Goal: Task Accomplishment & Management: Complete application form

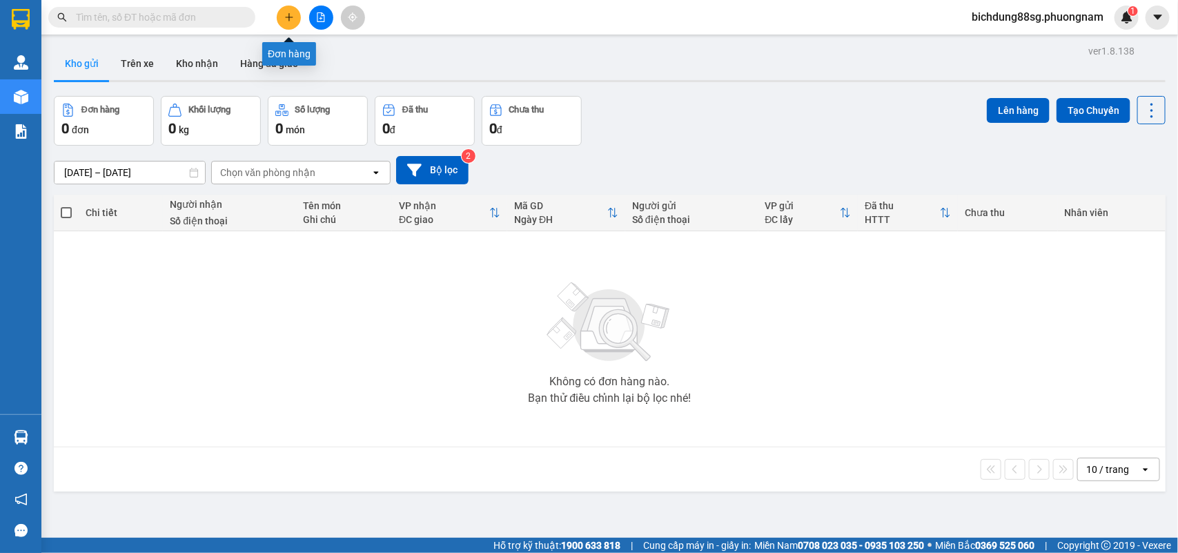
click at [291, 17] on icon "plus" at bounding box center [289, 17] width 8 height 1
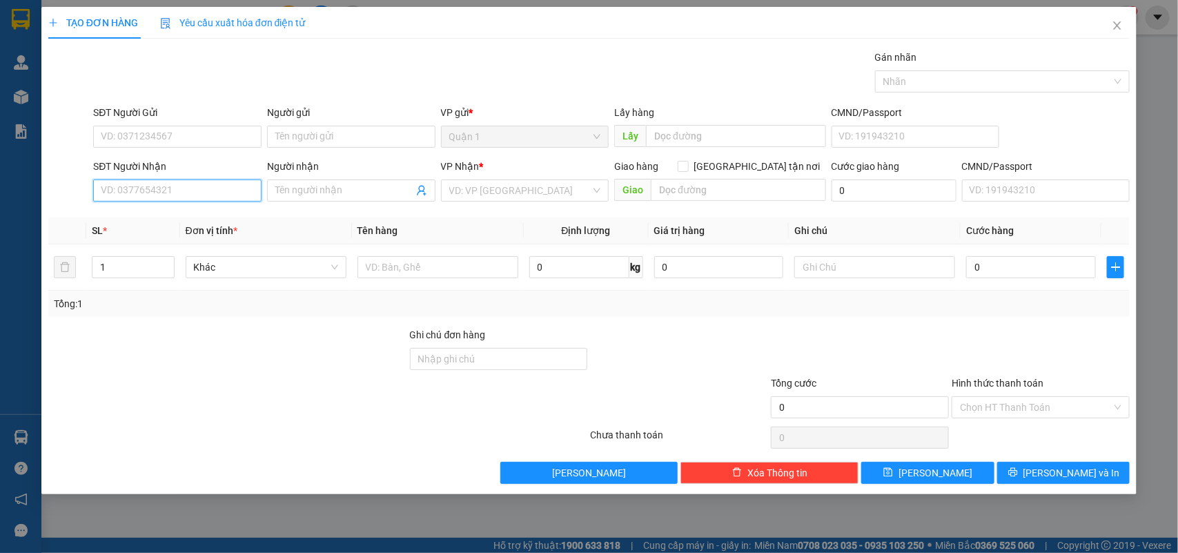
click at [175, 197] on input "SĐT Người Nhận" at bounding box center [177, 190] width 168 height 22
click at [170, 225] on div "0986978190 - NGA" at bounding box center [178, 218] width 155 height 15
type input "0986978190"
type input "NGA"
type input "0986978190"
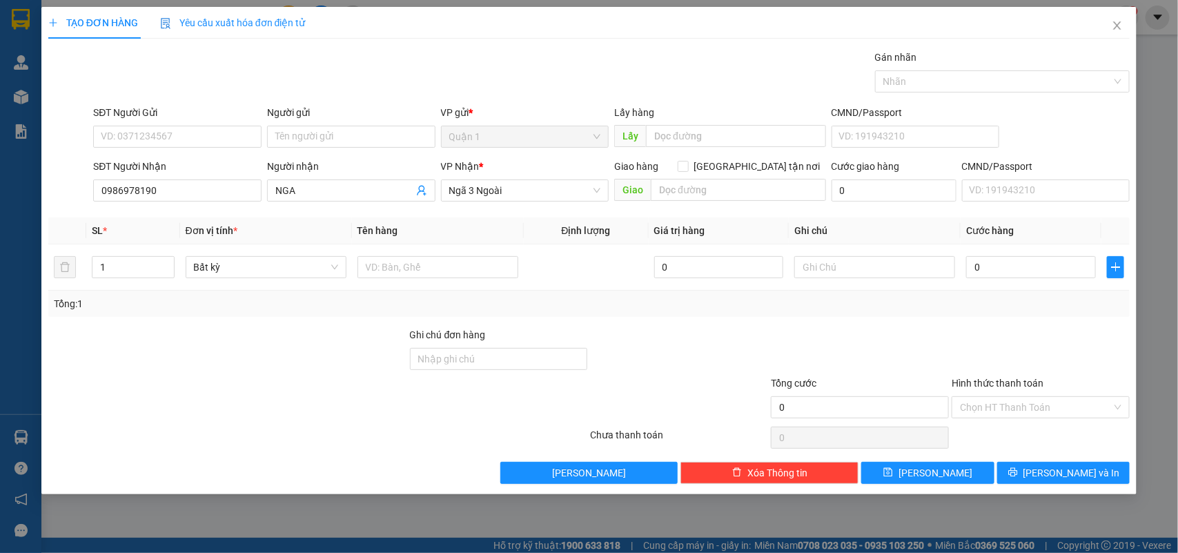
click at [212, 148] on div "SĐT Người Gửi VD: 0371234567" at bounding box center [177, 129] width 168 height 48
click at [219, 139] on input "SĐT Người Gửi" at bounding box center [177, 137] width 168 height 22
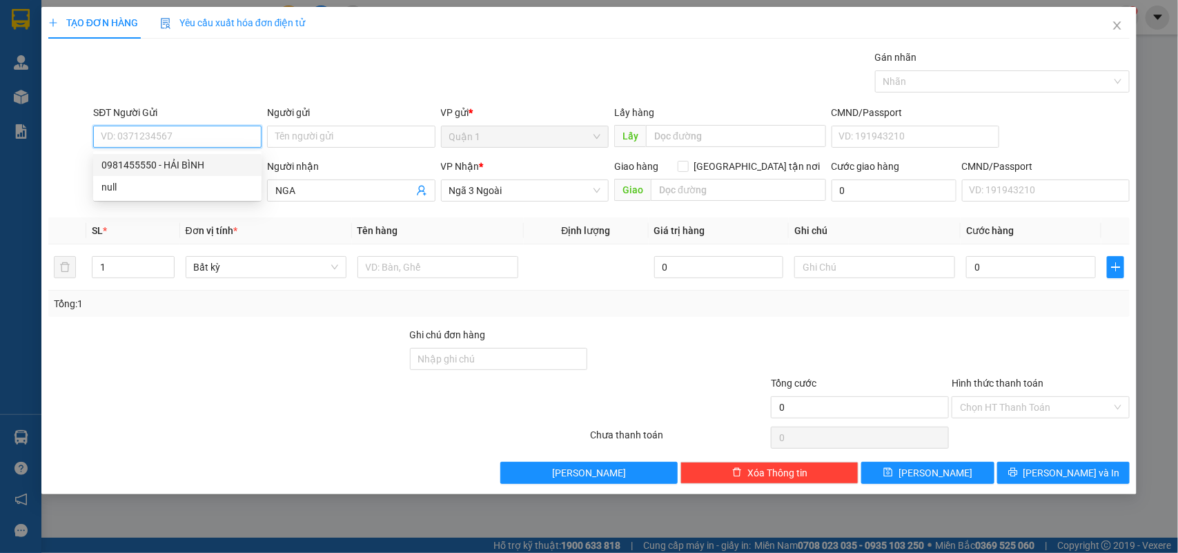
click at [195, 159] on div "0981455550 - HẢI BÌNH" at bounding box center [177, 164] width 152 height 15
type input "0981455550"
type input "HẢI BÌNH"
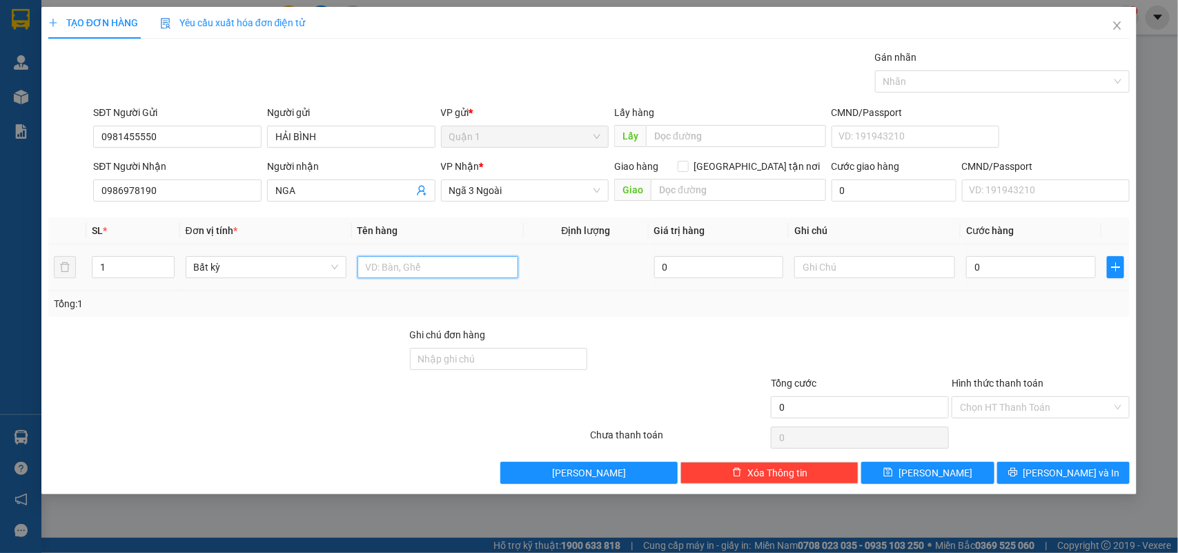
click at [406, 267] on input "text" at bounding box center [438, 267] width 161 height 22
type input "1TG"
click at [1002, 264] on input "0" at bounding box center [1031, 267] width 130 height 22
type input "2"
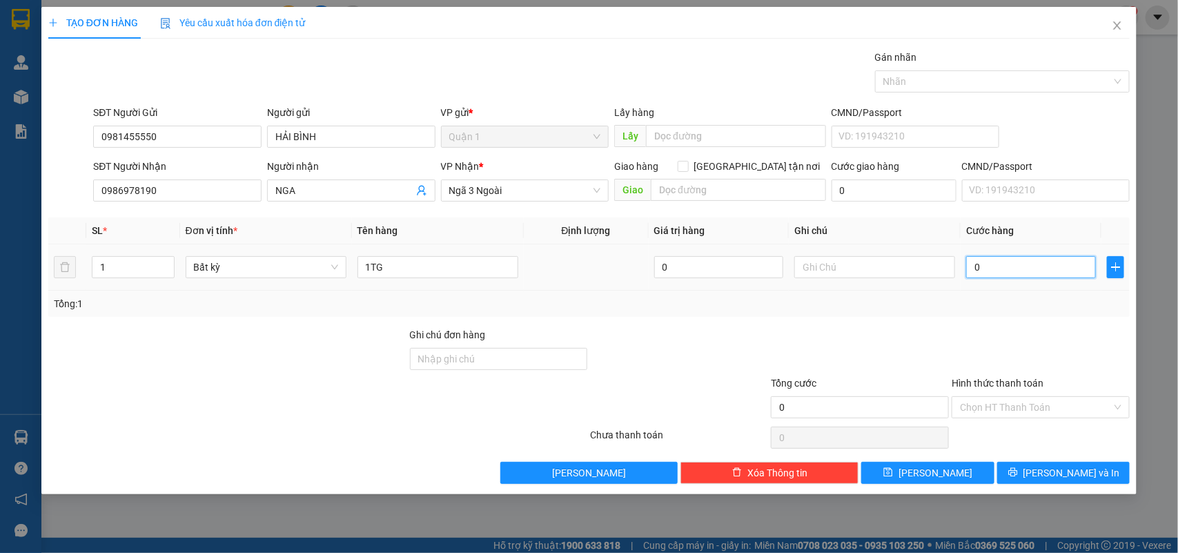
type input "2"
type input "20"
type input "20.000"
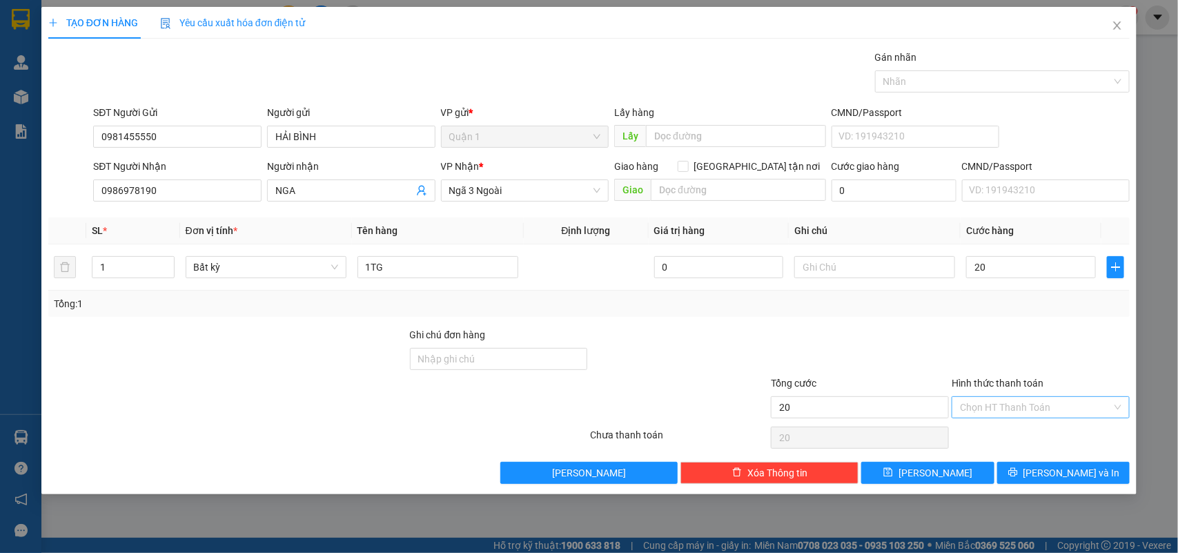
type input "20.000"
click at [1051, 406] on input "Hình thức thanh toán" at bounding box center [1036, 407] width 152 height 21
click at [991, 431] on div "Tại văn phòng" at bounding box center [1042, 436] width 178 height 22
type input "0"
click at [1026, 480] on button "[PERSON_NAME] và In" at bounding box center [1063, 473] width 133 height 22
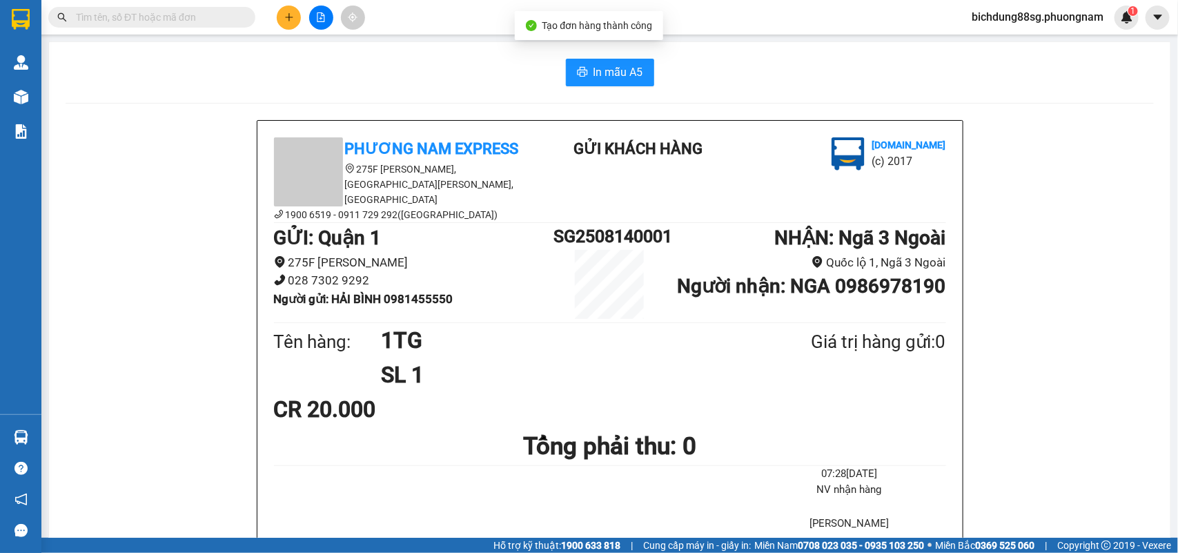
click at [603, 68] on span "In mẫu A5" at bounding box center [619, 72] width 50 height 17
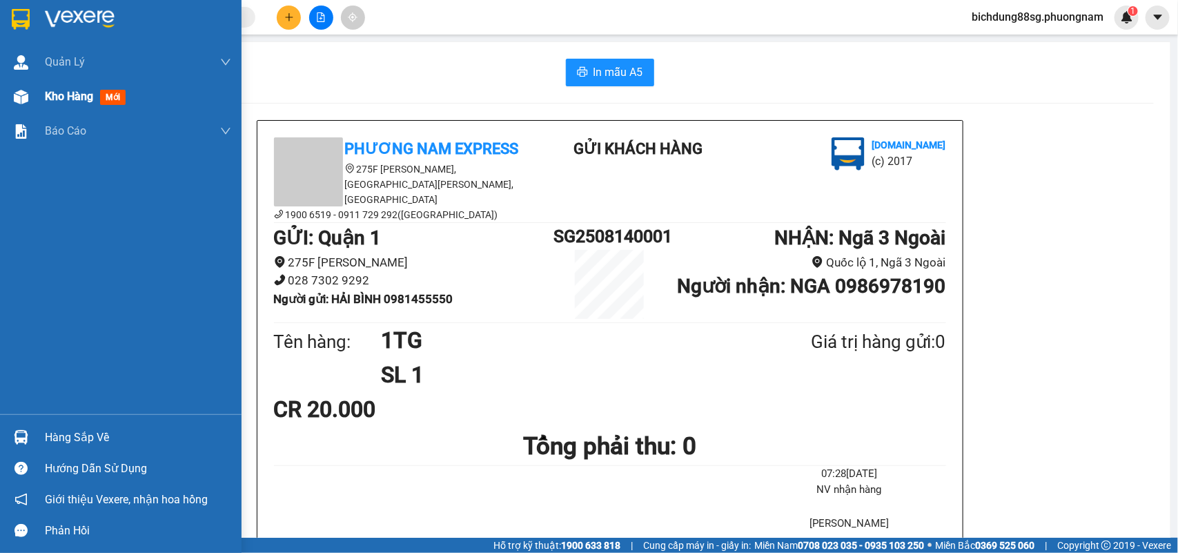
click at [28, 97] on div at bounding box center [21, 97] width 24 height 24
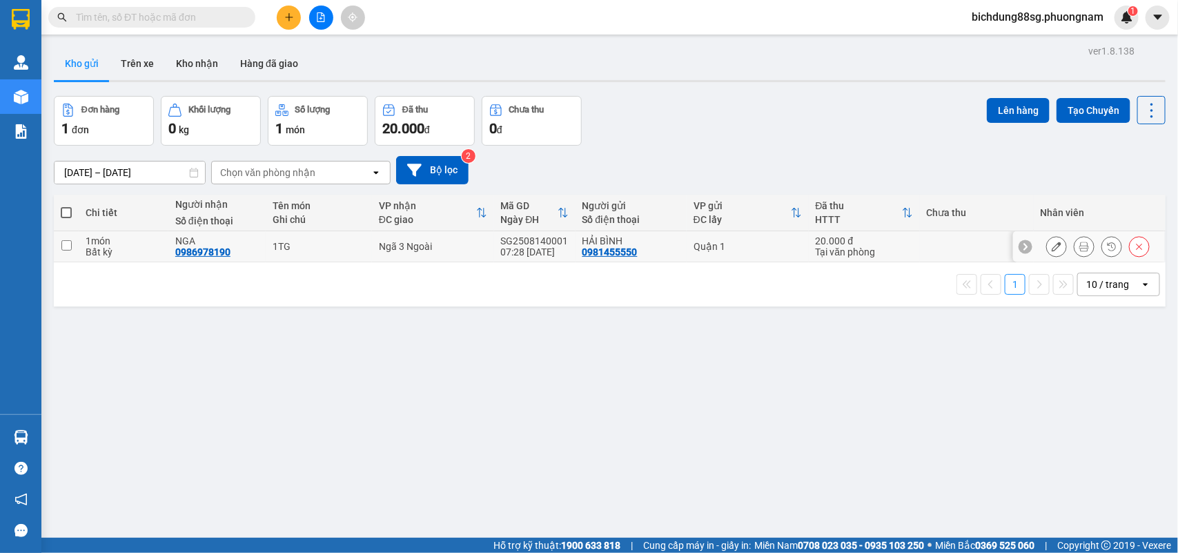
click at [1052, 243] on icon at bounding box center [1057, 247] width 10 height 10
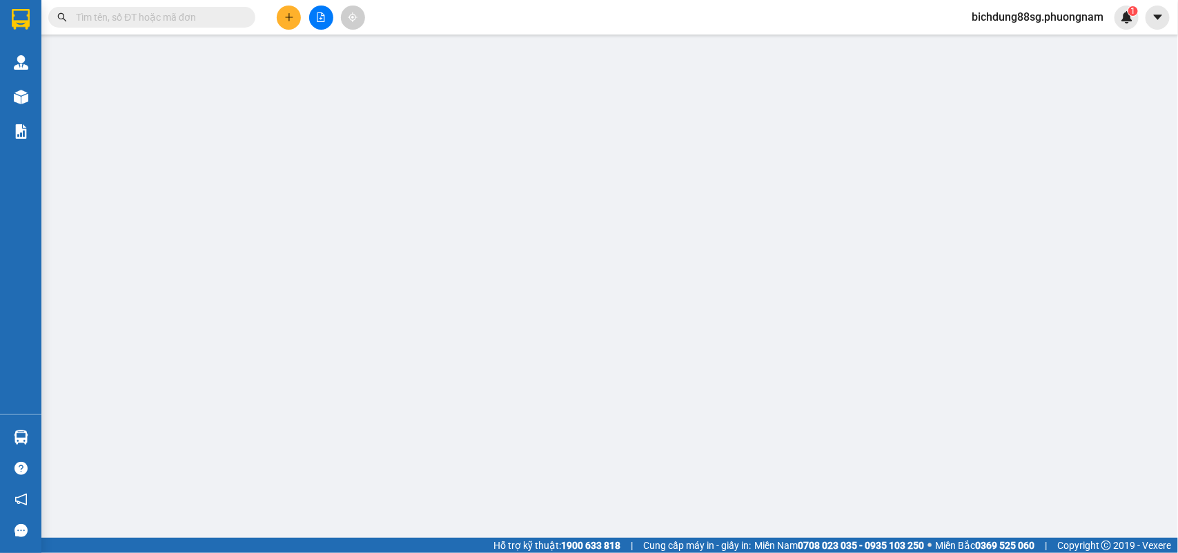
type input "0981455550"
type input "0986978190"
type input "20.000"
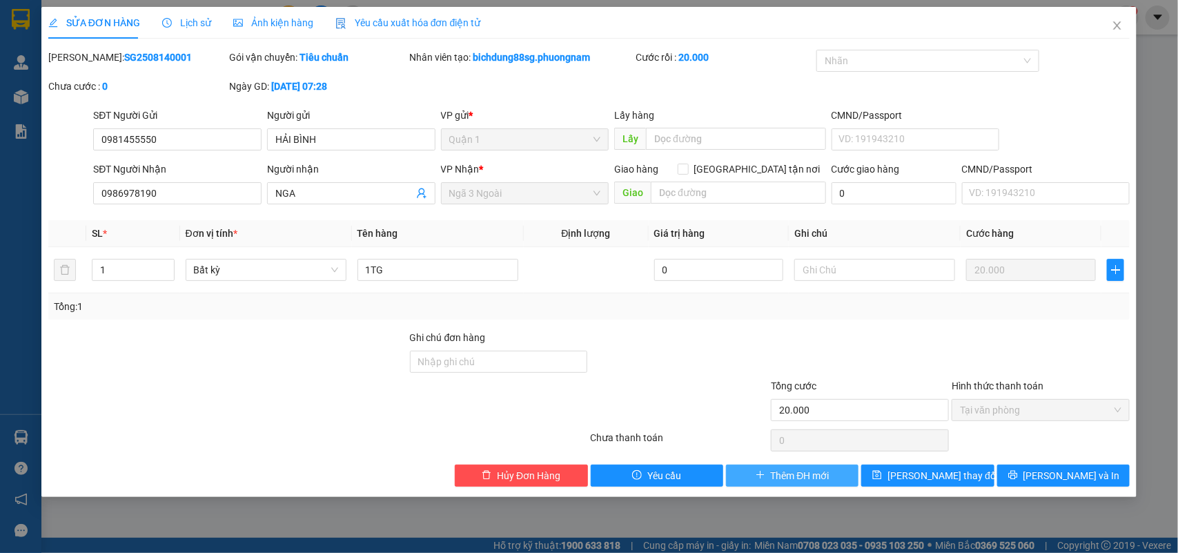
click at [806, 473] on span "Thêm ĐH mới" at bounding box center [800, 475] width 59 height 15
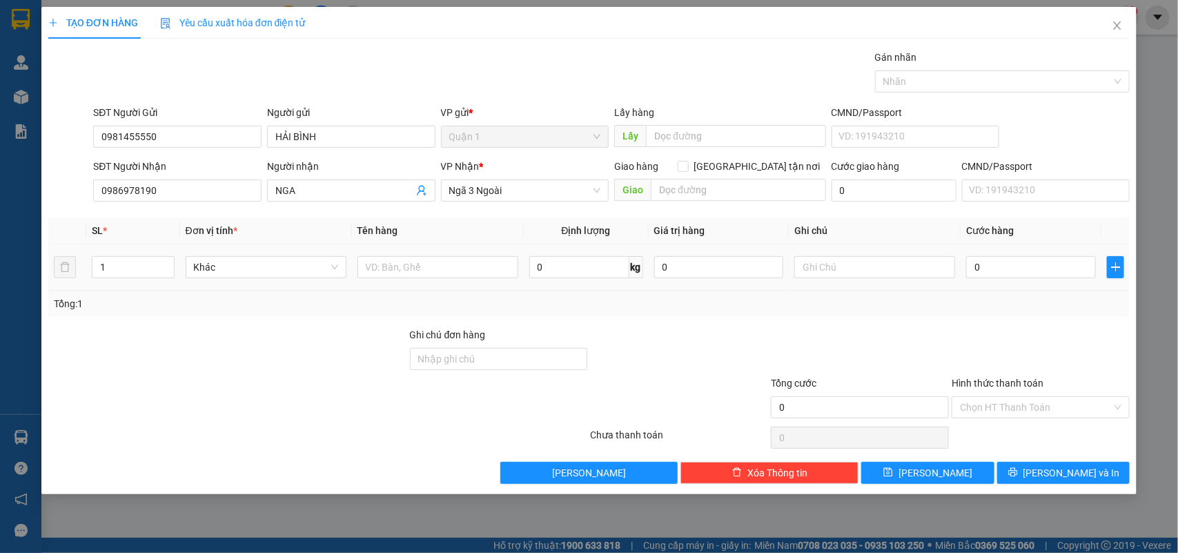
click at [487, 280] on div at bounding box center [438, 267] width 161 height 28
click at [442, 263] on input "text" at bounding box center [438, 267] width 161 height 22
type input "1TG"
click at [1068, 276] on input "0" at bounding box center [1031, 267] width 130 height 22
type input "2"
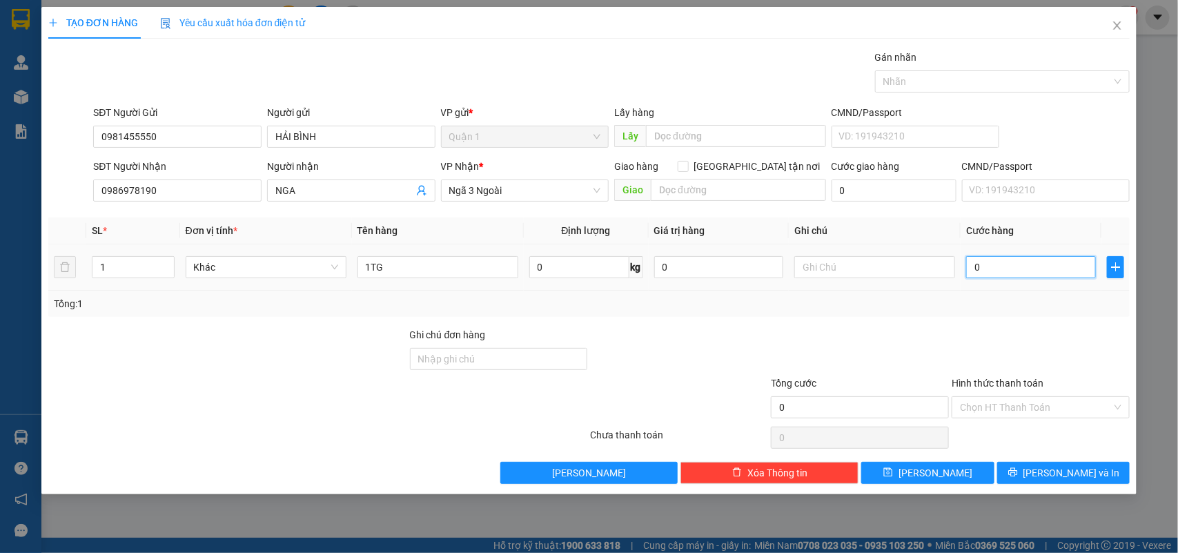
type input "2"
type input "20"
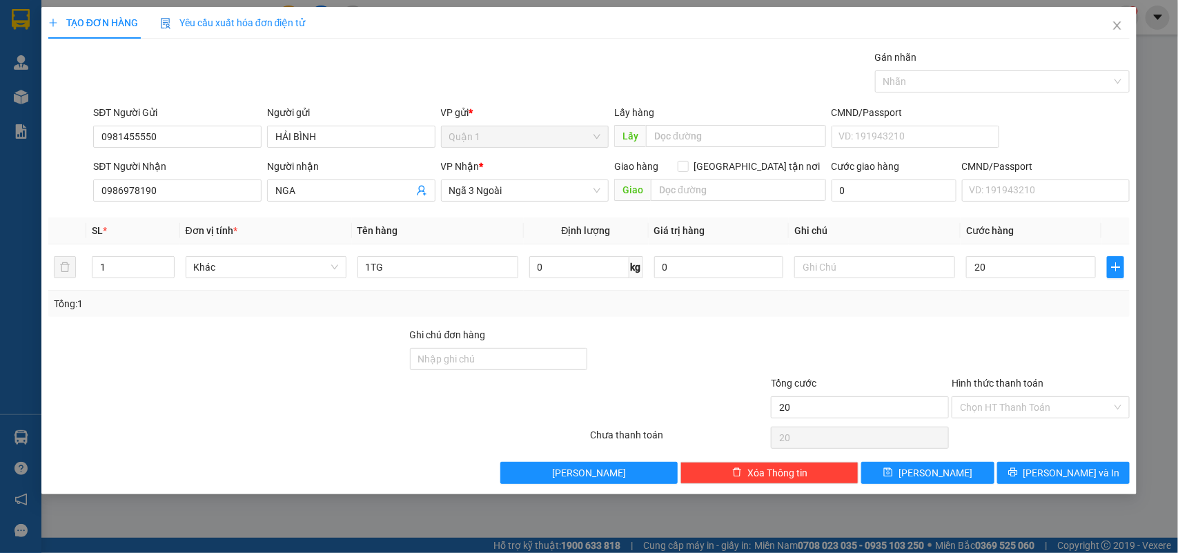
type input "20.000"
click at [1082, 490] on div "TẠO ĐƠN HÀNG Yêu cầu xuất hóa đơn điện tử Transit Pickup Surcharge Ids Transit …" at bounding box center [589, 250] width 1096 height 487
click at [1088, 475] on span "[PERSON_NAME] và In" at bounding box center [1072, 472] width 97 height 15
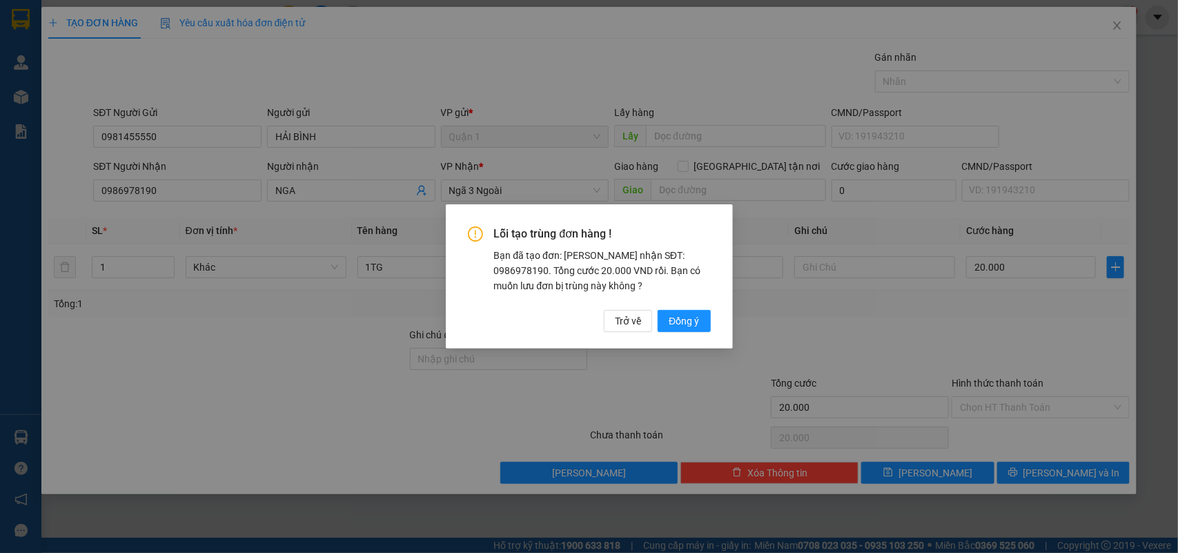
click at [677, 304] on div "Lỗi tạo trùng đơn hàng ! Bạn đã tạo đơn: Khách nhận SĐT: 0986978190. Tổng cước …" at bounding box center [589, 278] width 243 height 105
click at [682, 318] on span "Đồng ý" at bounding box center [684, 320] width 30 height 15
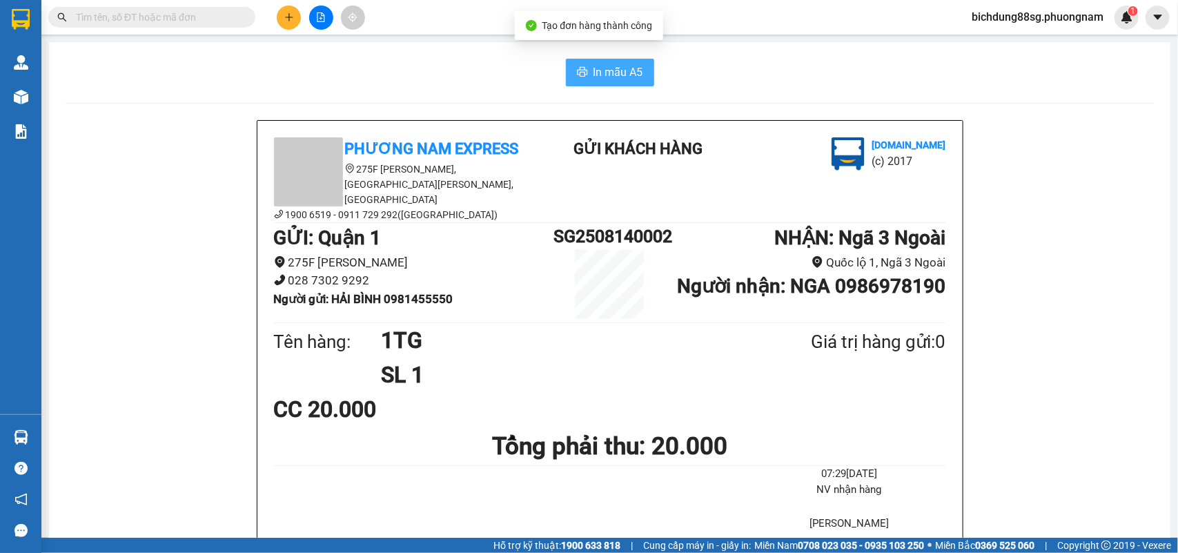
click at [577, 77] on icon "printer" at bounding box center [582, 72] width 10 height 10
click at [43, 101] on main "In mẫu A5 Phương Nam Express 275F Phạm Ngũ Lão, Phường Phạm Ngũ Lão, Quận 1, TP…" at bounding box center [589, 269] width 1178 height 538
click at [38, 101] on div "Kho hàng mới" at bounding box center [20, 96] width 41 height 35
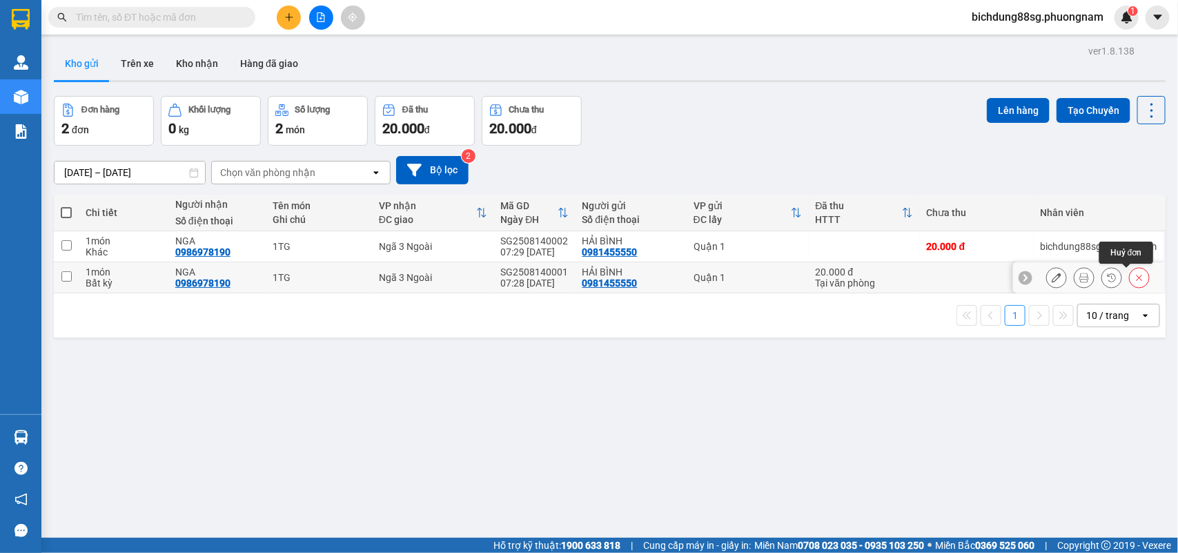
click at [1137, 280] on icon at bounding box center [1140, 278] width 6 height 6
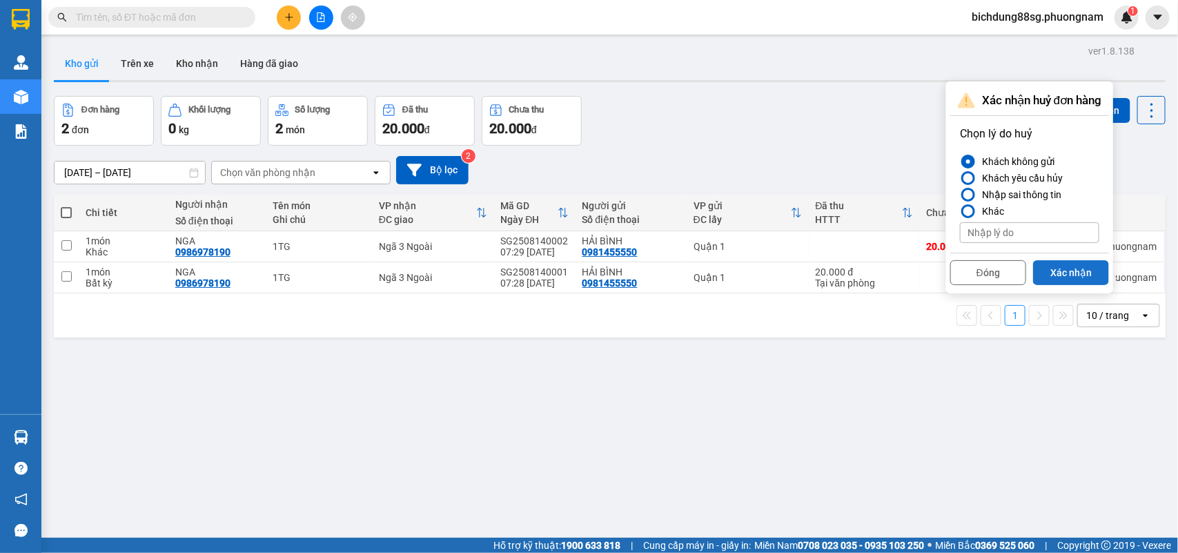
click at [1065, 263] on button "Xác nhận" at bounding box center [1071, 272] width 76 height 25
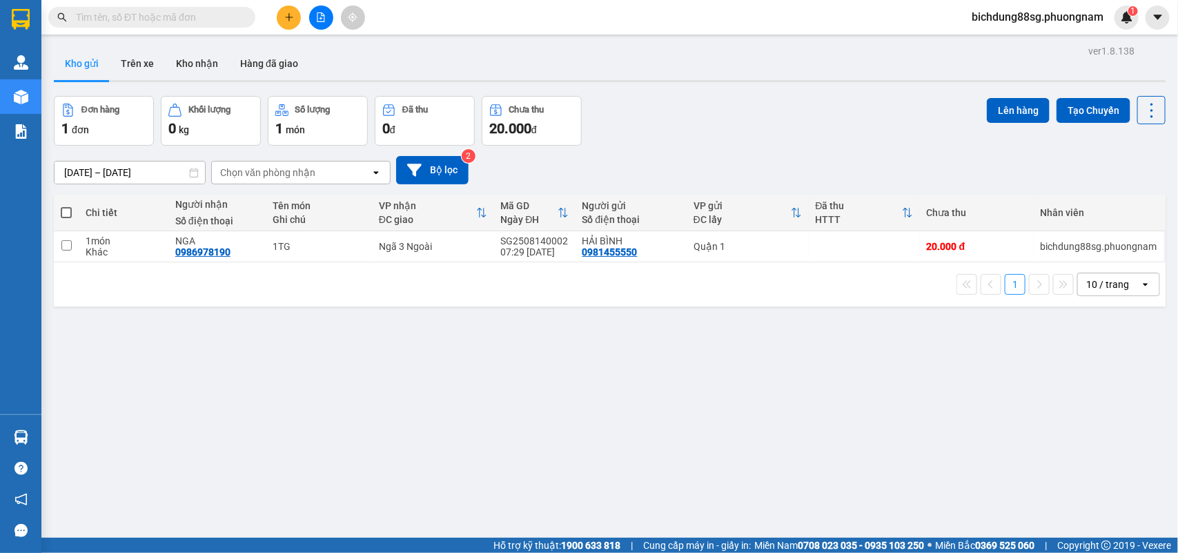
click at [242, 24] on span at bounding box center [246, 17] width 8 height 15
click at [226, 22] on input "text" at bounding box center [157, 17] width 163 height 15
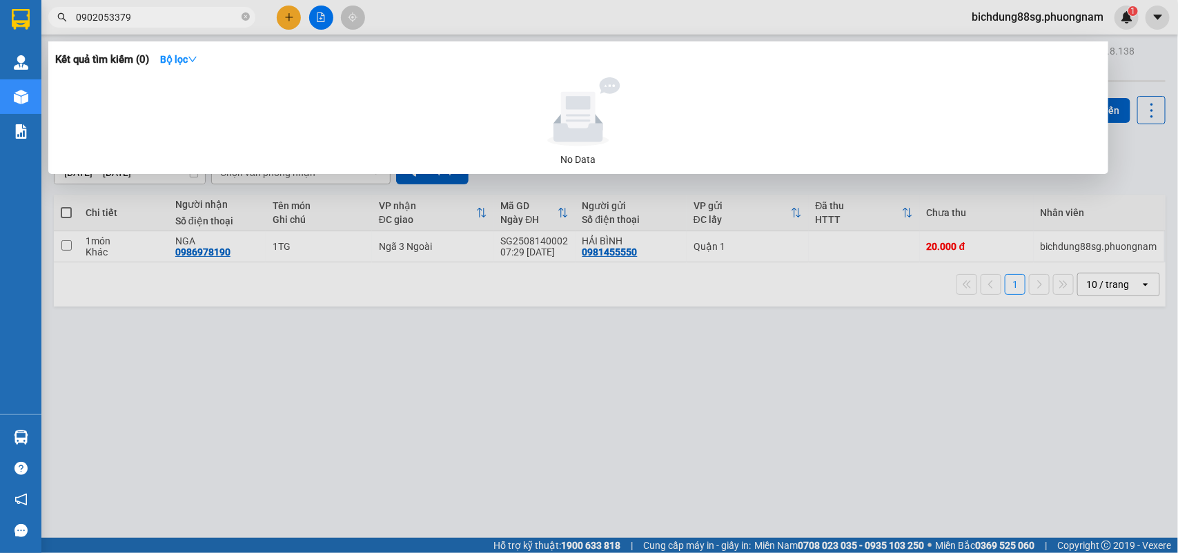
click at [171, 12] on input "0902053379" at bounding box center [157, 17] width 163 height 15
type input "0339426590"
click at [288, 28] on div at bounding box center [589, 276] width 1178 height 553
click at [288, 28] on button at bounding box center [289, 18] width 24 height 24
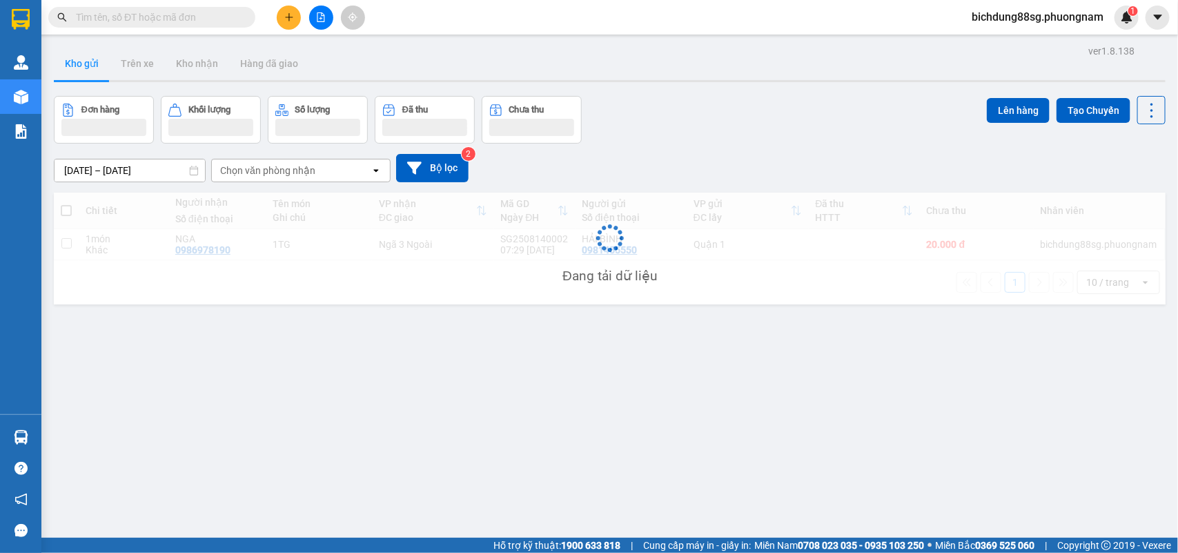
click at [171, 21] on input "text" at bounding box center [157, 17] width 163 height 15
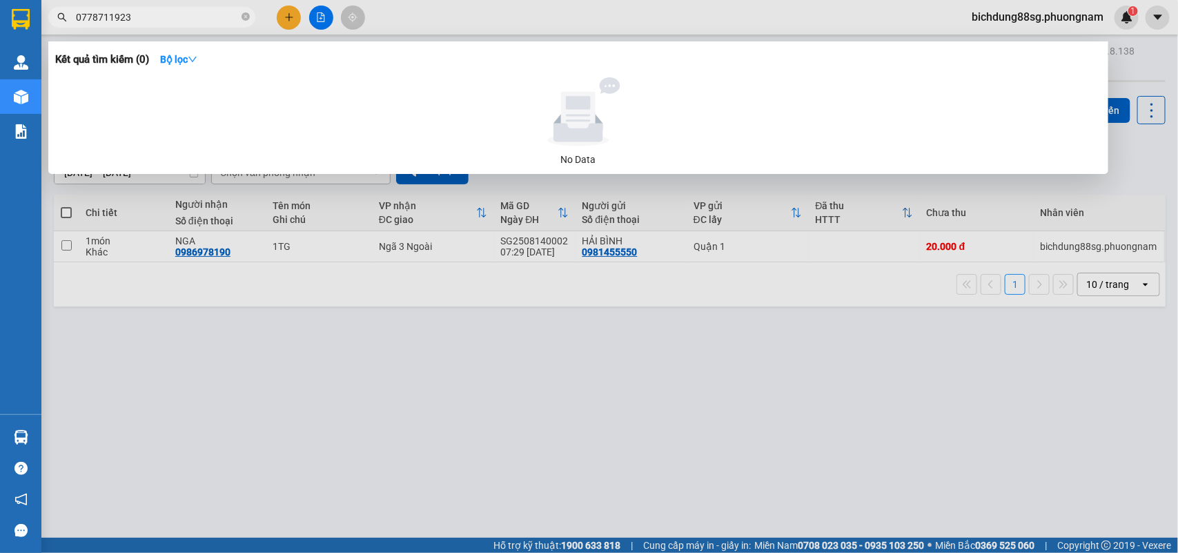
click at [166, 15] on input "0778711923" at bounding box center [157, 17] width 163 height 15
click at [166, 16] on input "0778711923" at bounding box center [157, 17] width 163 height 15
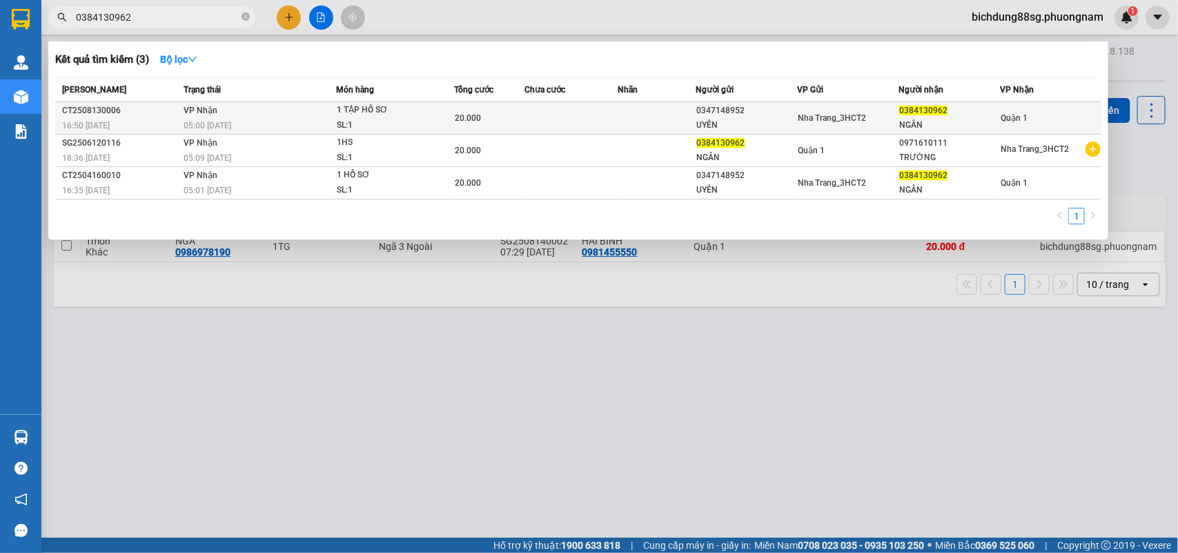
type input "0384130962"
click at [118, 114] on div "CT2508130006" at bounding box center [120, 111] width 117 height 14
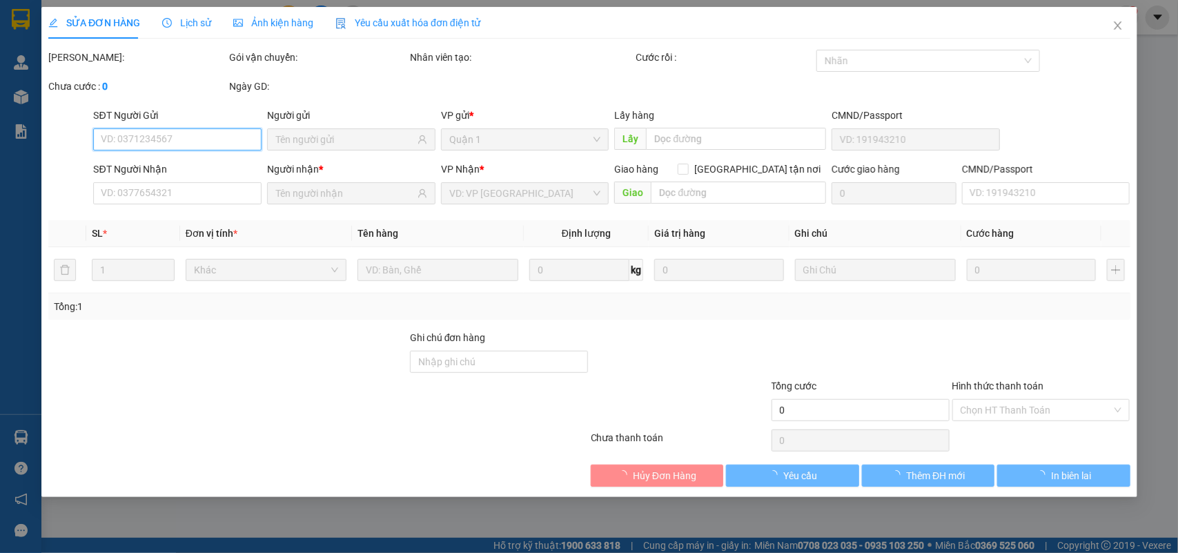
type input "0347148952"
type input "UYÊN"
type input "0384130962"
type input "NGÂN"
type input "20.000"
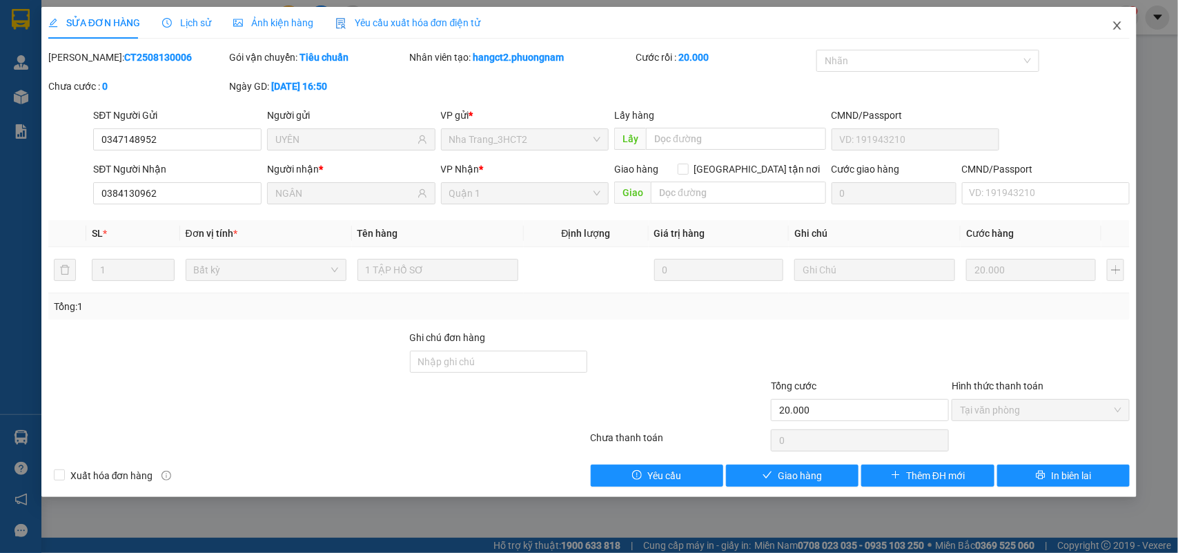
click at [1117, 29] on icon "close" at bounding box center [1117, 25] width 11 height 11
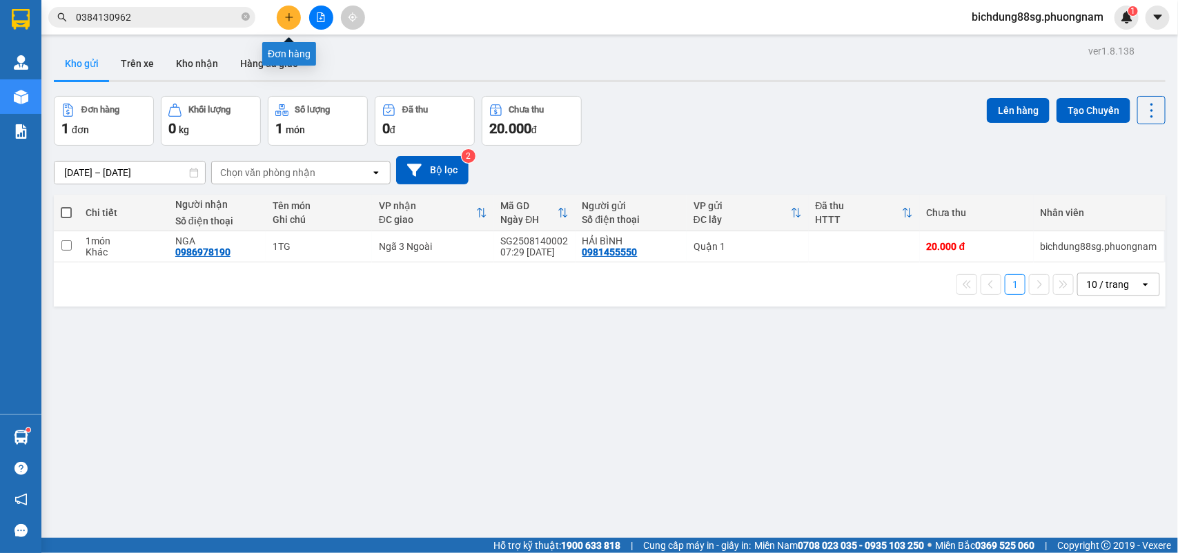
click at [292, 8] on button at bounding box center [289, 18] width 24 height 24
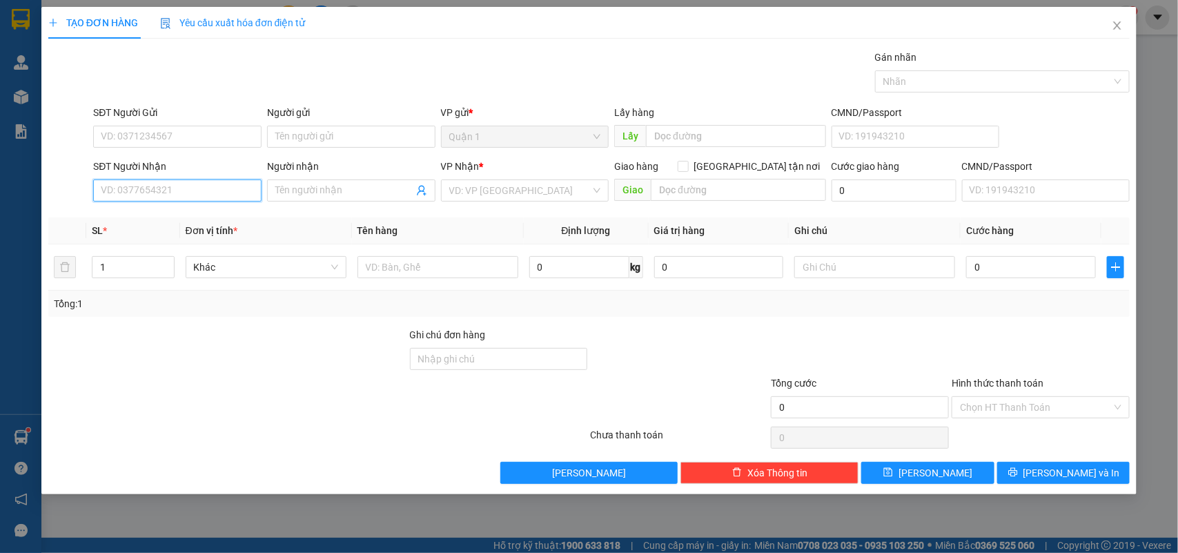
click at [168, 197] on input "SĐT Người Nhận" at bounding box center [177, 190] width 168 height 22
click at [185, 215] on div "0978231233 - VÂN - OANH - HÒA" at bounding box center [177, 218] width 152 height 15
type input "0978231233"
type input "VÂN - OANH - HÒA"
checkbox input "true"
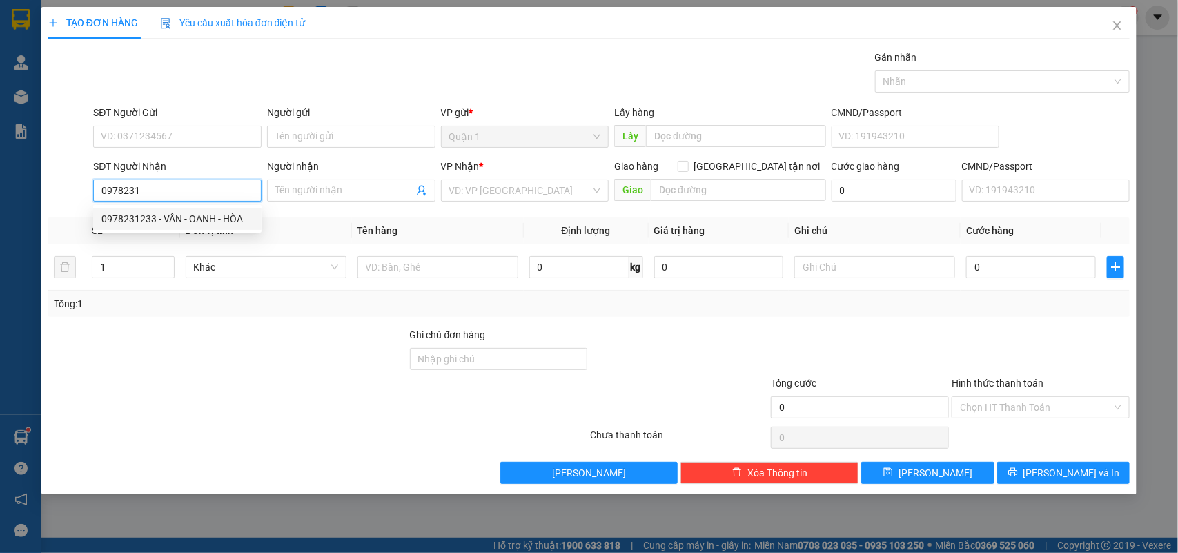
type input "GTN80K BỆNH VIỆN ĐA KHOA NINH HÒA"
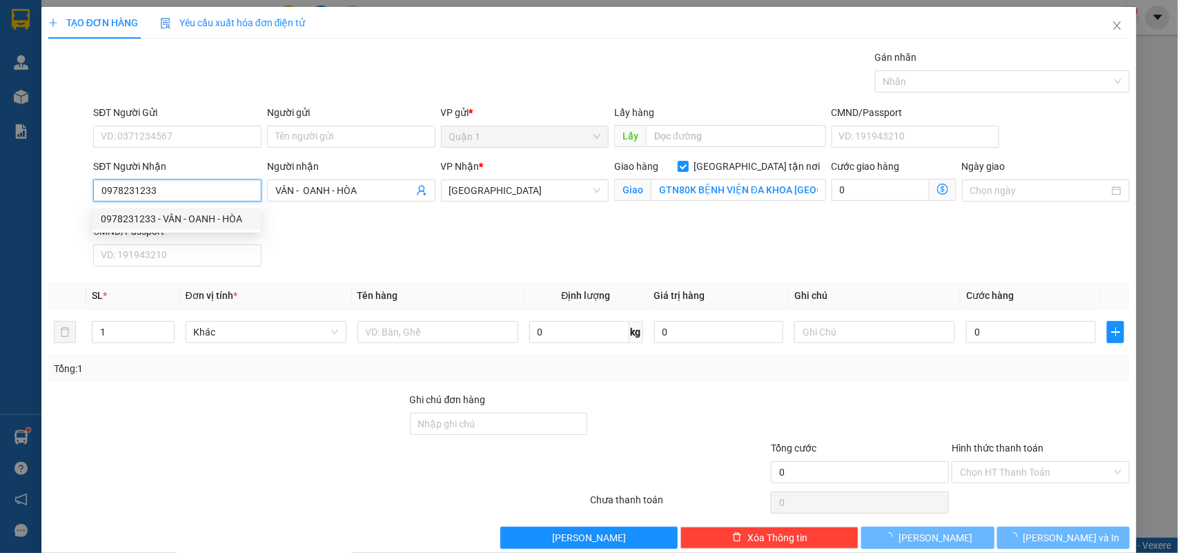
type input "0978231233"
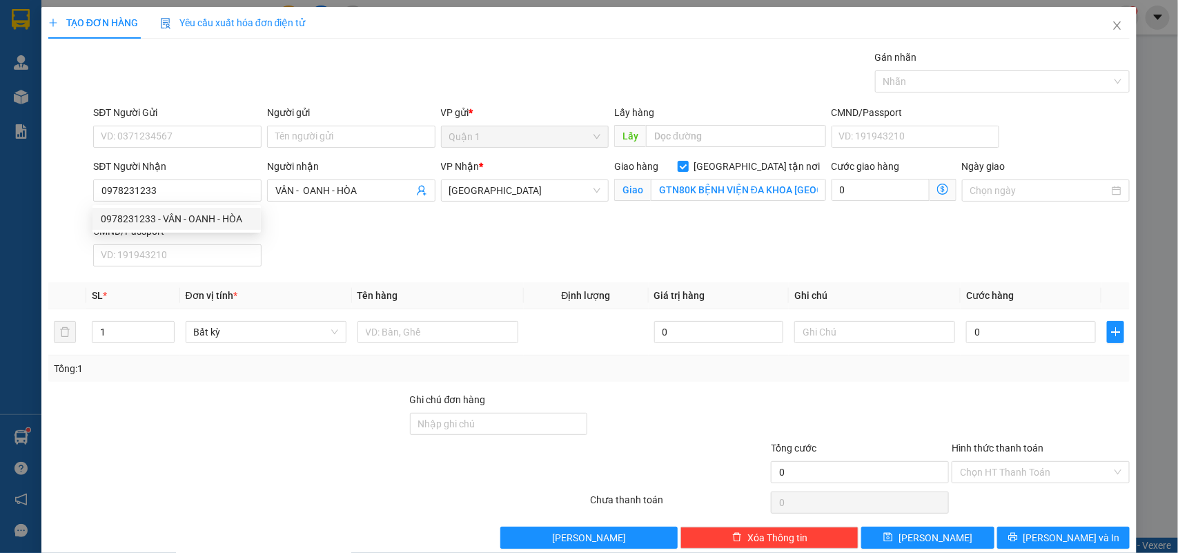
click at [204, 121] on div "SĐT Người Gửi" at bounding box center [177, 115] width 168 height 21
click at [198, 126] on input "SĐT Người Gửi" at bounding box center [177, 137] width 168 height 22
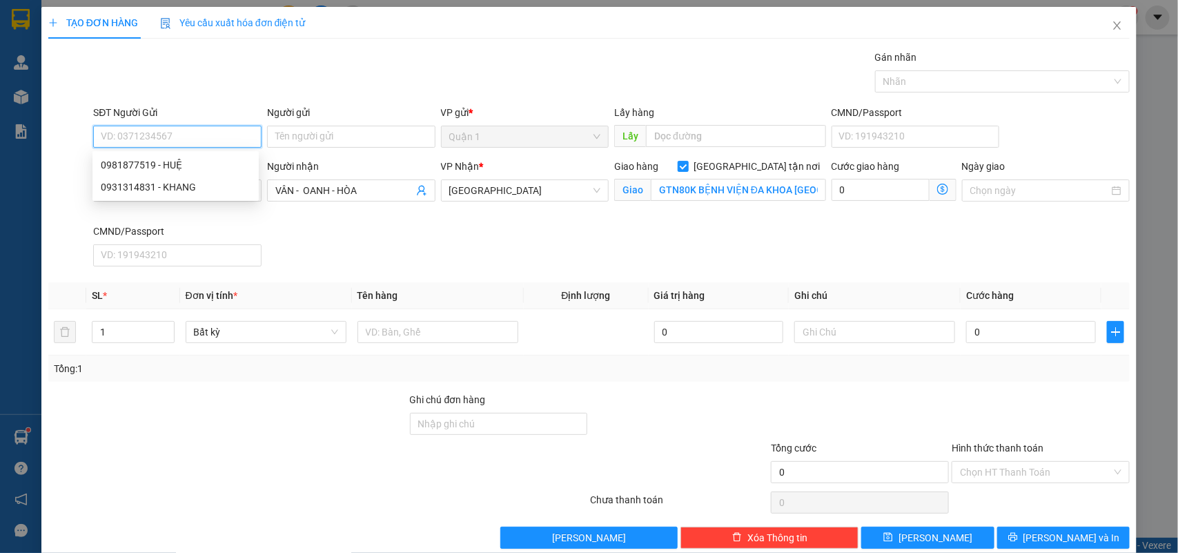
click at [191, 135] on input "SĐT Người Gửi" at bounding box center [177, 137] width 168 height 22
type input "0338165722"
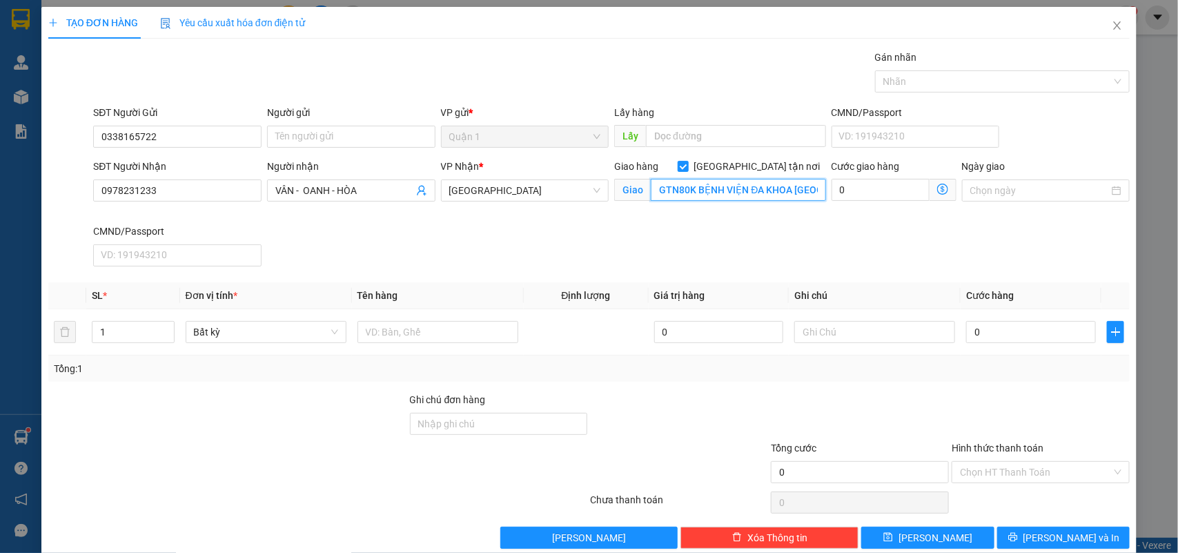
click at [710, 197] on input "GTN80K BỆNH VIỆN ĐA KHOA NINH HÒA" at bounding box center [738, 190] width 175 height 22
click at [411, 343] on input "text" at bounding box center [438, 332] width 161 height 22
type input "1TG"
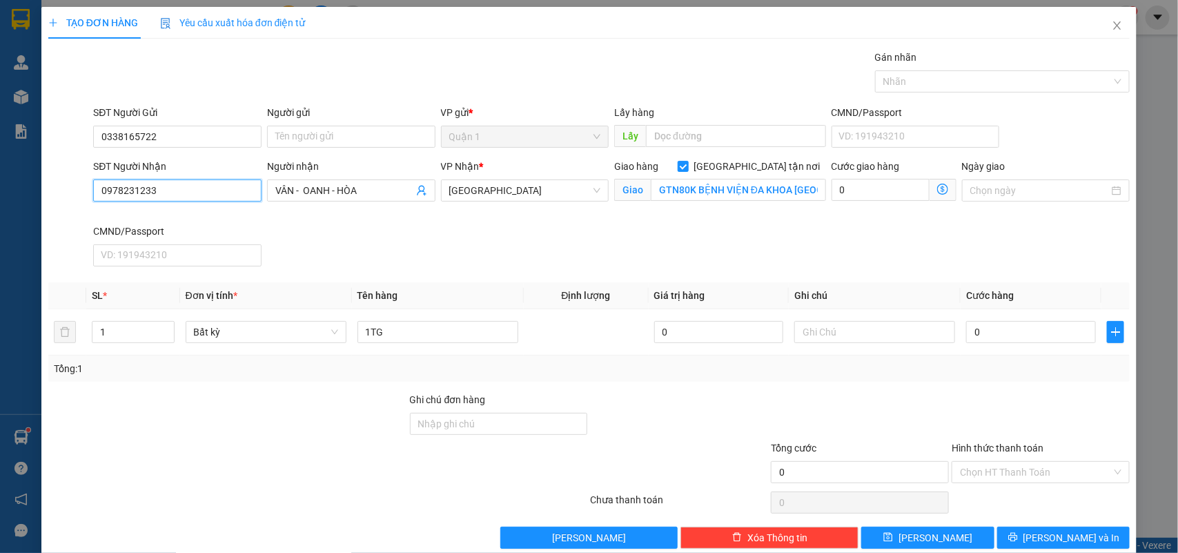
click at [211, 190] on input "0978231233" at bounding box center [177, 190] width 168 height 22
click at [681, 191] on input "GTN80K BỆNH VIỆN ĐA KHOA NINH HÒA" at bounding box center [738, 190] width 175 height 22
click at [680, 191] on input "GTN80K BỆNH VIỆN ĐA KHOA NINH HÒA" at bounding box center [738, 190] width 175 height 22
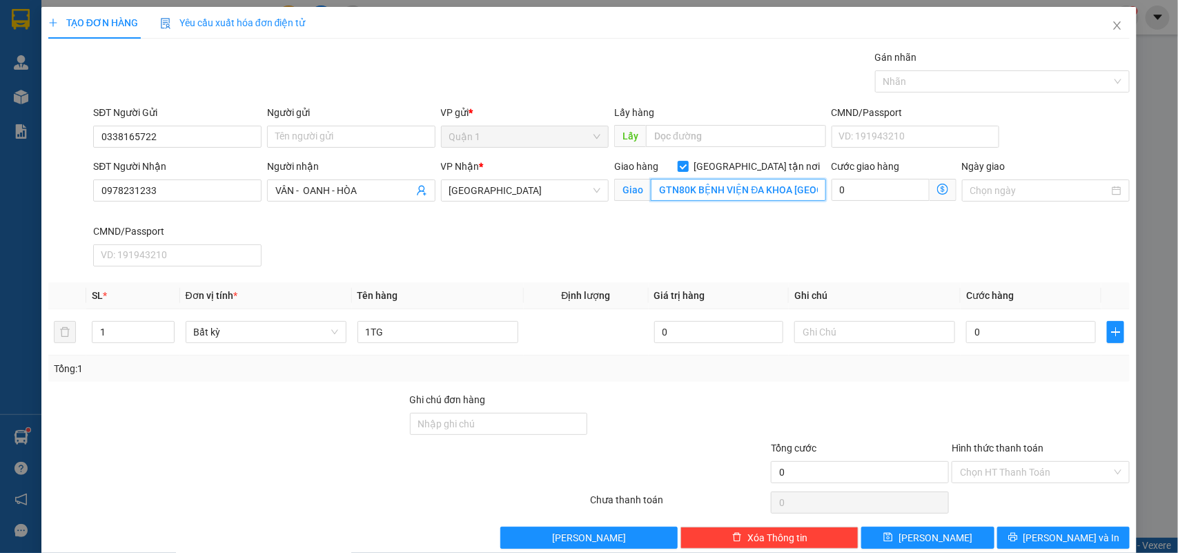
click at [677, 188] on input "GTN80K BỆNH VIỆN ĐA KHOA NINH HÒA" at bounding box center [738, 190] width 175 height 22
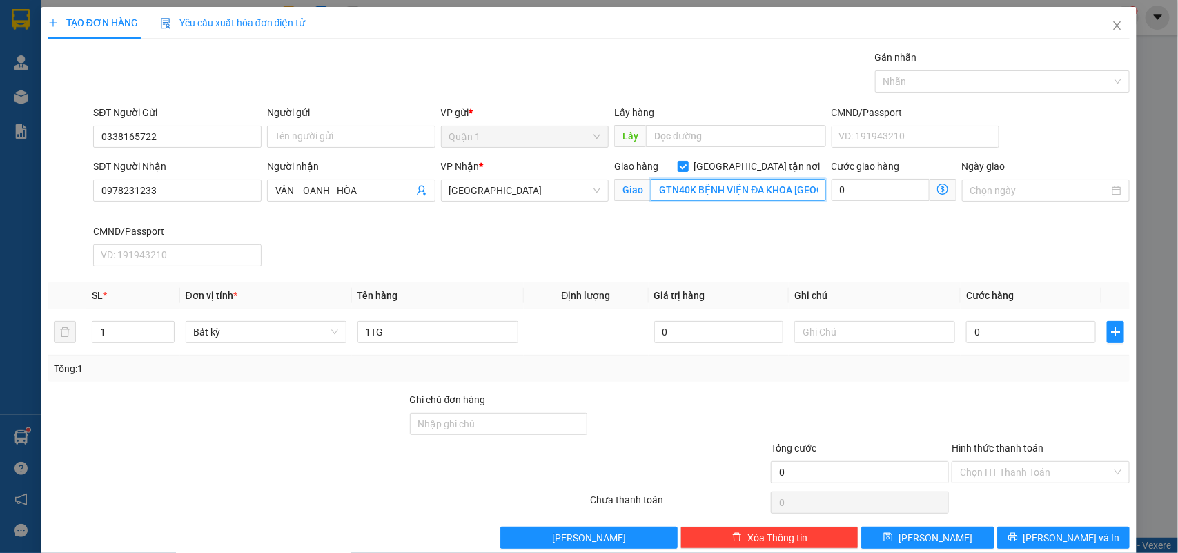
type input "GTN40K BỆNH VIỆN ĐA KHOA NINH HÒA"
click at [1025, 338] on input "0" at bounding box center [1031, 332] width 130 height 22
type input "7"
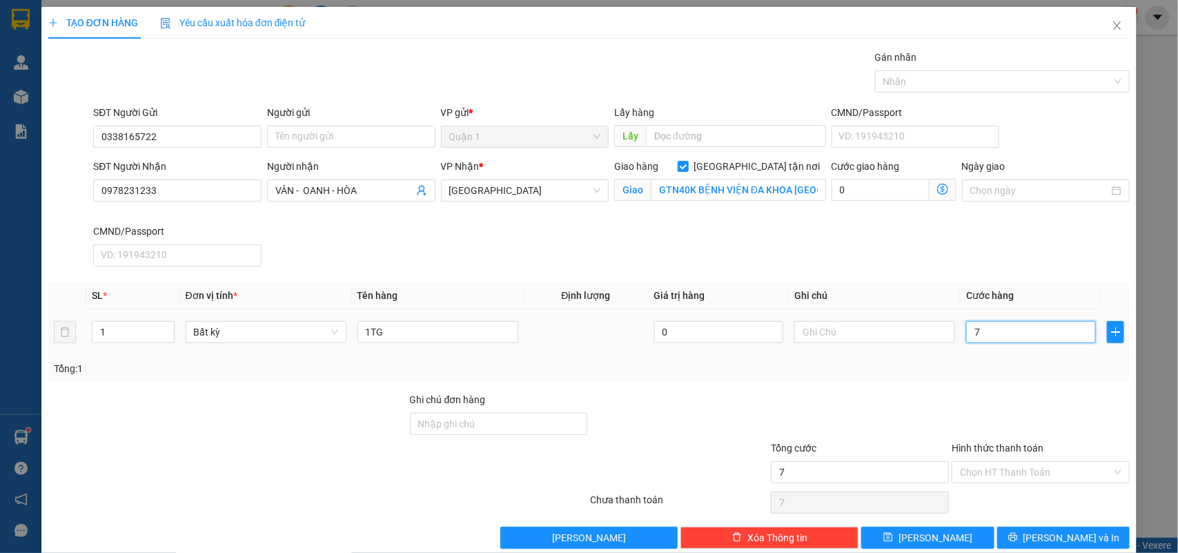
type input "70"
click at [1031, 474] on input "Hình thức thanh toán" at bounding box center [1036, 472] width 152 height 21
type input "70.000"
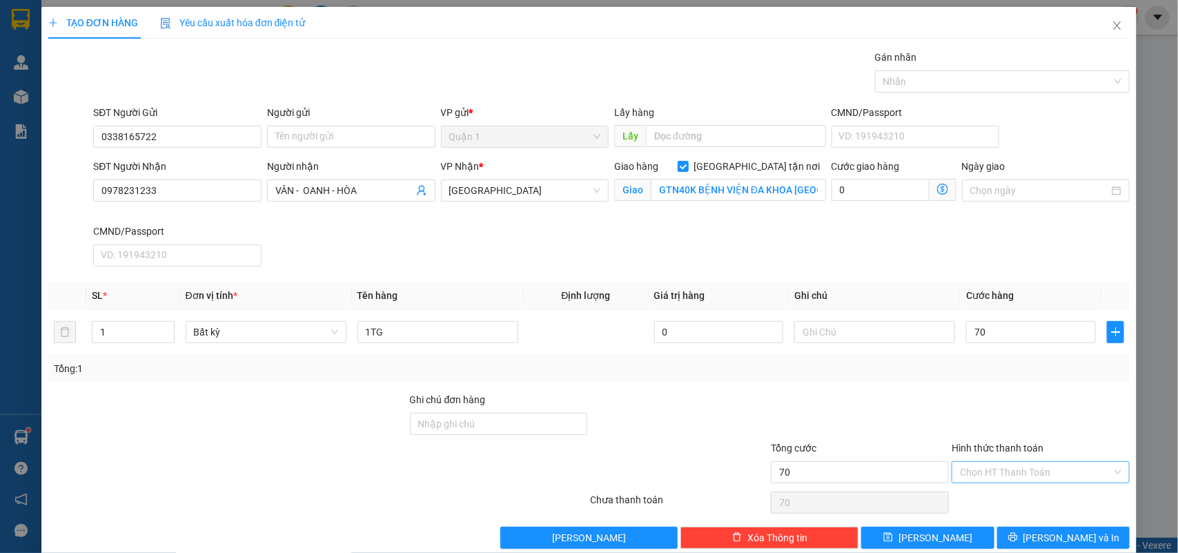
type input "70.000"
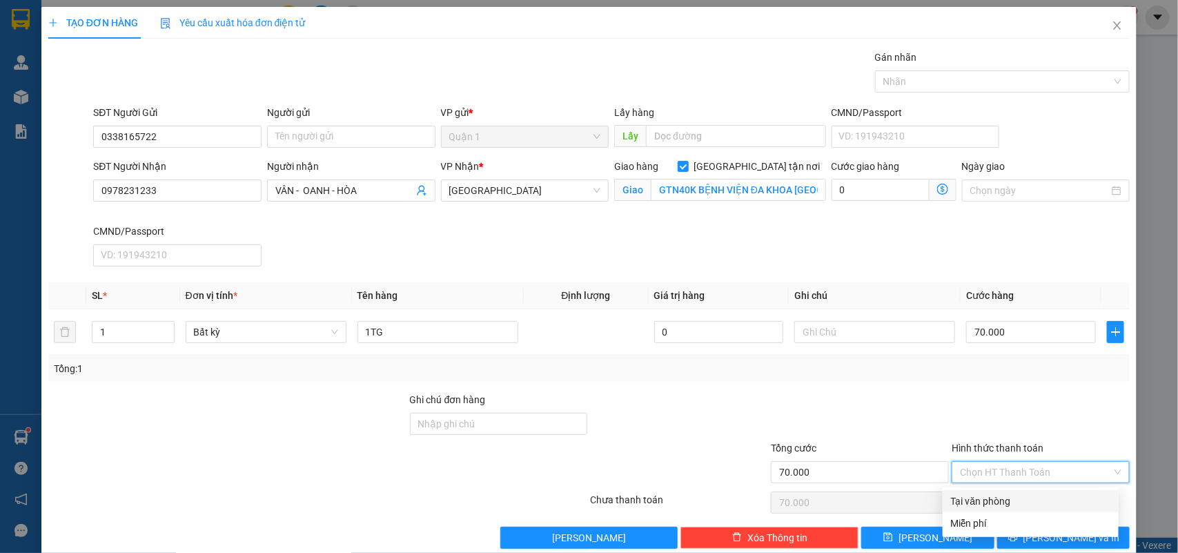
drag, startPoint x: 1002, startPoint y: 491, endPoint x: 1013, endPoint y: 507, distance: 19.3
click at [1001, 495] on div "Tại văn phòng" at bounding box center [1031, 501] width 176 height 22
type input "0"
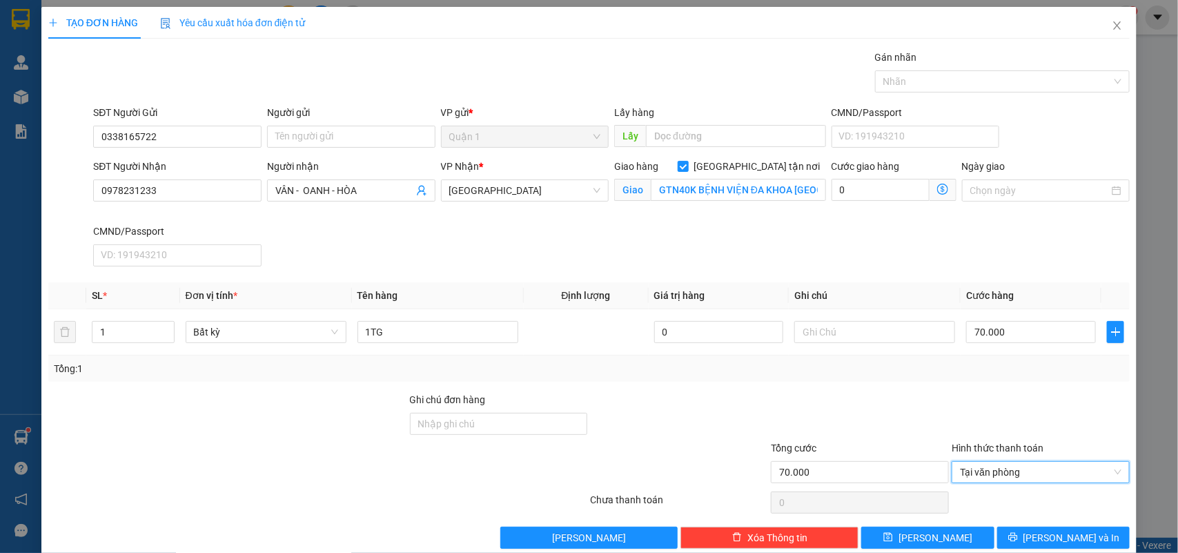
click at [1044, 527] on div "Transit Pickup Surcharge Ids Transit Deliver Surcharge Ids Transit Deliver Surc…" at bounding box center [589, 299] width 1082 height 499
click at [1048, 532] on span "[PERSON_NAME] và In" at bounding box center [1072, 537] width 97 height 15
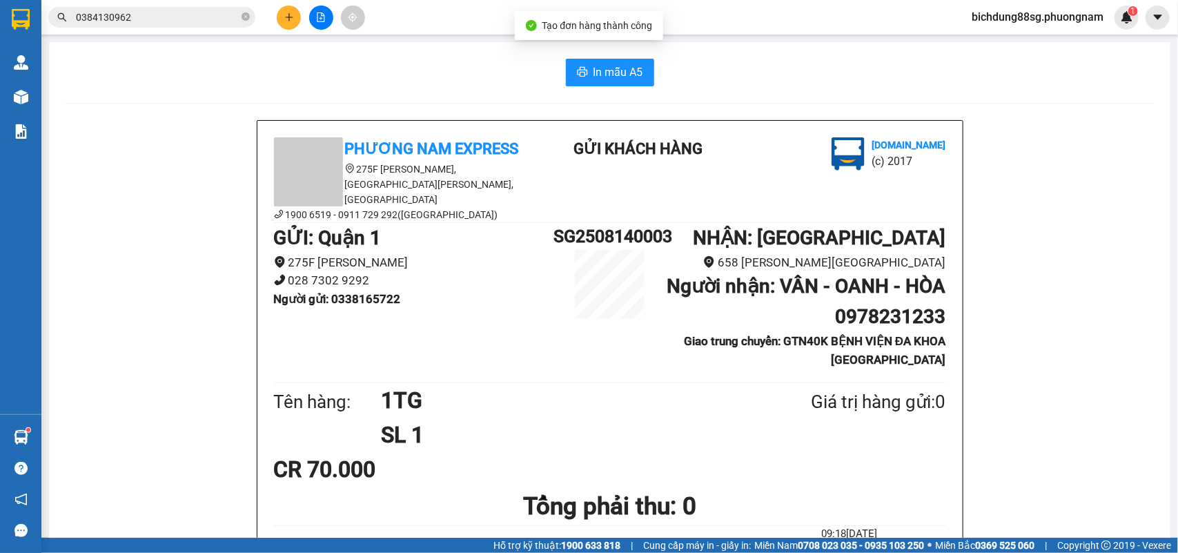
click at [604, 76] on span "In mẫu A5" at bounding box center [619, 72] width 50 height 17
click at [288, 21] on icon "plus" at bounding box center [289, 17] width 10 height 10
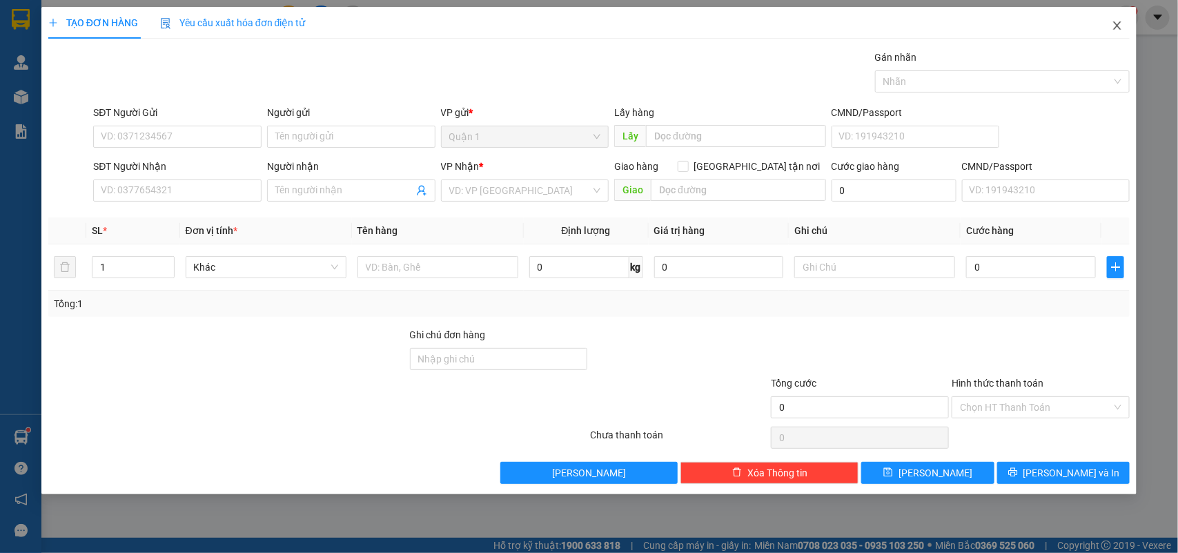
click at [1108, 26] on span "Close" at bounding box center [1117, 26] width 39 height 39
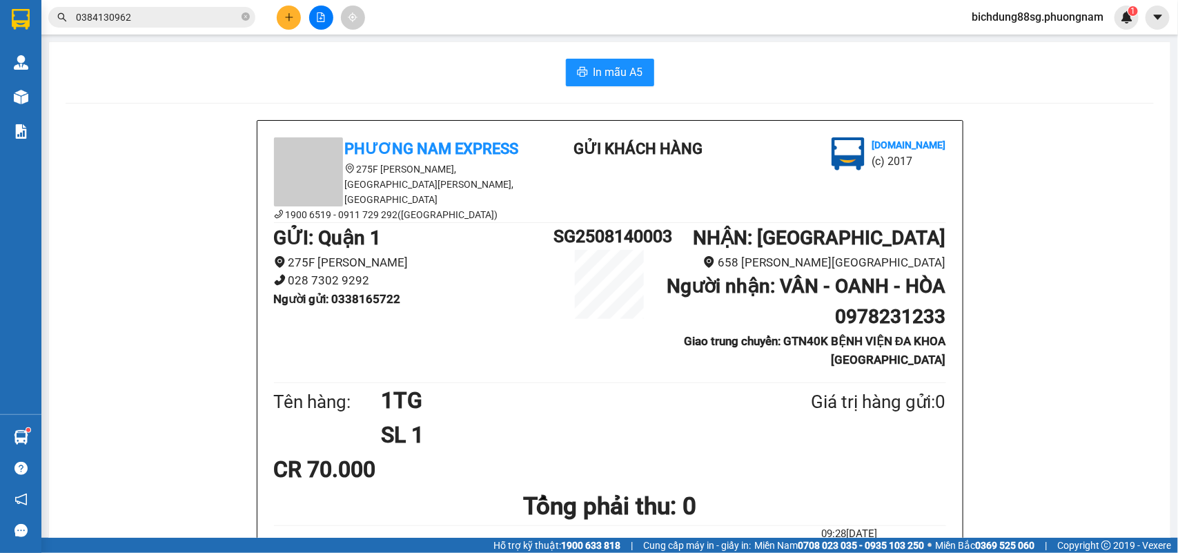
click at [193, 6] on div "Kết quả tìm kiếm ( 3 ) Bộ lọc Mã ĐH Trạng thái Món hàng Tổng cước Chưa cước Nhã…" at bounding box center [134, 18] width 269 height 24
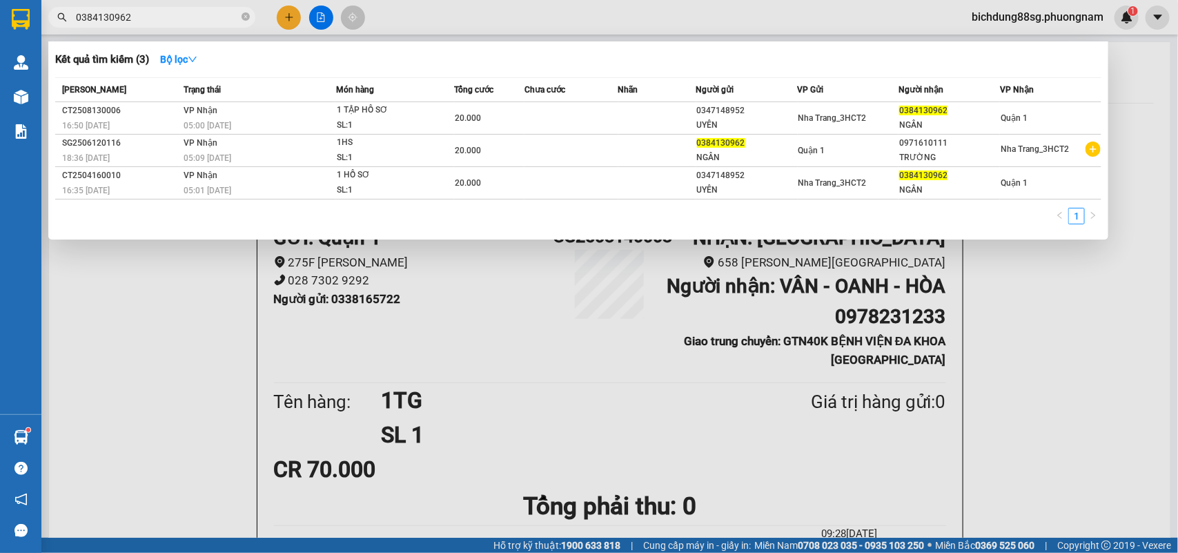
click at [179, 19] on input "0384130962" at bounding box center [157, 17] width 163 height 15
paste input "79750431"
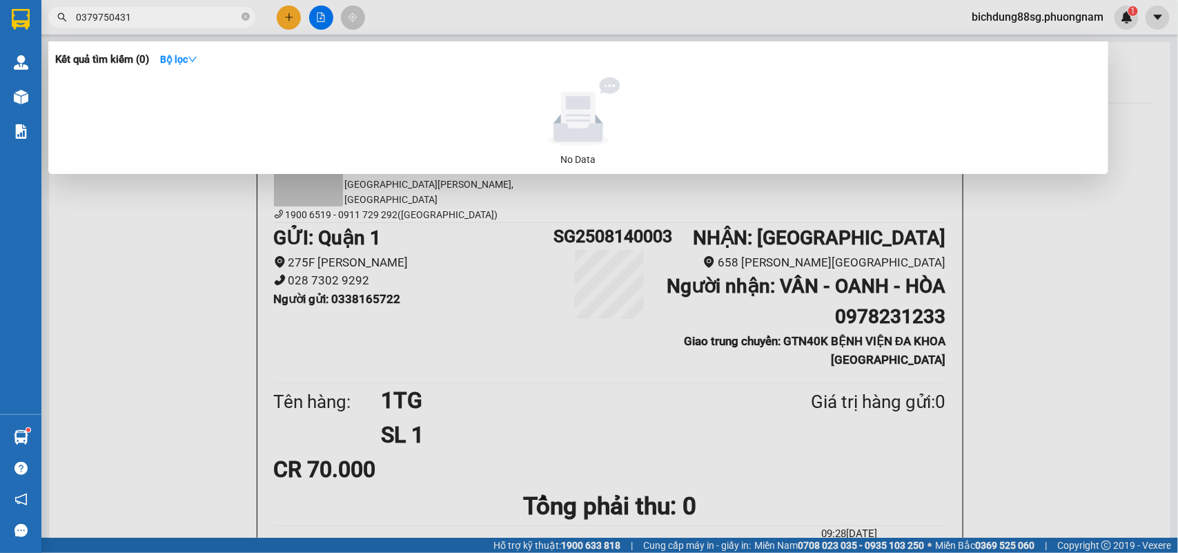
click at [174, 21] on input "0379750431" at bounding box center [157, 17] width 163 height 15
click at [153, 17] on input "0978015724" at bounding box center [157, 17] width 163 height 15
paste input "03577313"
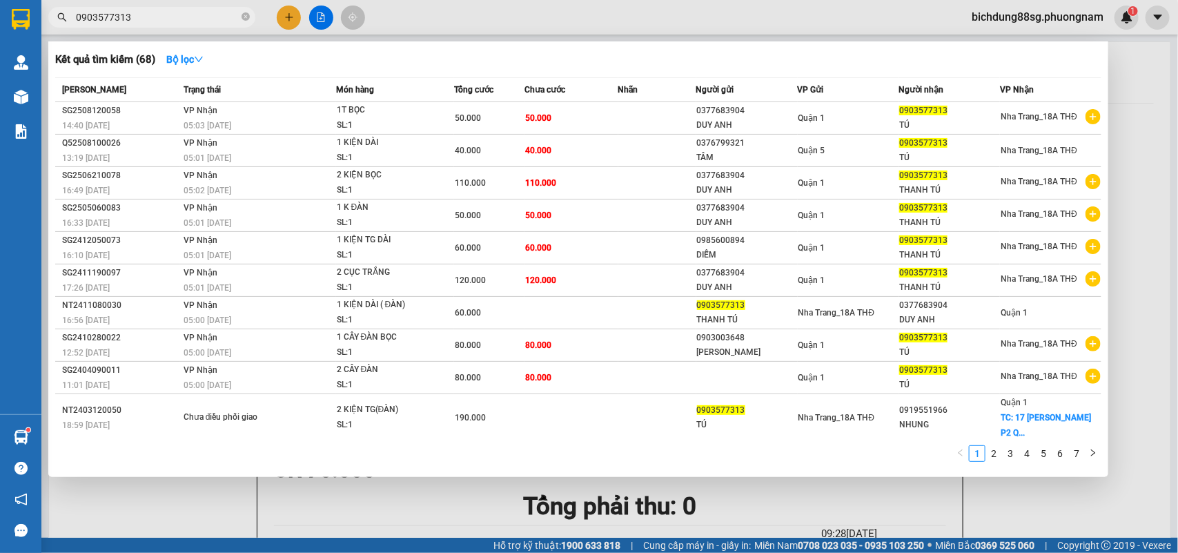
type input "0903577313"
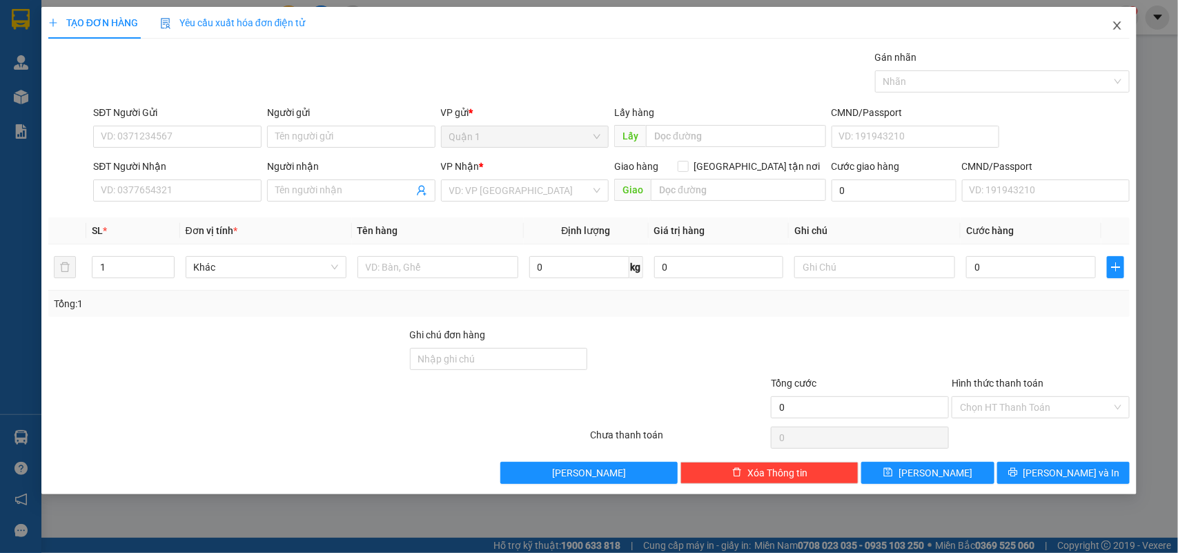
click at [1120, 24] on icon "close" at bounding box center [1118, 25] width 8 height 8
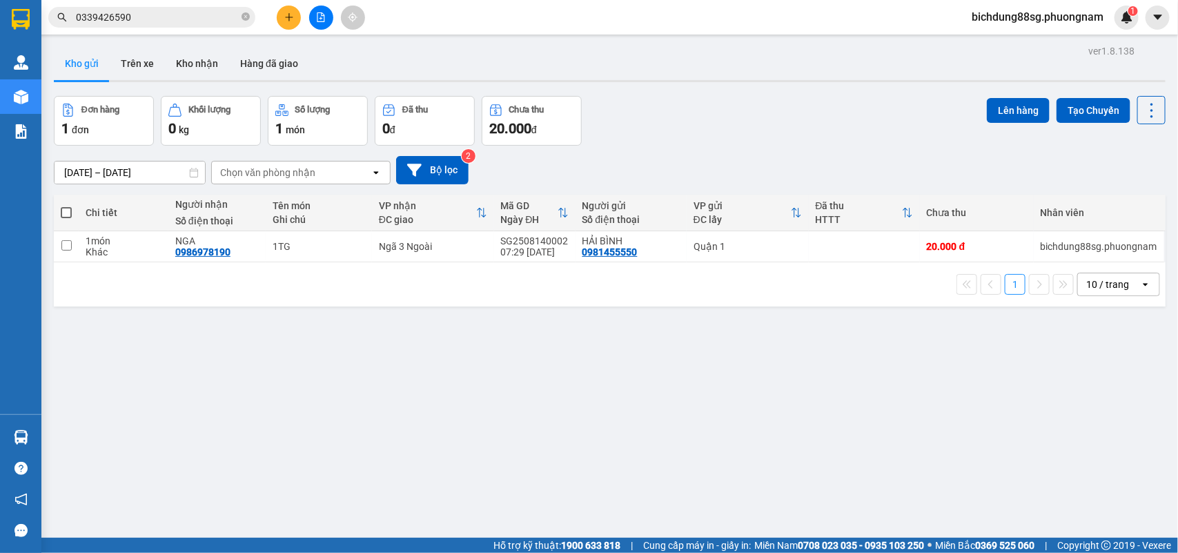
click at [167, 19] on input "0339426590" at bounding box center [157, 17] width 163 height 15
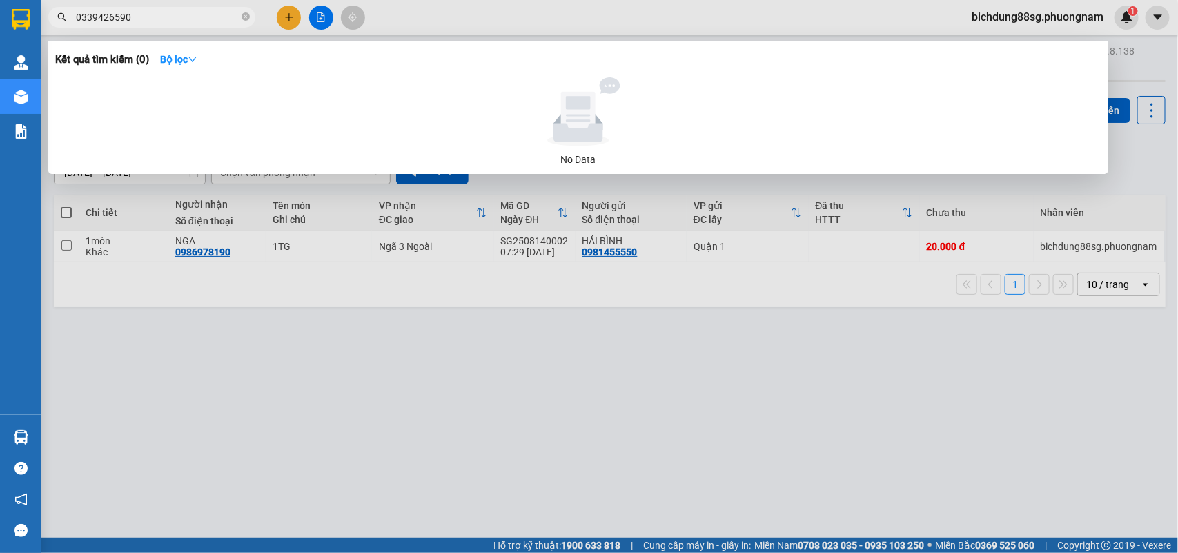
click at [167, 19] on input "0339426590" at bounding box center [157, 17] width 163 height 15
paste input "978231233"
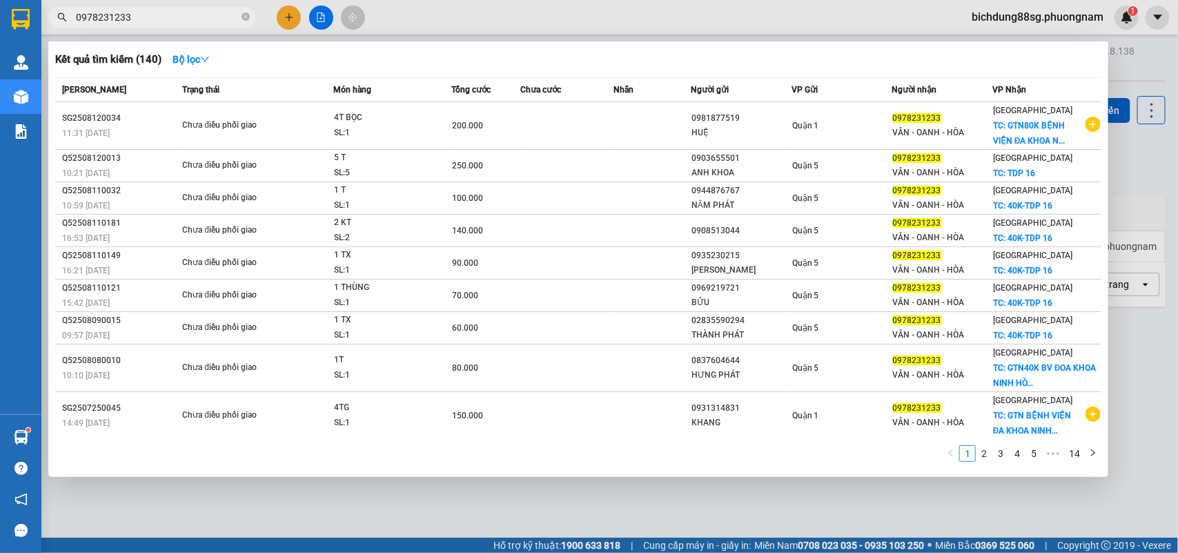
click at [156, 14] on input "0978231233" at bounding box center [157, 17] width 163 height 15
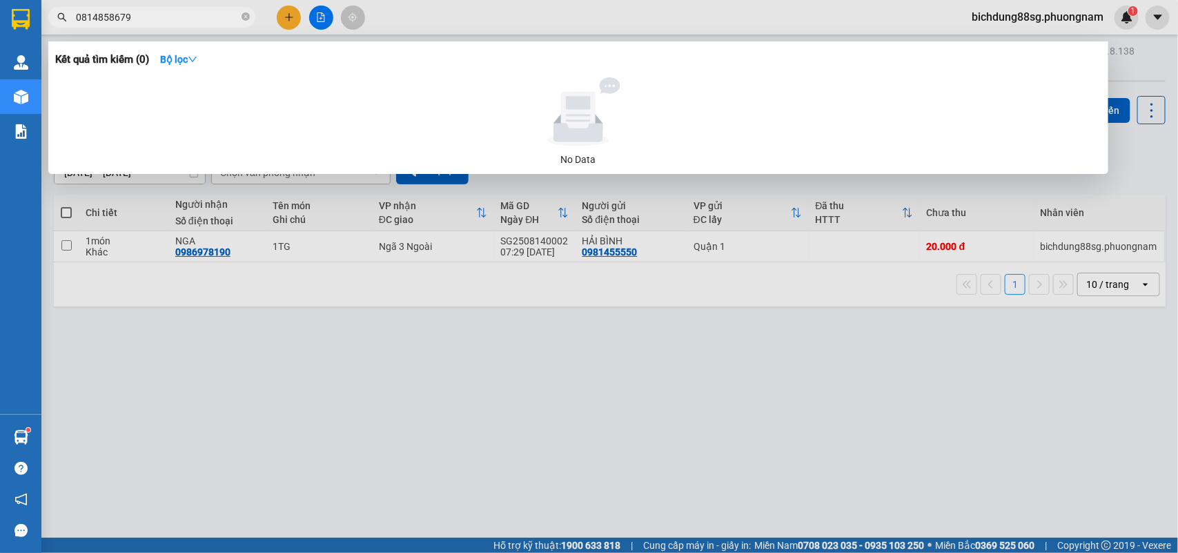
type input "0814858679"
click at [246, 18] on icon "close-circle" at bounding box center [246, 16] width 8 height 8
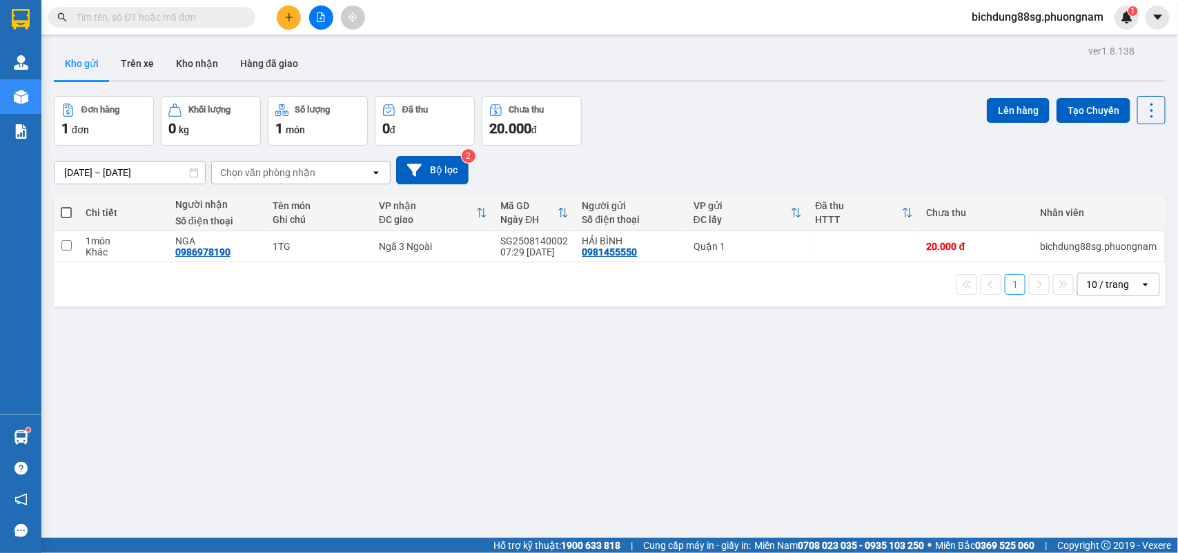
click at [216, 8] on span at bounding box center [151, 17] width 207 height 21
click at [206, 16] on input "text" at bounding box center [157, 17] width 163 height 15
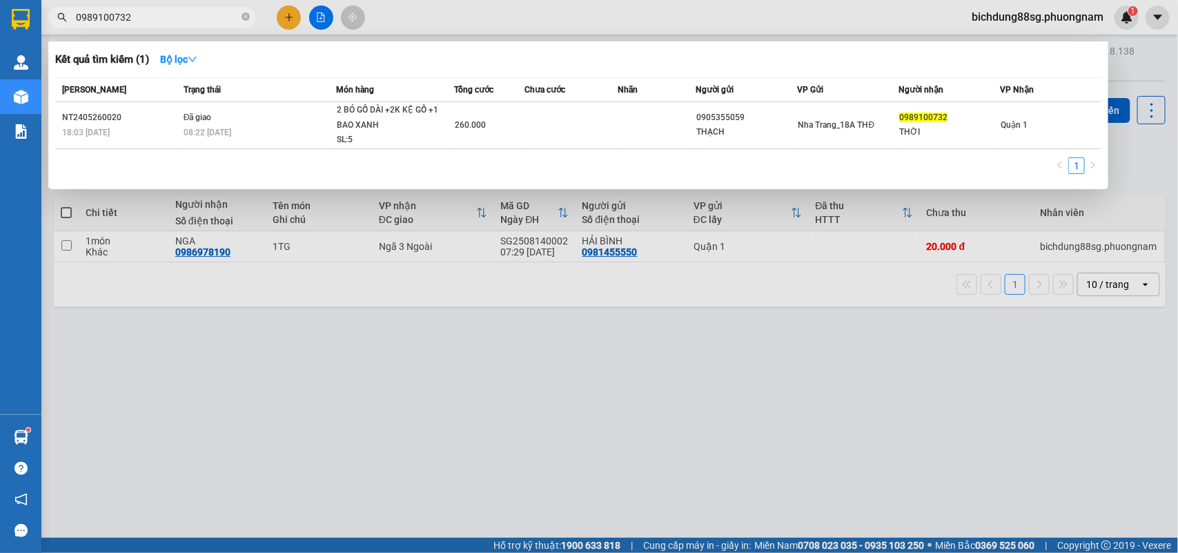
click at [206, 19] on input "0989100732" at bounding box center [157, 17] width 163 height 15
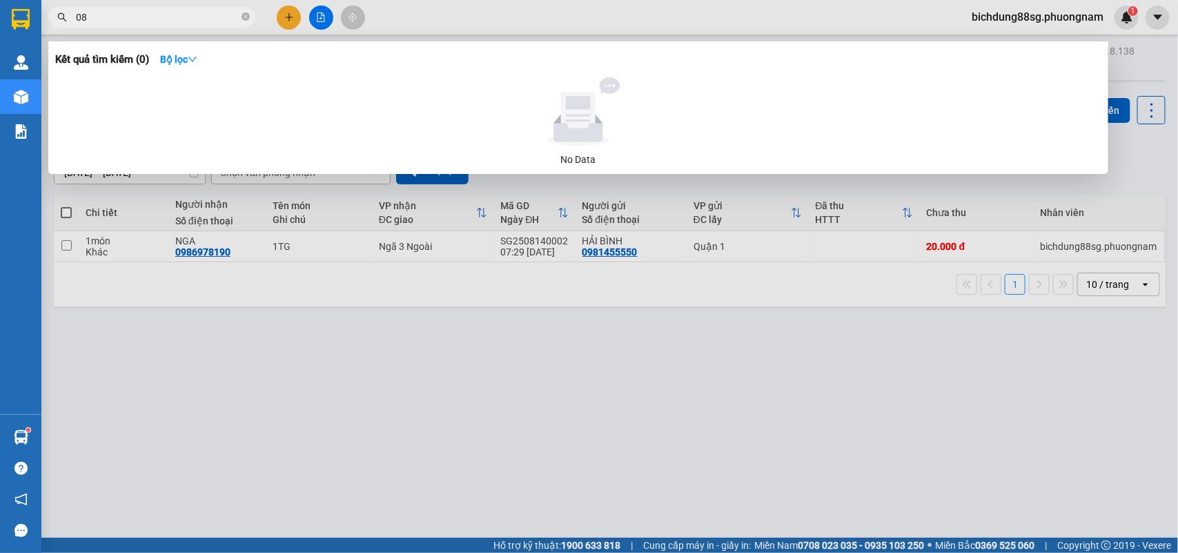
type input "0"
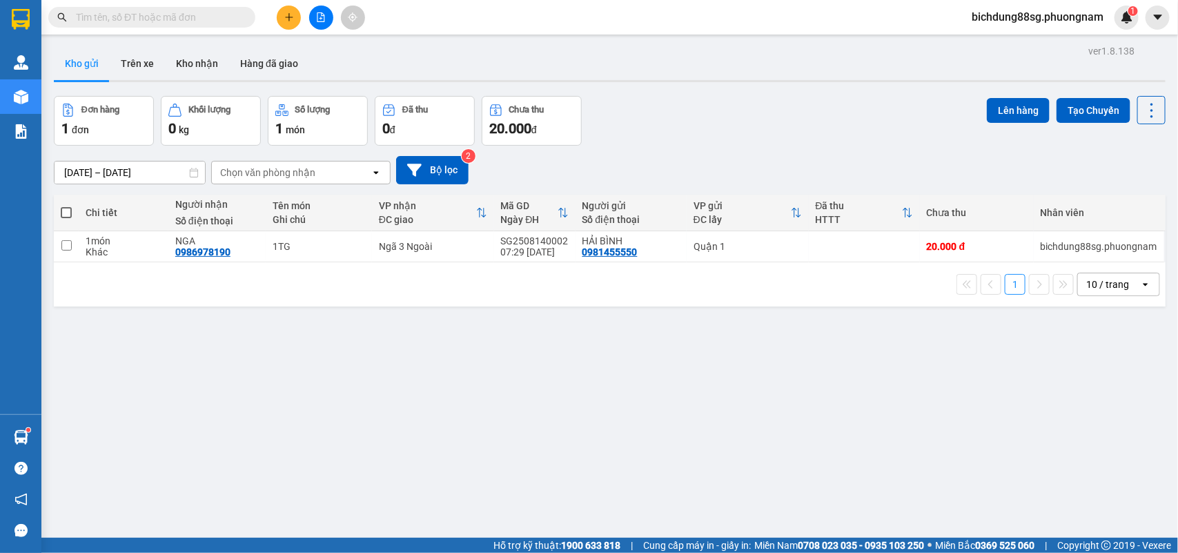
click at [188, 18] on input "text" at bounding box center [157, 17] width 163 height 15
click at [140, 15] on input "text" at bounding box center [157, 17] width 163 height 15
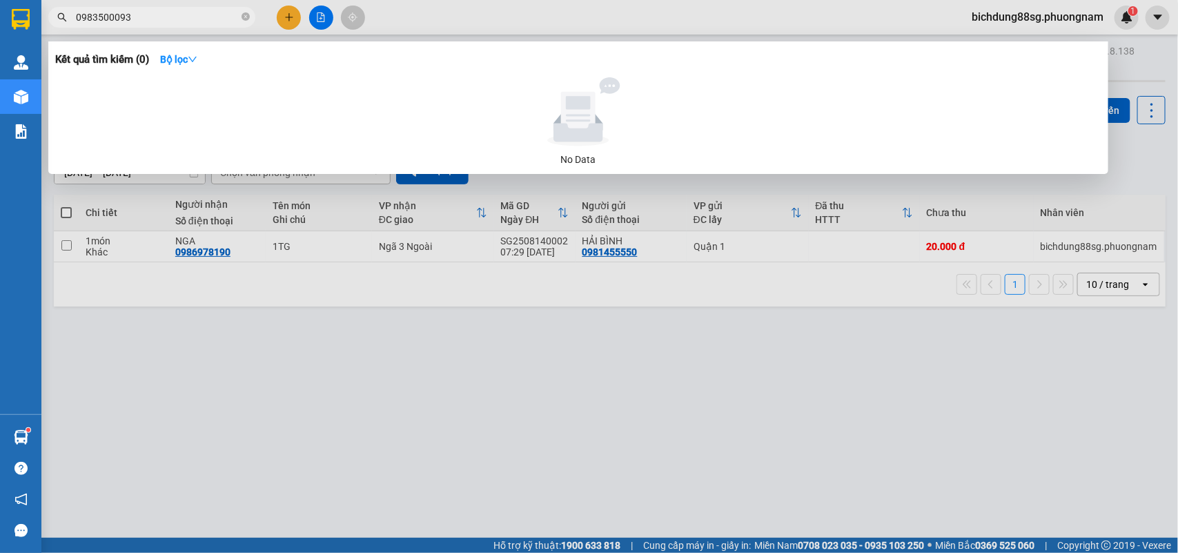
type input "0983500093"
click at [213, 21] on input "0983500093" at bounding box center [157, 17] width 163 height 15
click at [300, 14] on div at bounding box center [589, 276] width 1178 height 553
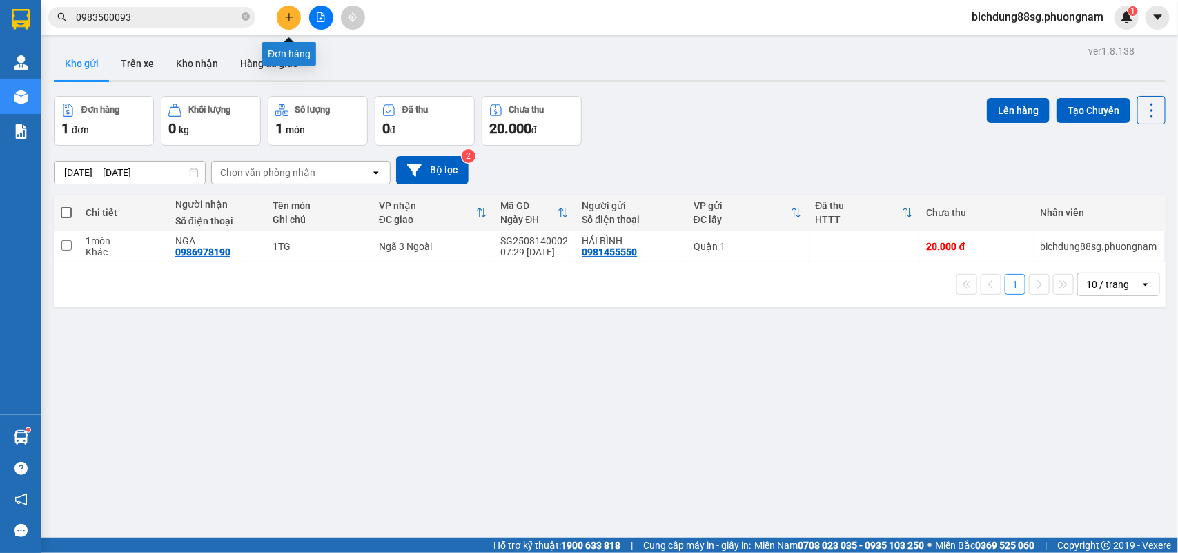
click at [300, 14] on button at bounding box center [289, 18] width 24 height 24
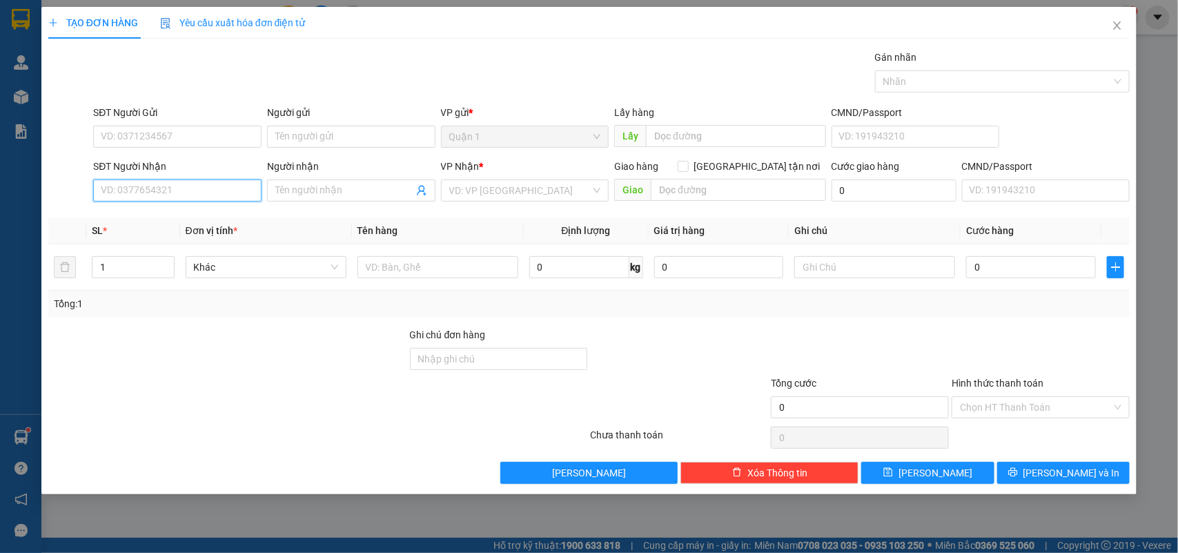
click at [131, 197] on input "SĐT Người Nhận" at bounding box center [177, 190] width 168 height 22
click at [187, 195] on input "0978015724" at bounding box center [177, 190] width 168 height 22
click at [187, 195] on input "0379750431" at bounding box center [177, 190] width 168 height 22
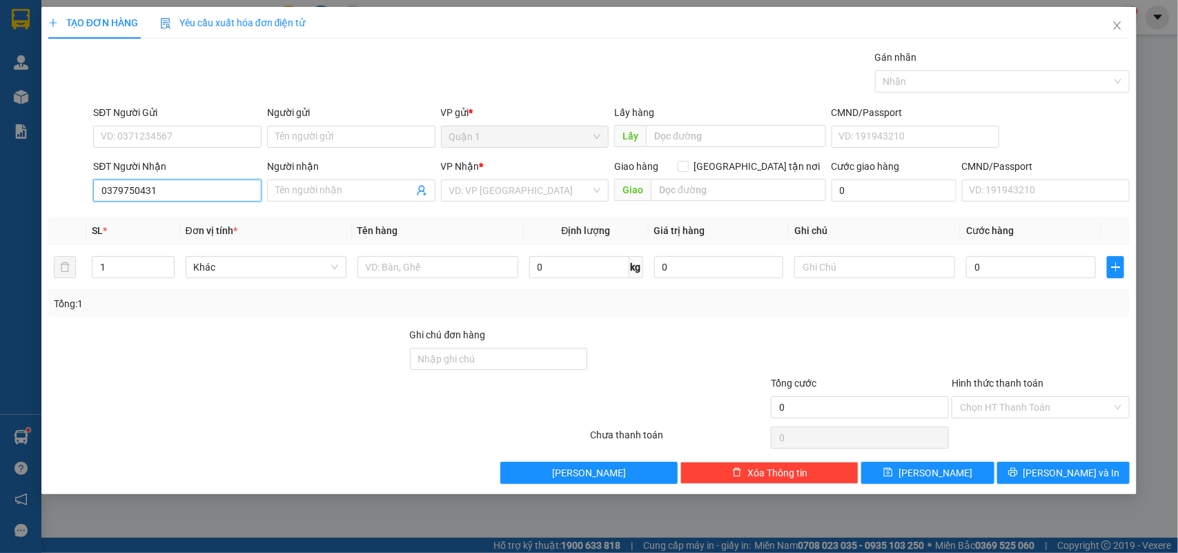
click at [187, 195] on input "0379750431" at bounding box center [177, 190] width 168 height 22
type input "0379750431"
click at [333, 197] on input "Người nhận" at bounding box center [344, 190] width 138 height 15
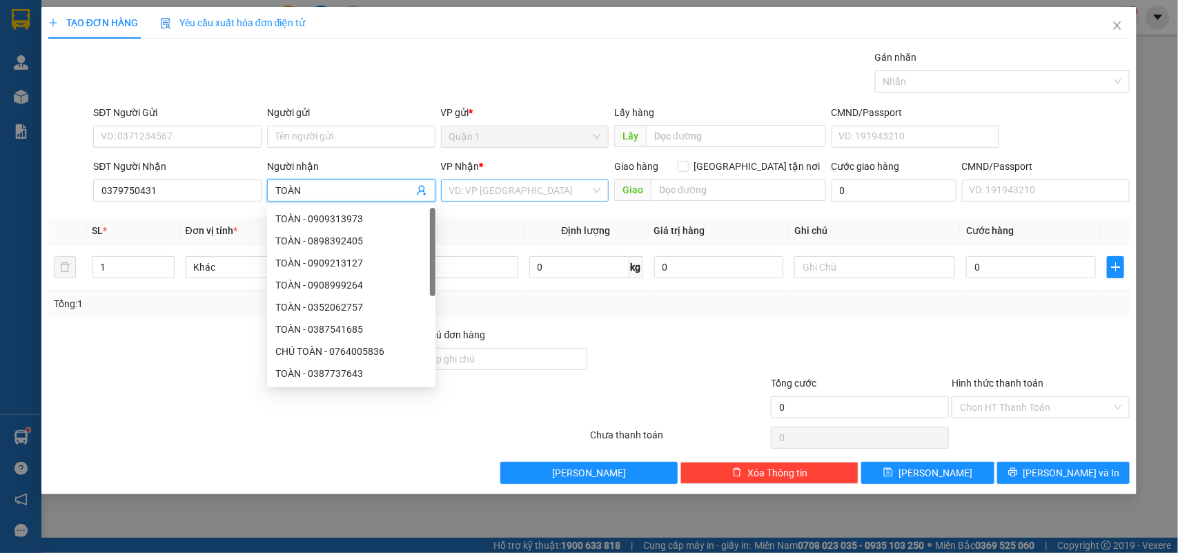
click at [511, 202] on div "VD: VP Sài Gòn" at bounding box center [525, 190] width 168 height 22
type input "TOÀN"
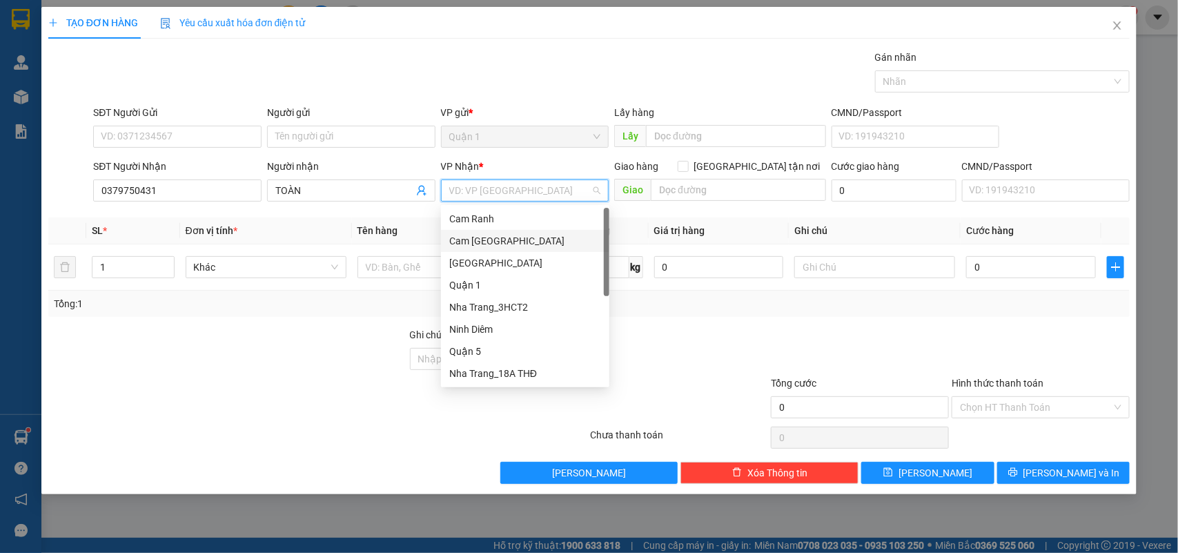
click at [518, 244] on div "Cam [GEOGRAPHIC_DATA]" at bounding box center [525, 240] width 152 height 15
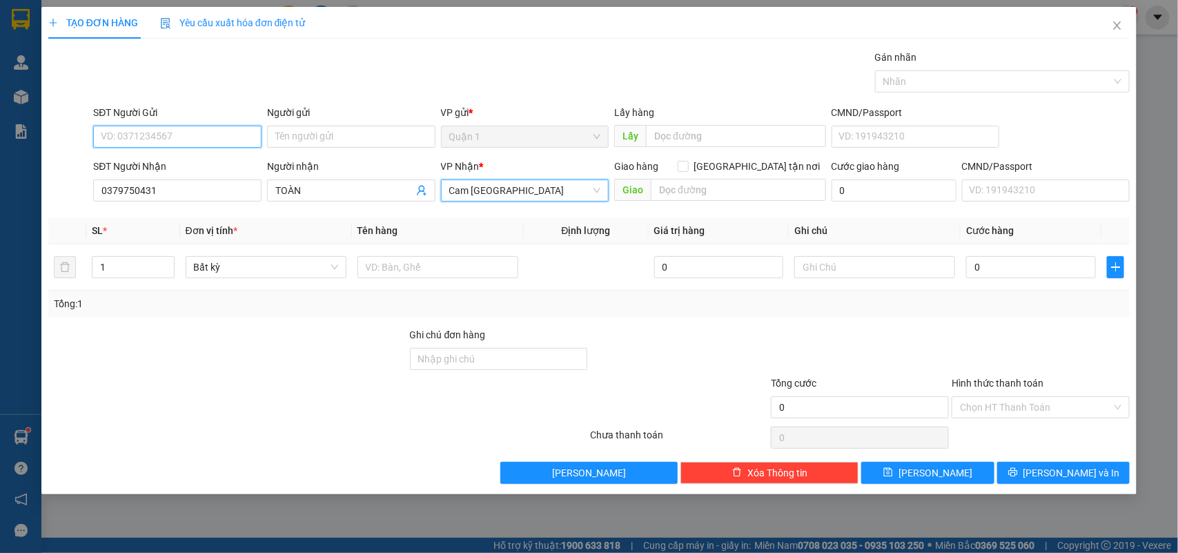
click at [219, 139] on input "SĐT Người Gửi" at bounding box center [177, 137] width 168 height 22
type input "0918756720"
click at [217, 156] on div "0918756720 - CHI" at bounding box center [177, 165] width 168 height 22
type input "CHI"
type input "0918756720"
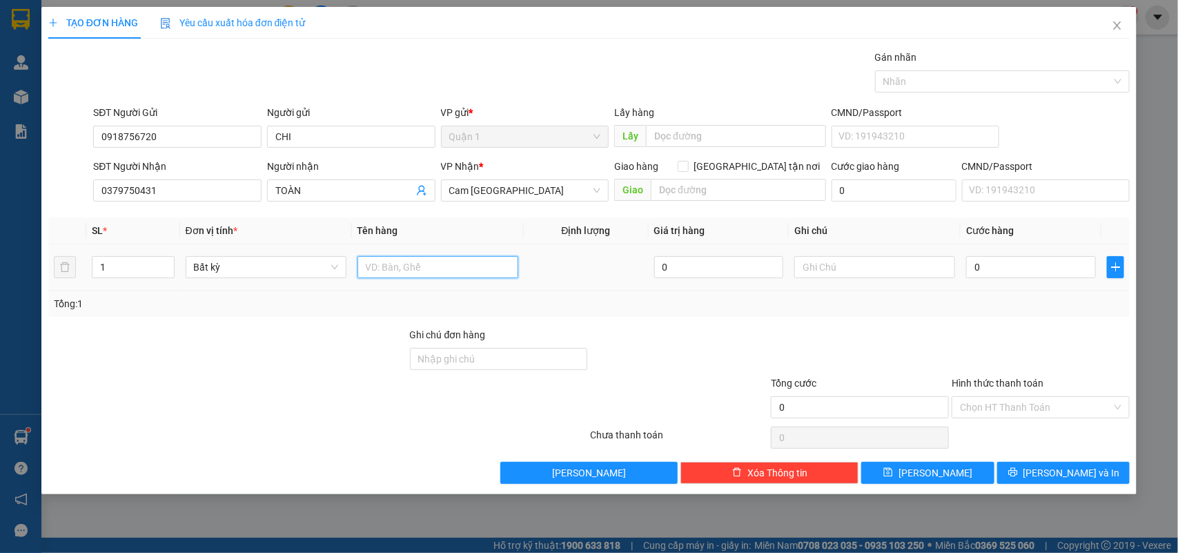
click at [422, 261] on input "text" at bounding box center [438, 267] width 161 height 22
type input "5TG BỌC"
click at [995, 260] on input "0" at bounding box center [1031, 267] width 130 height 22
type input "2"
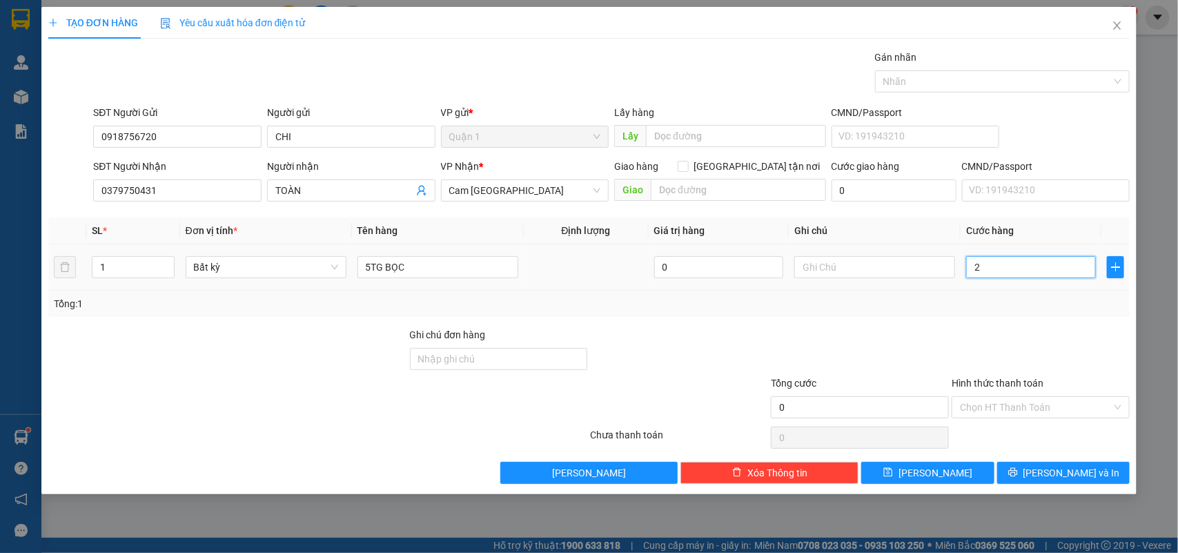
type input "2"
type input "23"
type input "230"
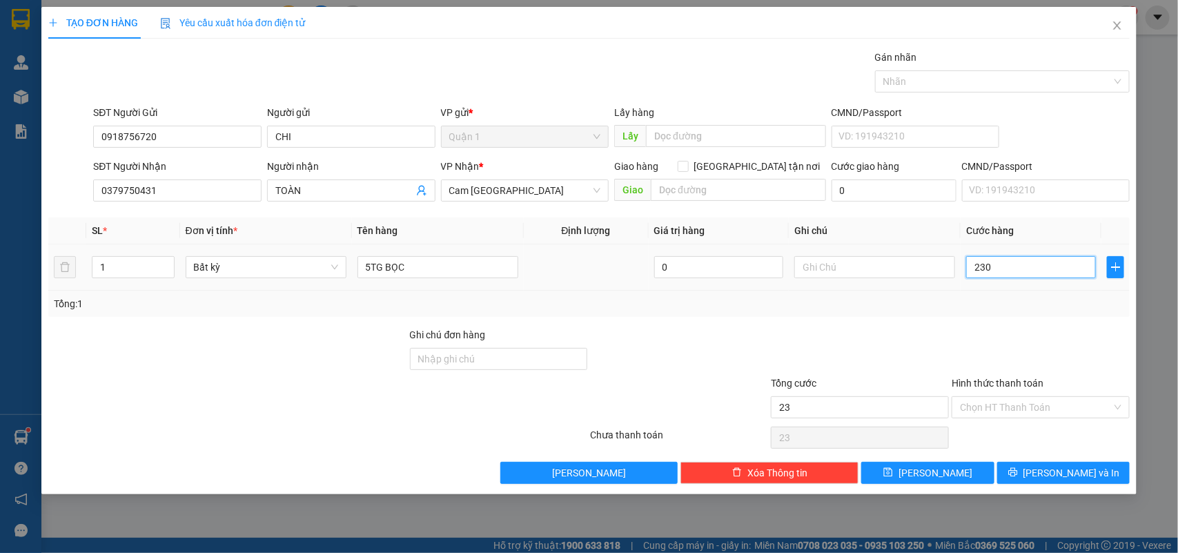
type input "230"
type input "230.000"
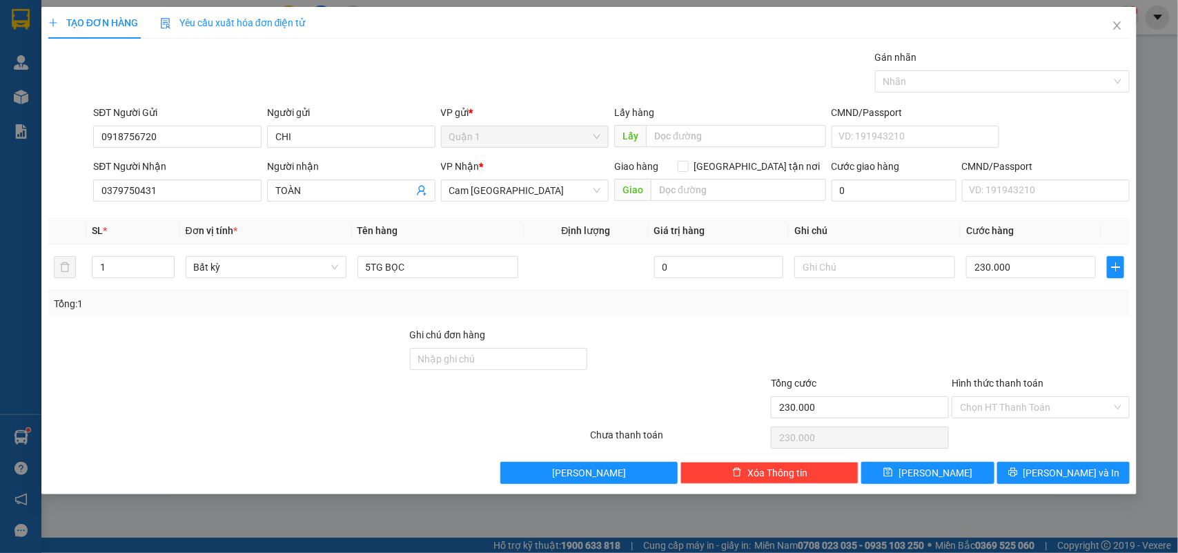
drag, startPoint x: 1040, startPoint y: 153, endPoint x: 694, endPoint y: 366, distance: 406.3
click at [694, 366] on div at bounding box center [679, 351] width 181 height 48
click at [988, 261] on input "230.000" at bounding box center [1031, 267] width 130 height 22
click at [988, 268] on input "230.000" at bounding box center [1031, 267] width 130 height 22
type input "20.000"
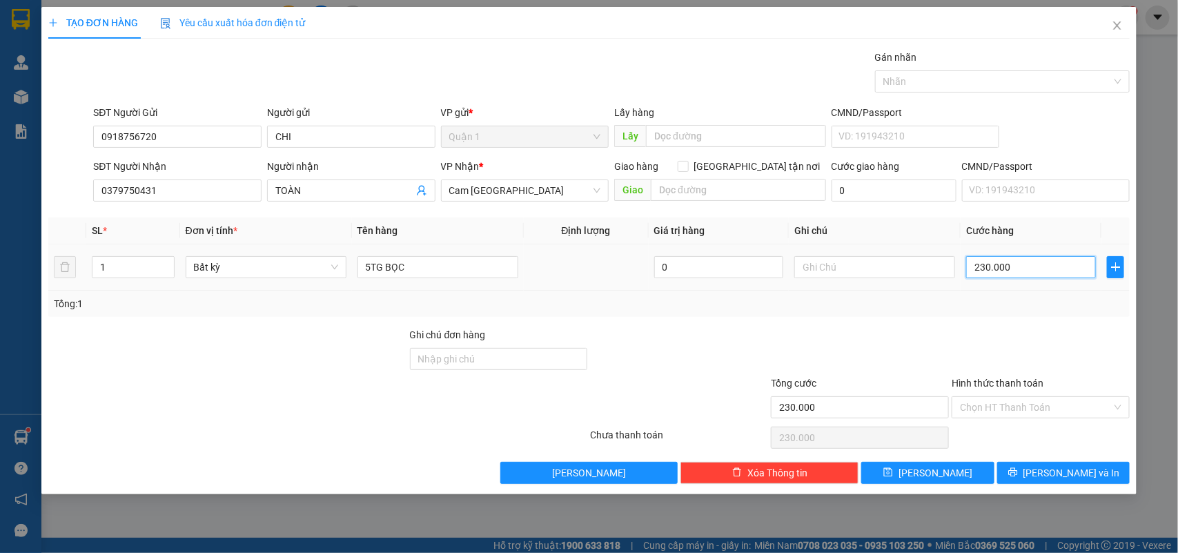
type input "20.000"
type input "220.000"
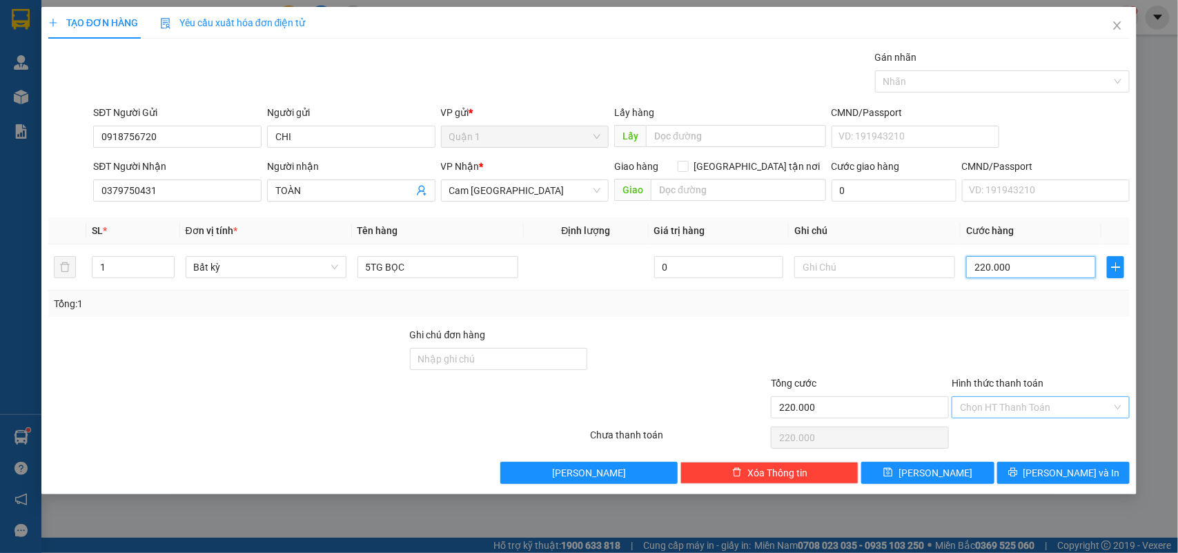
type input "220.000"
click at [1011, 398] on input "Hình thức thanh toán" at bounding box center [1036, 407] width 152 height 21
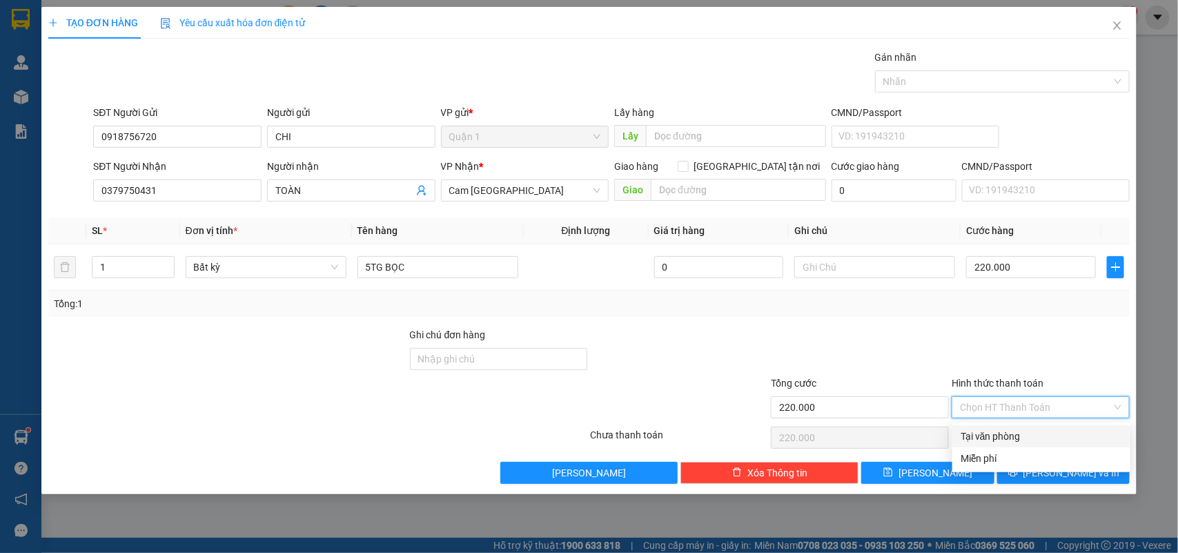
click at [1013, 425] on div "Tại văn phòng" at bounding box center [1042, 436] width 178 height 22
type input "0"
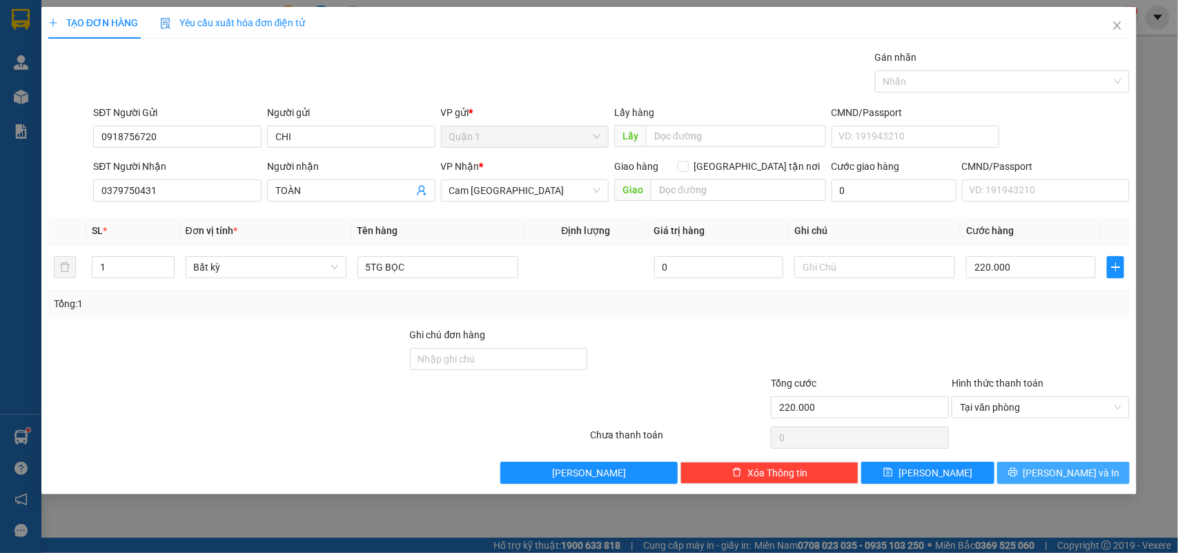
click at [1035, 470] on button "Lưu và In" at bounding box center [1063, 473] width 133 height 22
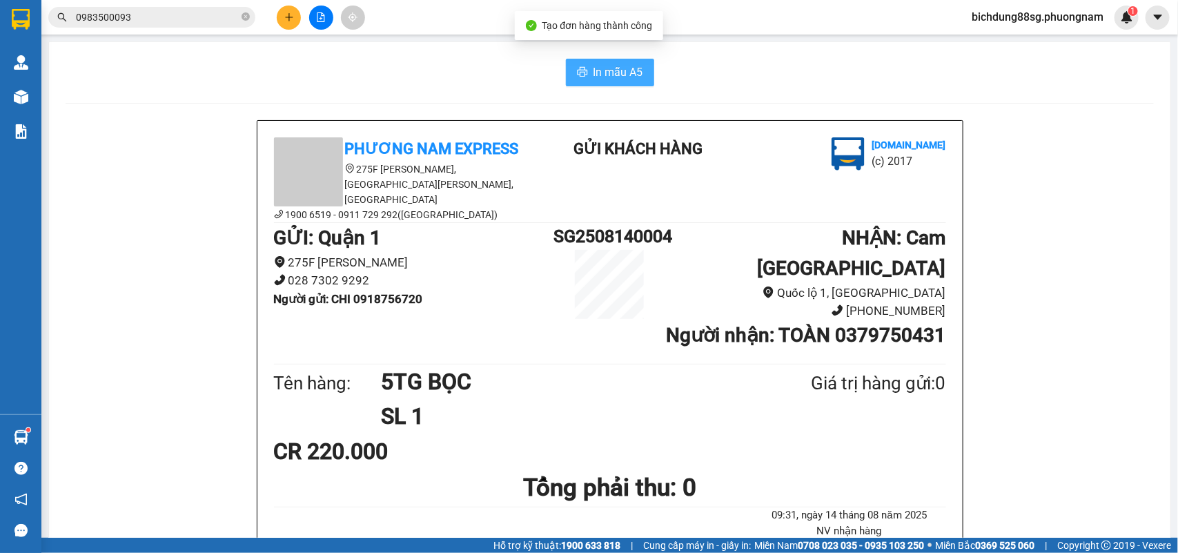
click at [632, 73] on span "In mẫu A5" at bounding box center [619, 72] width 50 height 17
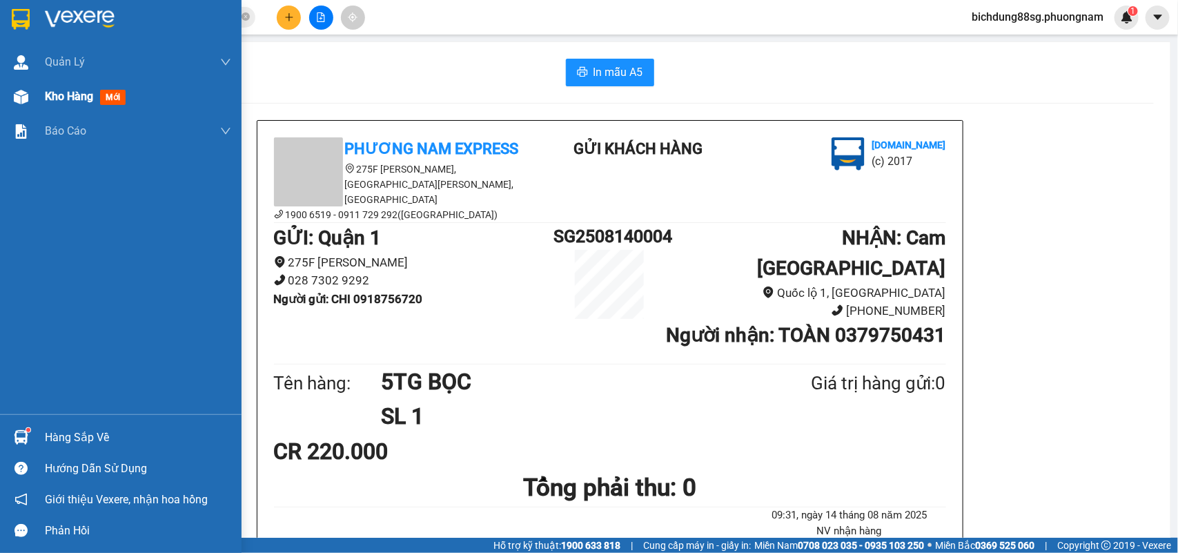
click at [37, 98] on div "Kho hàng mới" at bounding box center [121, 96] width 242 height 35
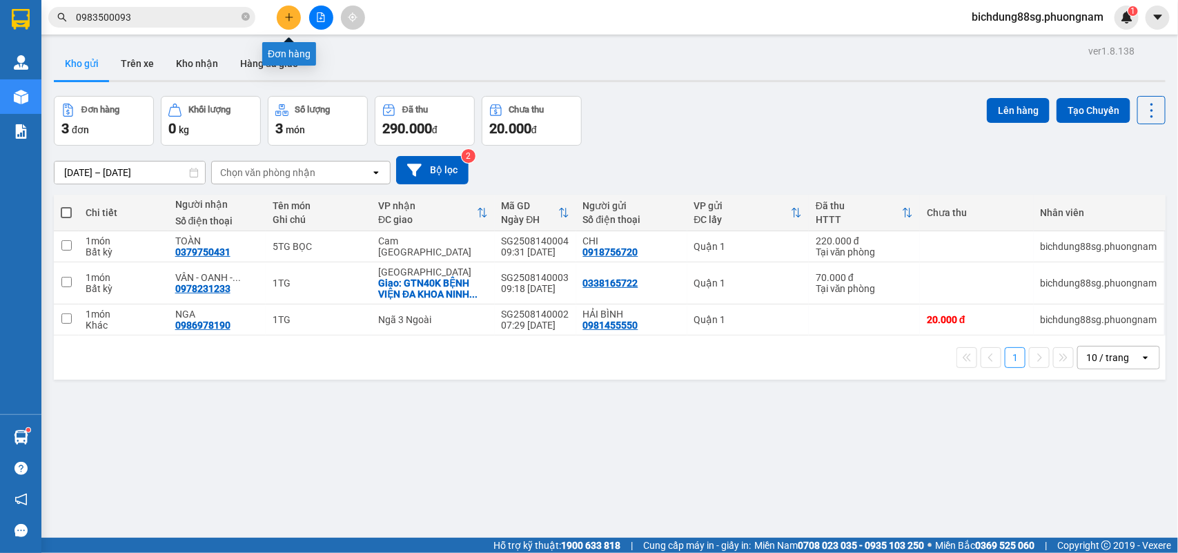
click at [297, 21] on button at bounding box center [289, 18] width 24 height 24
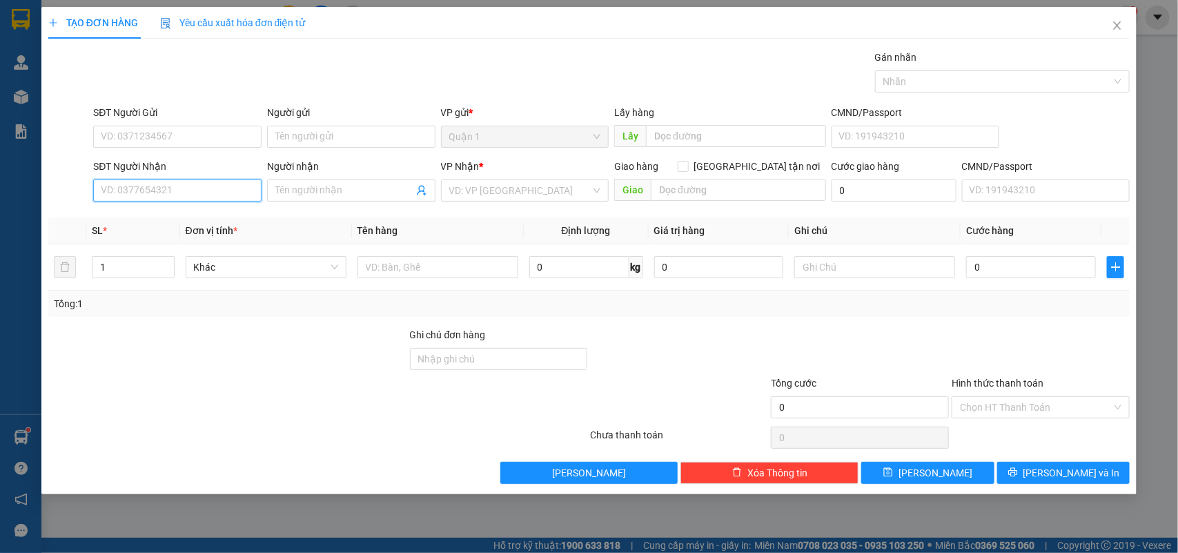
click at [161, 194] on input "SĐT Người Nhận" at bounding box center [177, 190] width 168 height 22
type input "0774365365"
click at [157, 221] on div "0774365365 - THẮNG" at bounding box center [177, 218] width 152 height 15
type input "THẮNG"
type input "0774365365"
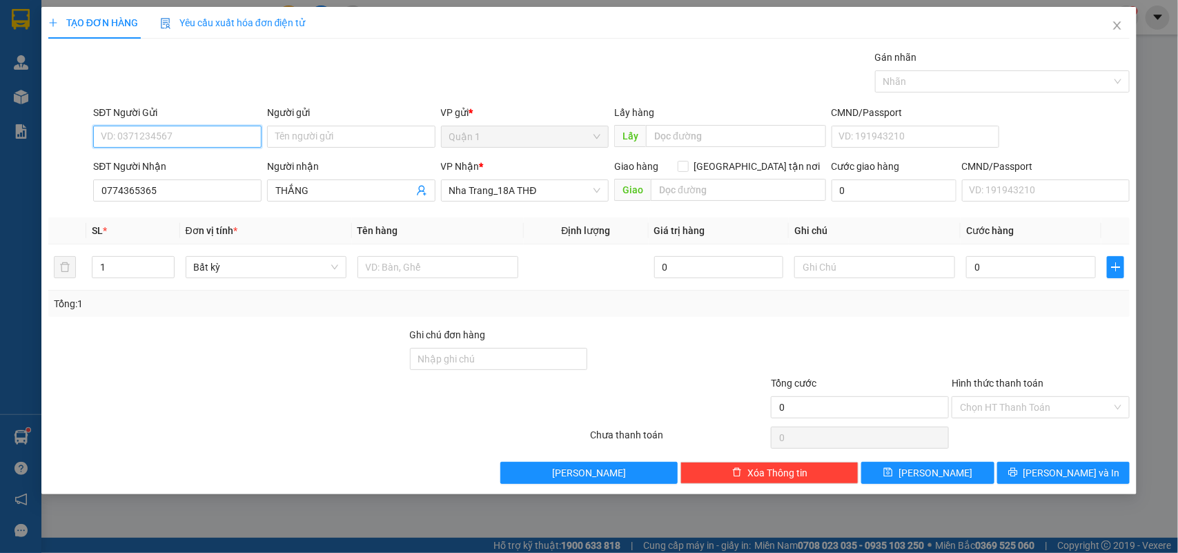
click at [202, 135] on input "SĐT Người Gửi" at bounding box center [177, 137] width 168 height 22
click at [192, 156] on div "0346475807 - TÙNG" at bounding box center [177, 165] width 168 height 22
type input "0346475807"
type input "TÙNG"
click at [436, 260] on input "text" at bounding box center [438, 267] width 161 height 22
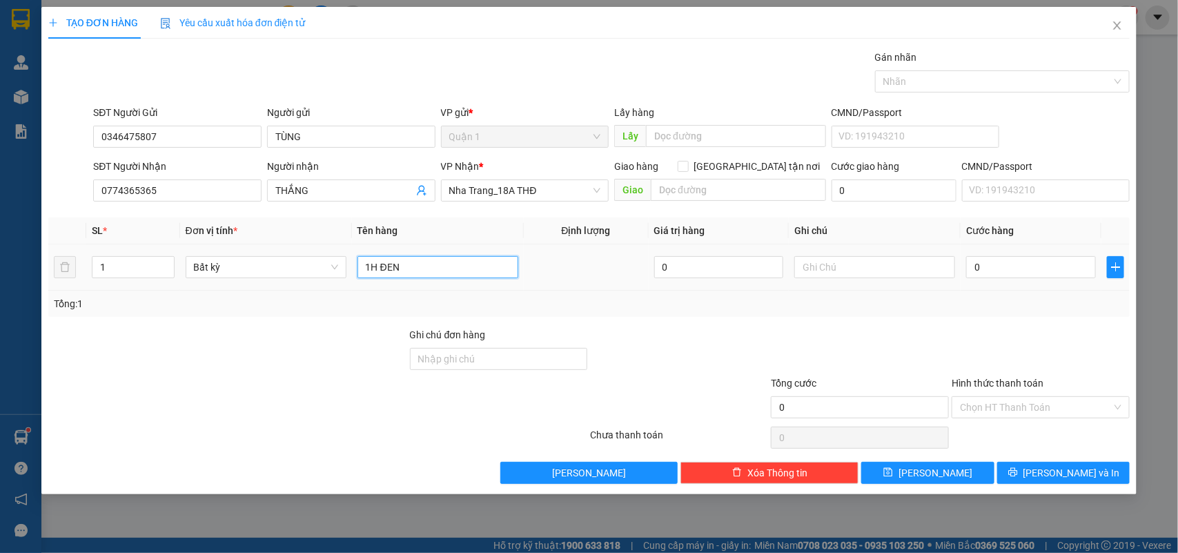
type input "1H ĐEN"
type input "2"
type input "20"
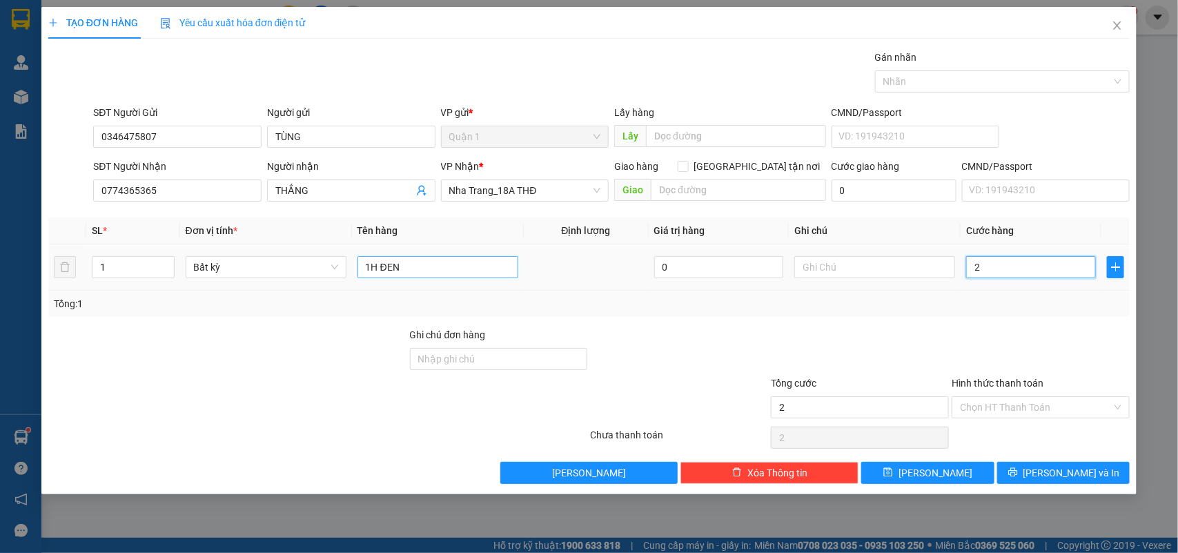
type input "20"
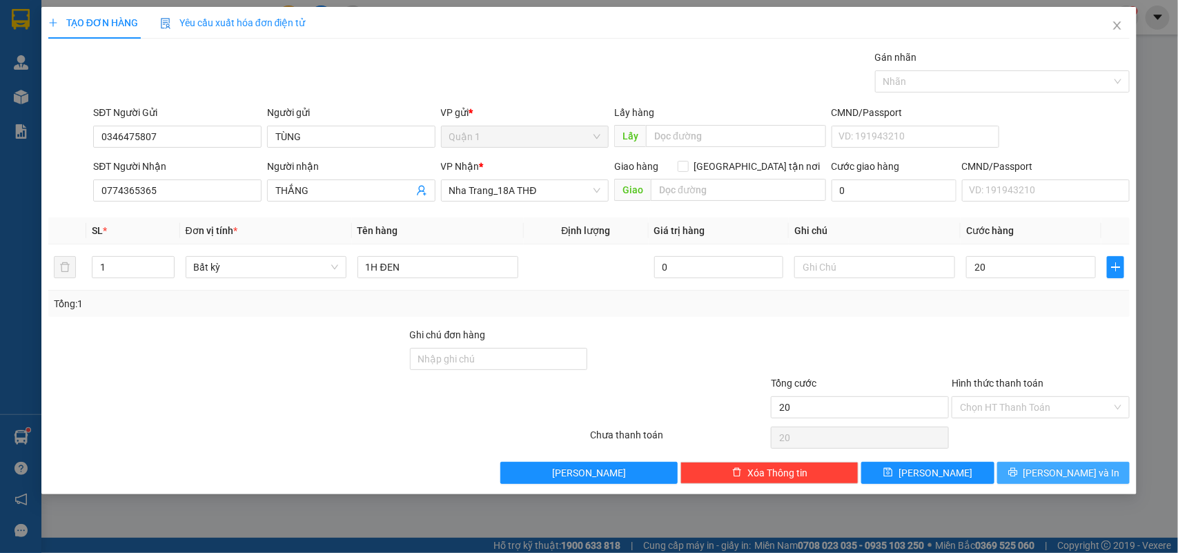
type input "20.000"
click at [1020, 465] on button "Lưu và In" at bounding box center [1063, 473] width 133 height 22
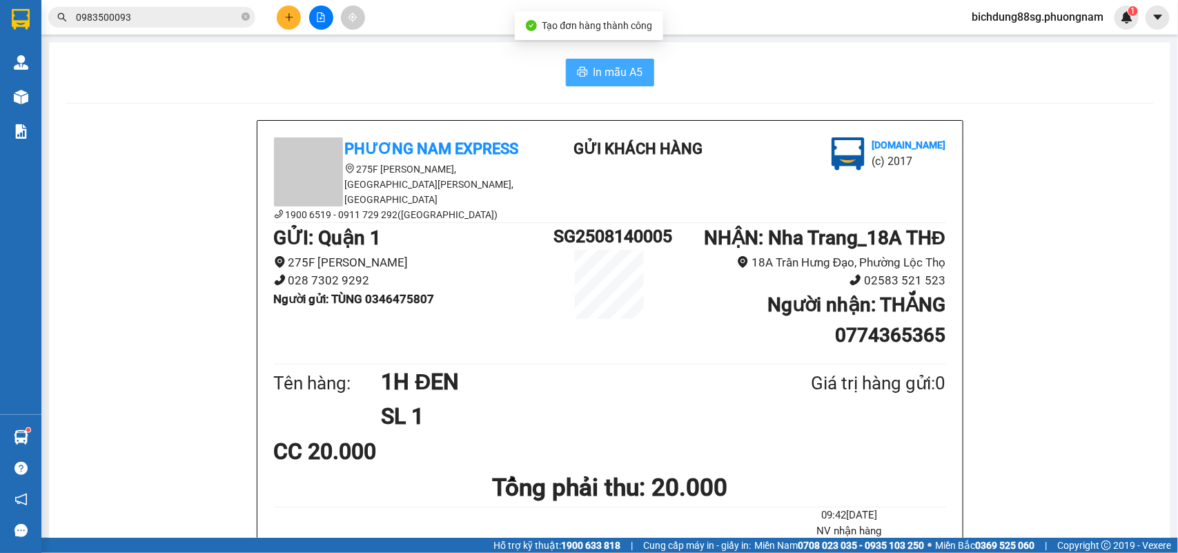
click at [597, 80] on span "In mẫu A5" at bounding box center [619, 72] width 50 height 17
click at [291, 17] on icon "plus" at bounding box center [289, 17] width 8 height 1
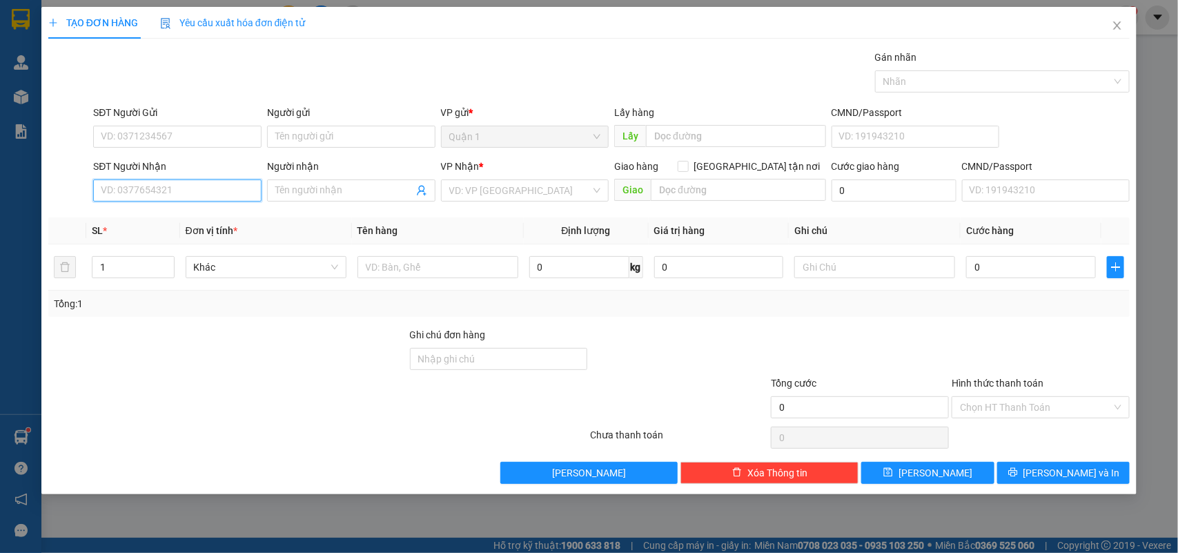
click at [181, 191] on input "SĐT Người Nhận" at bounding box center [177, 190] width 168 height 22
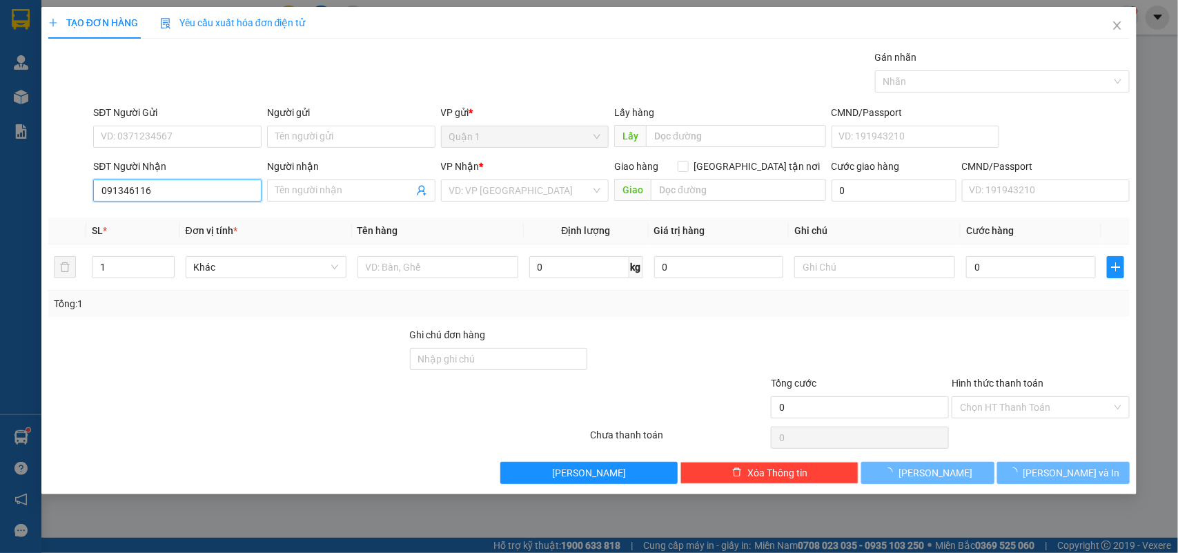
type input "0913461166"
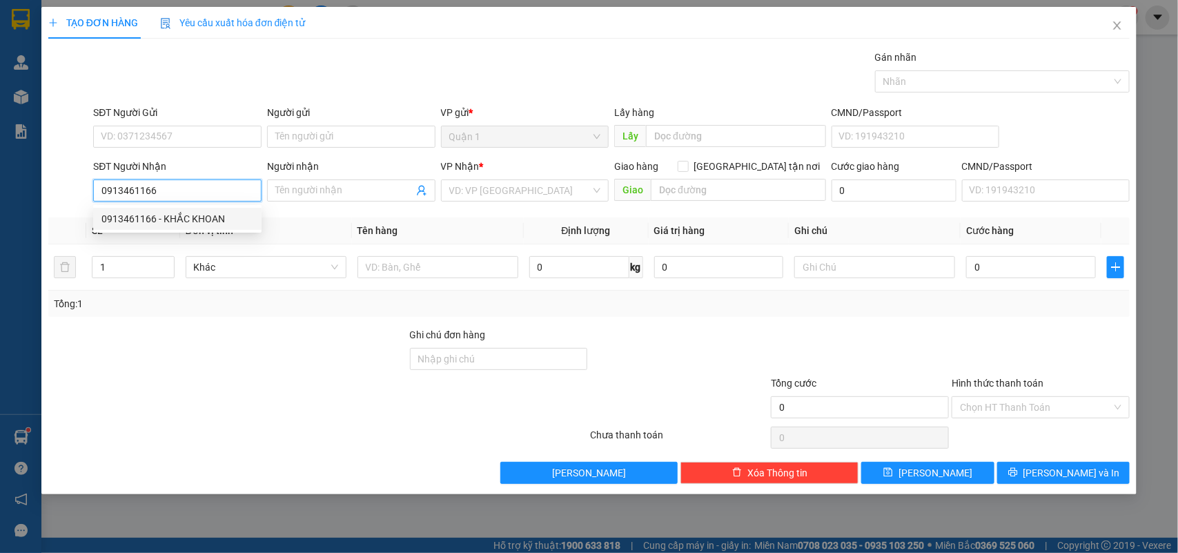
click at [177, 217] on div "0913461166 - KHẮC KHOAN" at bounding box center [177, 218] width 152 height 15
type input "KHẮC KHOAN"
type input "0913461166"
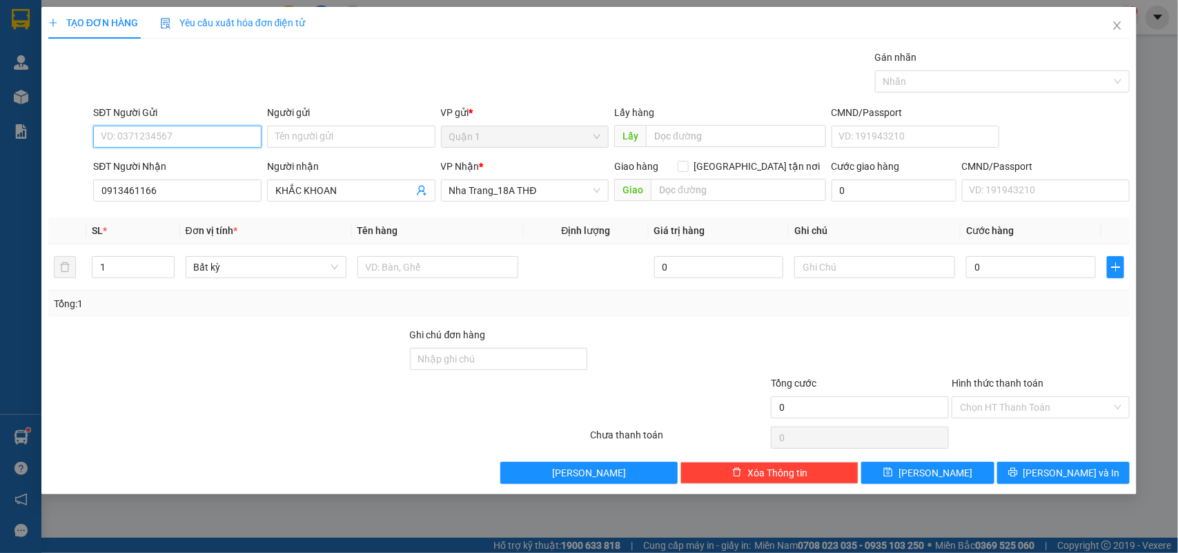
click at [211, 133] on input "SĐT Người Gửi" at bounding box center [177, 137] width 168 height 22
click at [182, 177] on div "0933042384 - THU" at bounding box center [177, 187] width 168 height 22
type input "0933042384"
type input "THU"
click at [444, 267] on input "text" at bounding box center [438, 267] width 161 height 22
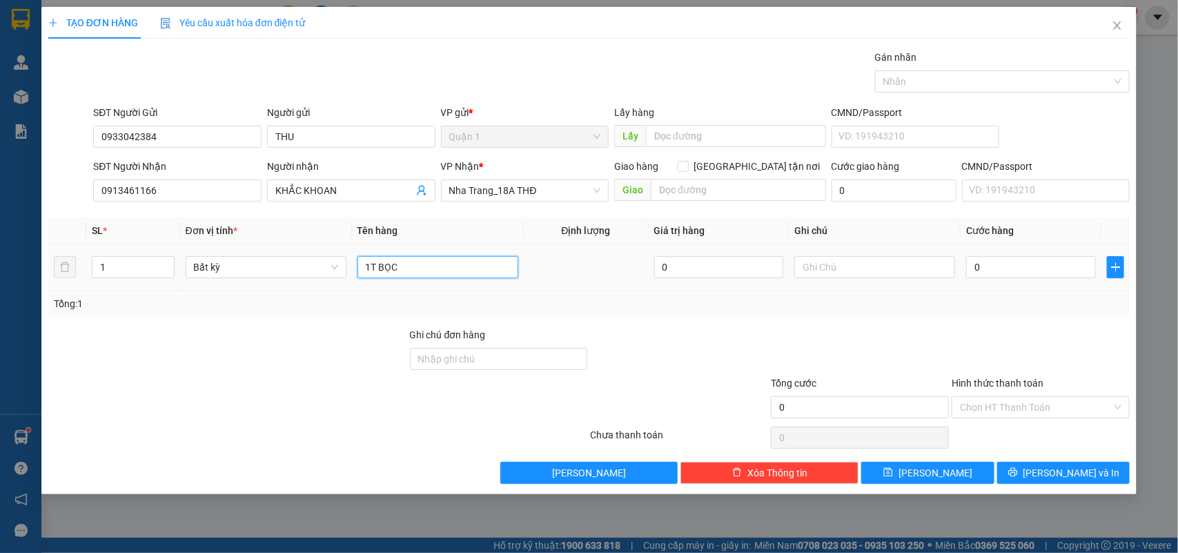
type input "1T BỌC"
type input "2"
type input "20"
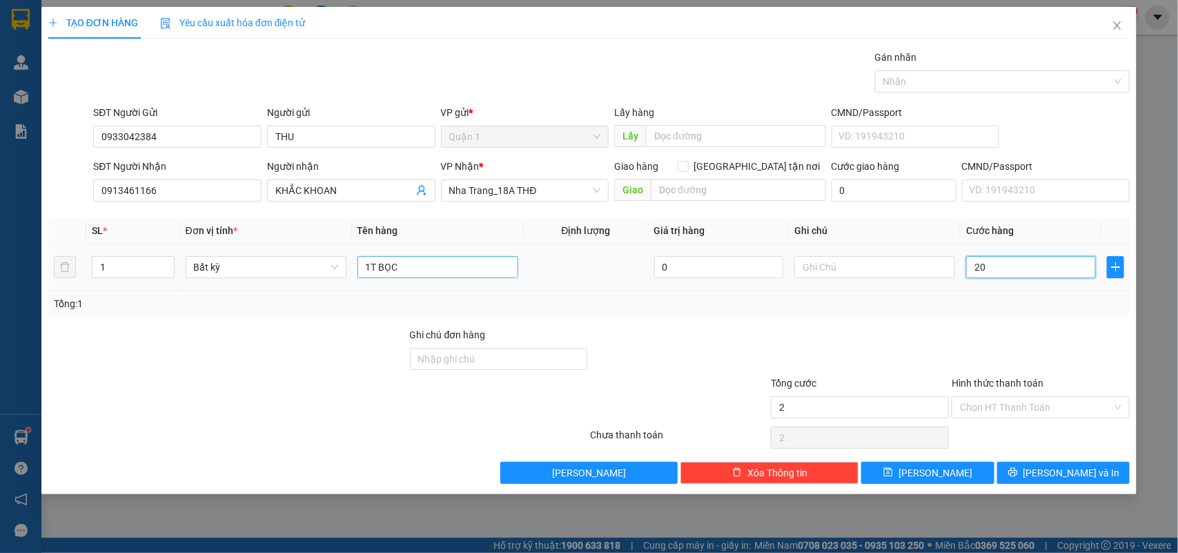
type input "20"
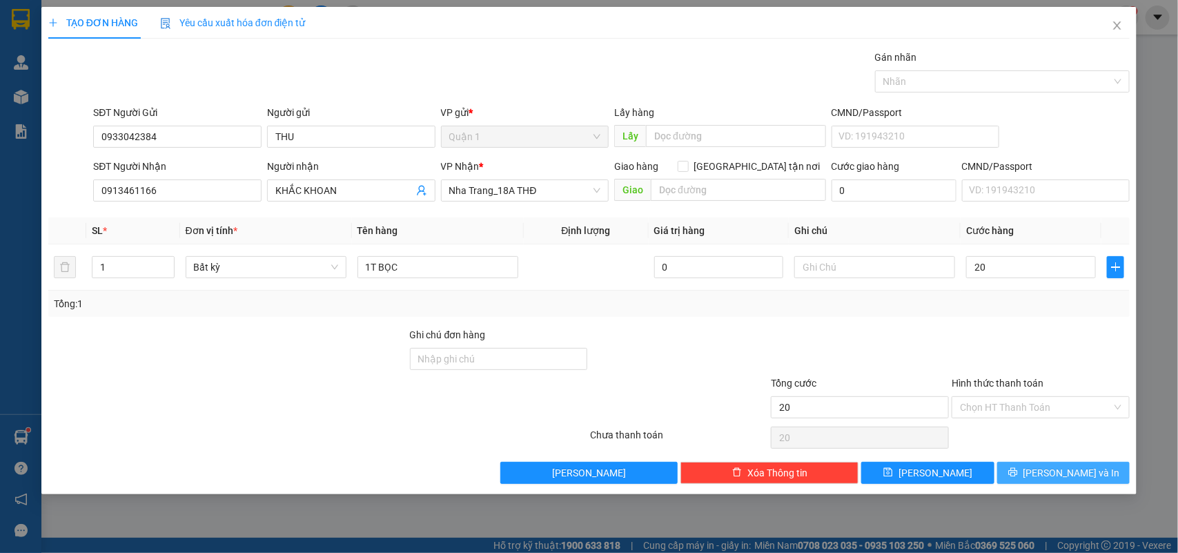
click at [1017, 474] on icon "printer" at bounding box center [1012, 472] width 9 height 9
type input "20.000"
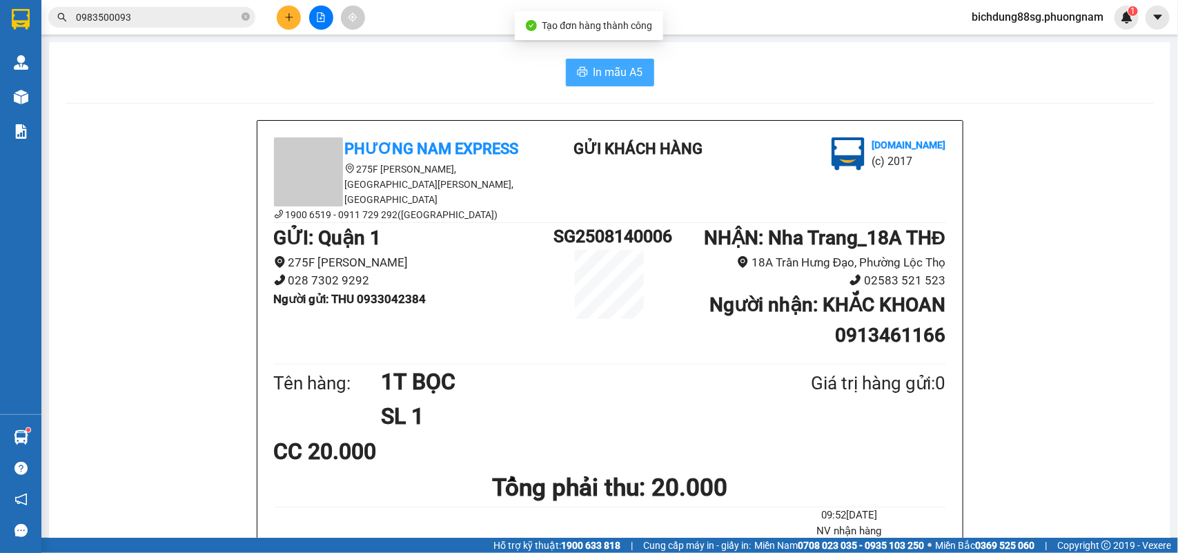
click at [604, 81] on button "In mẫu A5" at bounding box center [610, 73] width 88 height 28
click at [249, 14] on icon "close-circle" at bounding box center [246, 16] width 8 height 8
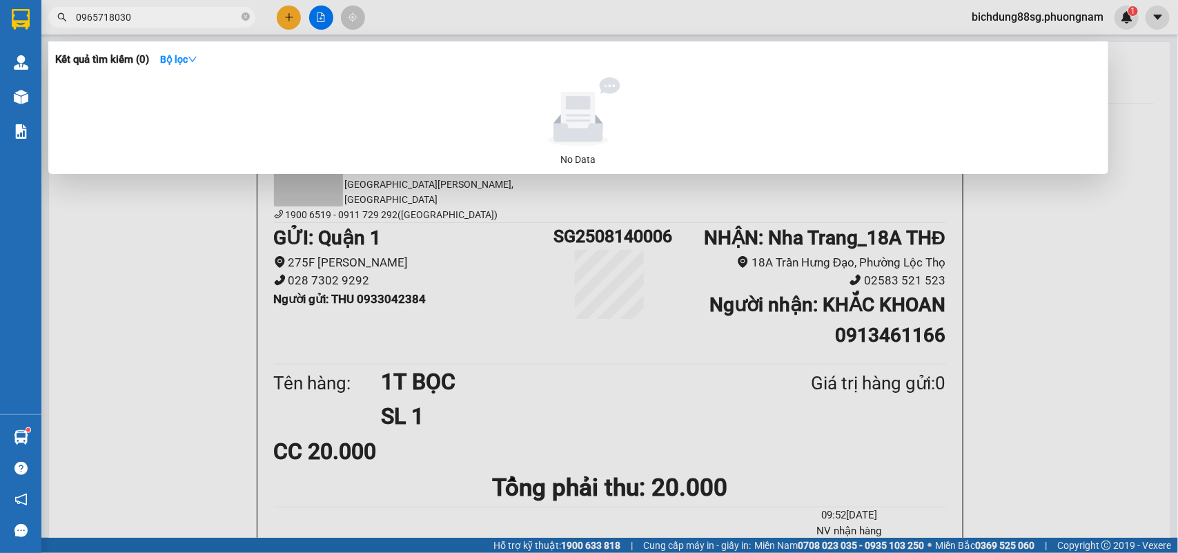
type input "0965718030"
click at [282, 25] on div at bounding box center [589, 276] width 1178 height 553
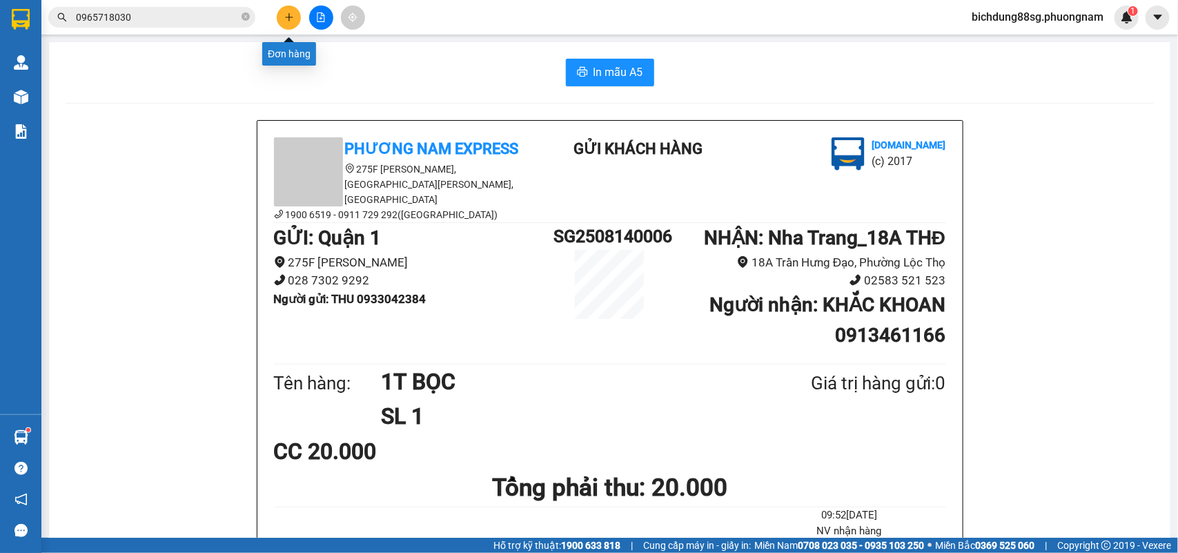
click at [283, 25] on button at bounding box center [289, 18] width 24 height 24
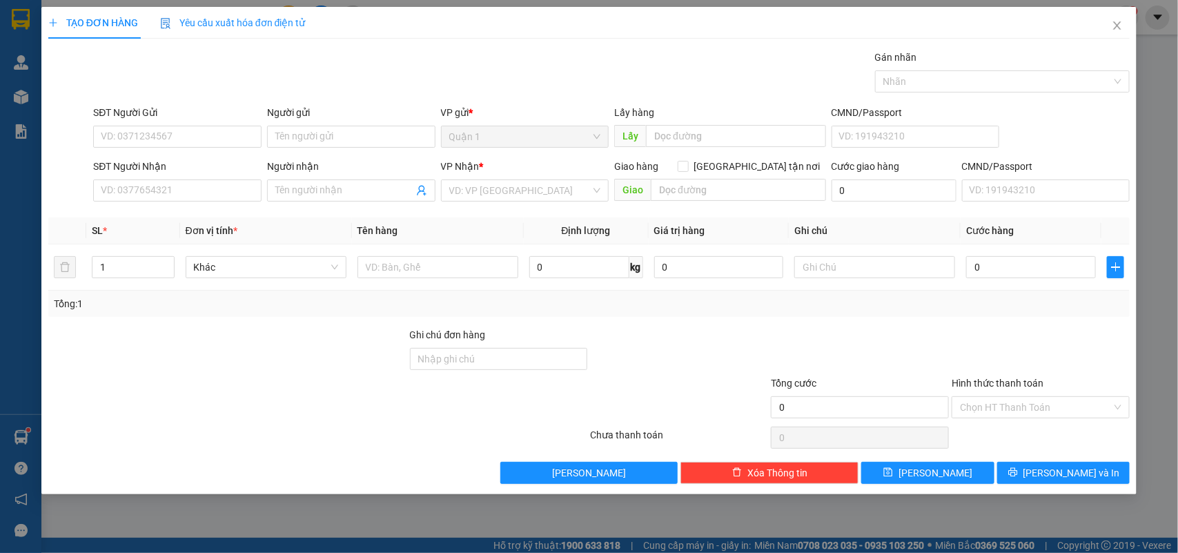
click at [170, 178] on div "SĐT Người Nhận" at bounding box center [177, 169] width 168 height 21
click at [177, 187] on input "SĐT Người Nhận" at bounding box center [177, 190] width 168 height 22
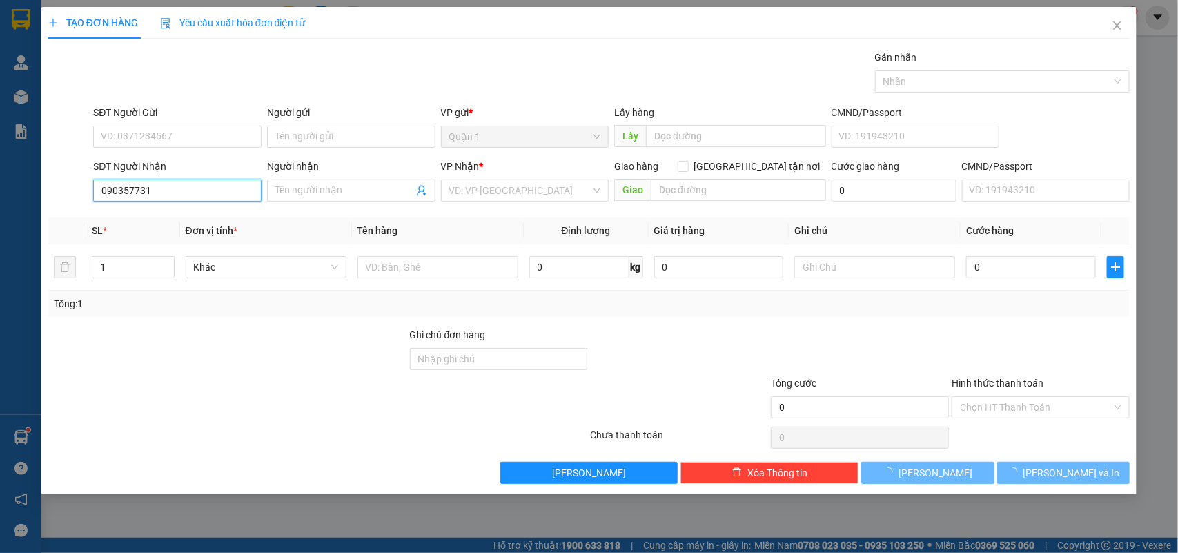
type input "0903577313"
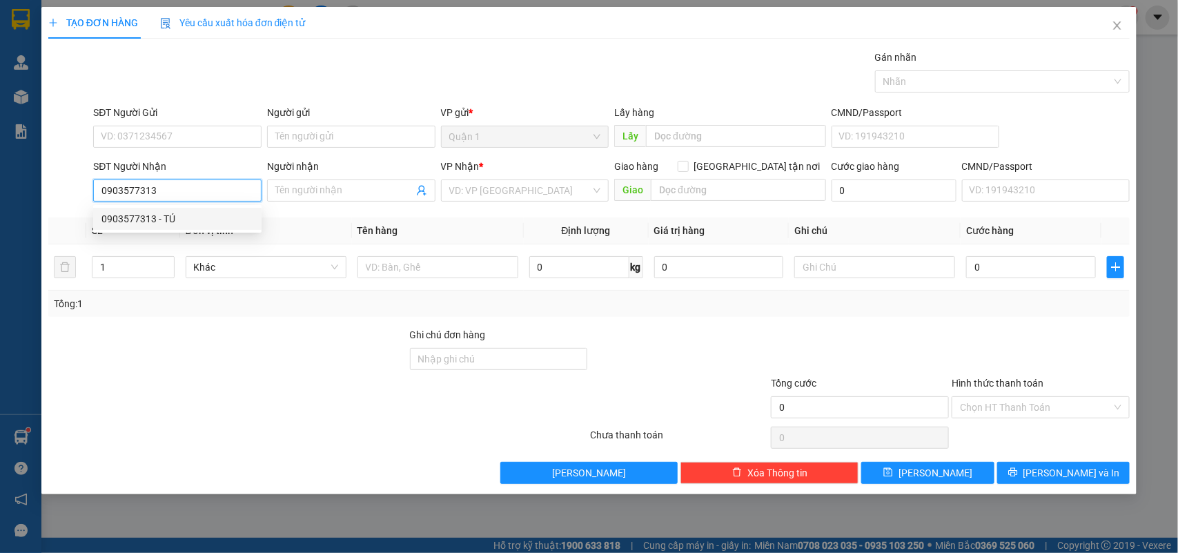
click at [184, 222] on div "0903577313 - TÚ" at bounding box center [177, 218] width 152 height 15
type input "TÚ"
type input "0903577313"
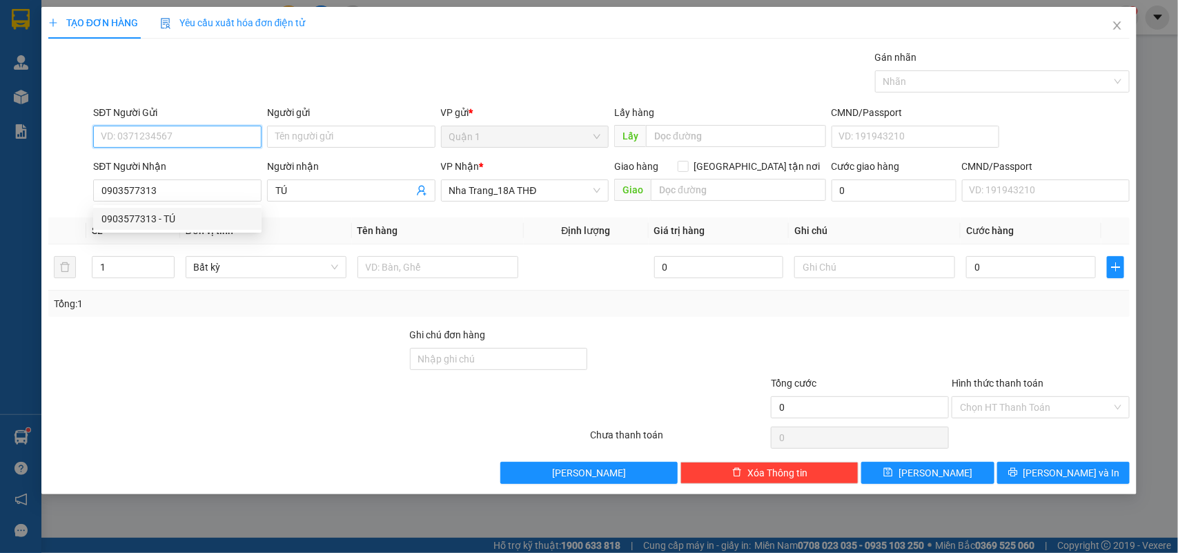
click at [195, 137] on input "SĐT Người Gửi" at bounding box center [177, 137] width 168 height 22
type input "0919551966"
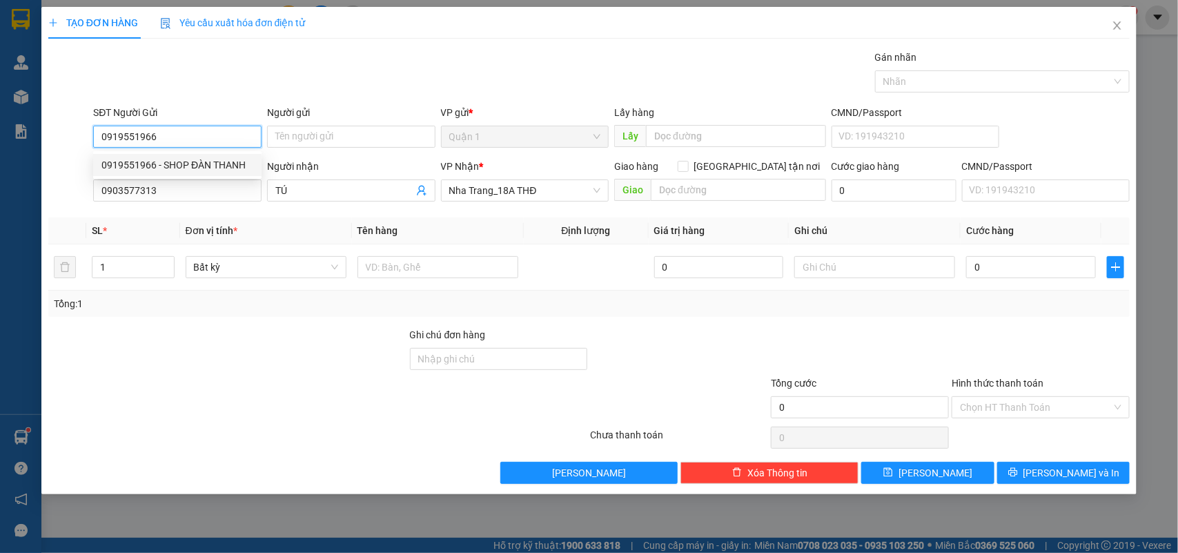
click at [204, 159] on div "0919551966 - SHOP ĐÀN THANH" at bounding box center [177, 164] width 152 height 15
type input "SHOP ĐÀN THANH"
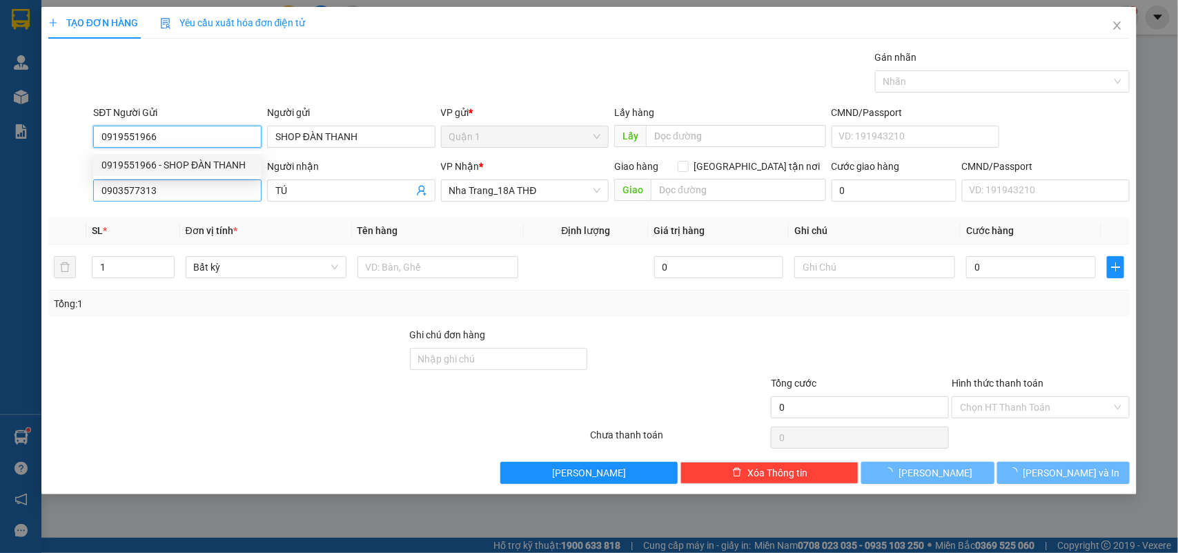
type input "0919551966"
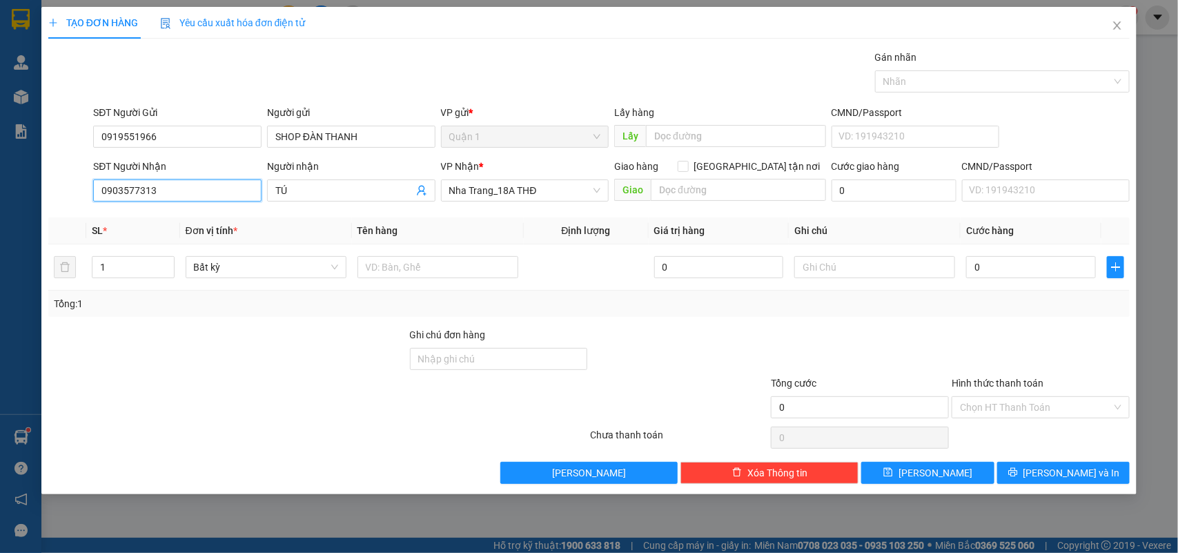
click at [207, 184] on input "0903577313" at bounding box center [177, 190] width 168 height 22
click at [402, 282] on td at bounding box center [438, 267] width 172 height 46
click at [411, 275] on input "text" at bounding box center [438, 267] width 161 height 22
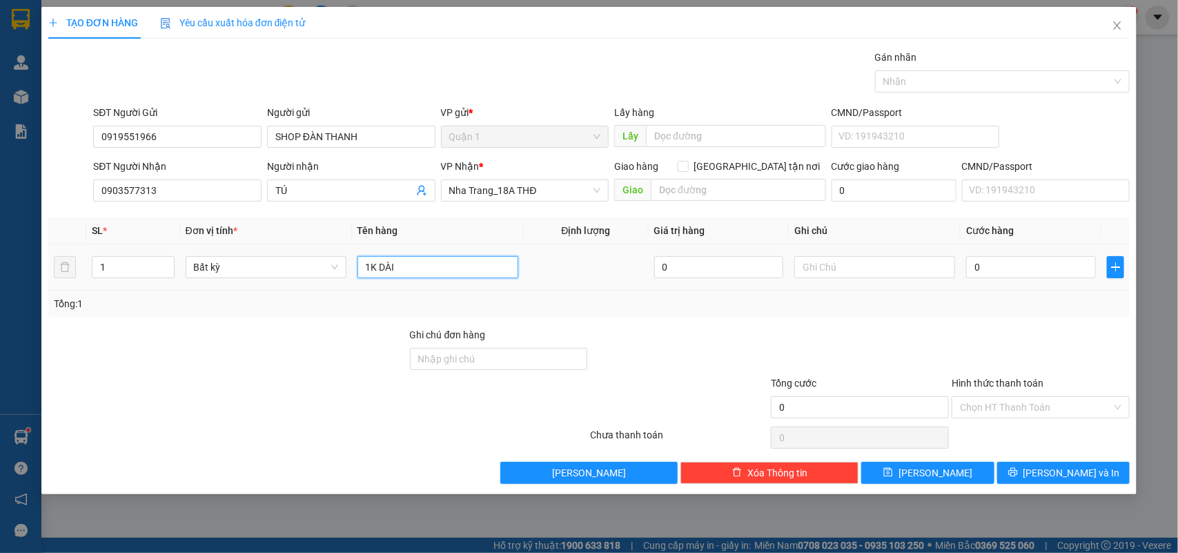
type input "1K DÀI"
type input "7"
type input "70"
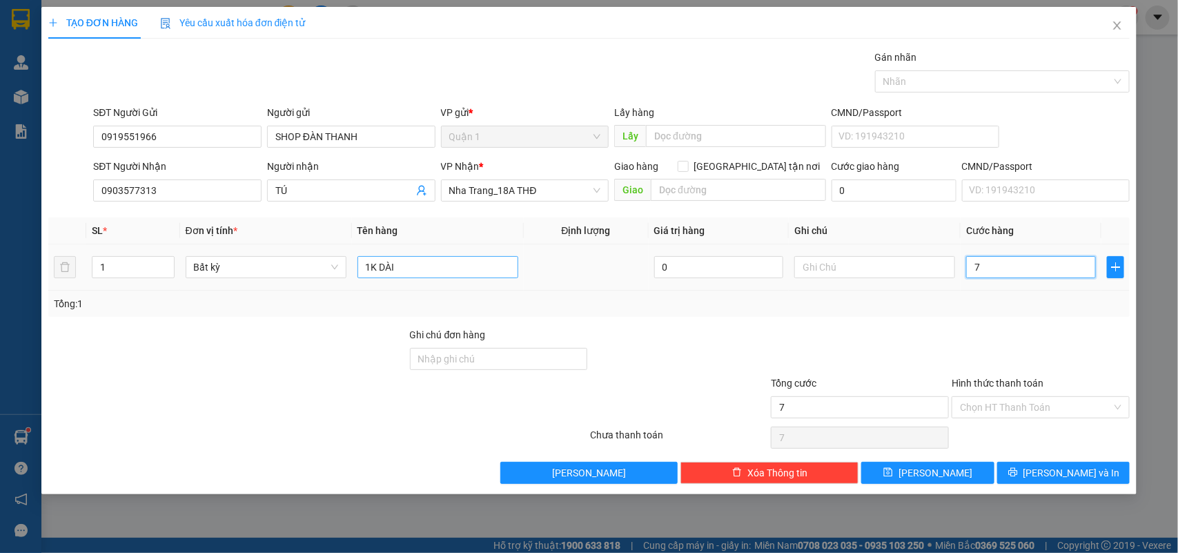
type input "70"
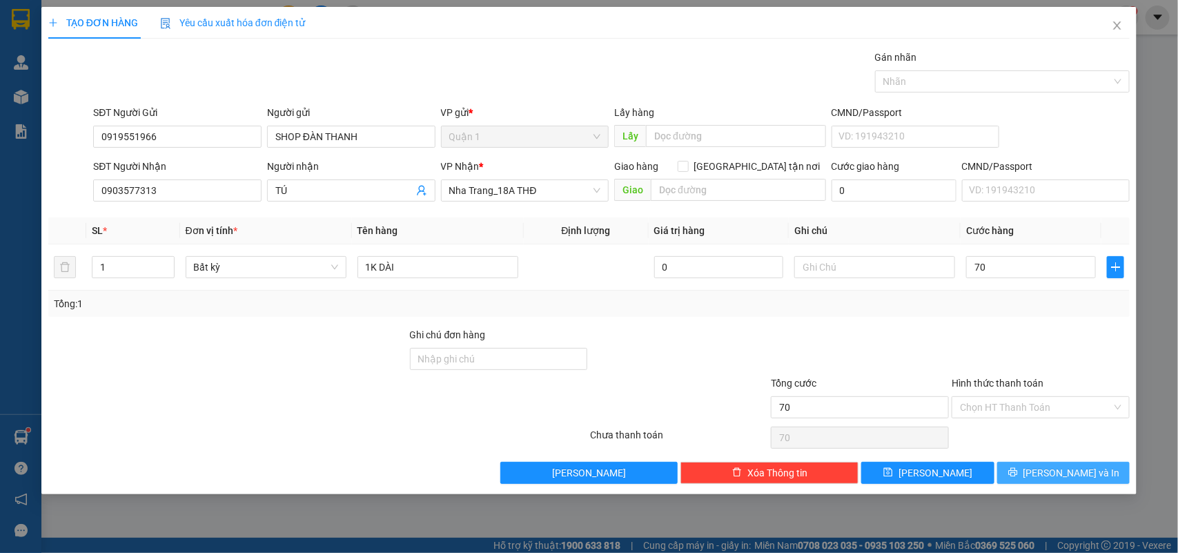
type input "70.000"
click at [1053, 468] on span "Lưu và In" at bounding box center [1072, 472] width 97 height 15
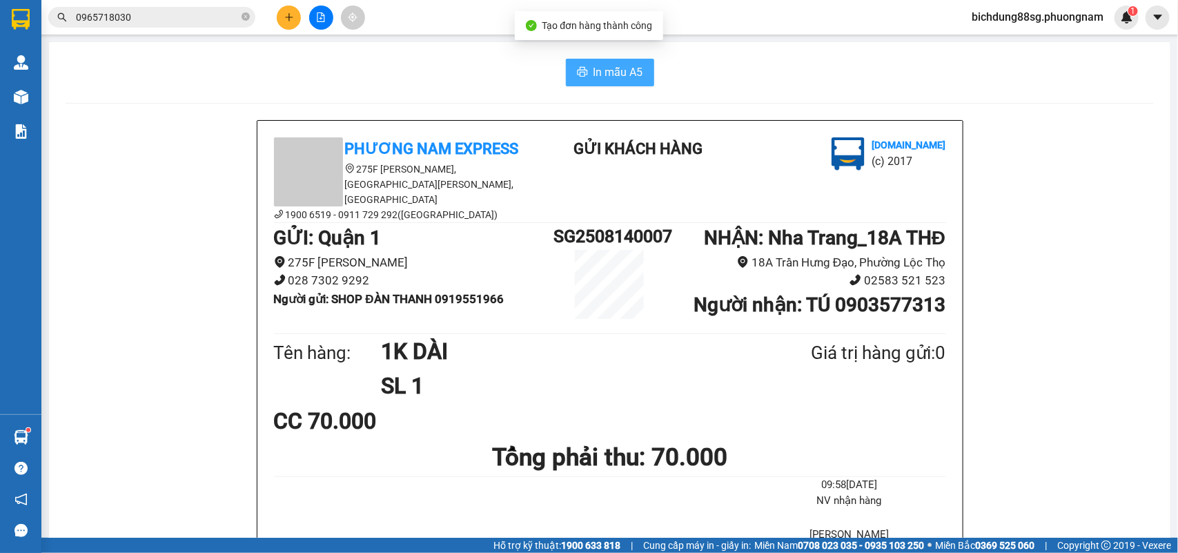
click at [605, 71] on span "In mẫu A5" at bounding box center [619, 72] width 50 height 17
click at [286, 26] on button at bounding box center [289, 18] width 24 height 24
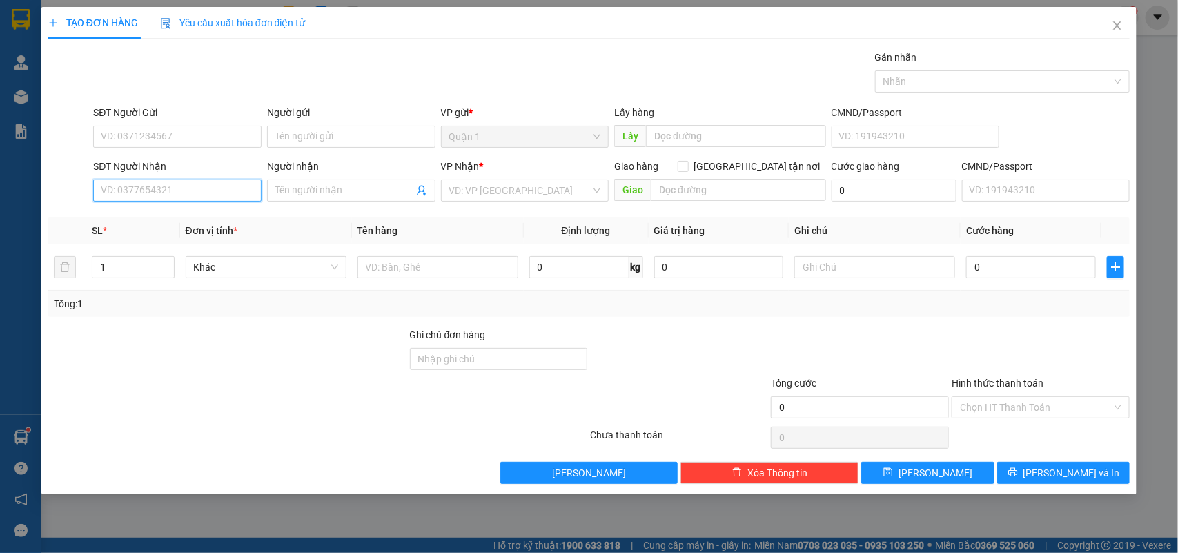
click at [152, 191] on input "SĐT Người Nhận" at bounding box center [177, 190] width 168 height 22
type input "0905159043"
click at [213, 192] on input "0905159043" at bounding box center [177, 190] width 168 height 22
click at [190, 215] on div "0905159043 - XUÂN NGUYÊN" at bounding box center [177, 218] width 152 height 15
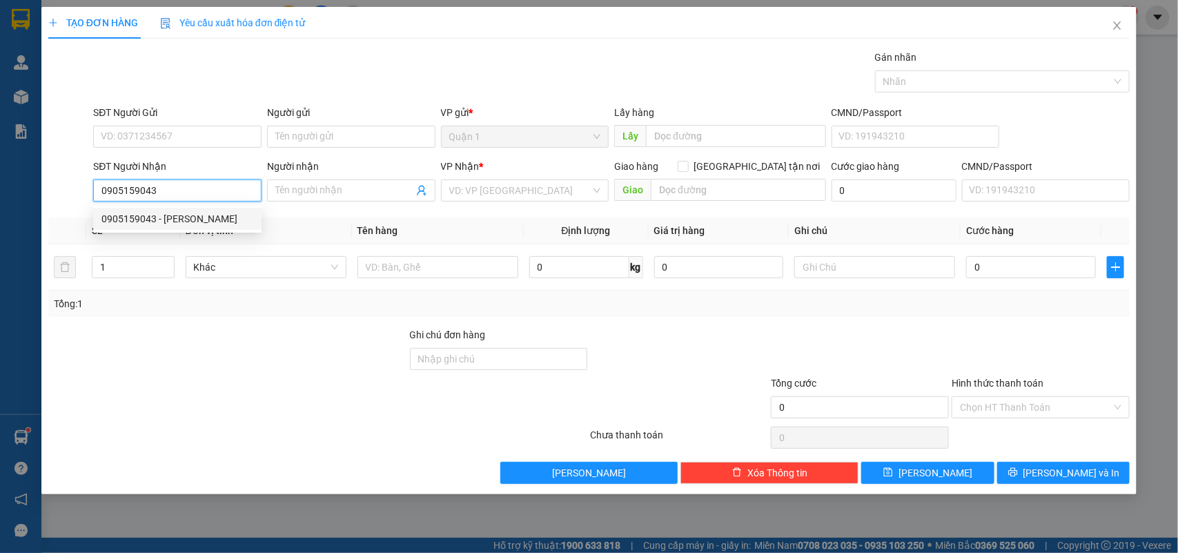
type input "[PERSON_NAME]"
type input "0905159043"
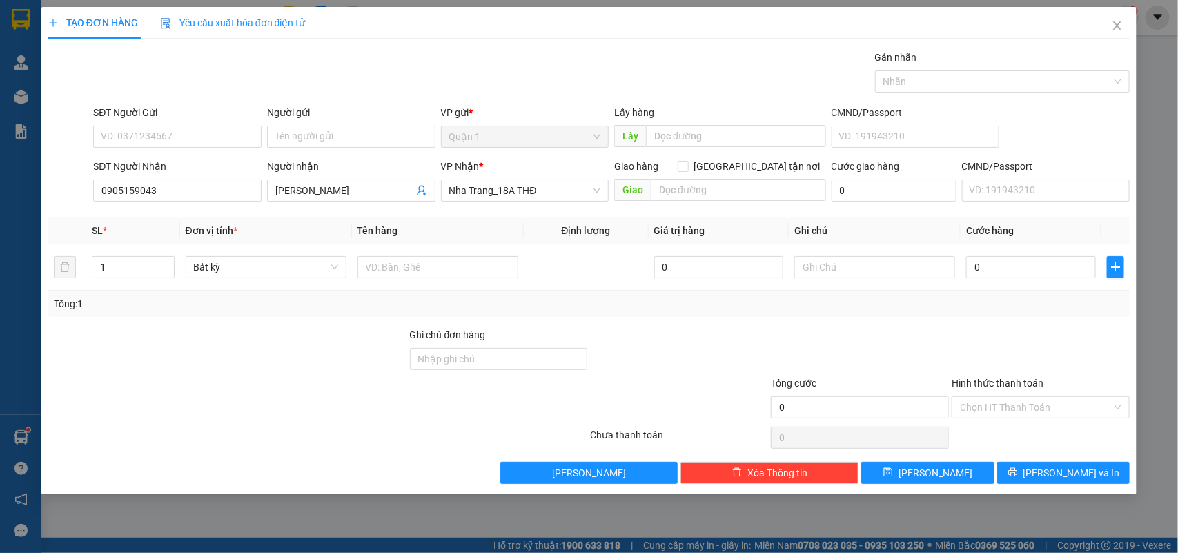
click at [194, 118] on div "SĐT Người Gửi" at bounding box center [177, 112] width 168 height 15
click at [194, 126] on input "SĐT Người Gửi" at bounding box center [177, 137] width 168 height 22
click at [190, 137] on input "SĐT Người Gửi" at bounding box center [177, 137] width 168 height 22
click at [174, 154] on div "0918516230 - HÙNG" at bounding box center [177, 165] width 168 height 22
type input "0918516230"
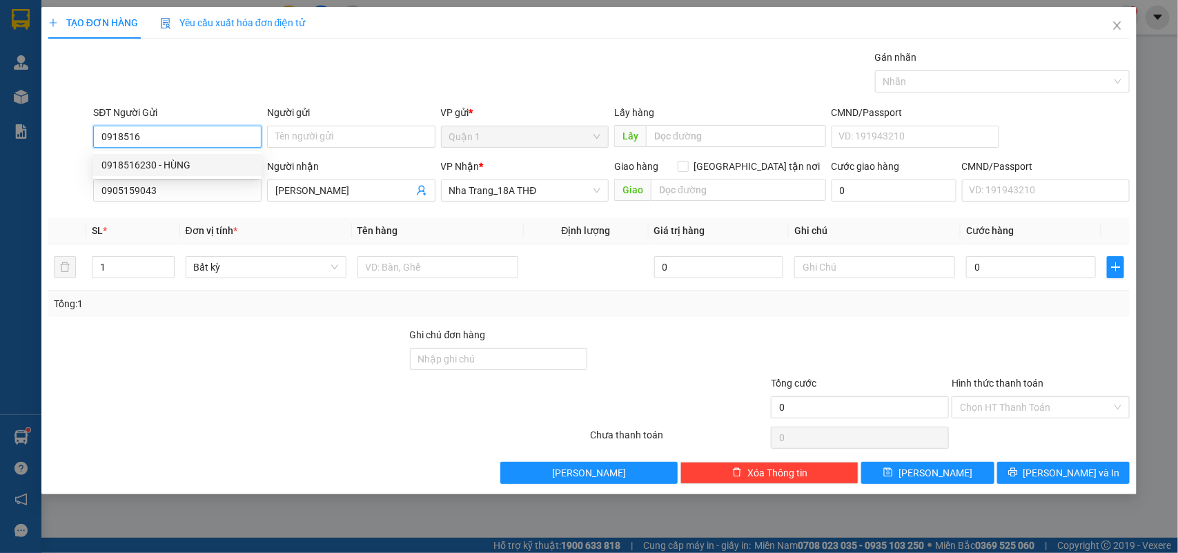
type input "HÙNG"
type input "0918516230"
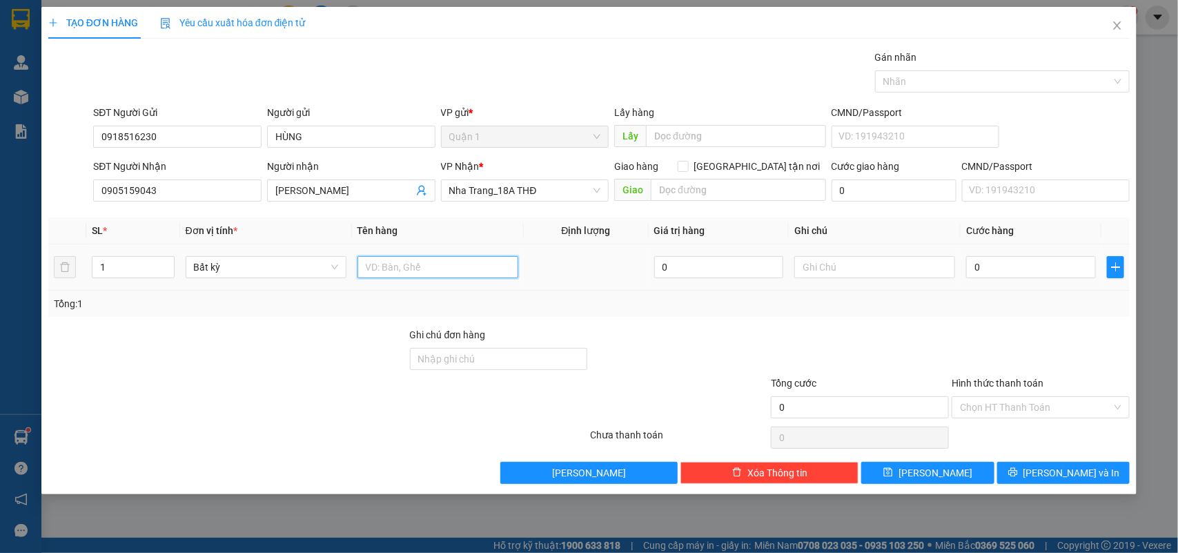
click at [394, 260] on input "text" at bounding box center [438, 267] width 161 height 22
type input "2TX"
click at [1009, 270] on input "0" at bounding box center [1031, 267] width 130 height 22
type input "9"
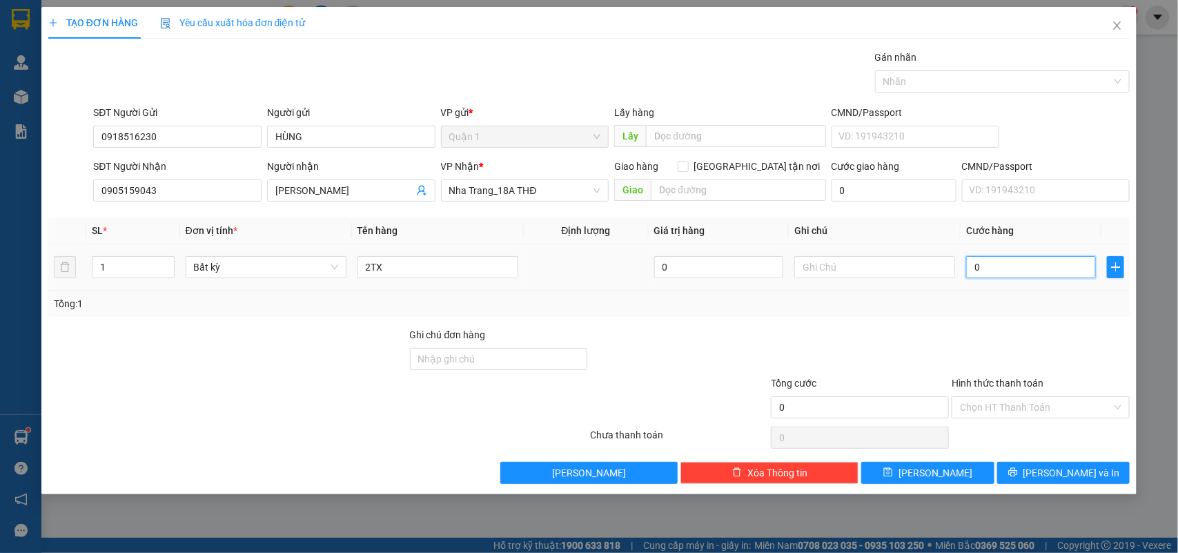
type input "9"
type input "90"
type input "90.000"
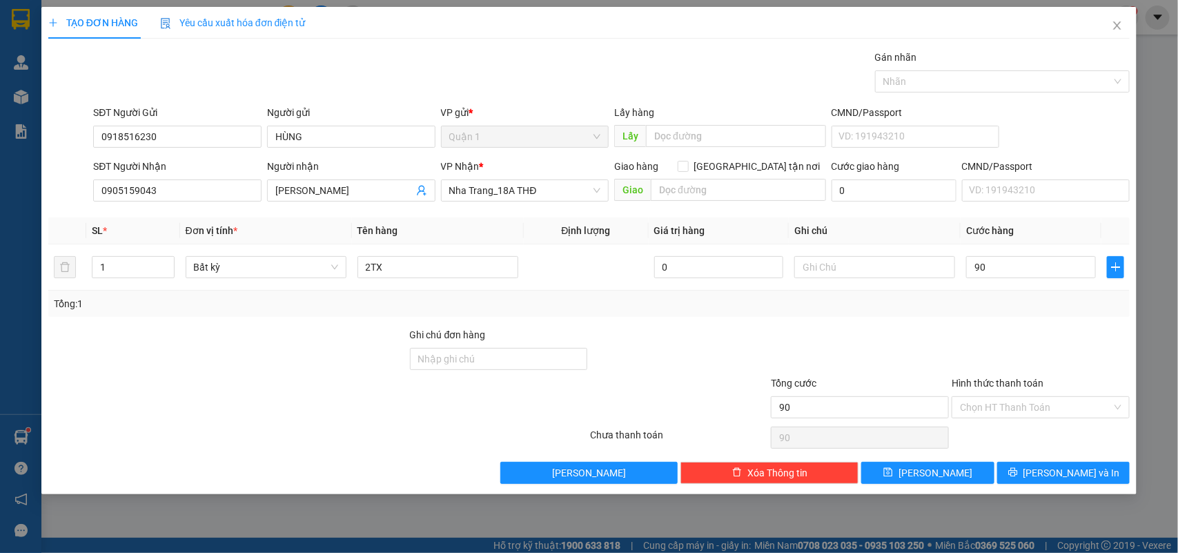
type input "90.000"
click at [1056, 497] on div "TẠO ĐƠN HÀNG Yêu cầu xuất hóa đơn điện tử Transit Pickup Surcharge Ids Transit …" at bounding box center [589, 276] width 1178 height 553
click at [1057, 487] on div "TẠO ĐƠN HÀNG Yêu cầu xuất hóa đơn điện tử Transit Pickup Surcharge Ids Transit …" at bounding box center [589, 250] width 1096 height 487
click at [1060, 471] on span "Lưu và In" at bounding box center [1072, 472] width 97 height 15
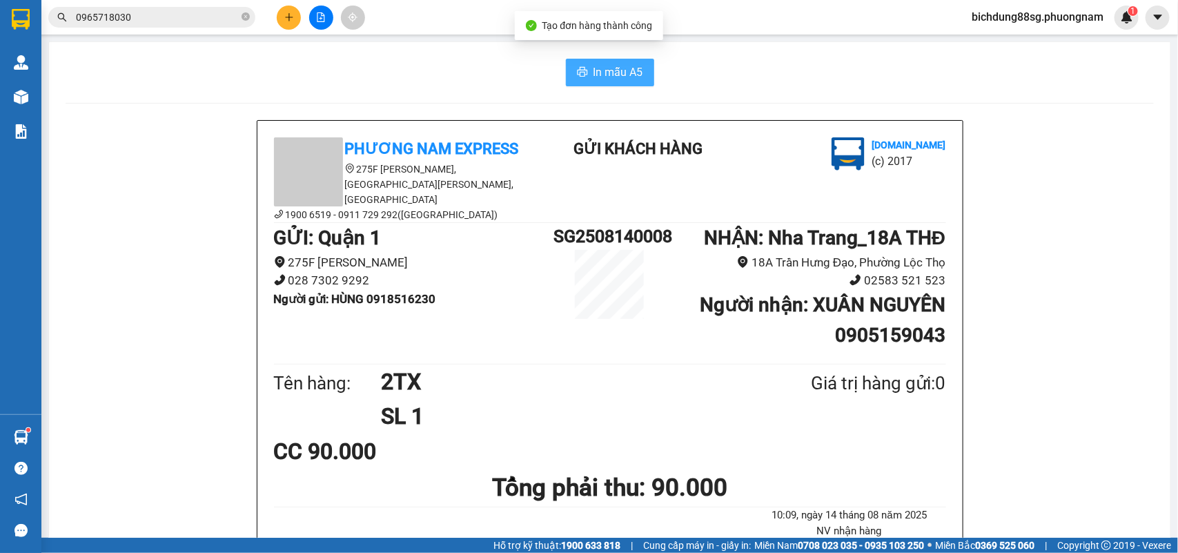
click at [598, 64] on span "In mẫu A5" at bounding box center [619, 72] width 50 height 17
click at [287, 9] on button at bounding box center [289, 18] width 24 height 24
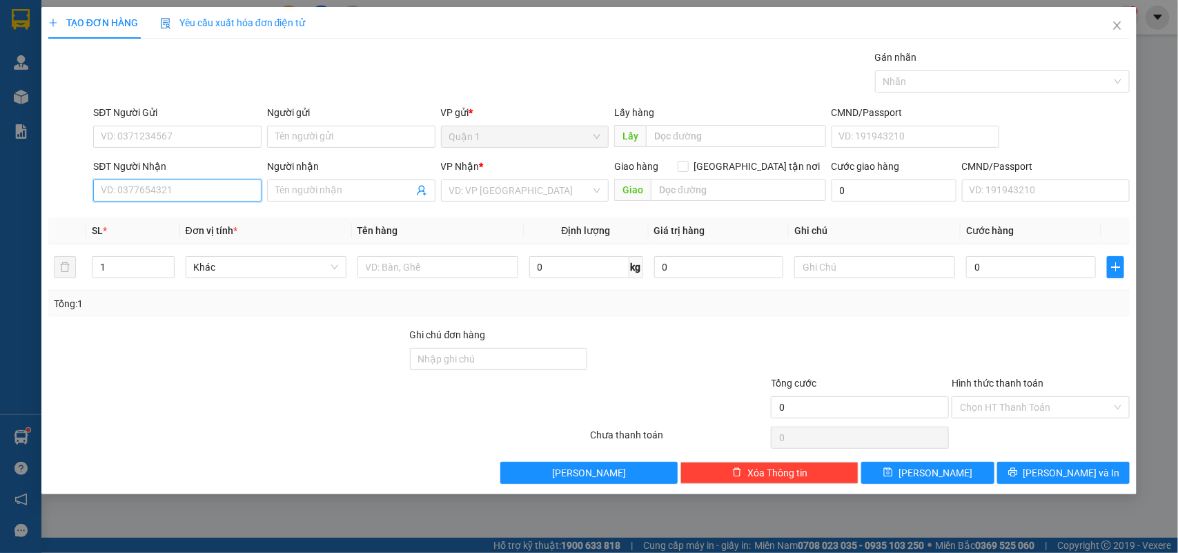
click at [153, 193] on input "SĐT Người Nhận" at bounding box center [177, 190] width 168 height 22
click at [195, 224] on div "0869610666 - KHÁNH HÀ" at bounding box center [178, 218] width 155 height 15
type input "0869610666"
type input "[PERSON_NAME]"
checkbox input "true"
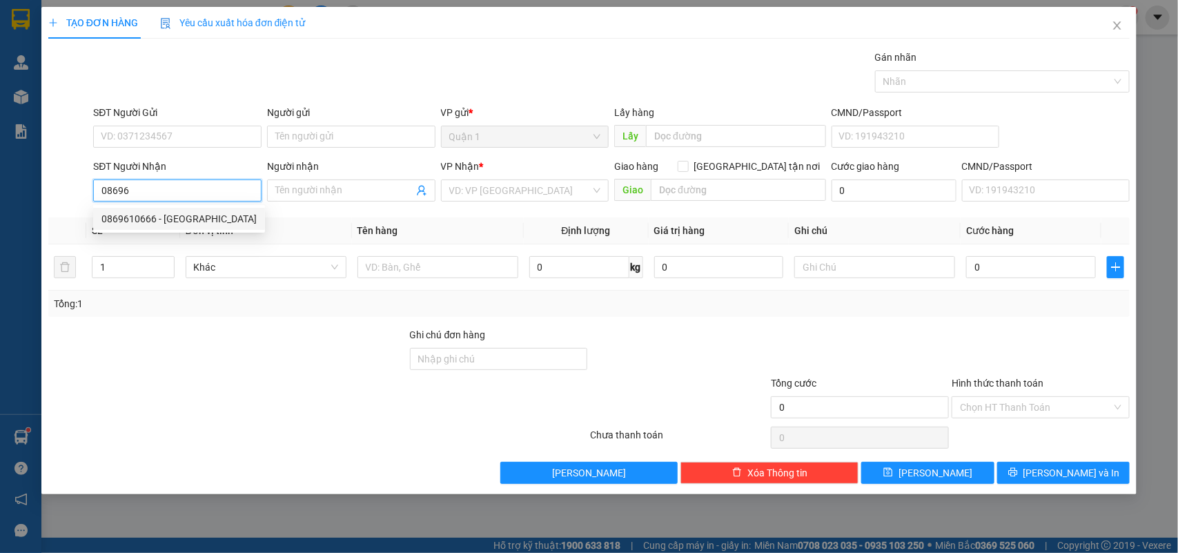
type input "GTN 38 TRẦN PHÚ LỘC THỌ"
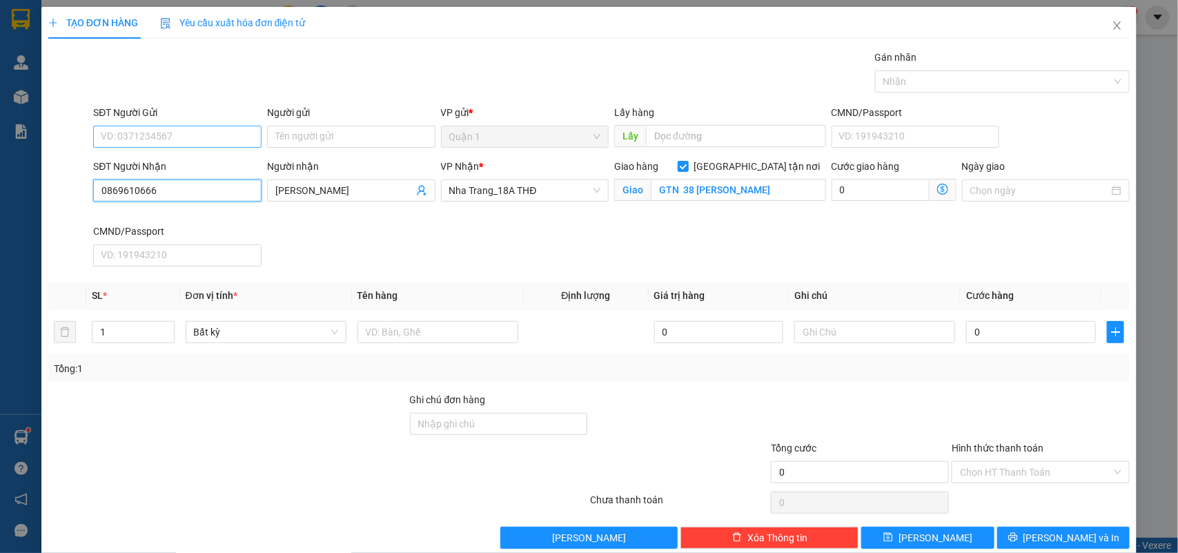
type input "0869610666"
click at [208, 140] on input "SĐT Người Gửi" at bounding box center [177, 137] width 168 height 22
click at [173, 161] on div "0903090066 - QUYÊN" at bounding box center [176, 164] width 150 height 15
type input "0903090066"
type input "QUYÊN"
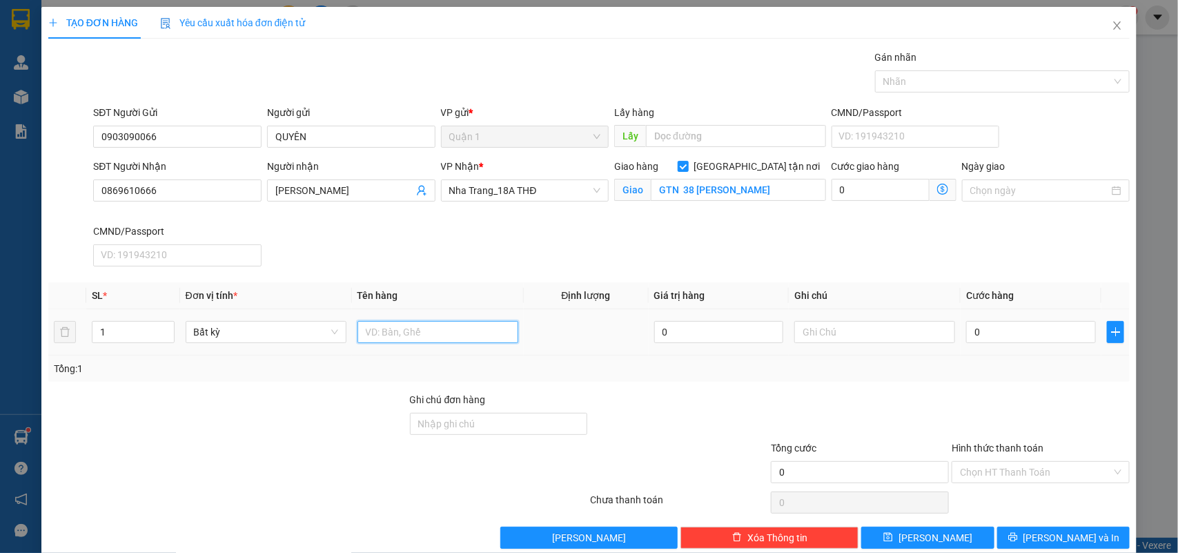
click at [414, 340] on input "text" at bounding box center [438, 332] width 161 height 22
type input "1TG"
click at [1032, 337] on input "0" at bounding box center [1031, 332] width 130 height 22
type input "3"
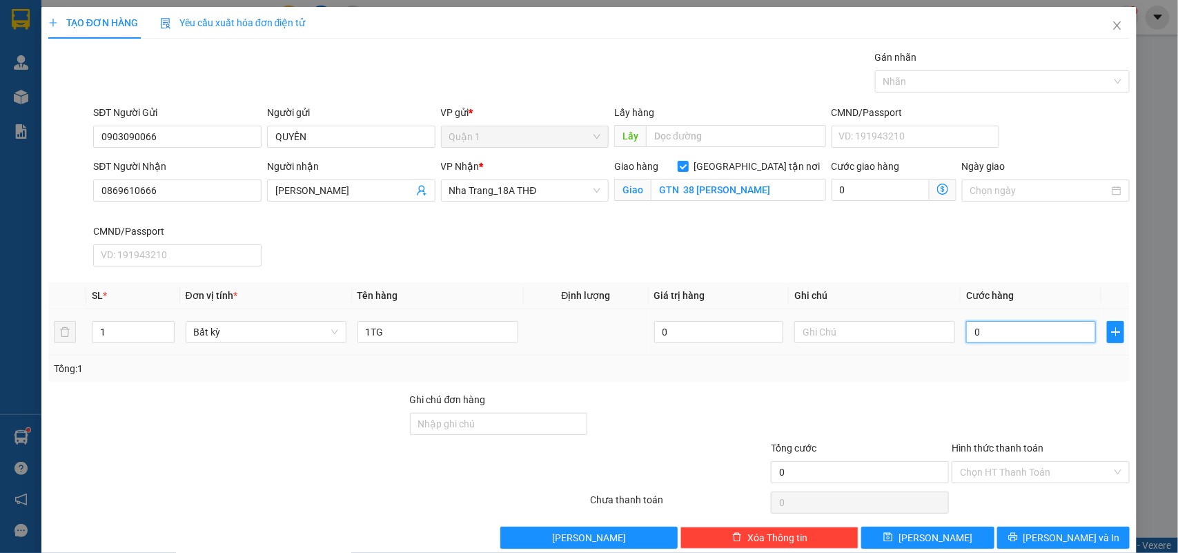
type input "3"
type input "30"
type input "30.000"
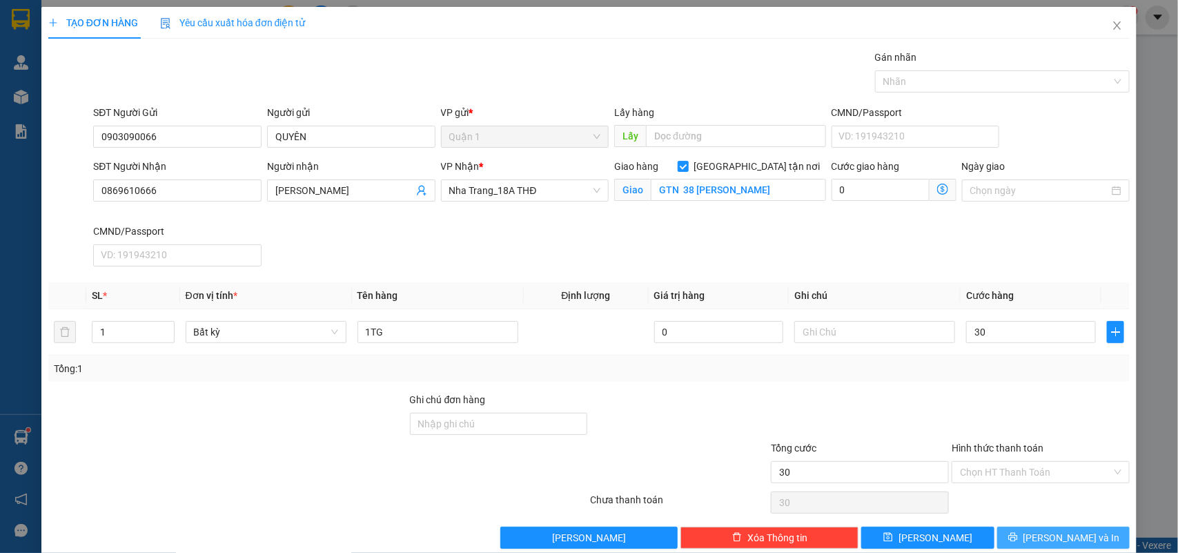
type input "30.000"
click at [1062, 540] on span "Lưu và In" at bounding box center [1072, 537] width 97 height 15
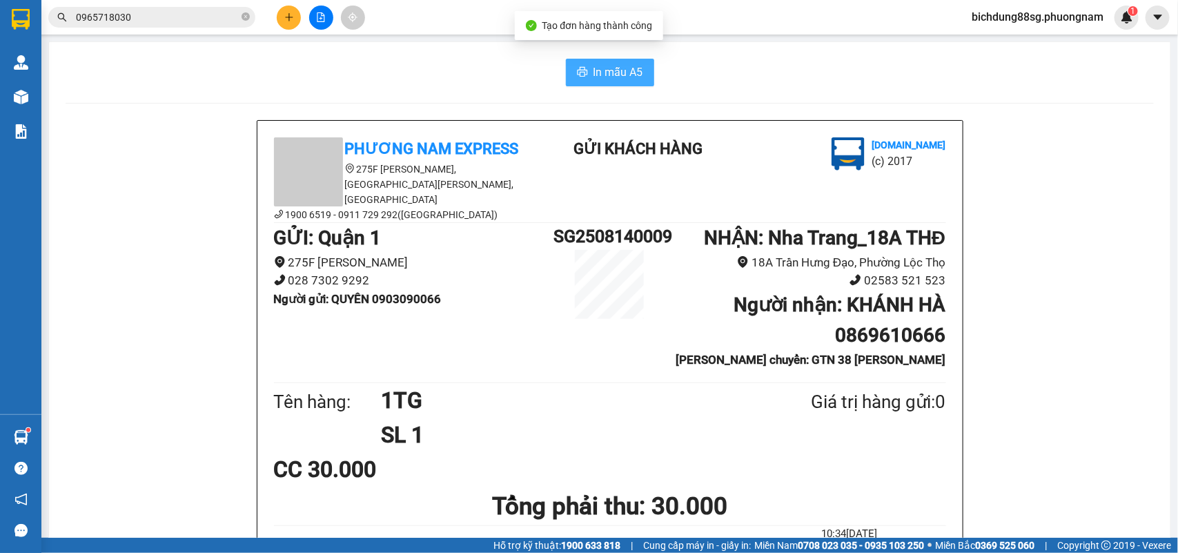
click at [635, 73] on span "In mẫu A5" at bounding box center [619, 72] width 50 height 17
click at [297, 16] on button at bounding box center [289, 18] width 24 height 24
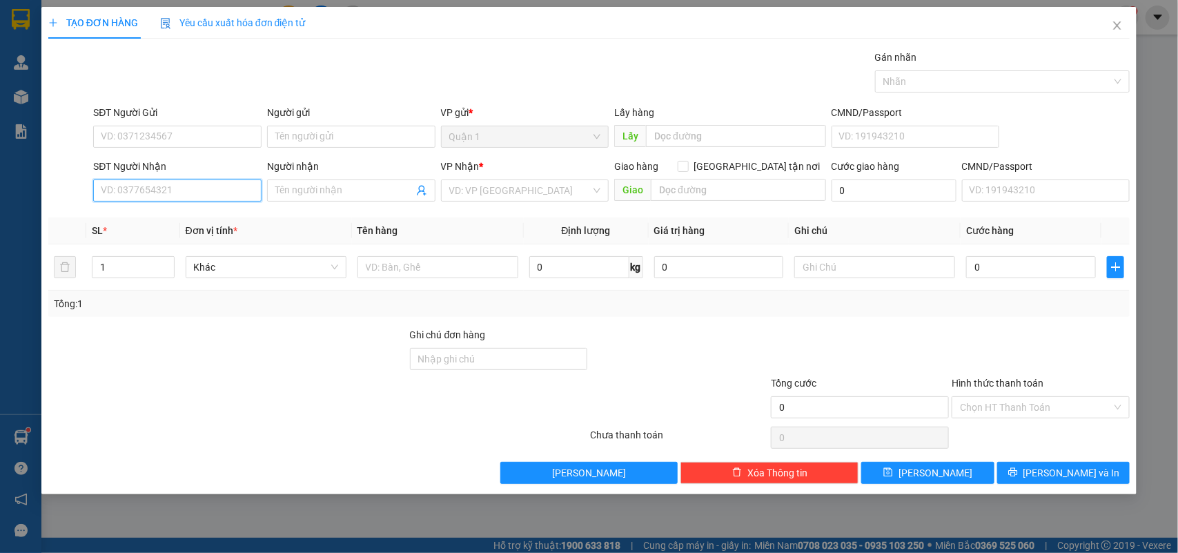
click at [157, 187] on input "SĐT Người Nhận" at bounding box center [177, 190] width 168 height 22
click at [178, 215] on div "0775450151 - TRANG" at bounding box center [177, 218] width 152 height 15
type input "0775450151"
type input "TRANG"
type input "0775450151"
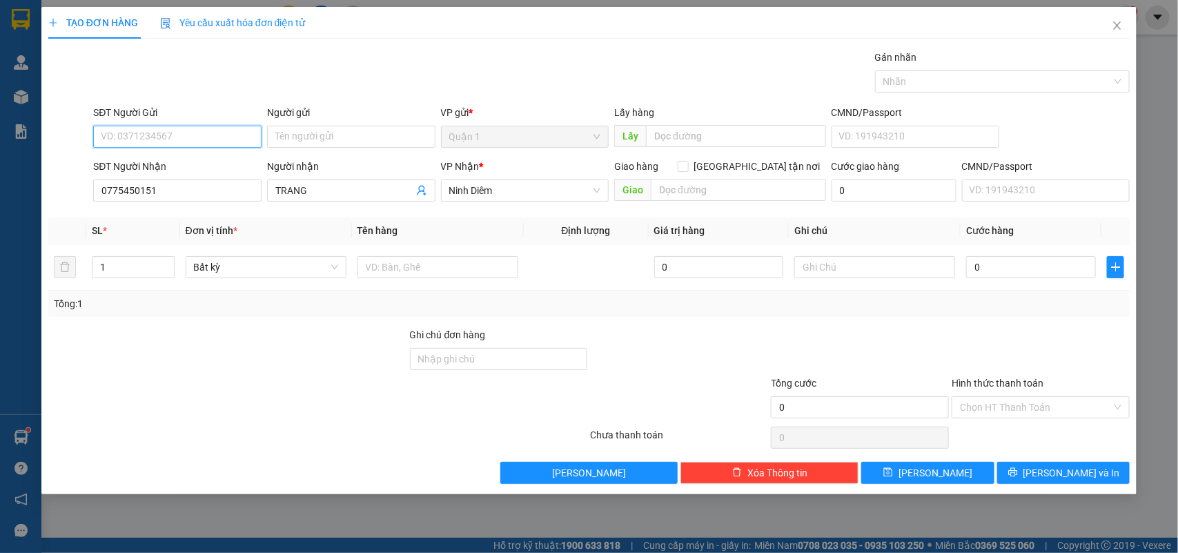
click at [200, 136] on input "SĐT Người Gửi" at bounding box center [177, 137] width 168 height 22
click at [188, 162] on div "0347488599 - NHẪN" at bounding box center [177, 164] width 152 height 15
type input "0347488599"
type input "NHẪN"
type input "0347488599"
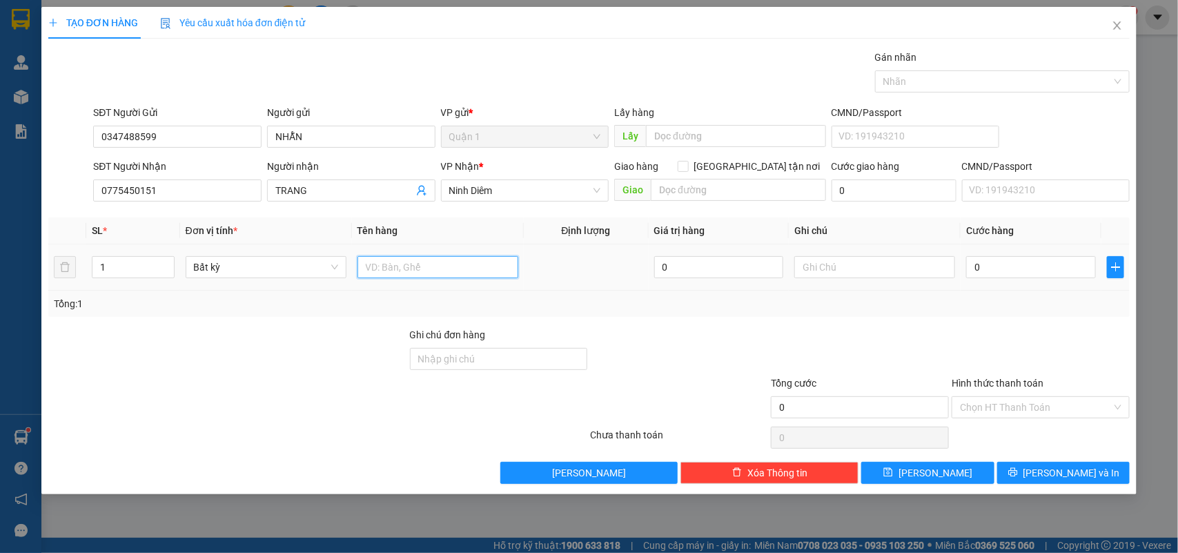
click at [429, 267] on input "text" at bounding box center [438, 267] width 161 height 22
click at [191, 188] on input "0775450151" at bounding box center [177, 190] width 168 height 22
click at [191, 187] on input "0775450151" at bounding box center [177, 190] width 168 height 22
click at [446, 253] on div at bounding box center [438, 267] width 161 height 28
click at [447, 266] on input "text" at bounding box center [438, 267] width 161 height 22
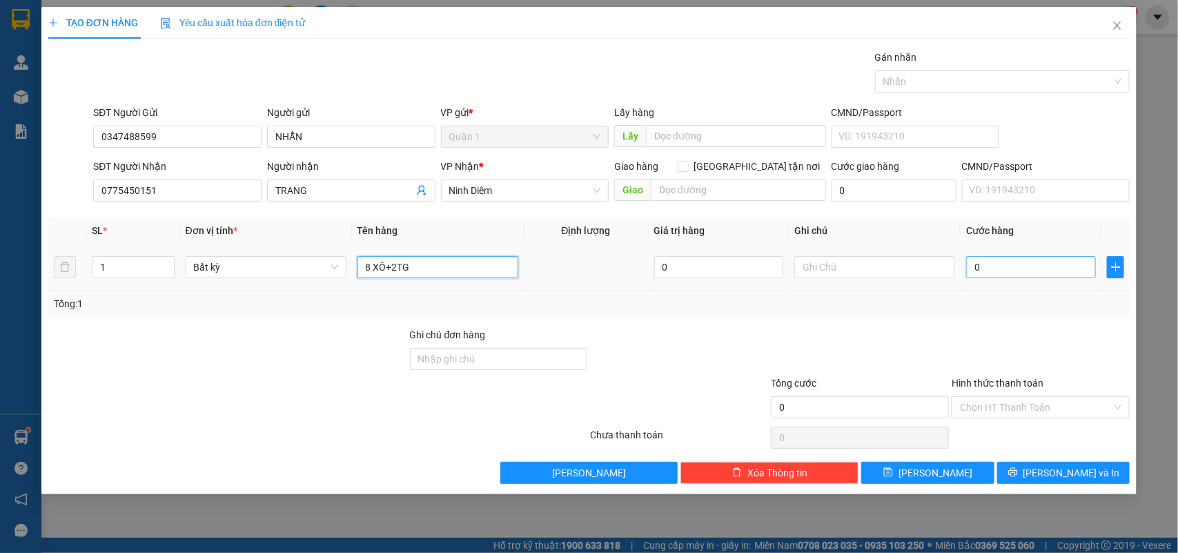
type input "8 XÔ+2TG"
click at [1041, 257] on input "0" at bounding box center [1031, 267] width 130 height 22
type input "3"
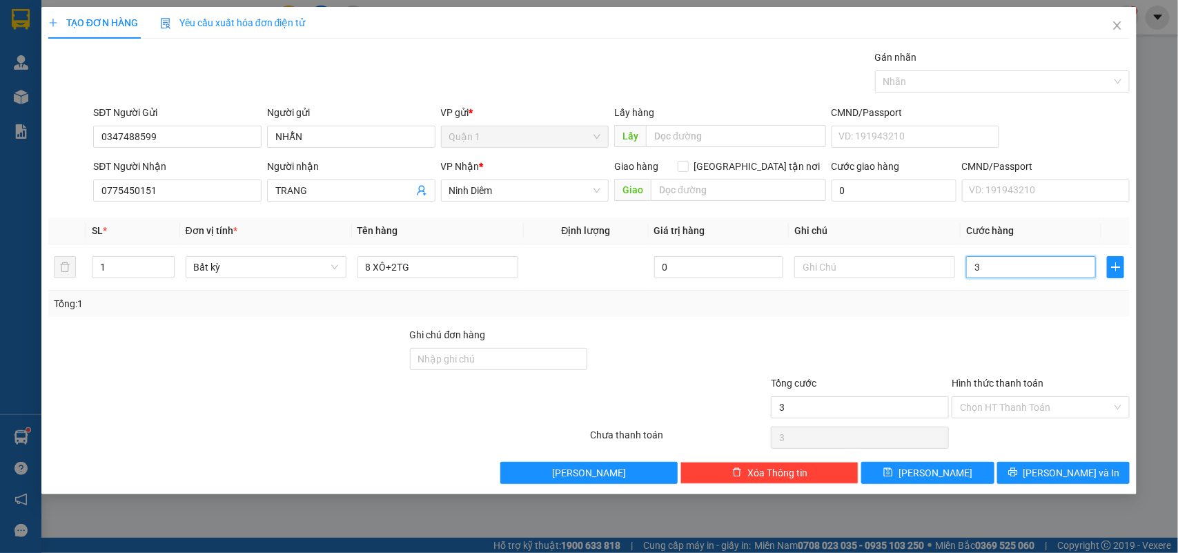
type input "38"
type input "380"
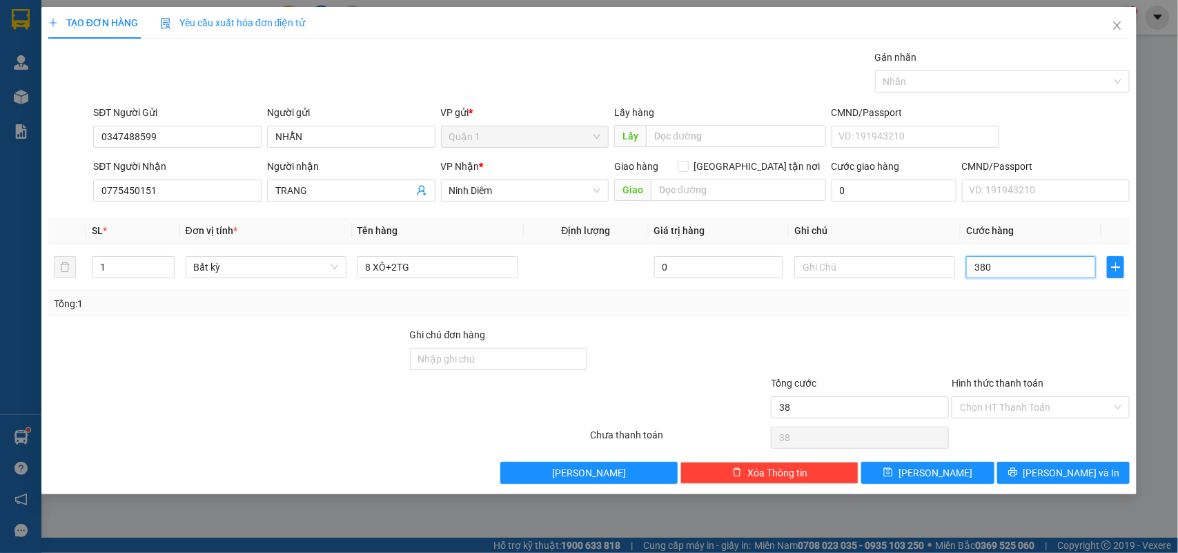
type input "380"
type input "380.000"
click at [1102, 465] on button "Lưu và In" at bounding box center [1063, 473] width 133 height 22
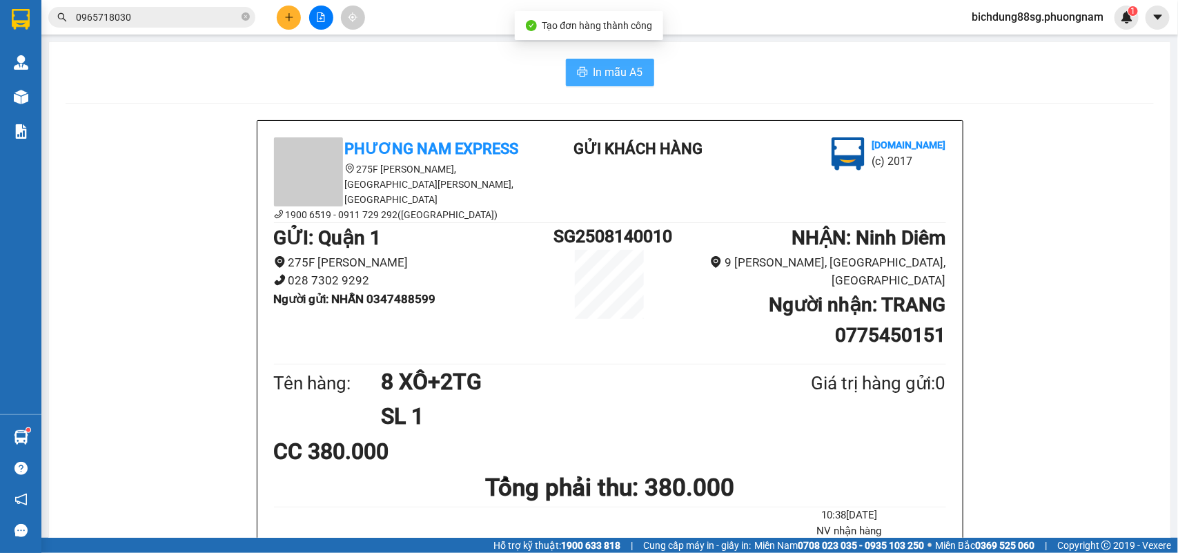
click at [597, 62] on button "In mẫu A5" at bounding box center [610, 73] width 88 height 28
click at [287, 18] on icon "plus" at bounding box center [289, 17] width 10 height 10
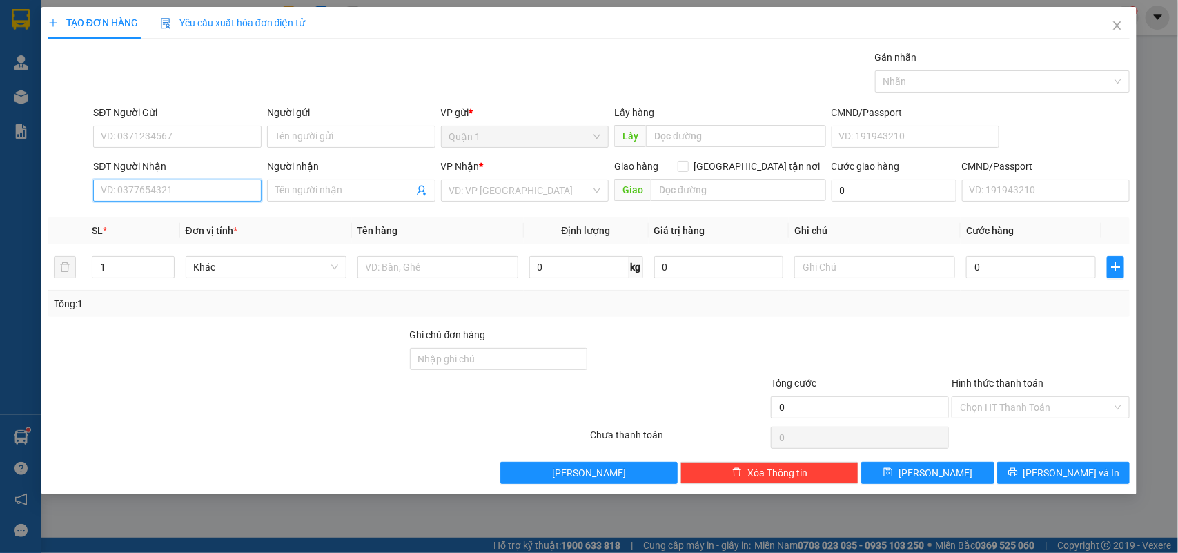
click at [155, 200] on input "SĐT Người Nhận" at bounding box center [177, 190] width 168 height 22
click at [164, 217] on div "0974599649 - TRÂM" at bounding box center [177, 218] width 152 height 15
type input "0974599649"
type input "TRÂM"
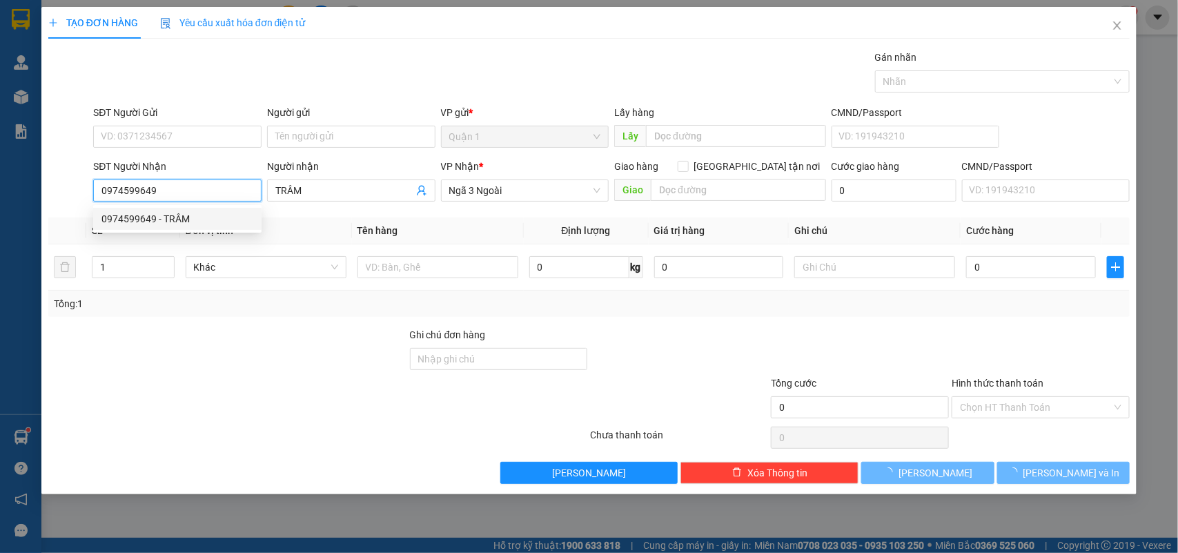
type input "0974599649"
click at [201, 150] on div "SĐT Người Gửi VD: 0371234567" at bounding box center [177, 129] width 168 height 48
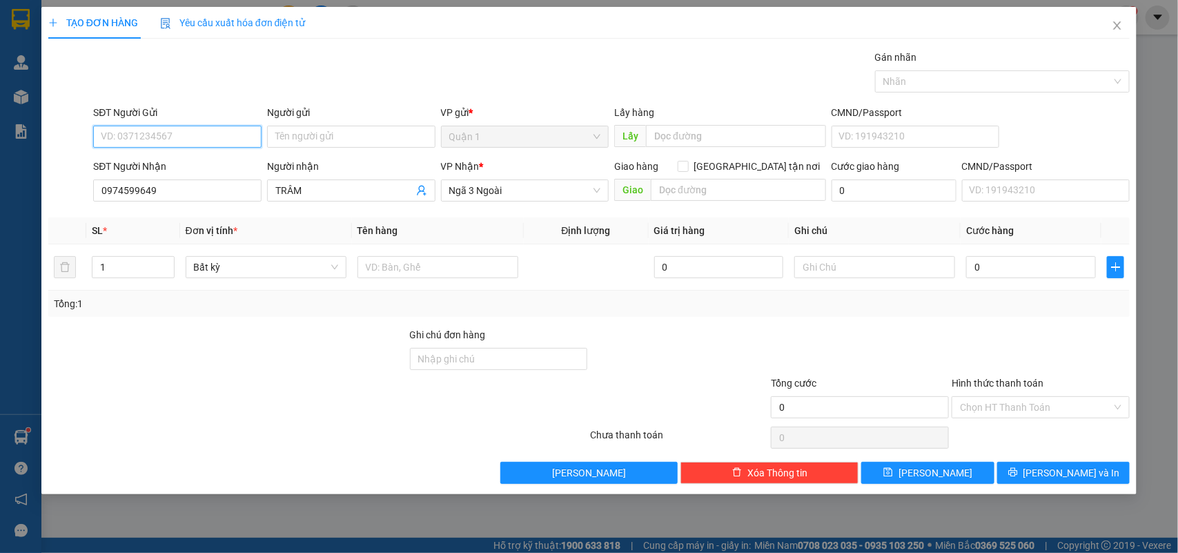
click at [202, 146] on input "SĐT Người Gửi" at bounding box center [177, 137] width 168 height 22
click at [194, 162] on div "0944079744 - THU" at bounding box center [177, 164] width 152 height 15
type input "0944079744"
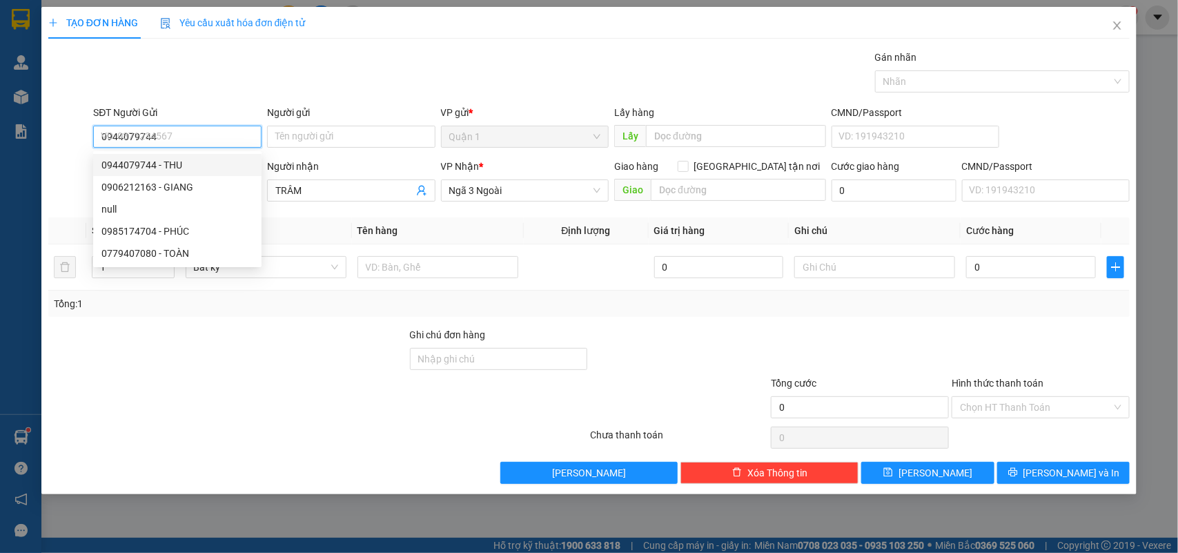
type input "THU"
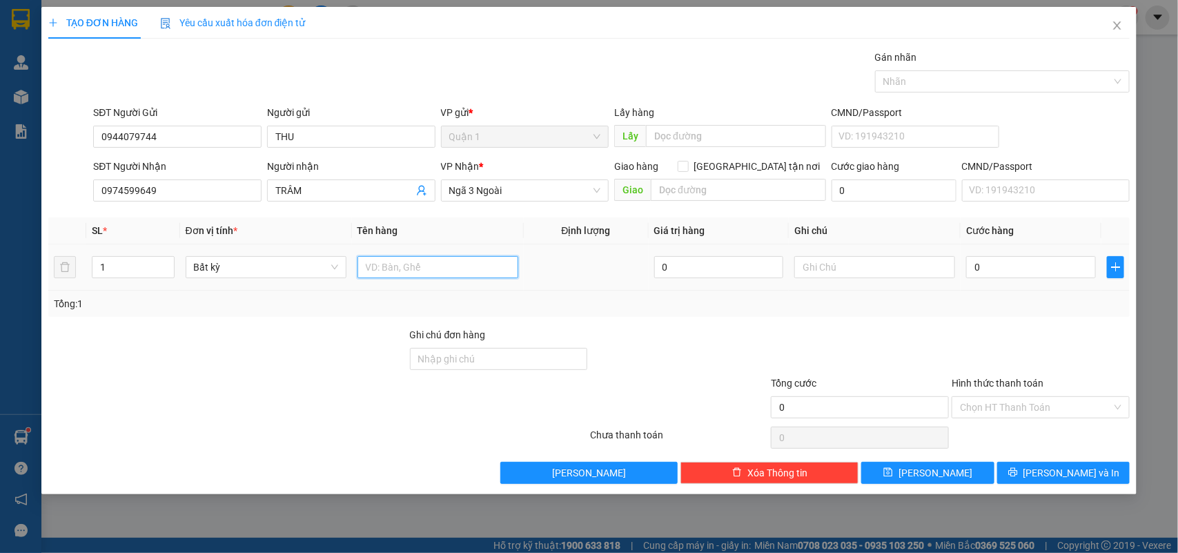
click at [452, 266] on input "text" at bounding box center [438, 267] width 161 height 22
type input "1TG"
drag, startPoint x: 1015, startPoint y: 289, endPoint x: 1022, endPoint y: 269, distance: 20.5
click at [1016, 286] on td "0" at bounding box center [1031, 267] width 141 height 46
click at [1023, 267] on input "0" at bounding box center [1031, 267] width 130 height 22
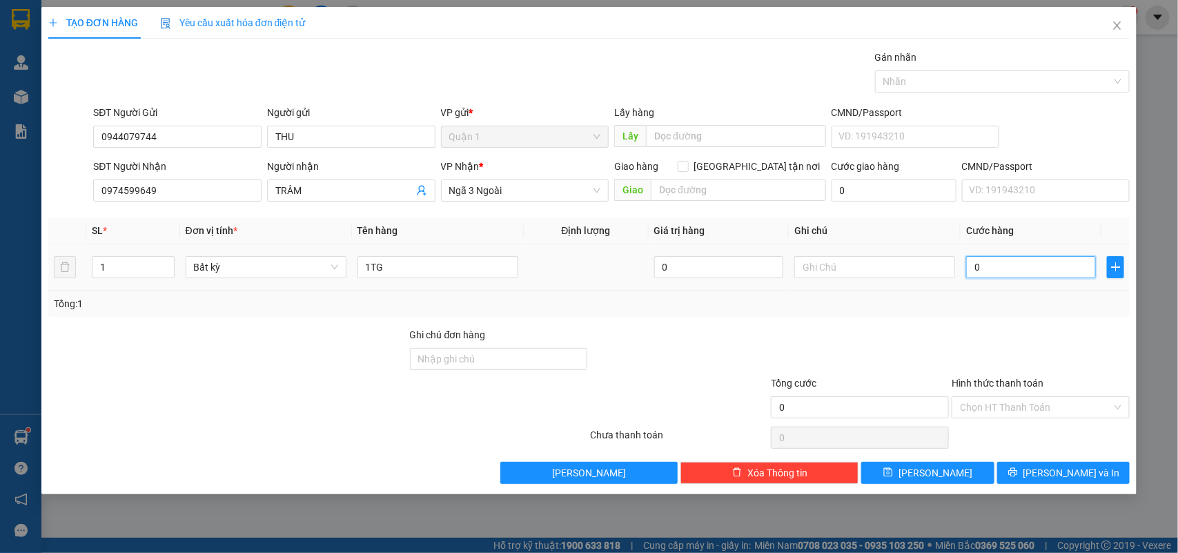
type input "4"
type input "40"
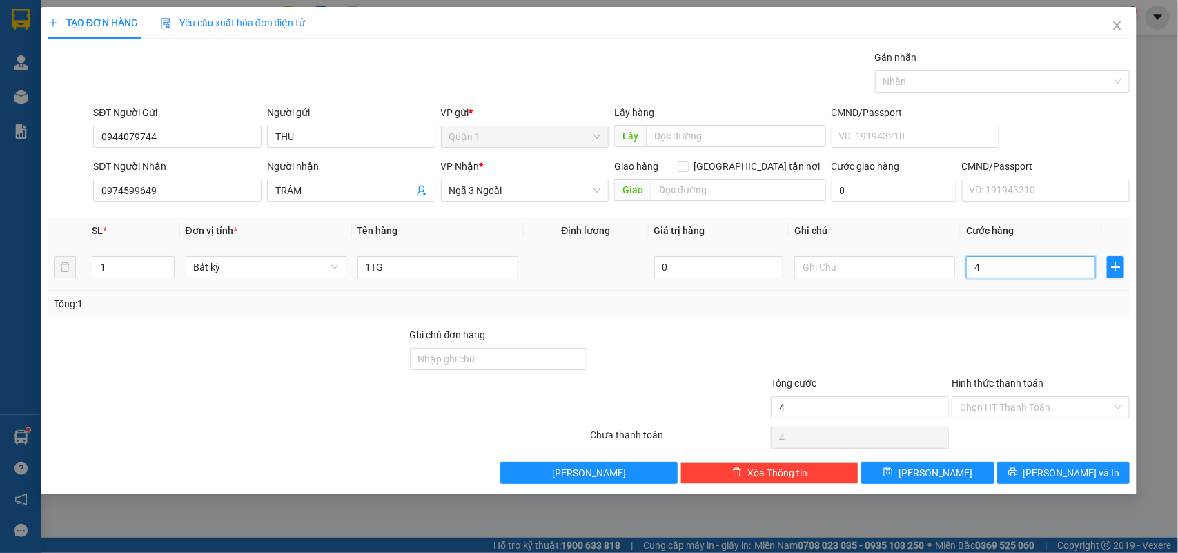
type input "40"
type input "40.000"
click at [1100, 468] on button "Lưu và In" at bounding box center [1063, 473] width 133 height 22
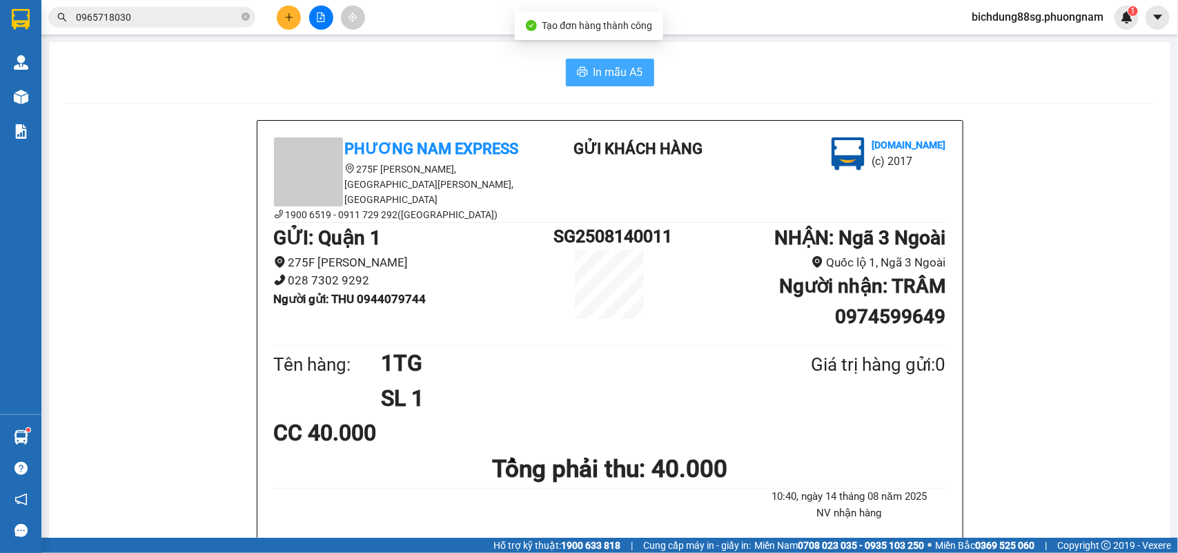
click at [609, 63] on button "In mẫu A5" at bounding box center [610, 73] width 88 height 28
click at [278, 17] on button at bounding box center [289, 18] width 24 height 24
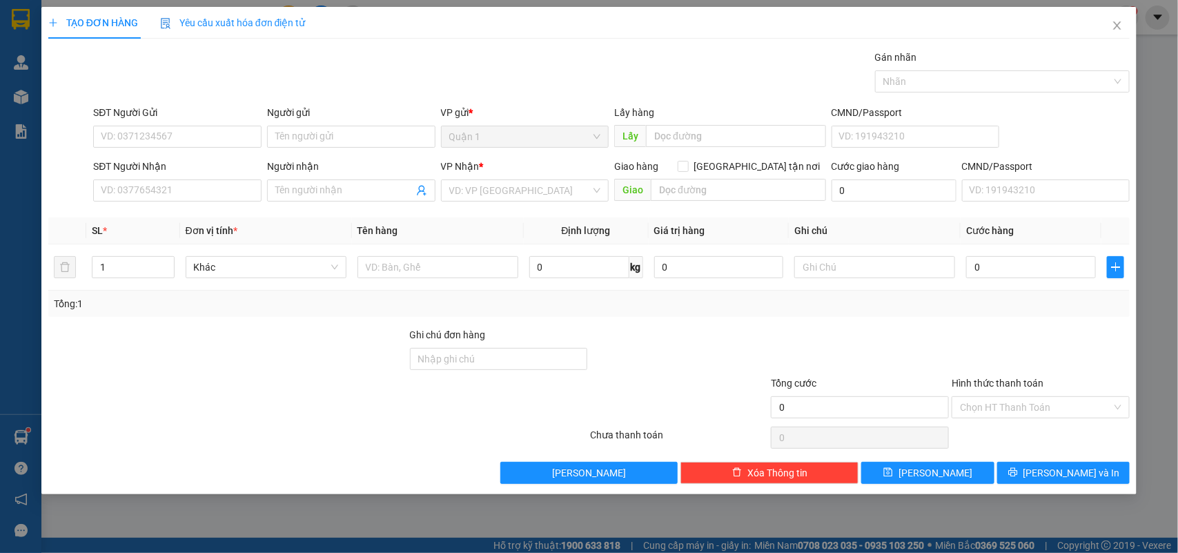
click at [175, 206] on div "SĐT Người Nhận VD: 0377654321" at bounding box center [177, 183] width 168 height 48
click at [186, 188] on input "SĐT Người Nhận" at bounding box center [177, 190] width 168 height 22
type input "0904548908"
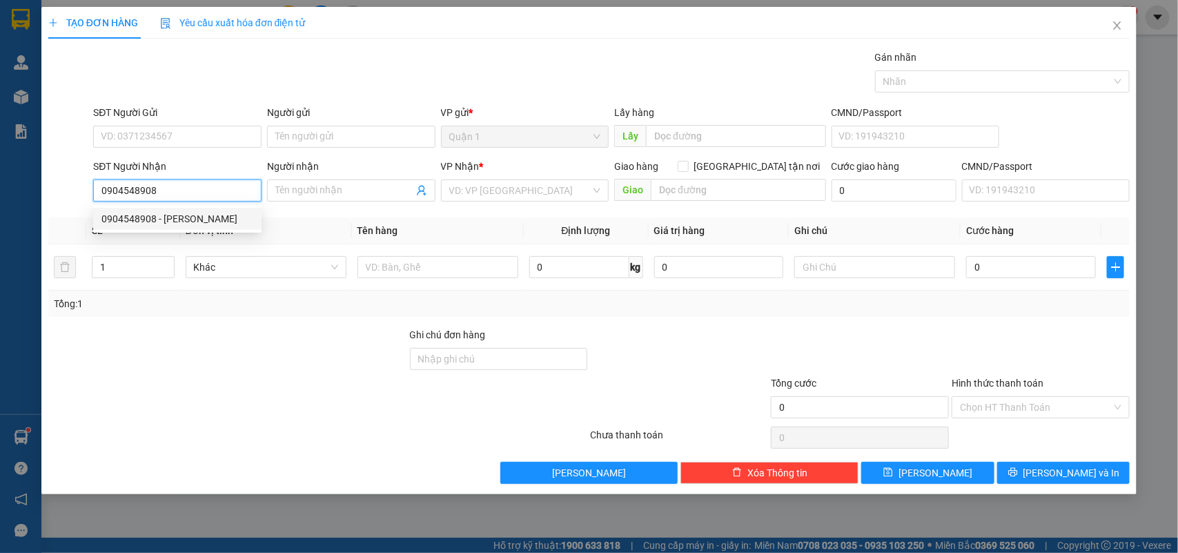
click at [173, 215] on div "0904548908 - SVEN RUWOLT" at bounding box center [177, 218] width 152 height 15
type input "[PERSON_NAME]"
type input "0904548908"
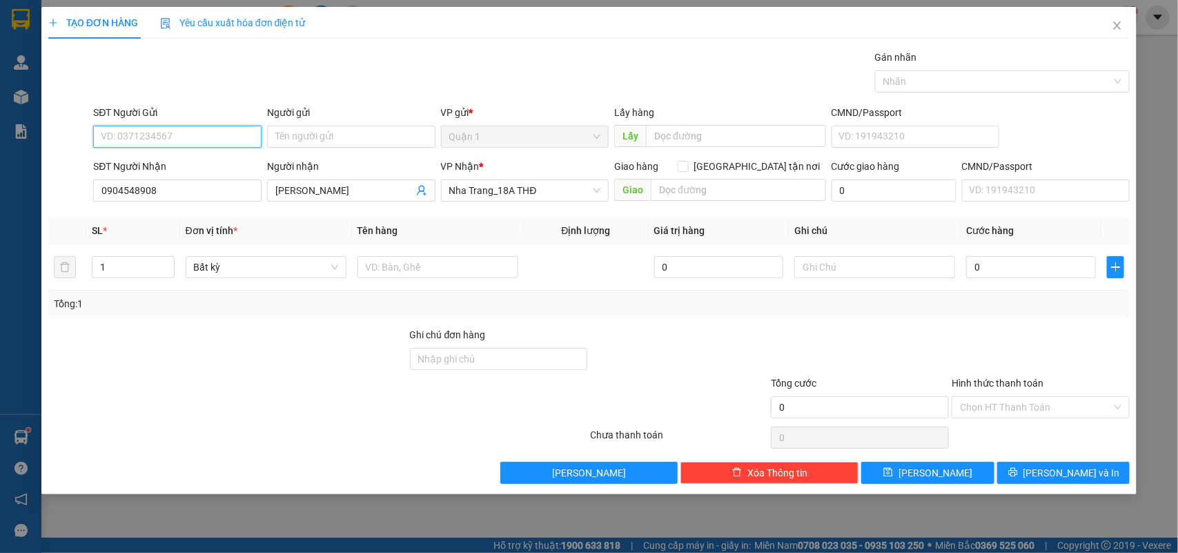
click at [193, 142] on input "SĐT Người Gửi" at bounding box center [177, 137] width 168 height 22
click at [193, 164] on div "0907369466 - nhất nam" at bounding box center [177, 164] width 152 height 15
type input "0907369466"
type input "nhất nam"
click at [419, 267] on input "text" at bounding box center [438, 267] width 161 height 22
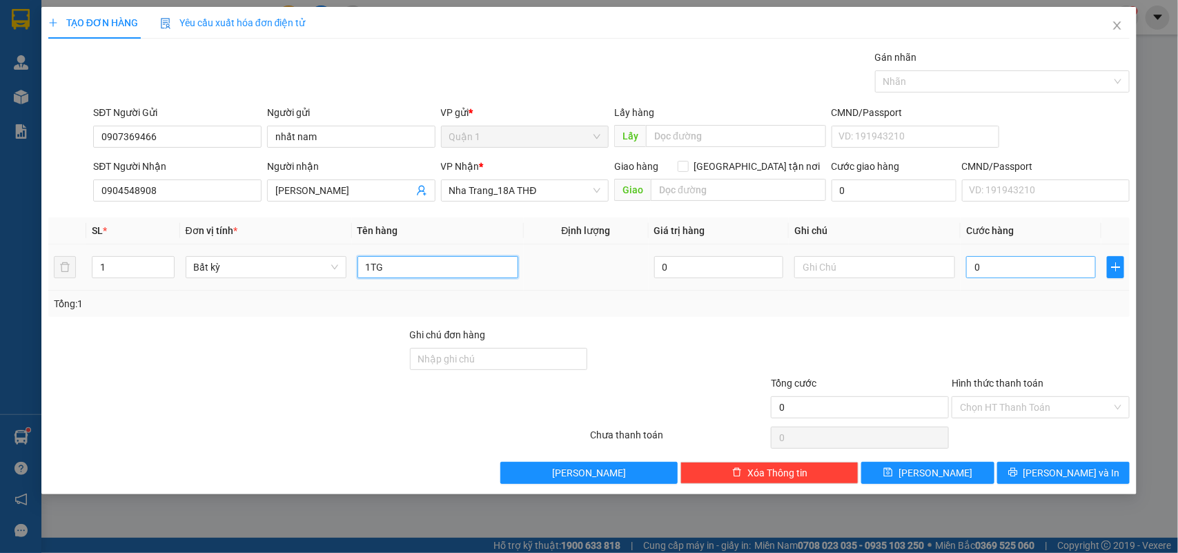
type input "1TG"
click at [991, 277] on input "0" at bounding box center [1031, 267] width 130 height 22
type input "3"
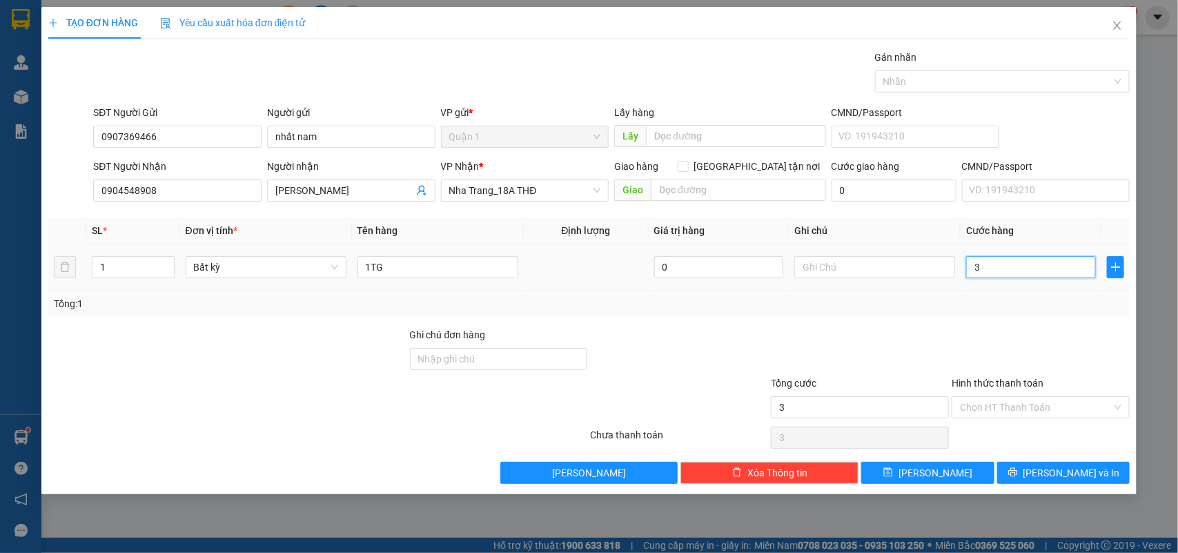
type input "30"
type input "30.000"
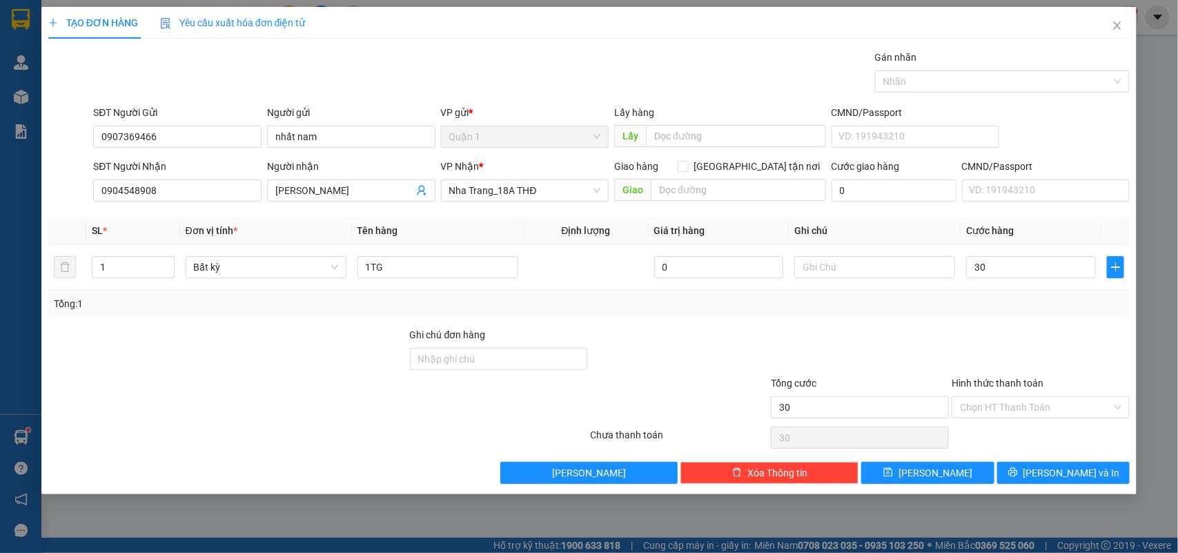
type input "30.000"
drag, startPoint x: 1071, startPoint y: 488, endPoint x: 1079, endPoint y: 480, distance: 11.7
click at [1072, 487] on div "TẠO ĐƠN HÀNG Yêu cầu xuất hóa đơn điện tử Transit Pickup Surcharge Ids Transit …" at bounding box center [589, 250] width 1096 height 487
click at [1079, 478] on span "Lưu và In" at bounding box center [1072, 472] width 97 height 15
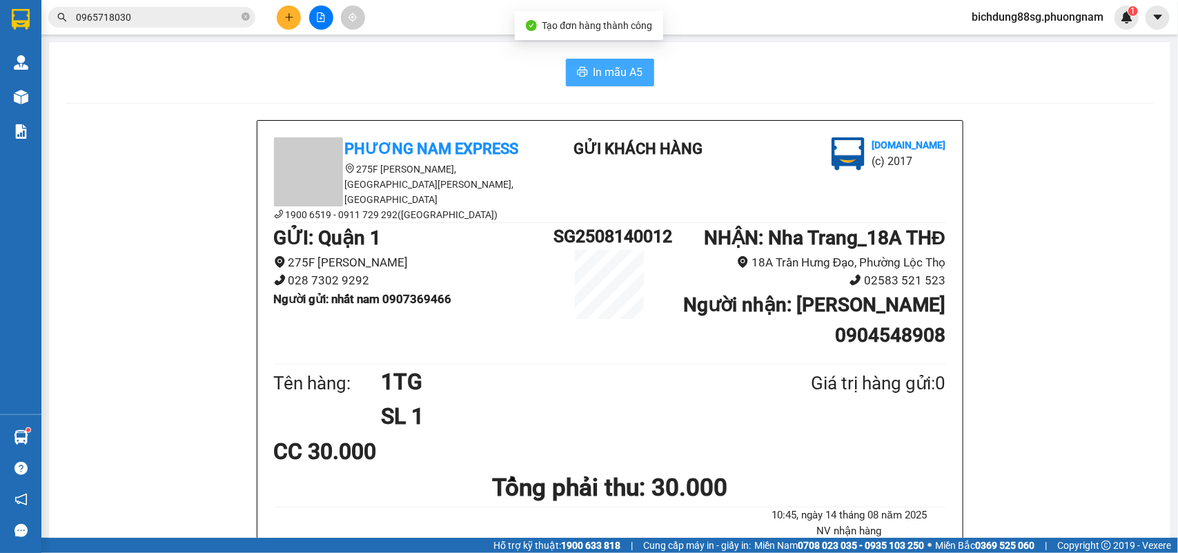
click at [614, 59] on button "In mẫu A5" at bounding box center [610, 73] width 88 height 28
click at [275, 22] on div at bounding box center [321, 18] width 104 height 24
click at [276, 22] on div at bounding box center [321, 18] width 104 height 24
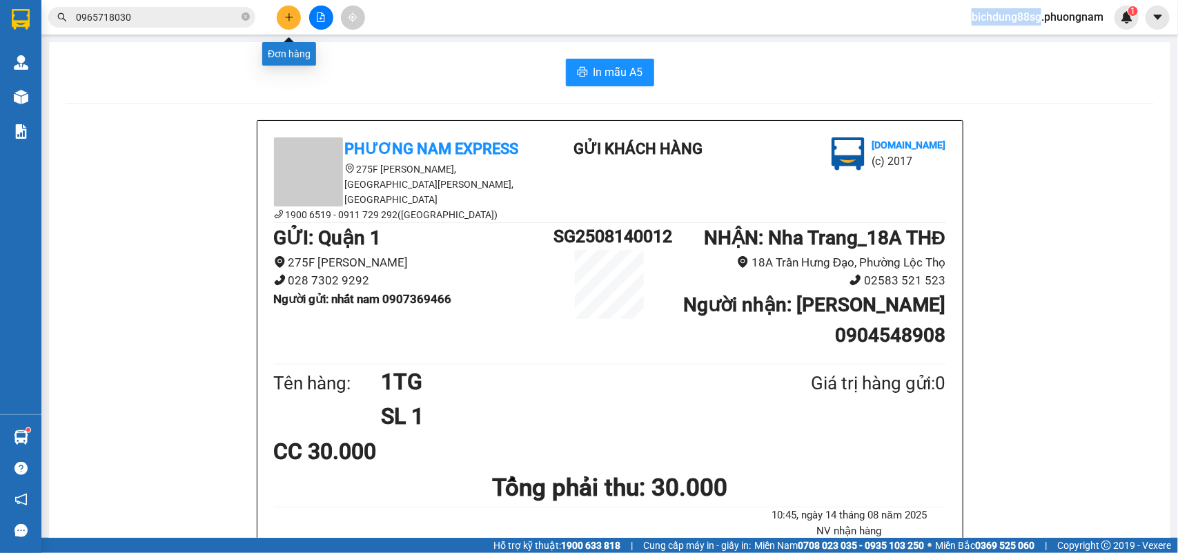
click at [278, 23] on button at bounding box center [289, 18] width 24 height 24
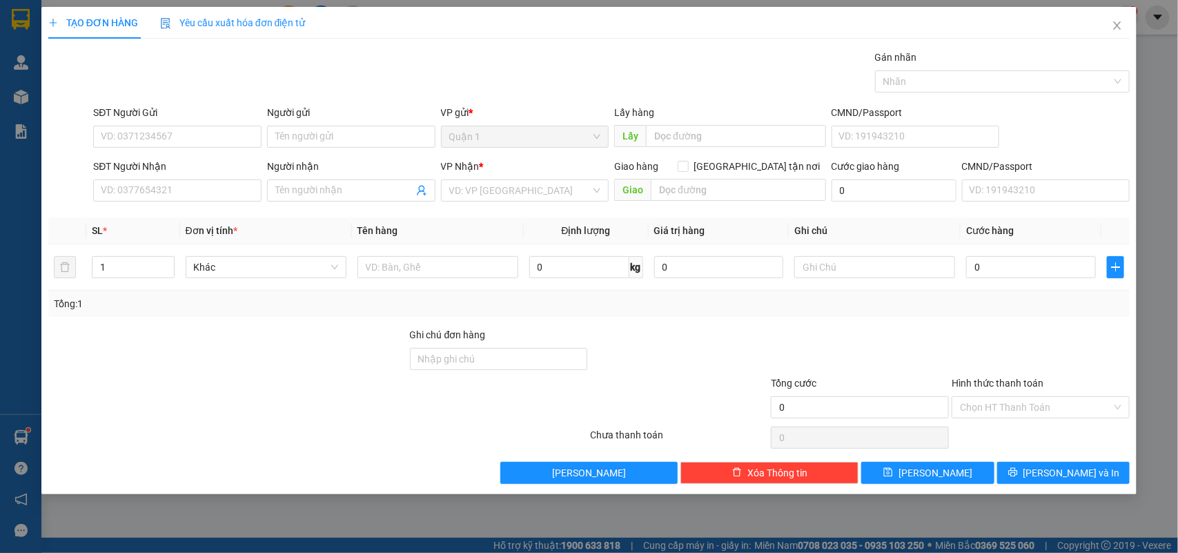
click at [164, 205] on div "SĐT Người Nhận VD: 0377654321" at bounding box center [177, 183] width 168 height 48
click at [169, 191] on input "SĐT Người Nhận" at bounding box center [177, 190] width 168 height 22
type input "0915788180"
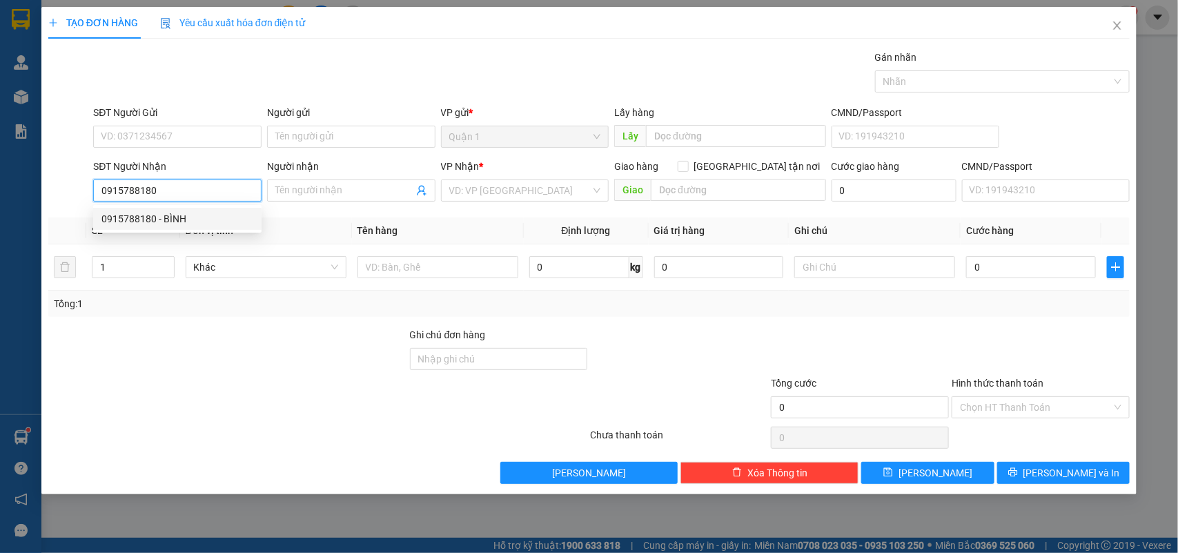
click at [192, 209] on div "0915788180 - BÌNH" at bounding box center [177, 219] width 168 height 22
type input "BÌNH"
type input "0915788180"
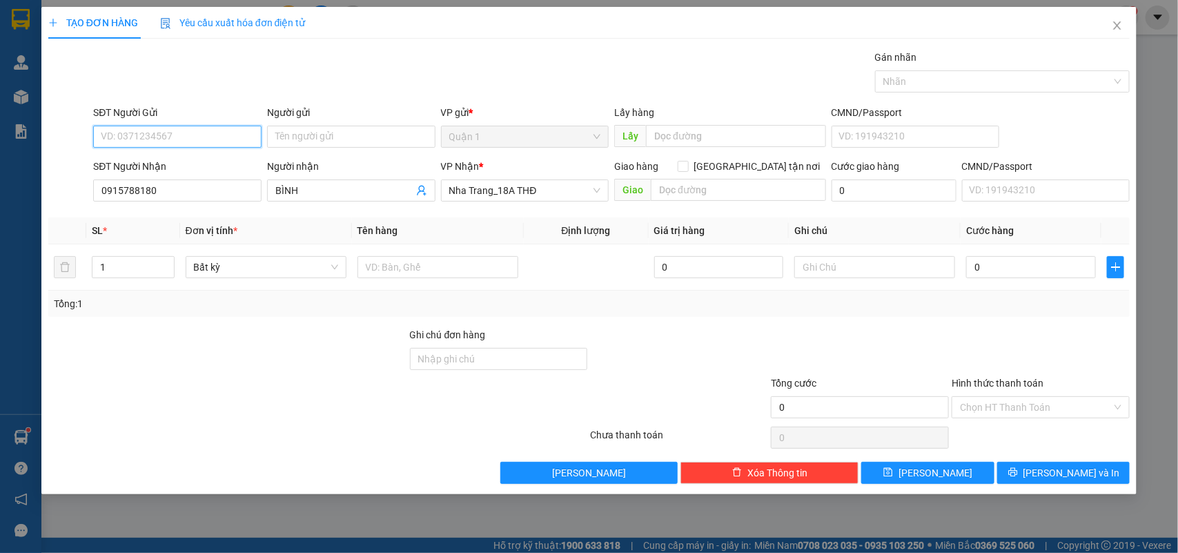
click at [219, 128] on input "SĐT Người Gửi" at bounding box center [177, 137] width 168 height 22
click at [208, 155] on div "0352031809 - LÊ DUYÊN" at bounding box center [177, 165] width 168 height 22
type input "0352031809"
type input "[PERSON_NAME]"
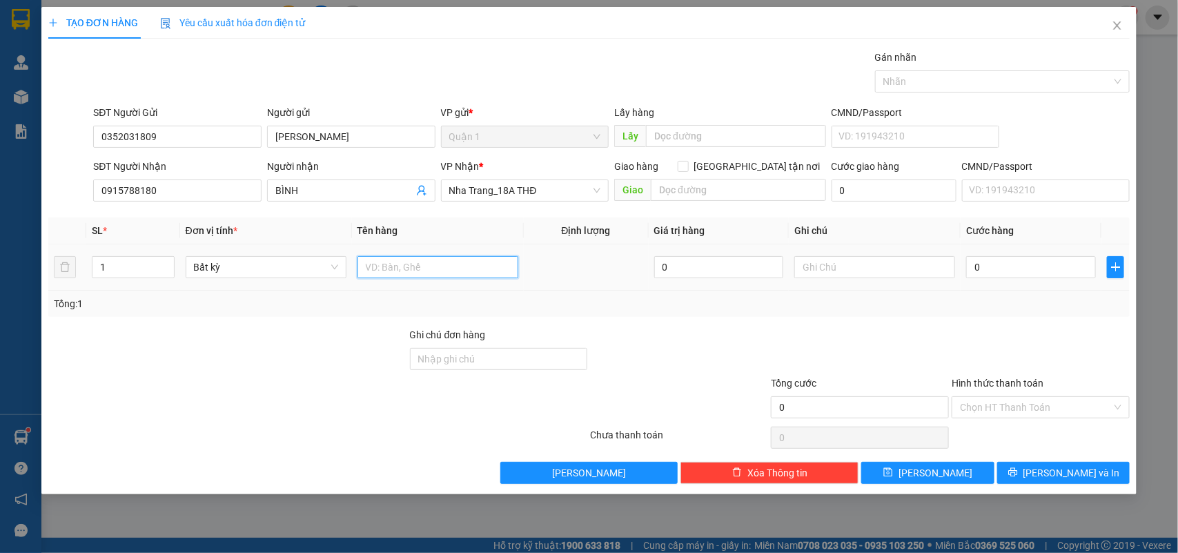
click at [427, 270] on input "text" at bounding box center [438, 267] width 161 height 22
type input "8"
type input "8K"
click at [1006, 273] on input "0" at bounding box center [1031, 267] width 130 height 22
type input "3"
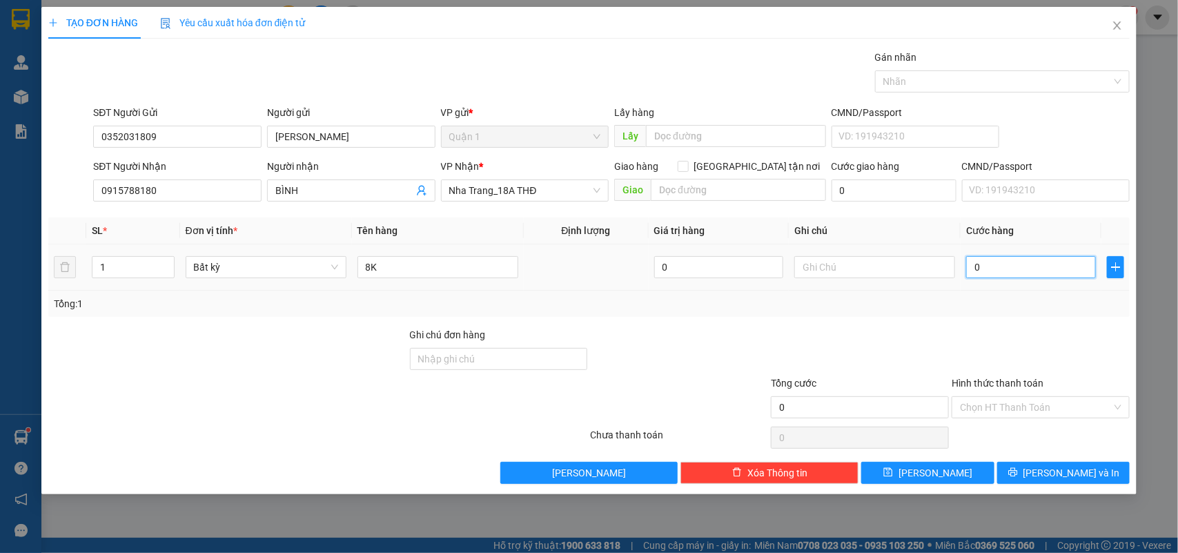
type input "3"
type input "38"
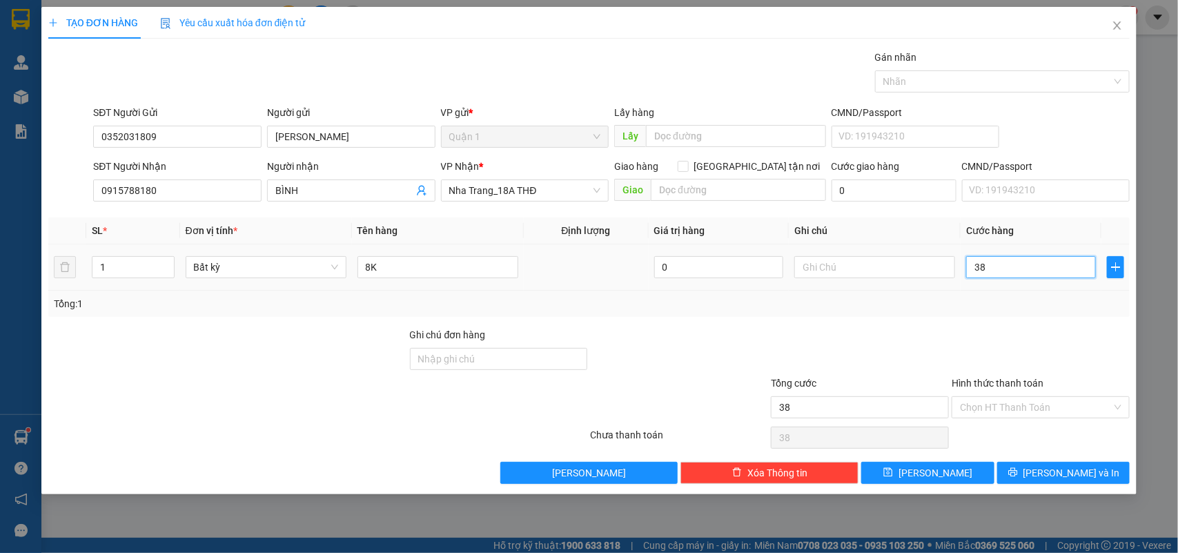
type input "380"
type input "380.000"
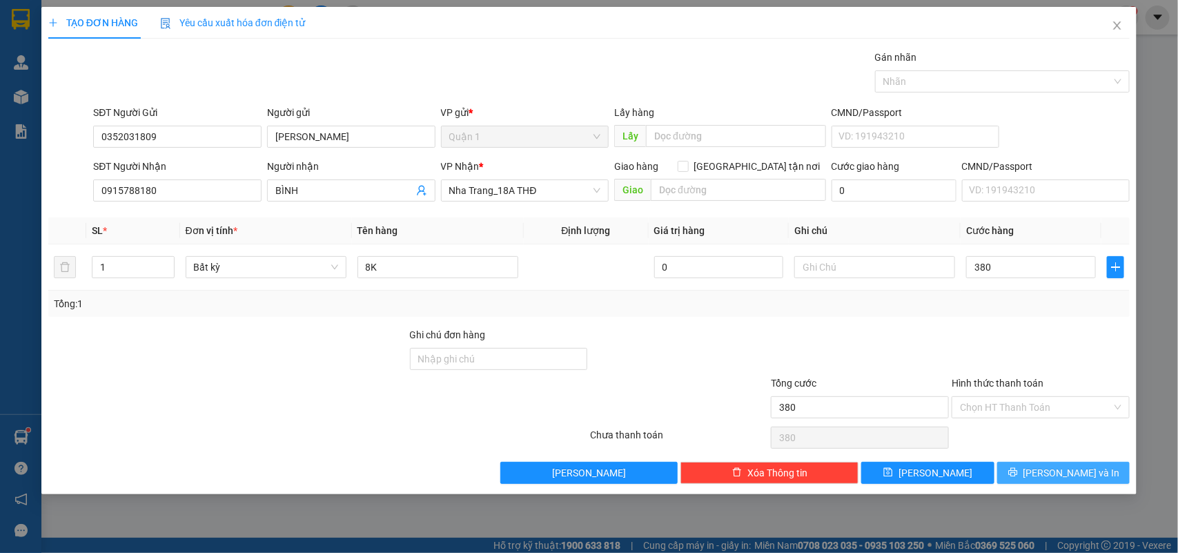
type input "380.000"
click at [1017, 471] on icon "printer" at bounding box center [1012, 472] width 9 height 9
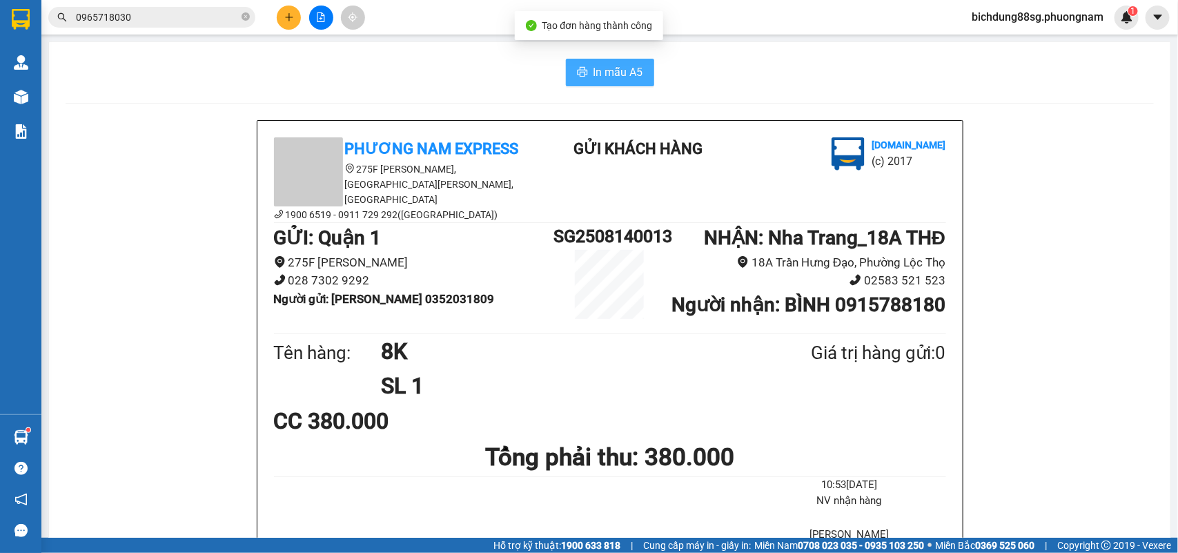
click at [604, 76] on span "In mẫu A5" at bounding box center [619, 72] width 50 height 17
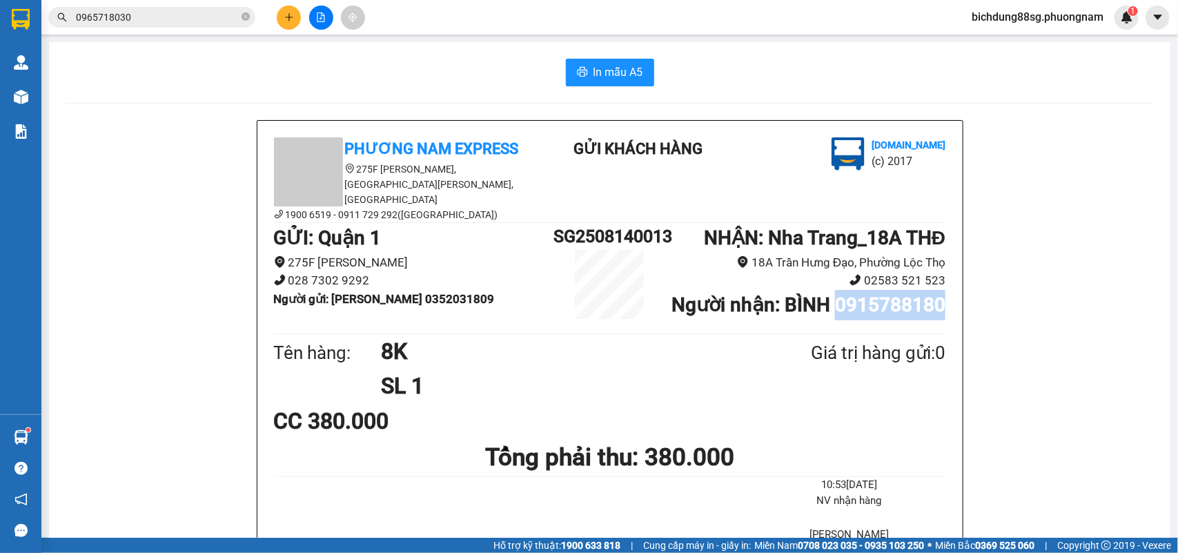
drag, startPoint x: 941, startPoint y: 322, endPoint x: 823, endPoint y: 325, distance: 117.4
click at [823, 325] on div "Phương Nam Express 275F Phạm Ngũ Lão, Phường Phạm Ngũ Lão, Quận 1, TP Hồ Chí Mi…" at bounding box center [609, 402] width 705 height 563
copy b "0915788180"
click at [147, 19] on input "0965718030" at bounding box center [157, 17] width 163 height 15
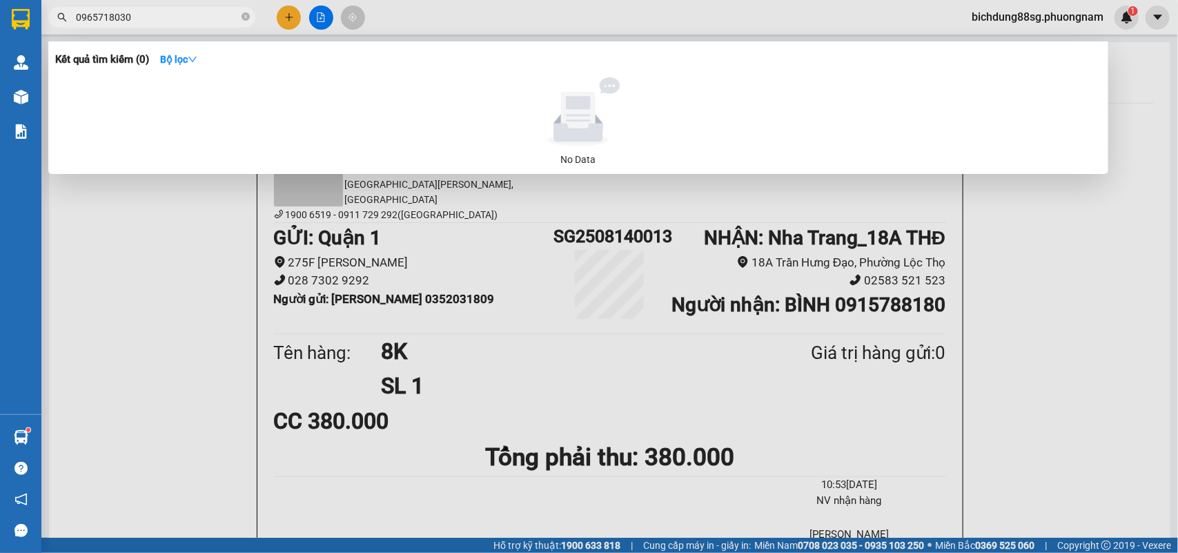
click at [146, 19] on input "0965718030" at bounding box center [157, 17] width 163 height 15
paste input "1578818"
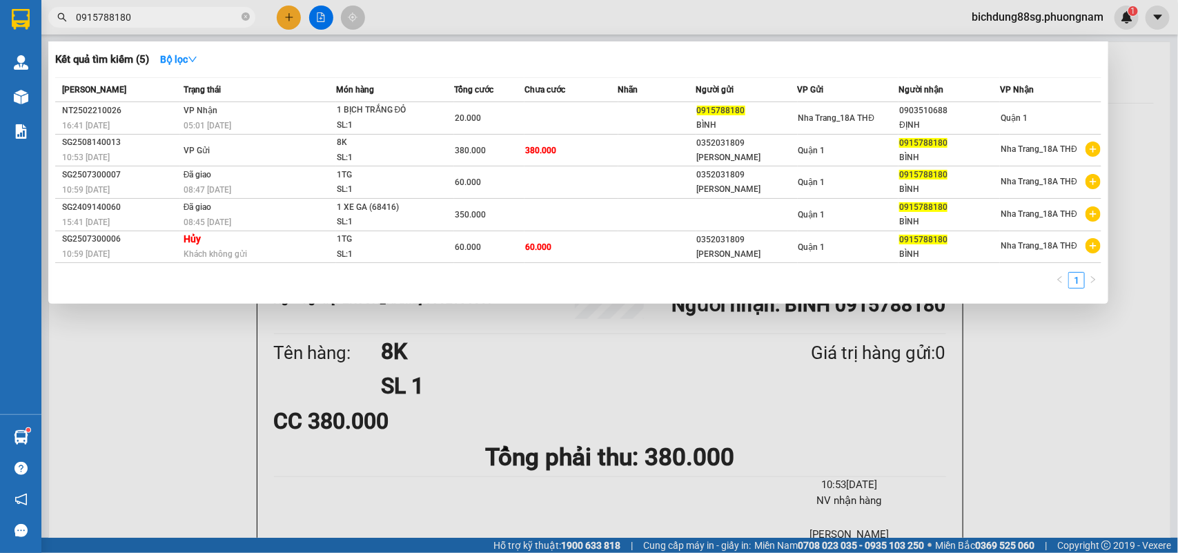
type input "0915788180"
click at [1044, 363] on div at bounding box center [589, 276] width 1178 height 553
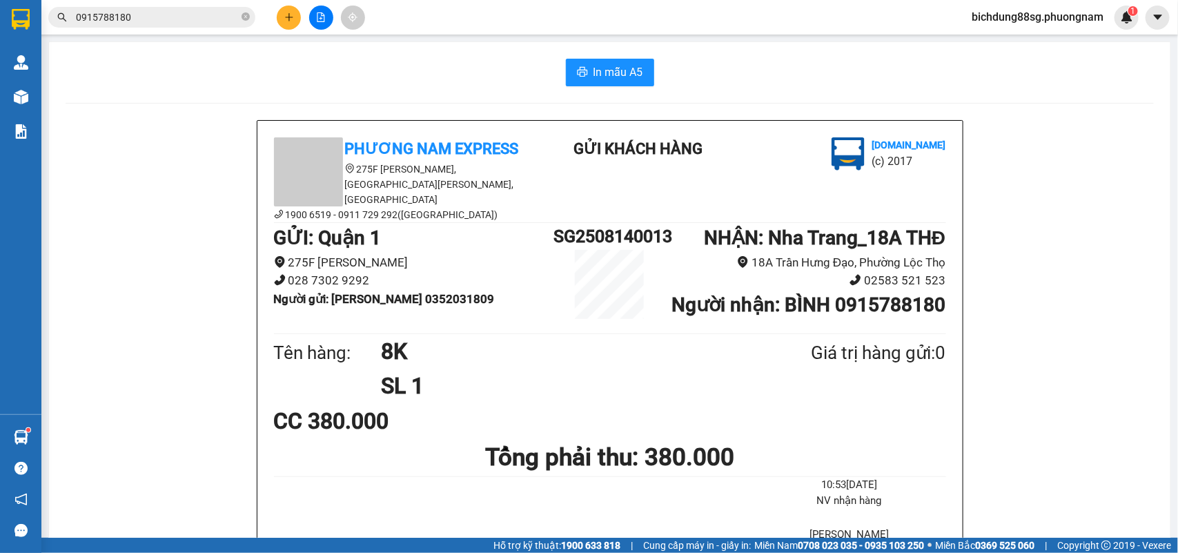
click at [188, 17] on input "0915788180" at bounding box center [157, 17] width 163 height 15
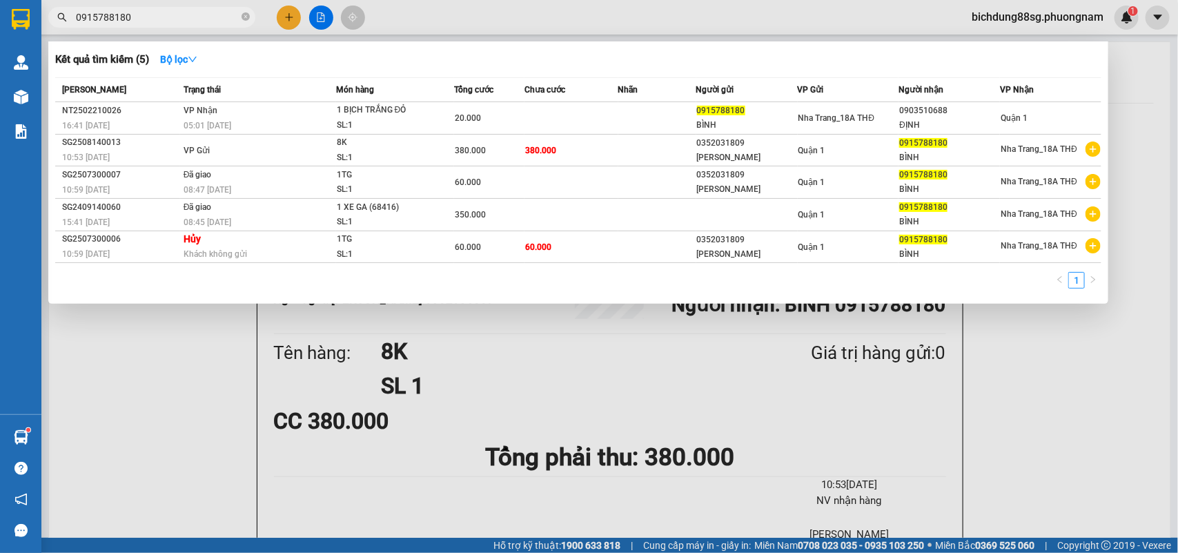
click at [188, 17] on input "0915788180" at bounding box center [157, 17] width 163 height 15
click at [83, 333] on div at bounding box center [589, 276] width 1178 height 553
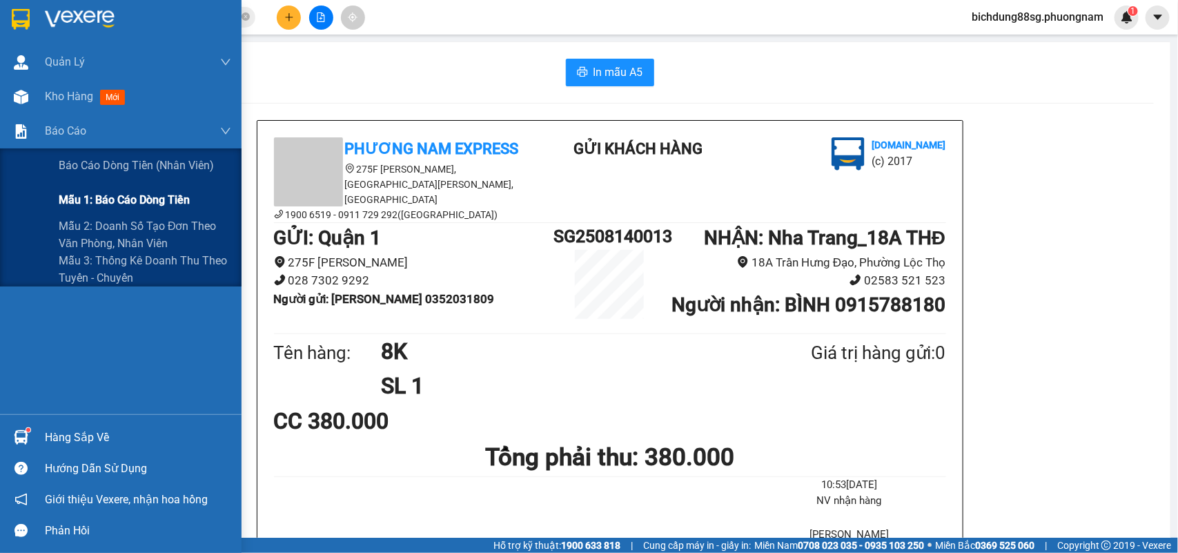
click at [153, 195] on span "Mẫu 1: Báo cáo dòng tiền" at bounding box center [124, 199] width 131 height 17
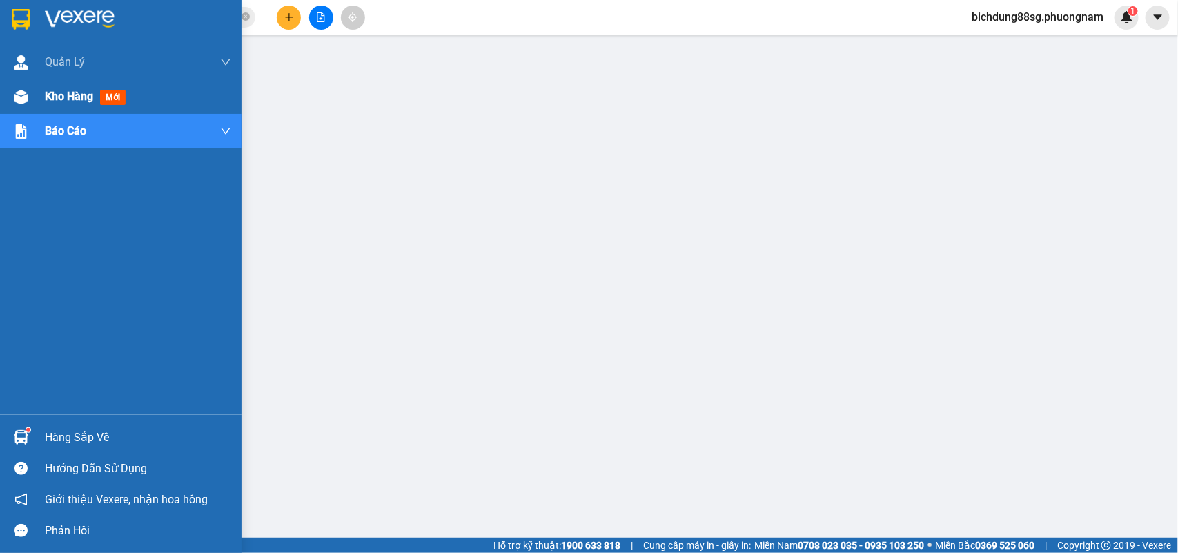
click at [28, 93] on div at bounding box center [21, 97] width 24 height 24
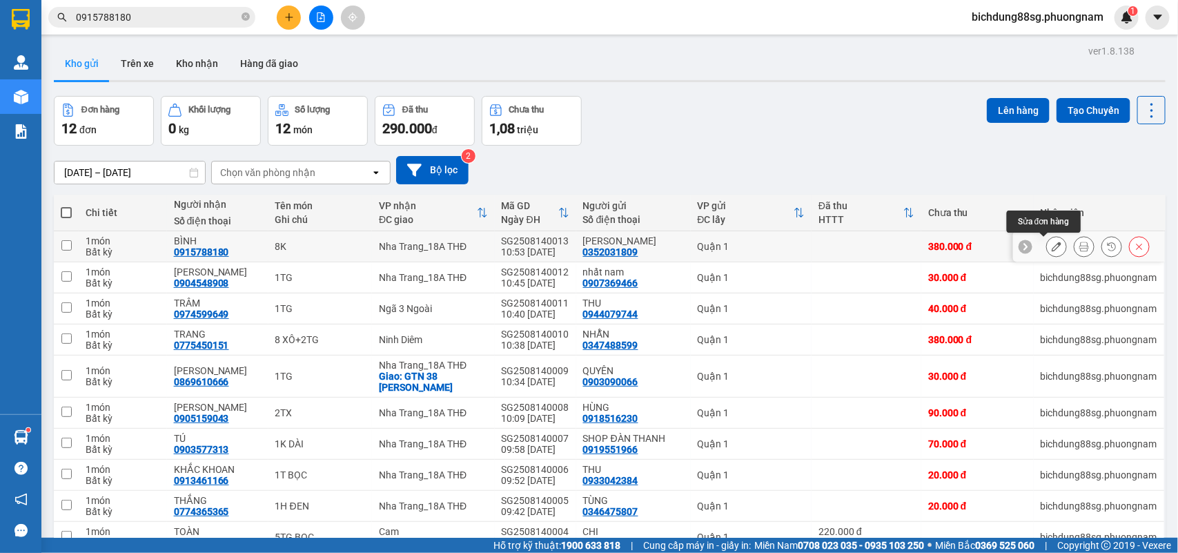
click at [1052, 246] on icon at bounding box center [1057, 247] width 10 height 10
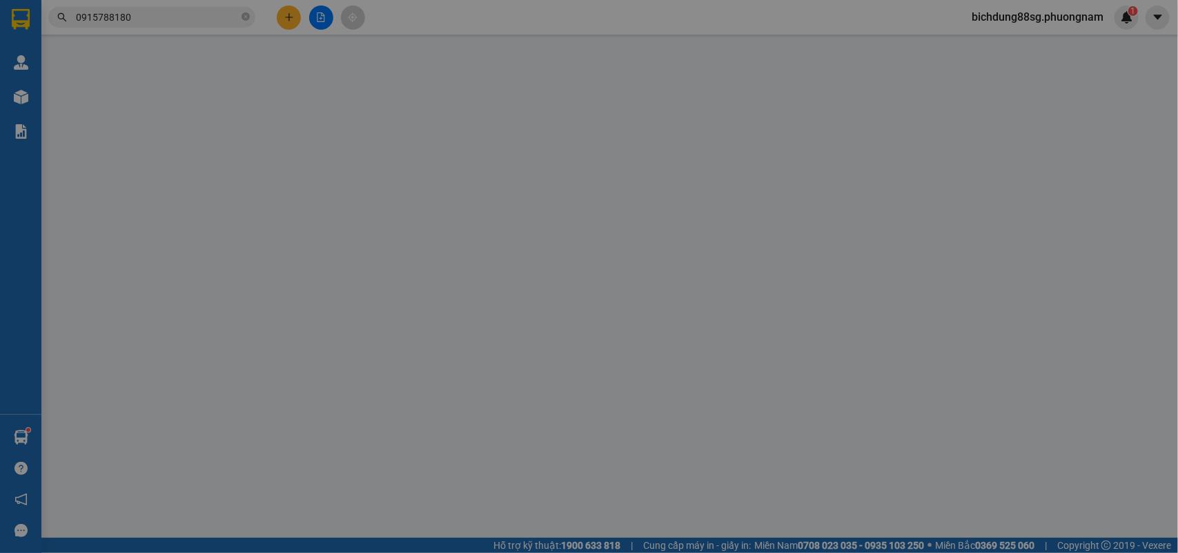
type input "0352031809"
type input "0915788180"
type input "380.000"
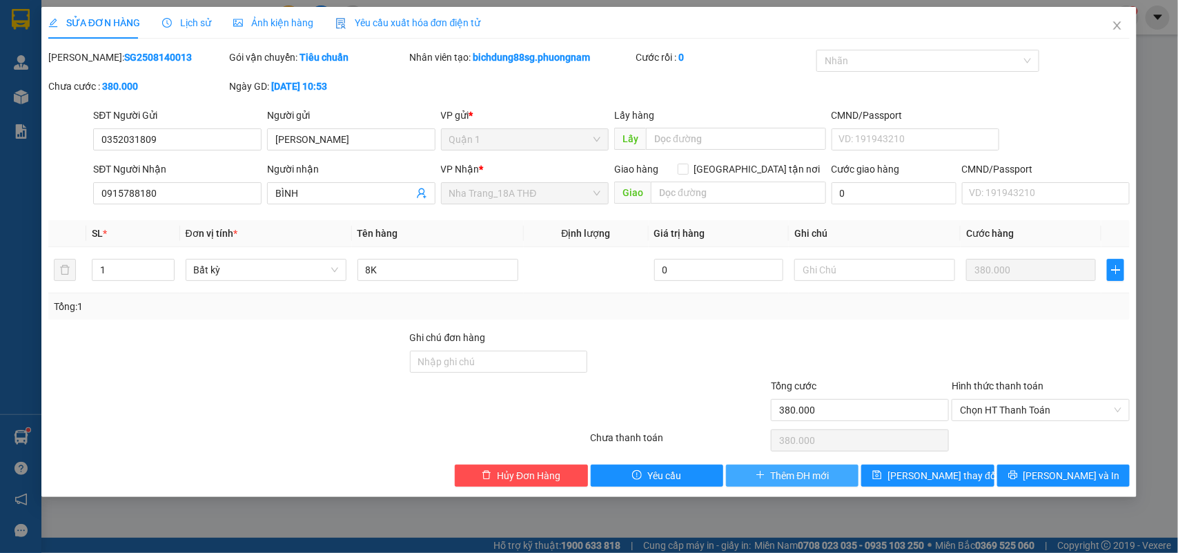
click at [817, 471] on span "Thêm ĐH mới" at bounding box center [800, 475] width 59 height 15
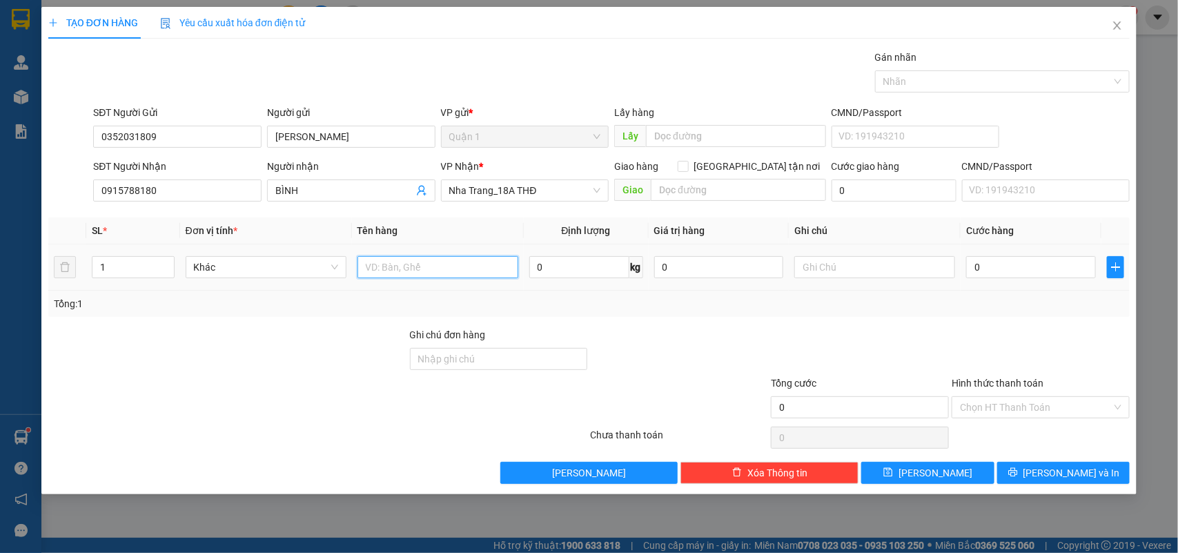
click at [430, 264] on input "text" at bounding box center [438, 267] width 161 height 22
type input "8 KIỆN"
click at [687, 170] on input "Giao tận nơi" at bounding box center [683, 166] width 10 height 10
checkbox input "true"
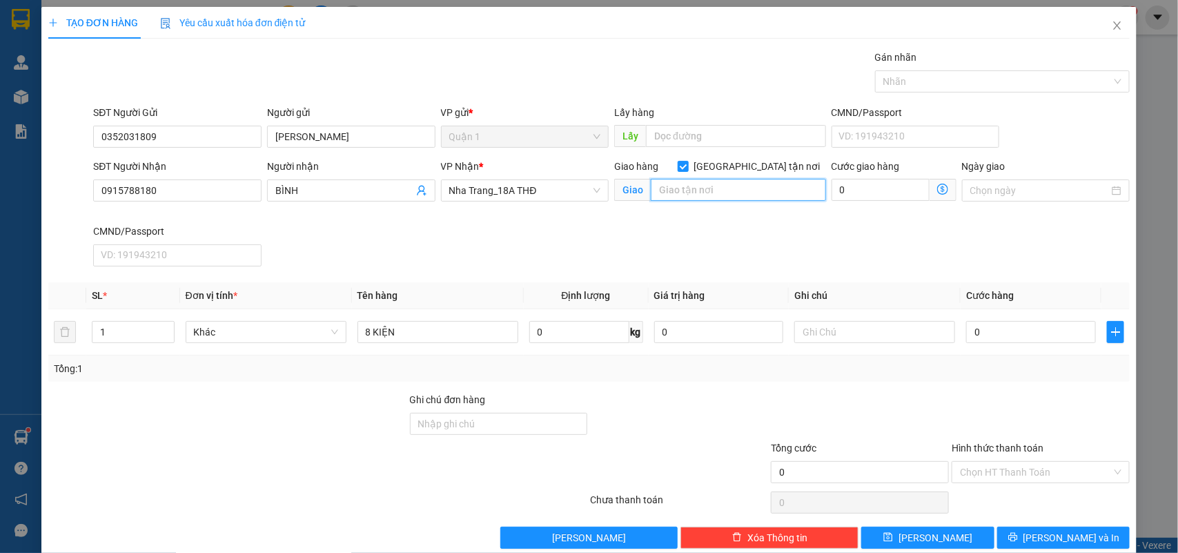
click at [730, 191] on input "text" at bounding box center [738, 190] width 175 height 22
type input "306/9 VÕ THỊ SÁU VĨNH TRƯỜNG NTRANG"
click at [1020, 340] on input "0" at bounding box center [1031, 332] width 130 height 22
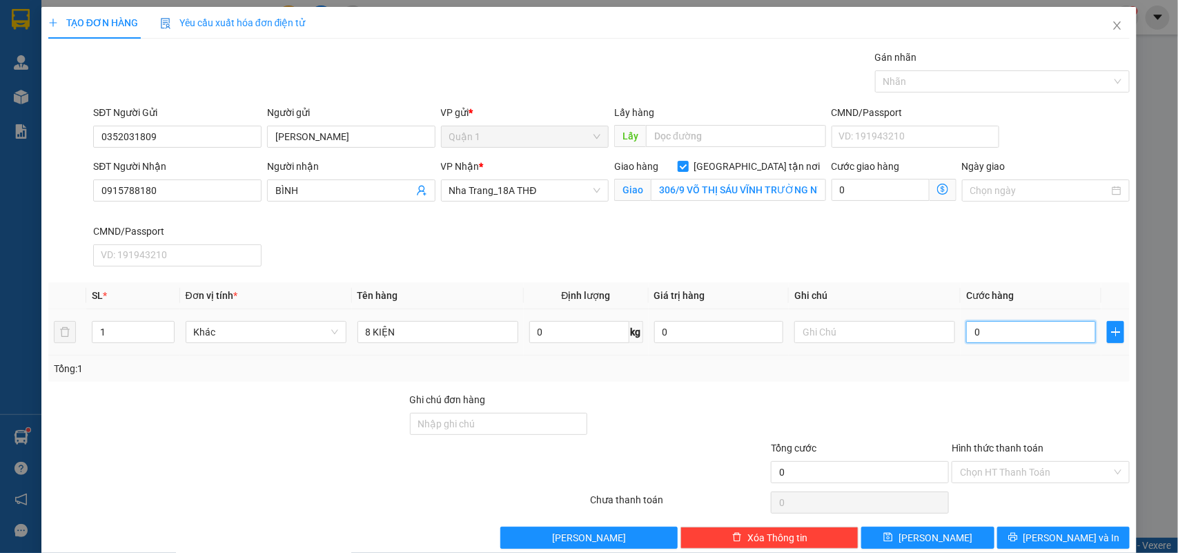
type input "3"
type input "38"
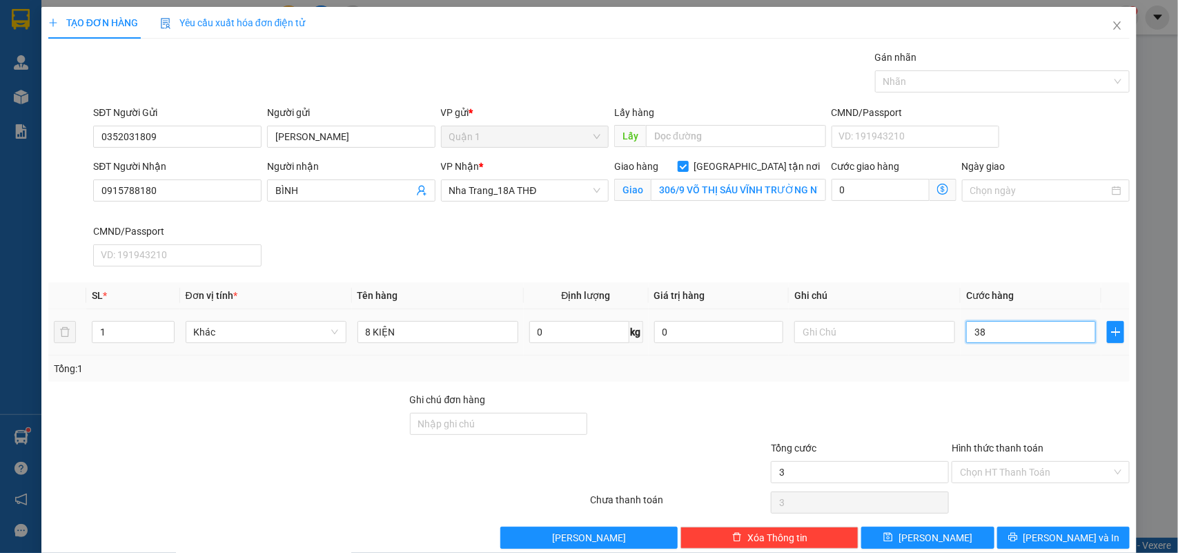
type input "38"
type input "380"
type input "380.000"
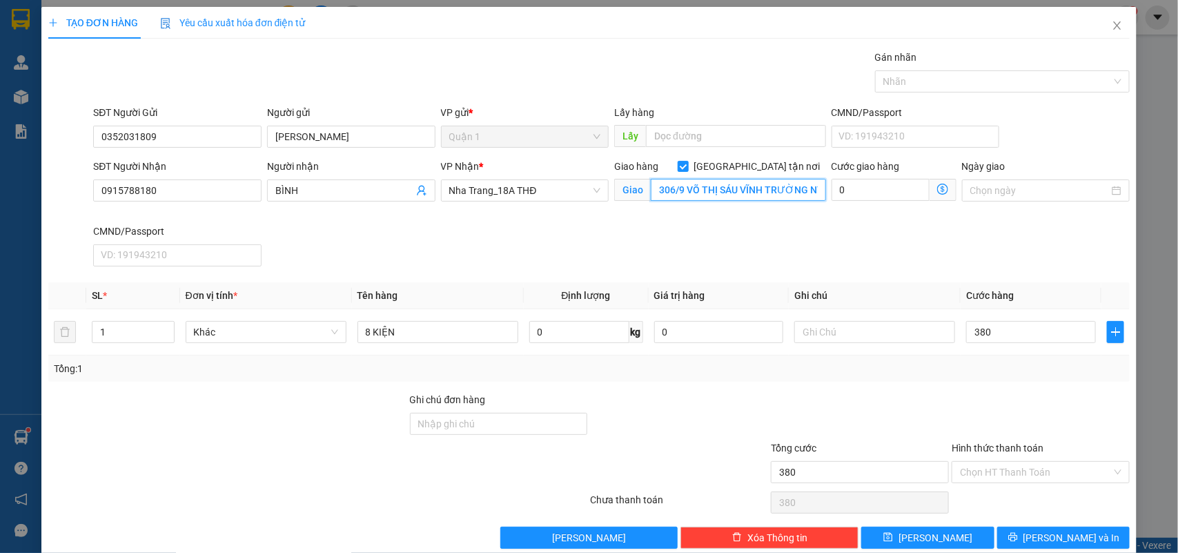
type input "380.000"
click at [654, 188] on input "306/9 VÕ THỊ SÁU VĨNH TRƯỜNG NTRANG" at bounding box center [738, 190] width 175 height 22
click at [663, 188] on input "306/9 VÕ THỊ SÁU VĨNH TRƯỜNG NTRANG" at bounding box center [738, 190] width 175 height 22
type input "GTN 80K 306/9 VÕ THỊ SÁU VĨNH TRƯỜNG NTRANG"
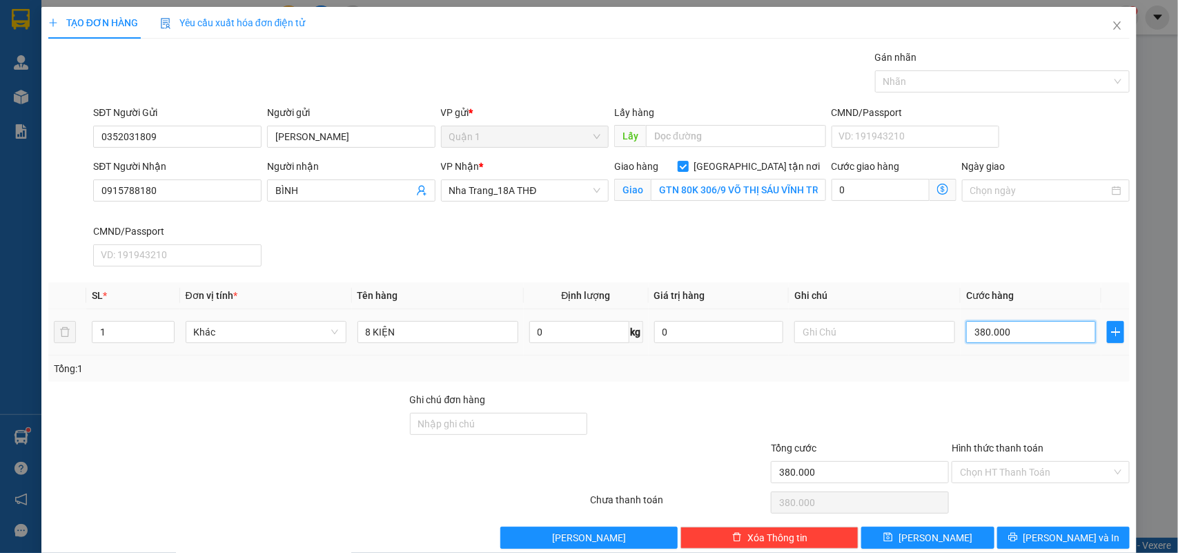
click at [1016, 342] on input "380.000" at bounding box center [1031, 332] width 130 height 22
type input "1"
click at [1028, 546] on button "Lưu và In" at bounding box center [1063, 538] width 133 height 22
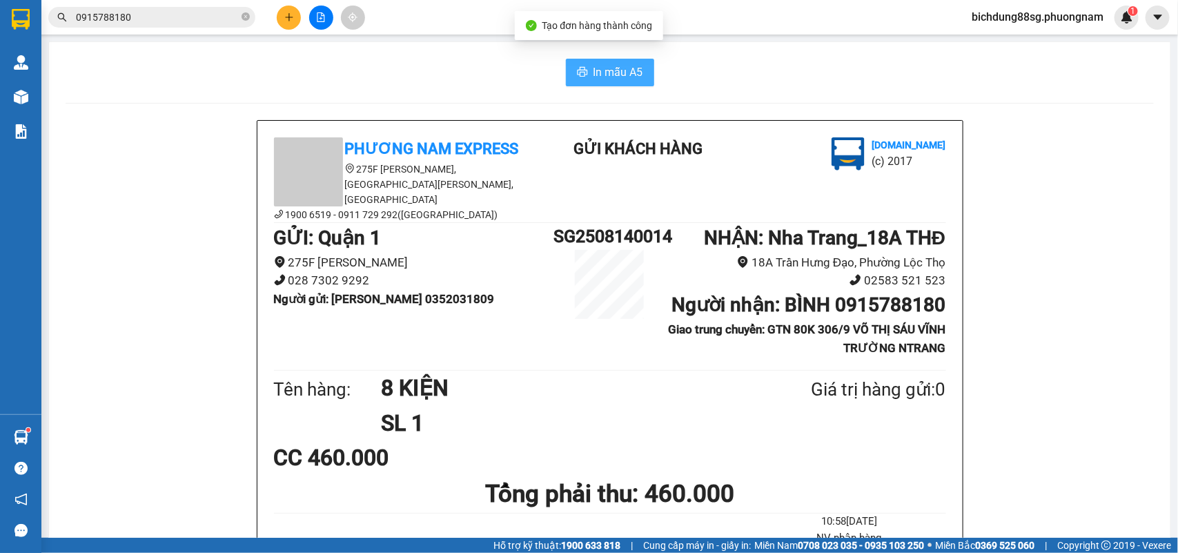
click at [609, 71] on span "In mẫu A5" at bounding box center [619, 72] width 50 height 17
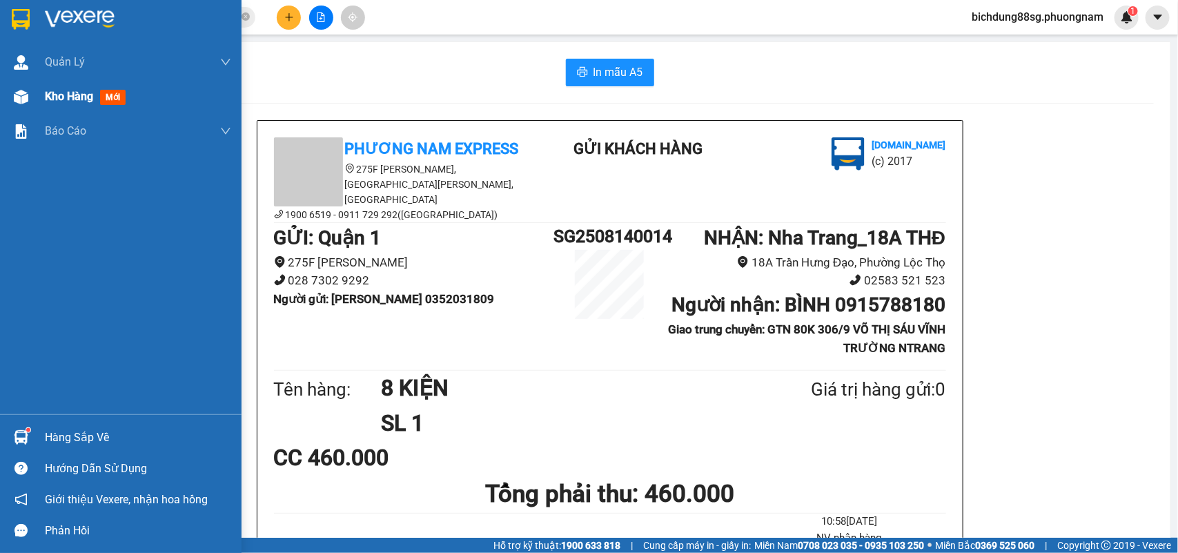
click at [32, 90] on div at bounding box center [21, 97] width 24 height 24
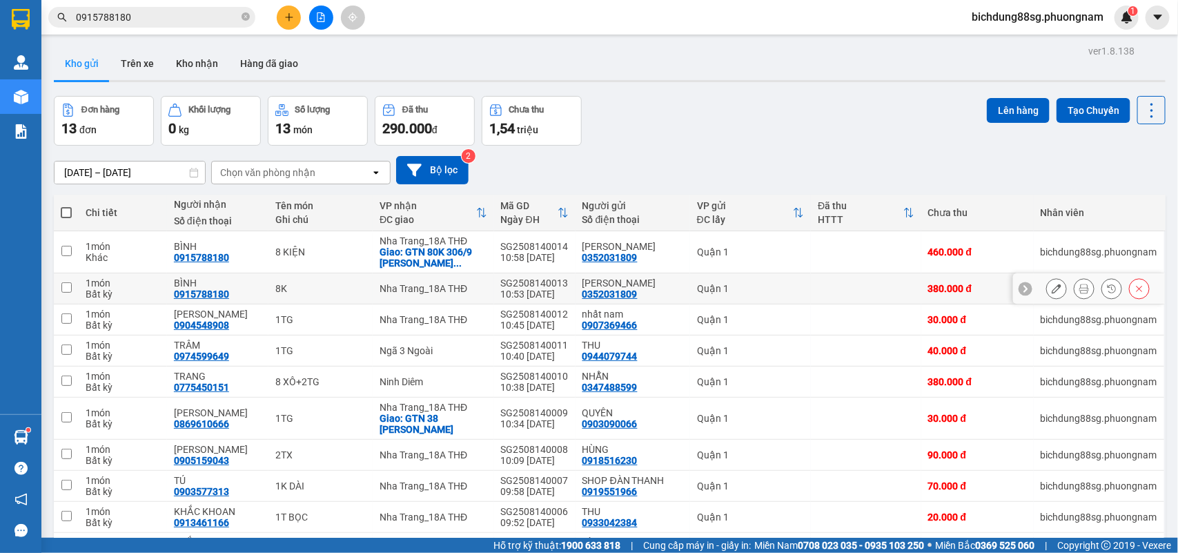
click at [1133, 292] on button at bounding box center [1139, 289] width 19 height 24
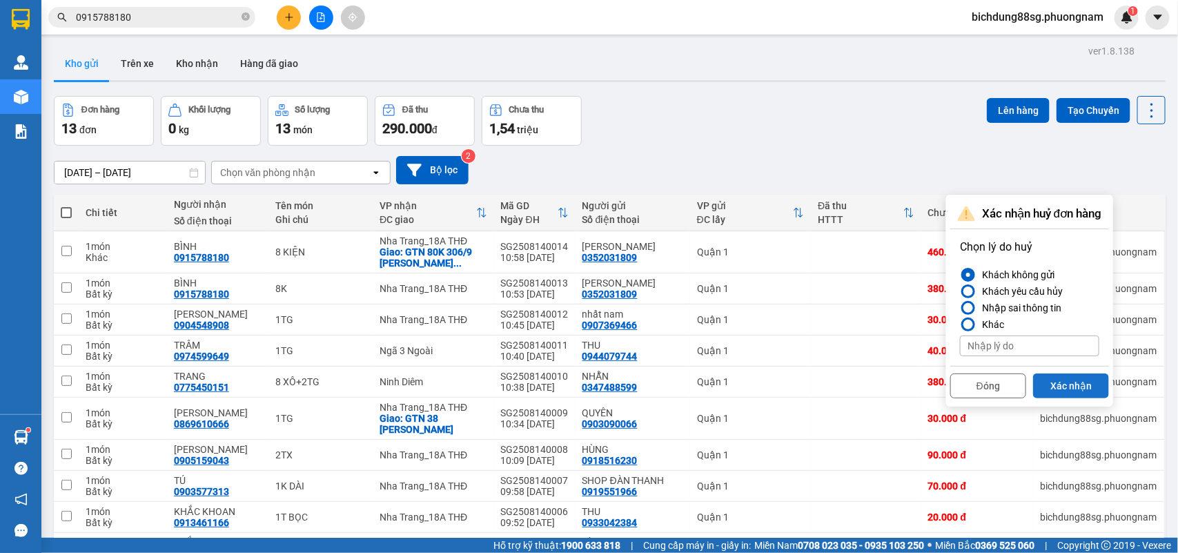
click at [1075, 380] on button "Xác nhận" at bounding box center [1071, 385] width 76 height 25
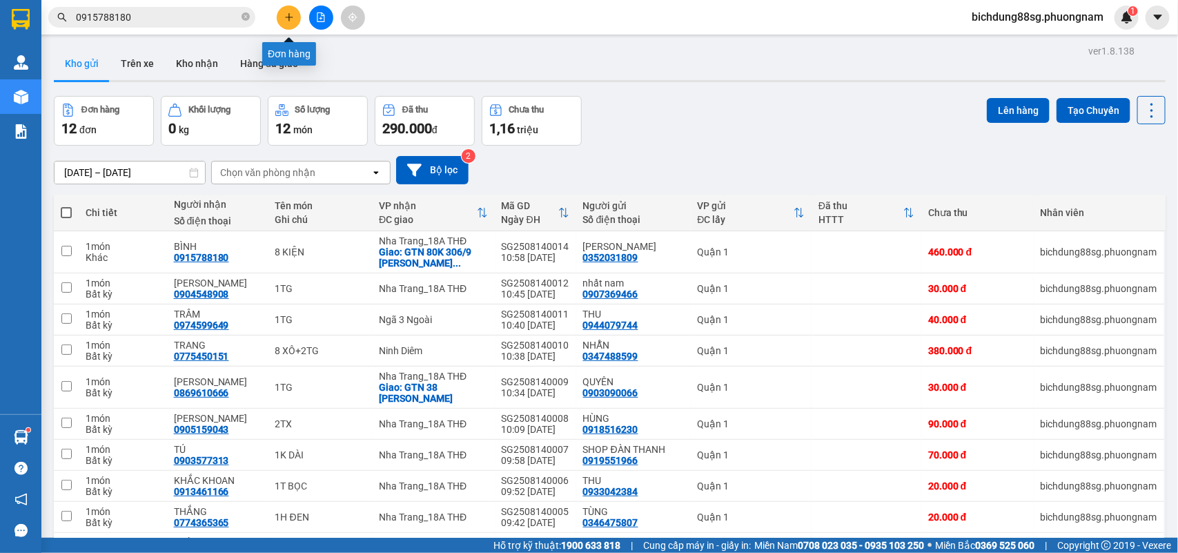
click at [293, 24] on button at bounding box center [289, 18] width 24 height 24
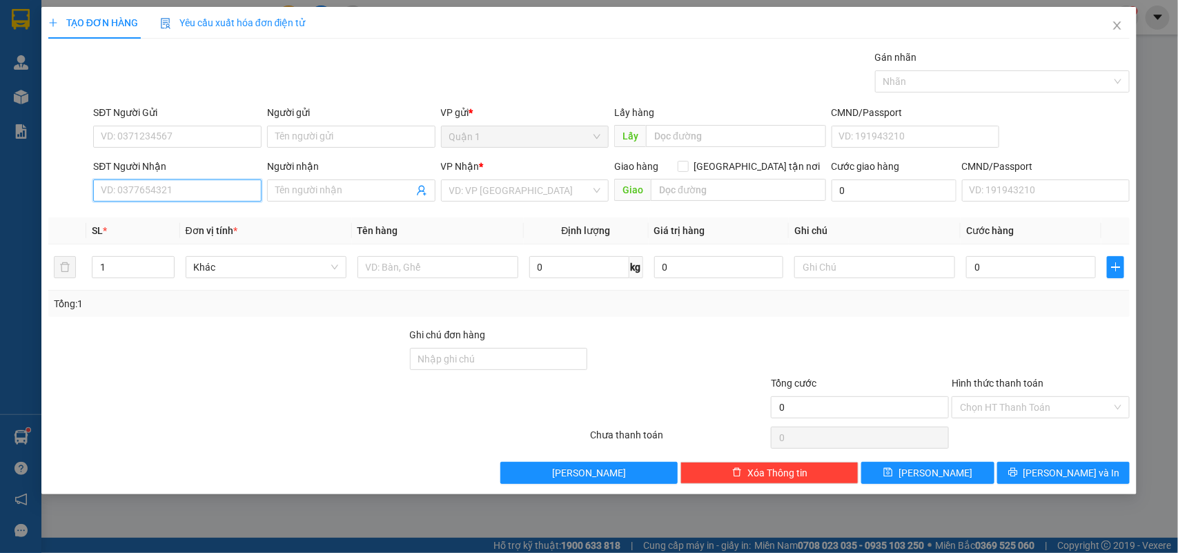
click at [219, 188] on input "SĐT Người Nhận" at bounding box center [177, 190] width 168 height 22
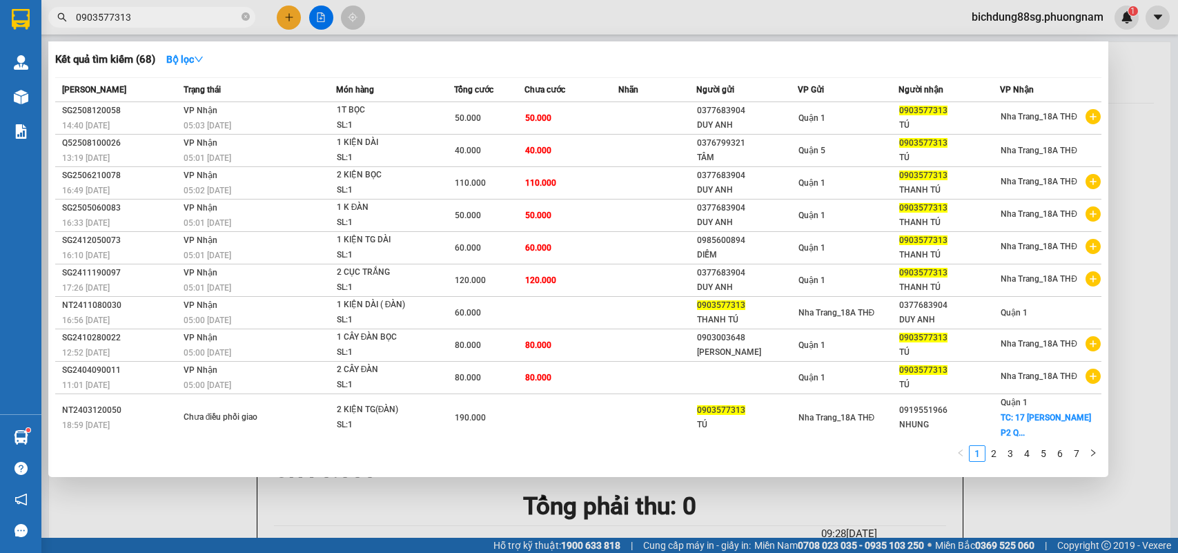
click at [150, 23] on input "0903577313" at bounding box center [157, 17] width 163 height 15
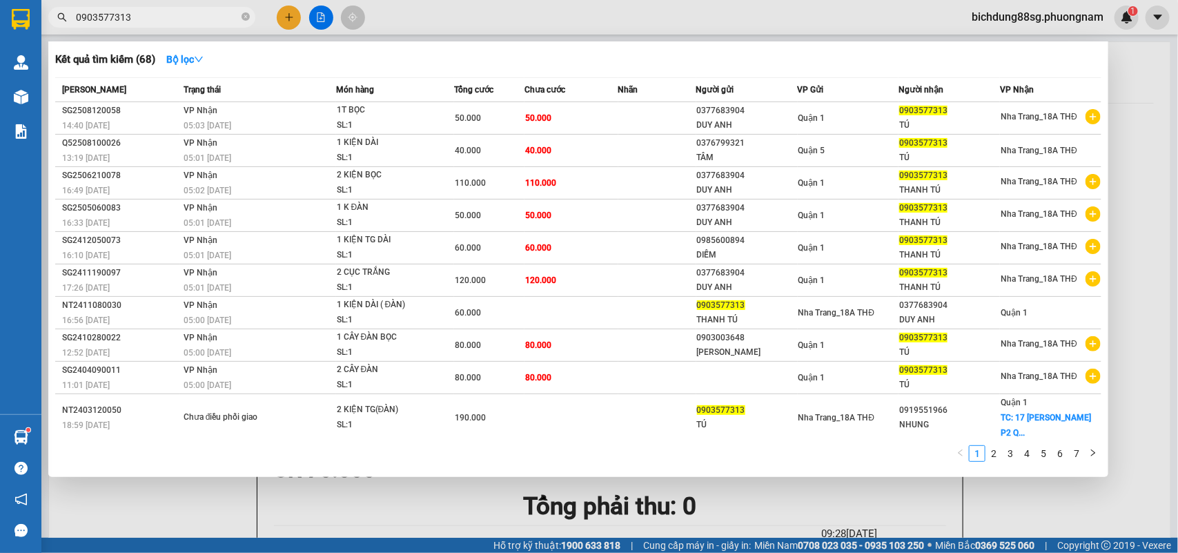
click at [150, 23] on input "0903577313" at bounding box center [157, 17] width 163 height 15
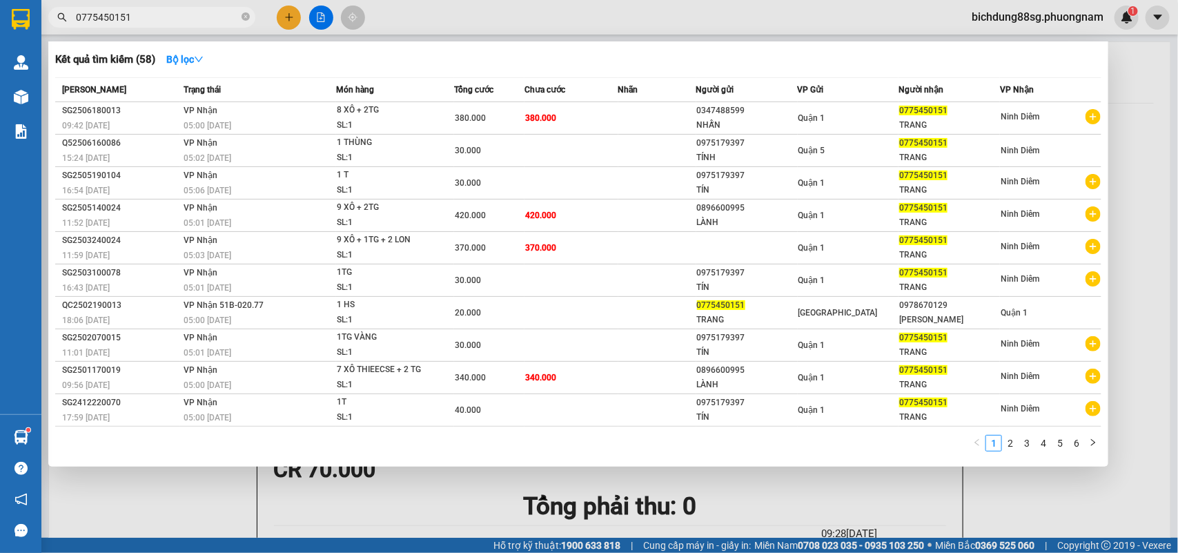
type input "0775450151"
click at [291, 19] on div at bounding box center [589, 276] width 1178 height 553
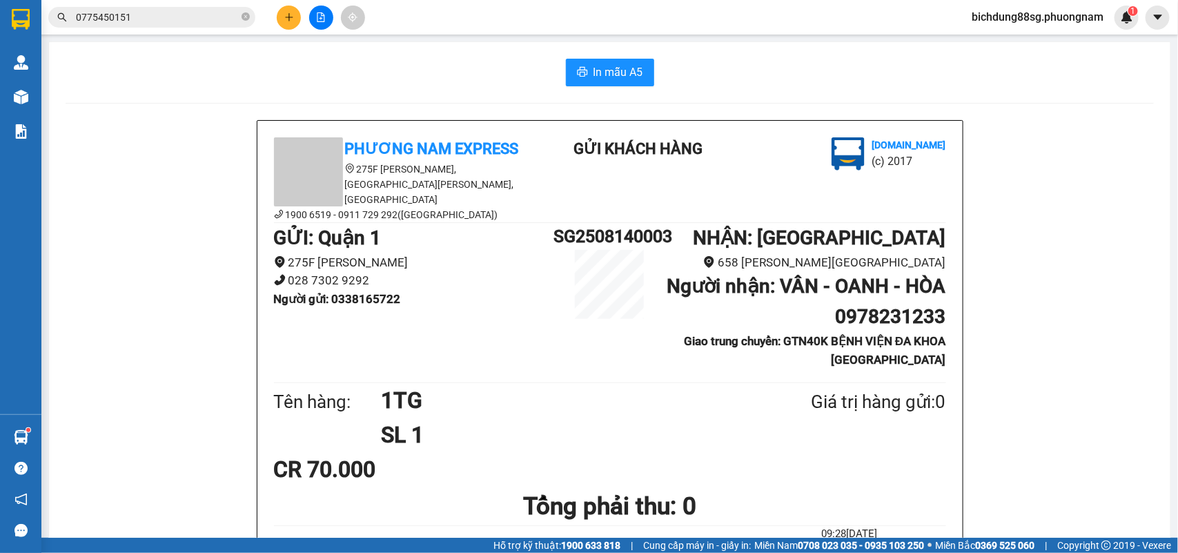
click at [291, 19] on icon "plus" at bounding box center [289, 17] width 10 height 10
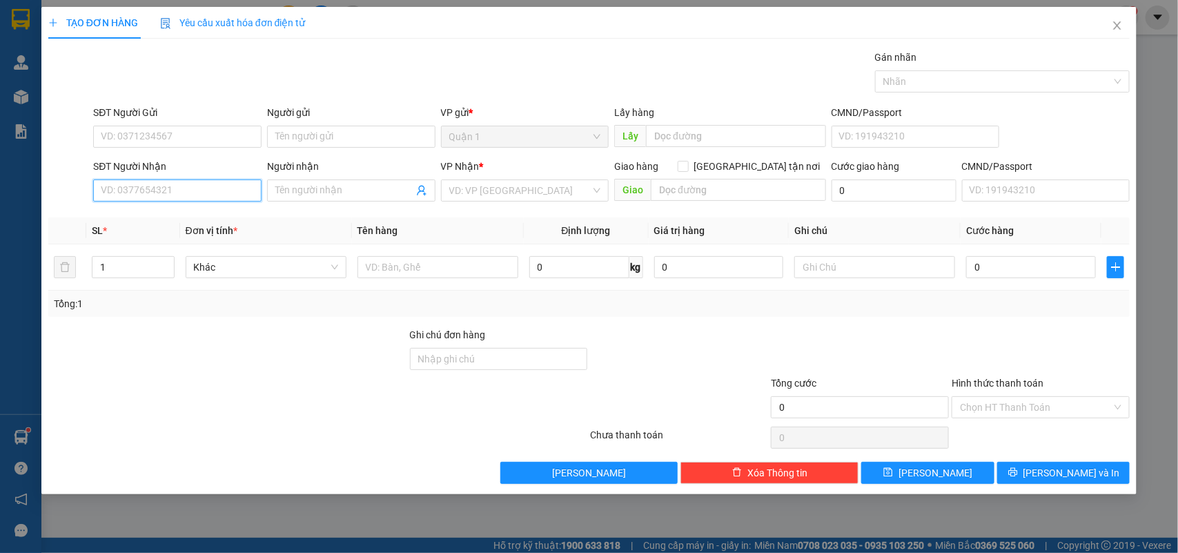
click at [166, 188] on input "SĐT Người Nhận" at bounding box center [177, 190] width 168 height 22
click at [194, 199] on input "0985130595" at bounding box center [177, 190] width 168 height 22
type input "0985130595"
click at [295, 182] on span at bounding box center [351, 190] width 168 height 22
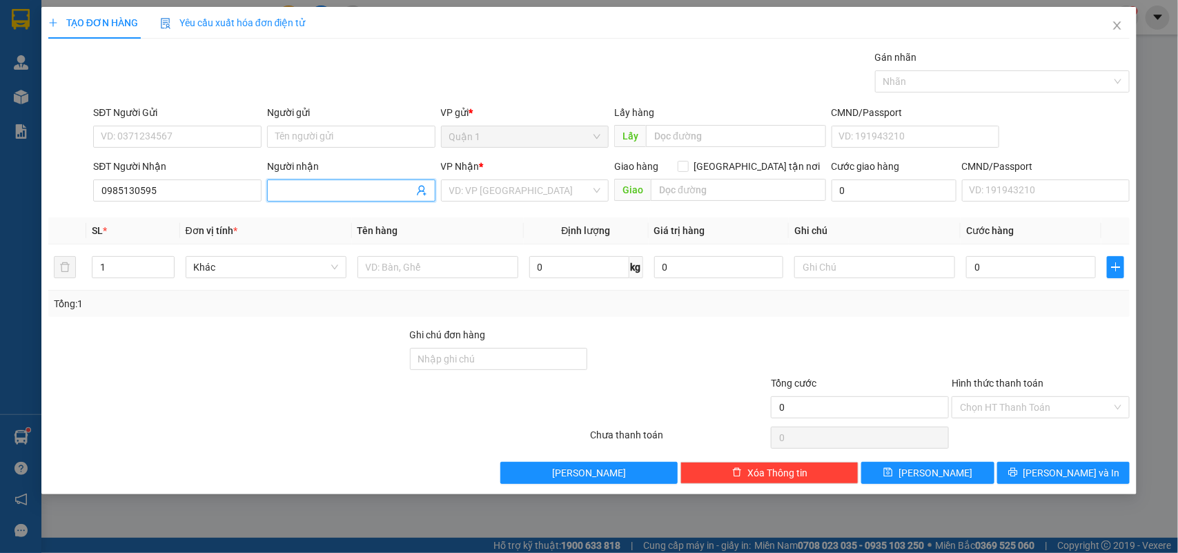
click at [302, 186] on input "Người nhận" at bounding box center [344, 190] width 138 height 15
click at [180, 188] on input "0985130595" at bounding box center [177, 190] width 168 height 22
click at [286, 195] on input "Người nhận" at bounding box center [344, 190] width 138 height 15
click at [214, 192] on input "0985130595" at bounding box center [177, 190] width 168 height 22
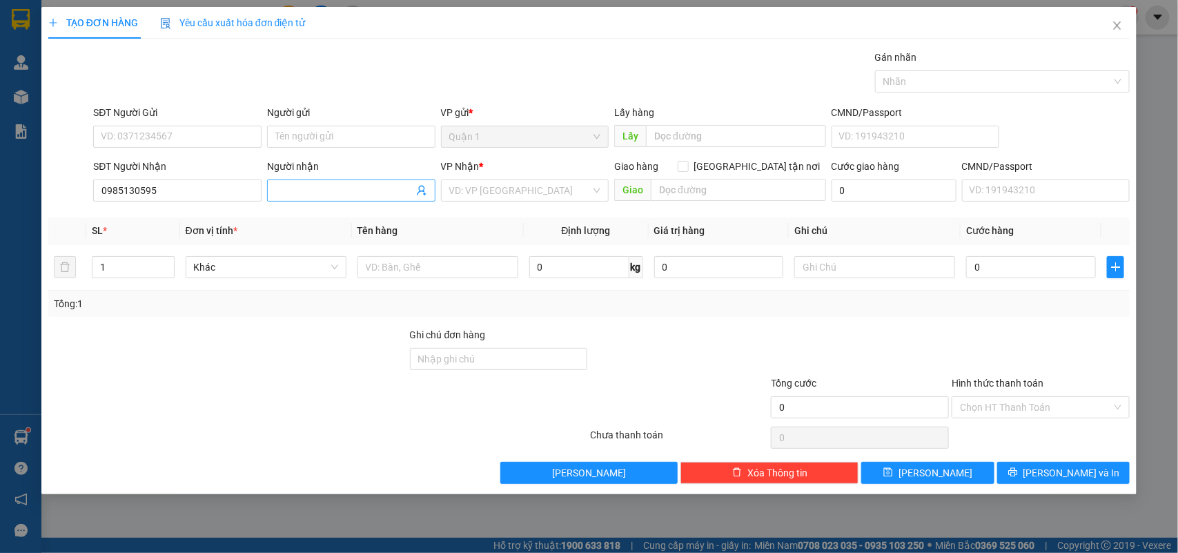
click at [316, 192] on input "Người nhận" at bounding box center [344, 190] width 138 height 15
type input "V"
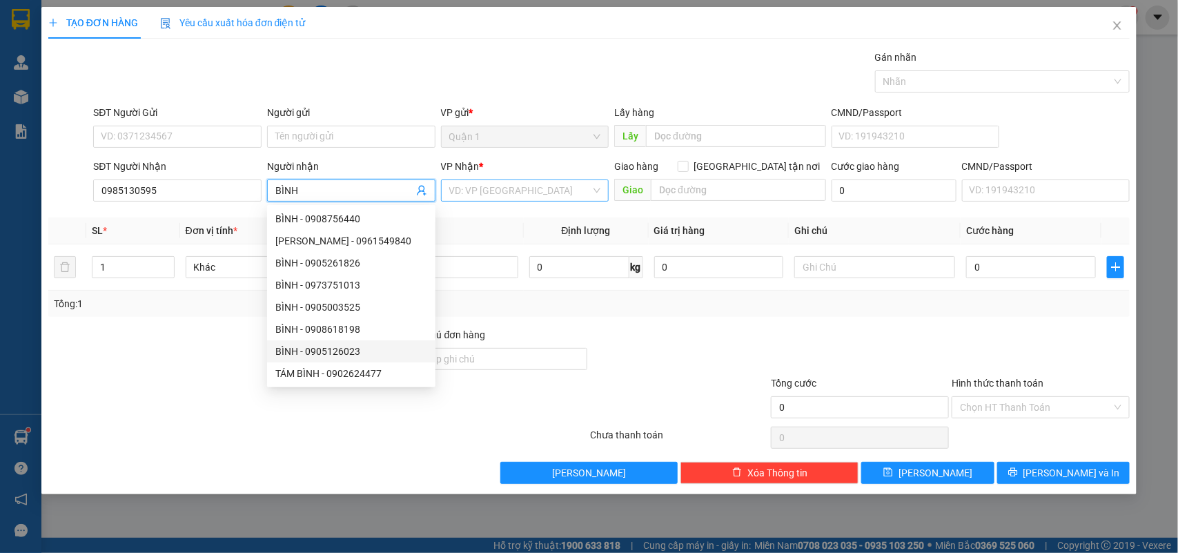
type input "BÌNH"
click at [518, 184] on input "search" at bounding box center [520, 190] width 142 height 21
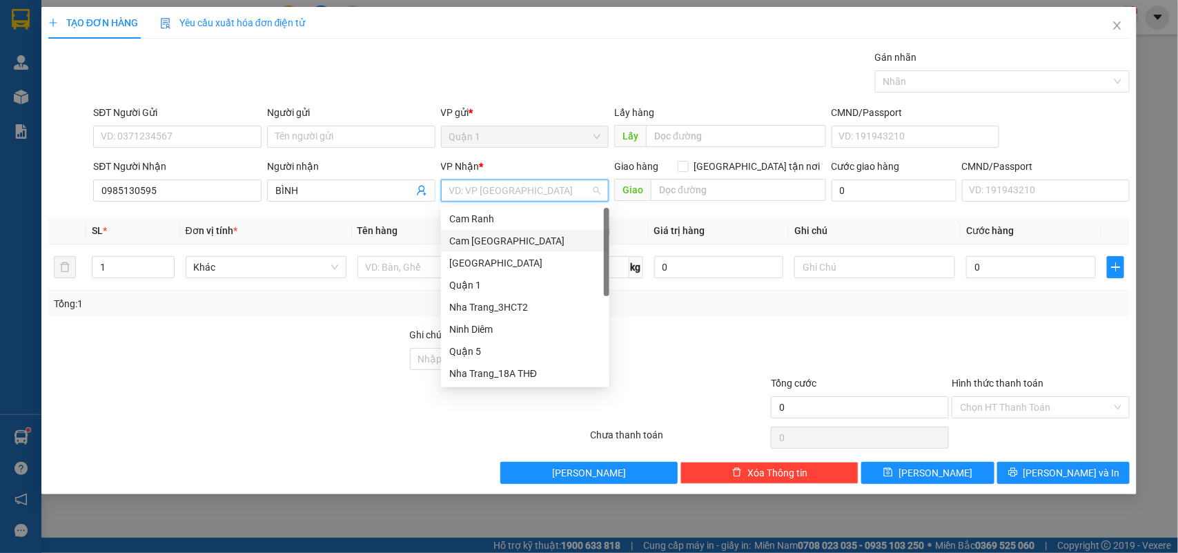
click at [490, 235] on div "Cam [GEOGRAPHIC_DATA]" at bounding box center [525, 240] width 152 height 15
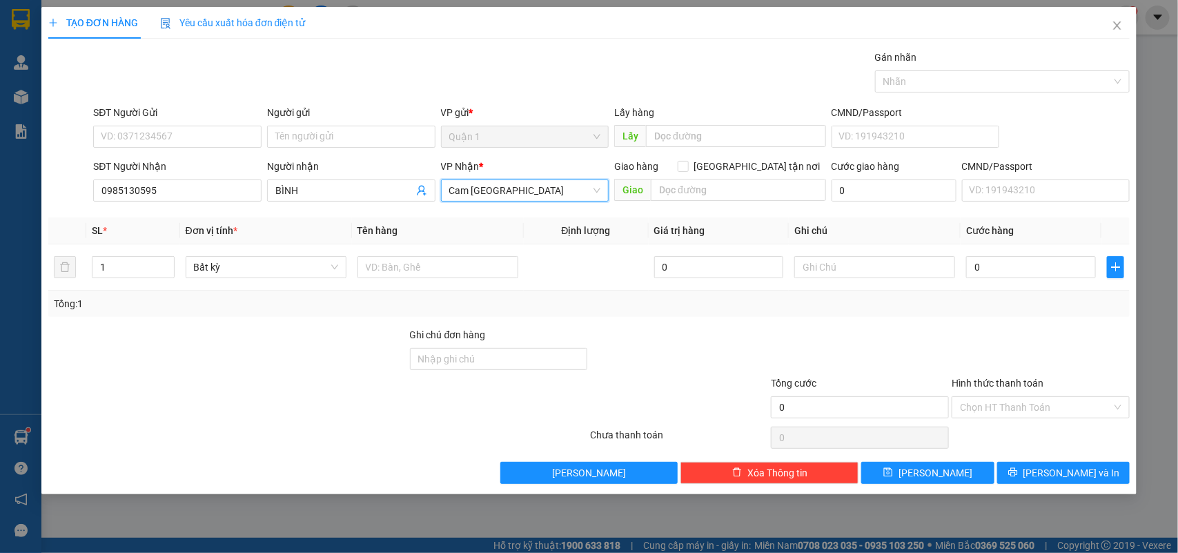
click at [143, 123] on div "SĐT Người Gửi" at bounding box center [177, 115] width 168 height 21
click at [155, 135] on input "SĐT Người Gửi" at bounding box center [177, 137] width 168 height 22
type input "0396809996"
click at [318, 133] on input "Người gửi" at bounding box center [351, 137] width 168 height 22
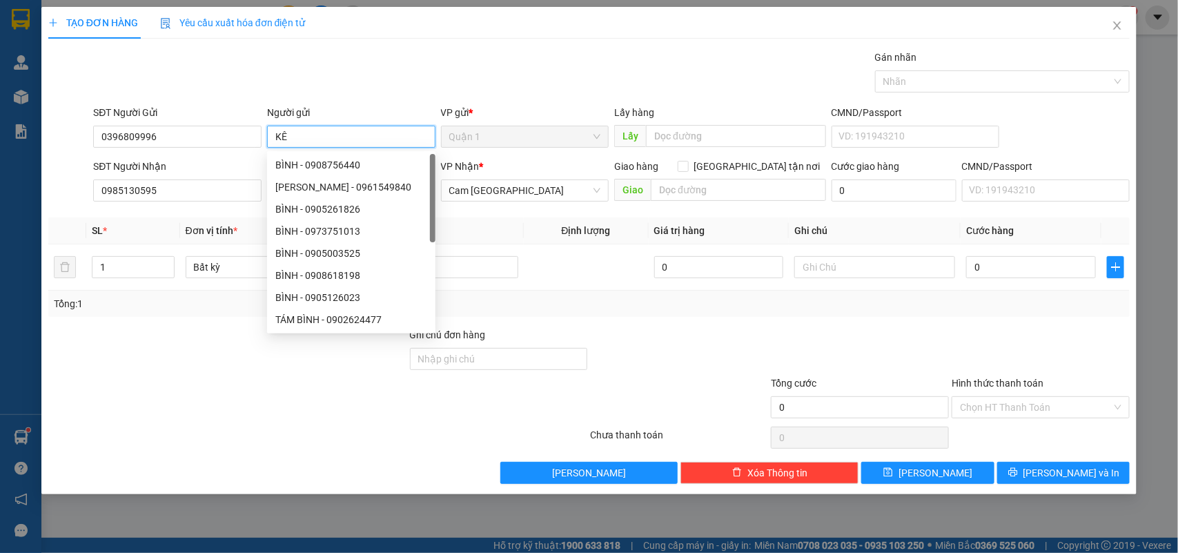
type input "K"
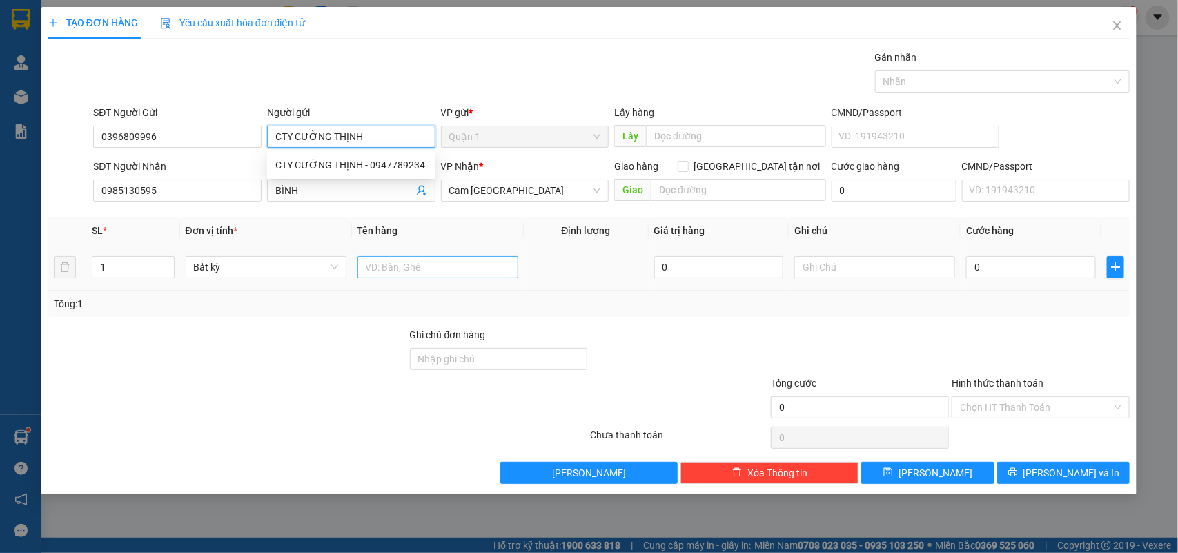
type input "CTY CƯỜNG THỊNH"
click at [503, 273] on input "text" at bounding box center [438, 267] width 161 height 22
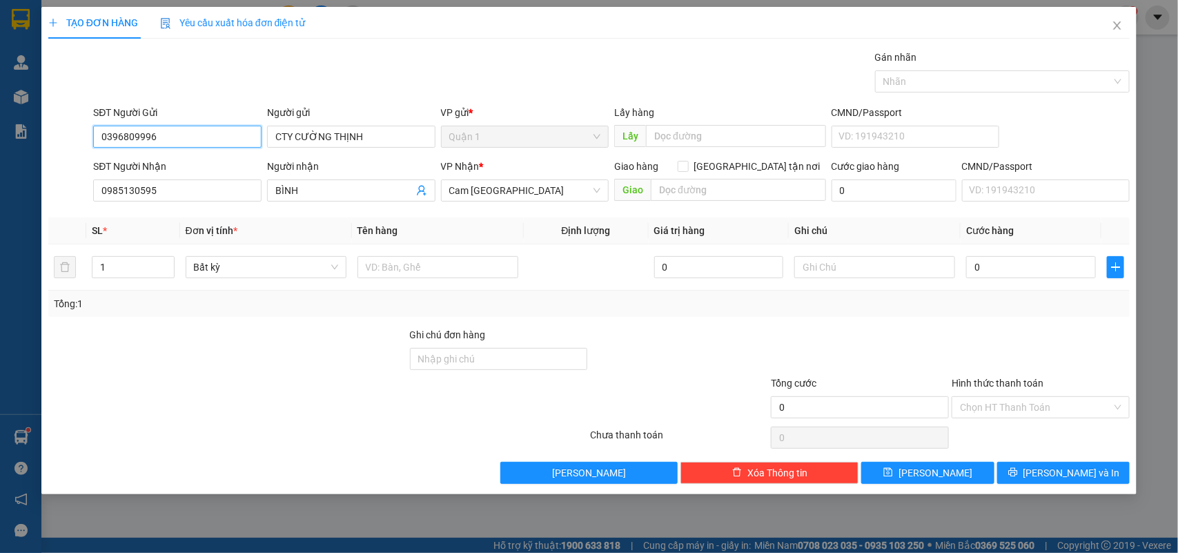
click at [170, 139] on input "0396809996" at bounding box center [177, 137] width 168 height 22
click at [446, 271] on input "text" at bounding box center [438, 267] width 161 height 22
type input "4K SẮT DÀI+2T BỌC"
click at [1015, 253] on div "0" at bounding box center [1031, 267] width 130 height 28
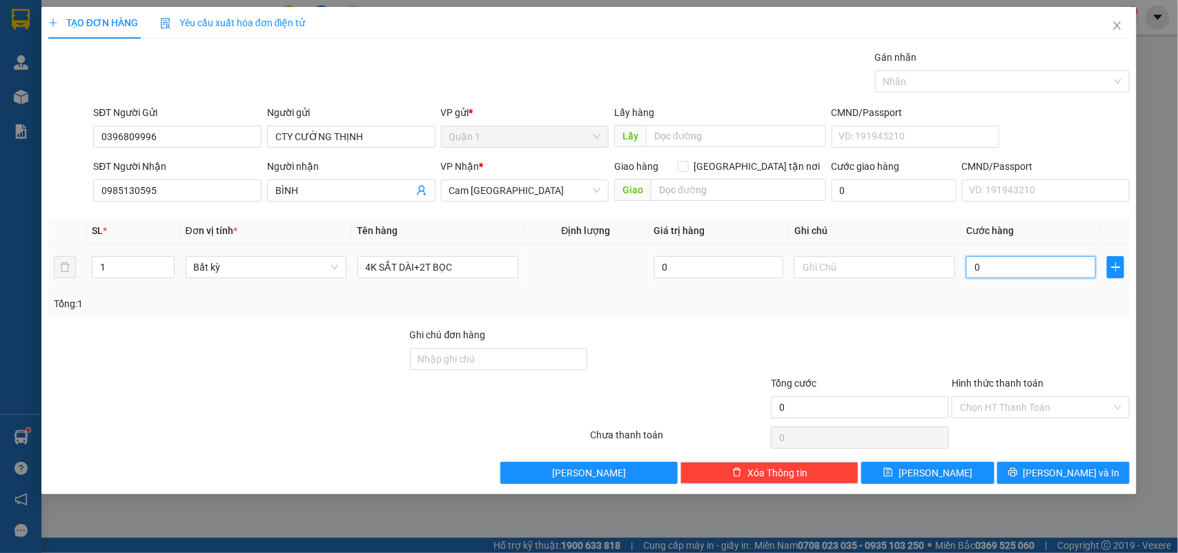
click at [1016, 263] on input "0" at bounding box center [1031, 267] width 130 height 22
type input "4"
type input "40"
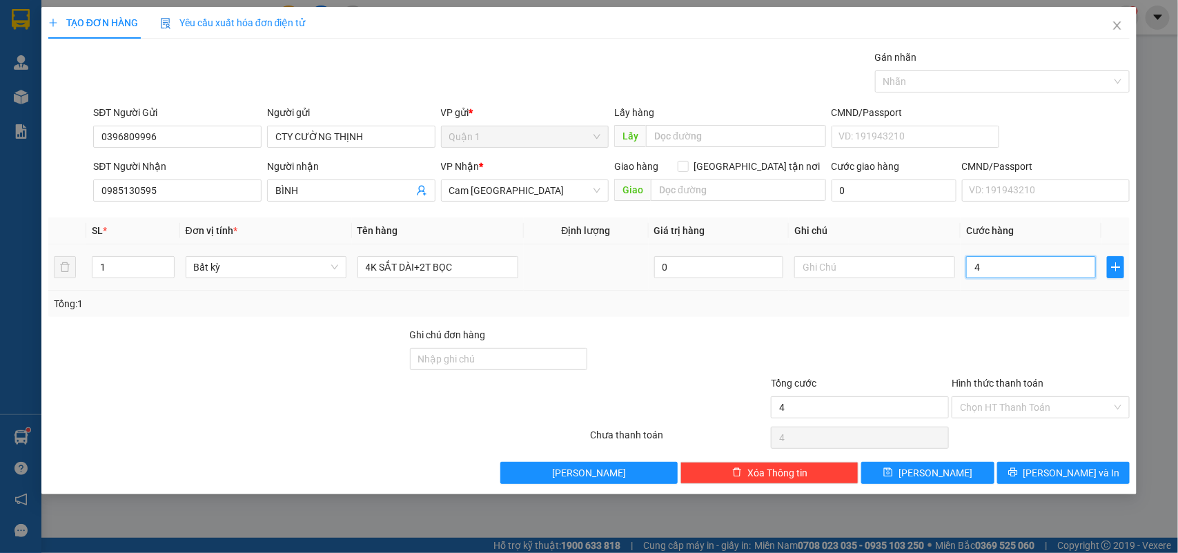
type input "40"
type input "400"
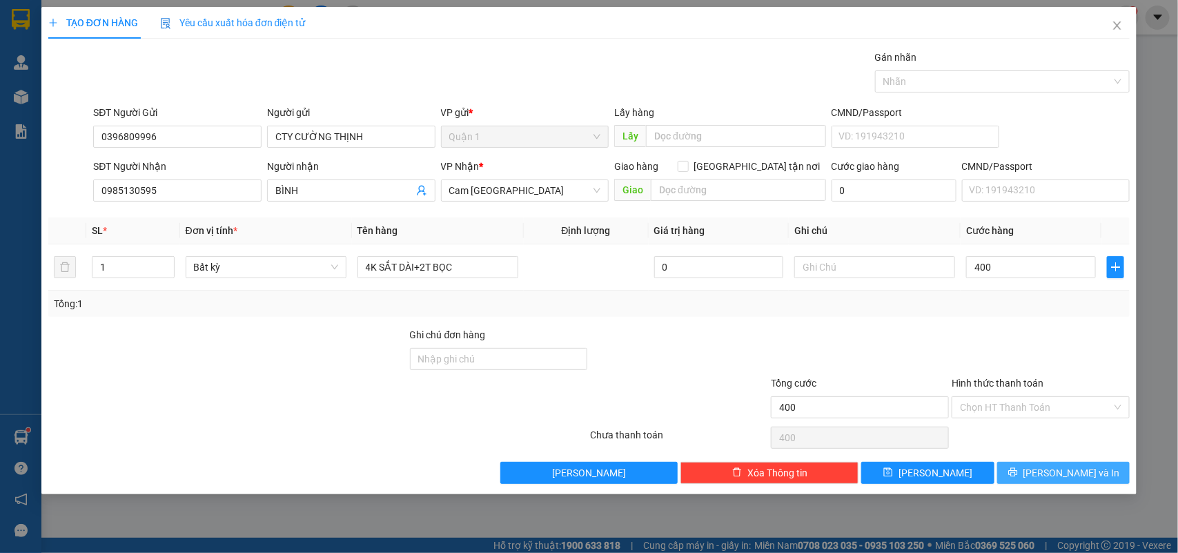
click at [1053, 467] on span "[PERSON_NAME] và In" at bounding box center [1072, 472] width 97 height 15
type input "400.000"
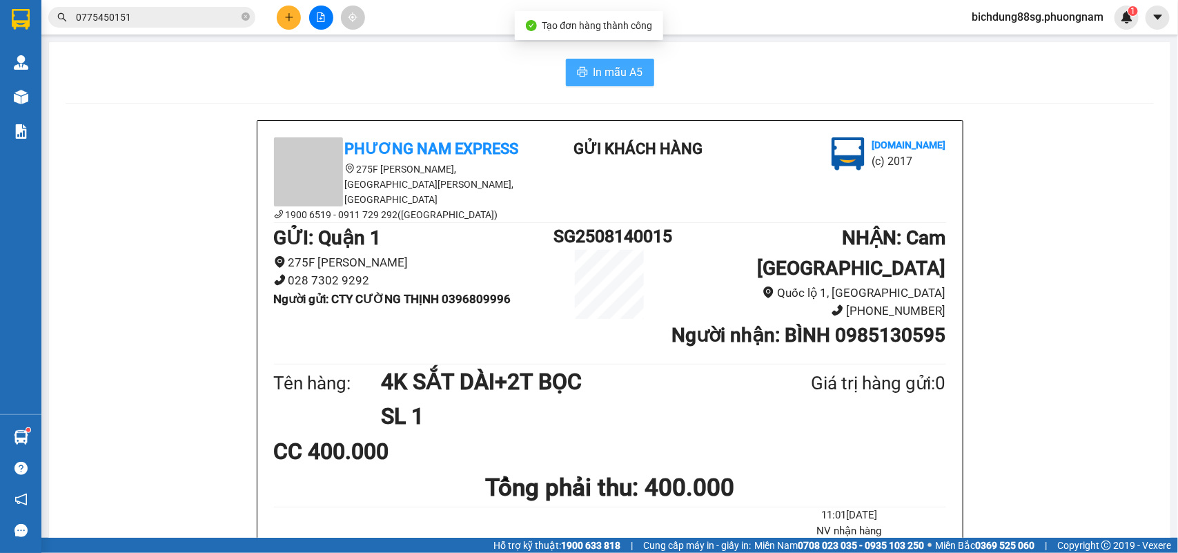
click at [594, 70] on span "In mẫu A5" at bounding box center [619, 72] width 50 height 17
click at [289, 19] on icon "plus" at bounding box center [289, 17] width 1 height 8
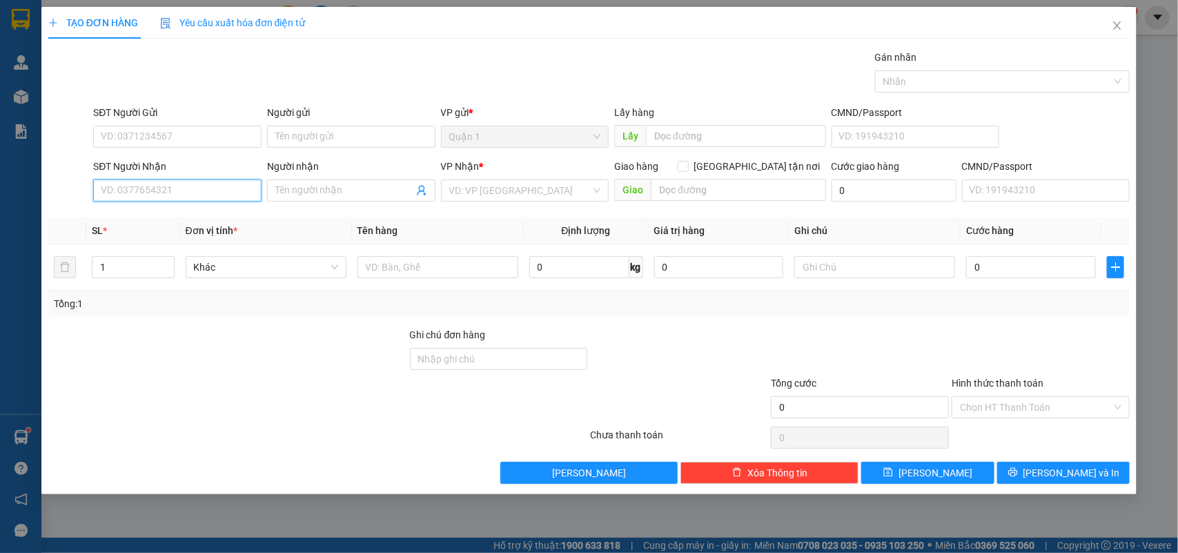
click at [159, 195] on input "SĐT Người Nhận" at bounding box center [177, 190] width 168 height 22
type input "0901952999"
click at [155, 219] on div "0901952999 - PHONG" at bounding box center [177, 218] width 152 height 15
type input "PHONG"
type input "0901952999"
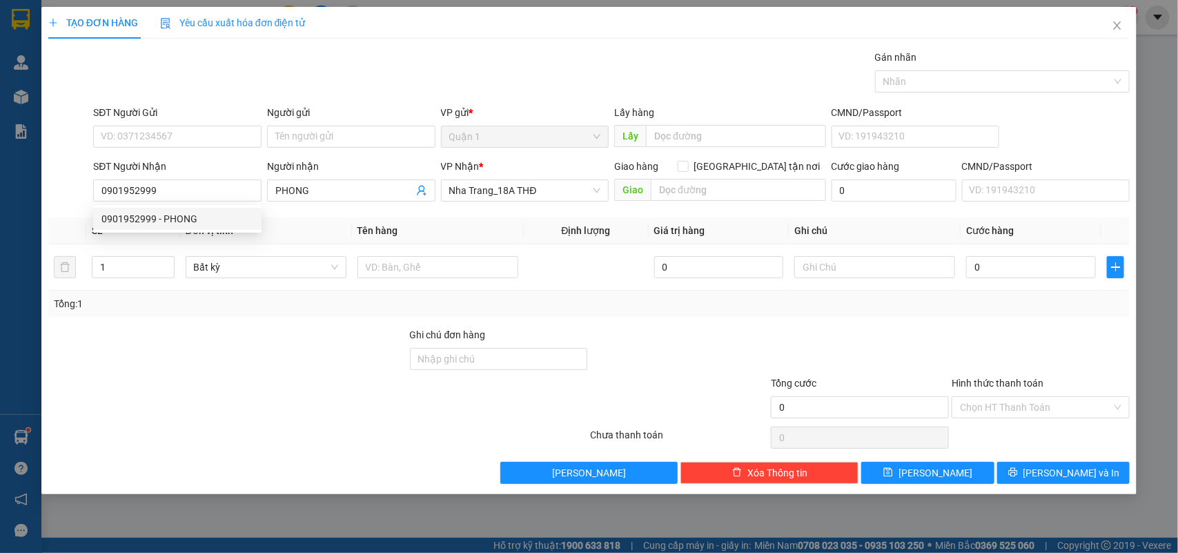
click at [216, 118] on div "SĐT Người Gửi" at bounding box center [177, 112] width 168 height 15
click at [216, 126] on input "SĐT Người Gửi" at bounding box center [177, 137] width 168 height 22
click at [204, 135] on input "SĐT Người Gửi" at bounding box center [177, 137] width 168 height 22
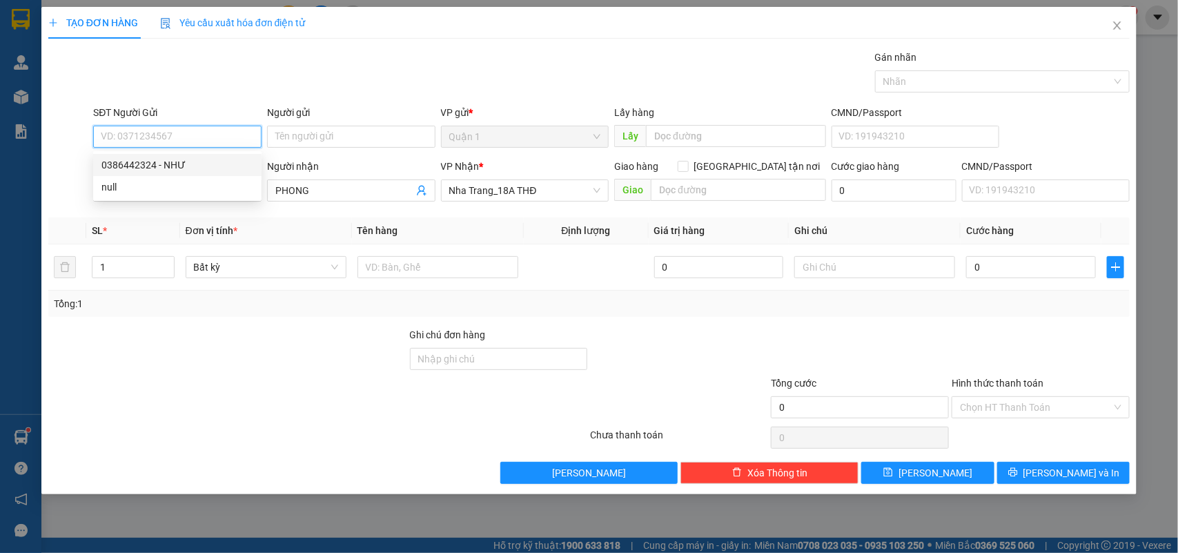
click at [174, 162] on div "0386442324 - NHƯ" at bounding box center [177, 164] width 152 height 15
type input "0386442324"
type input "NHƯ"
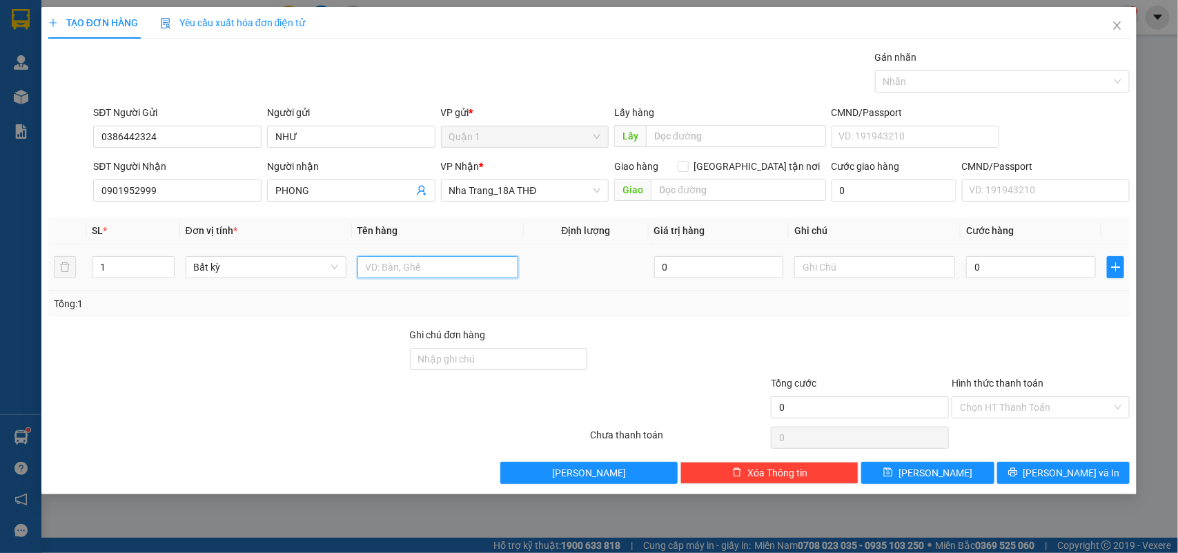
click at [423, 266] on input "text" at bounding box center [438, 267] width 161 height 22
type input "1TX"
click at [1015, 249] on td "0" at bounding box center [1031, 267] width 141 height 46
click at [1008, 280] on div "0" at bounding box center [1031, 267] width 130 height 28
click at [1010, 277] on input "0" at bounding box center [1031, 267] width 130 height 22
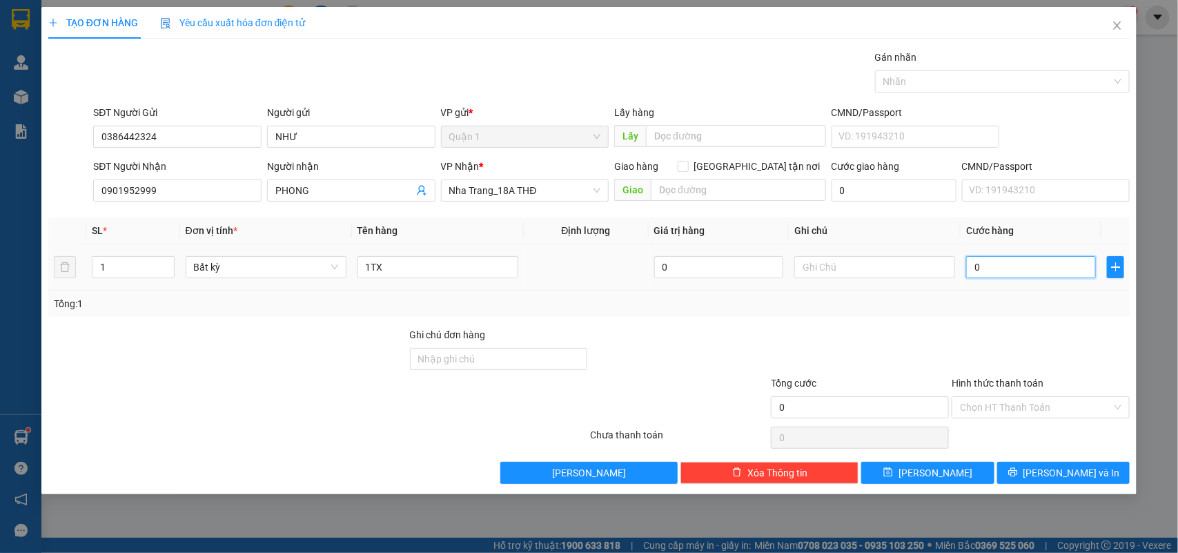
type input "4"
type input "40"
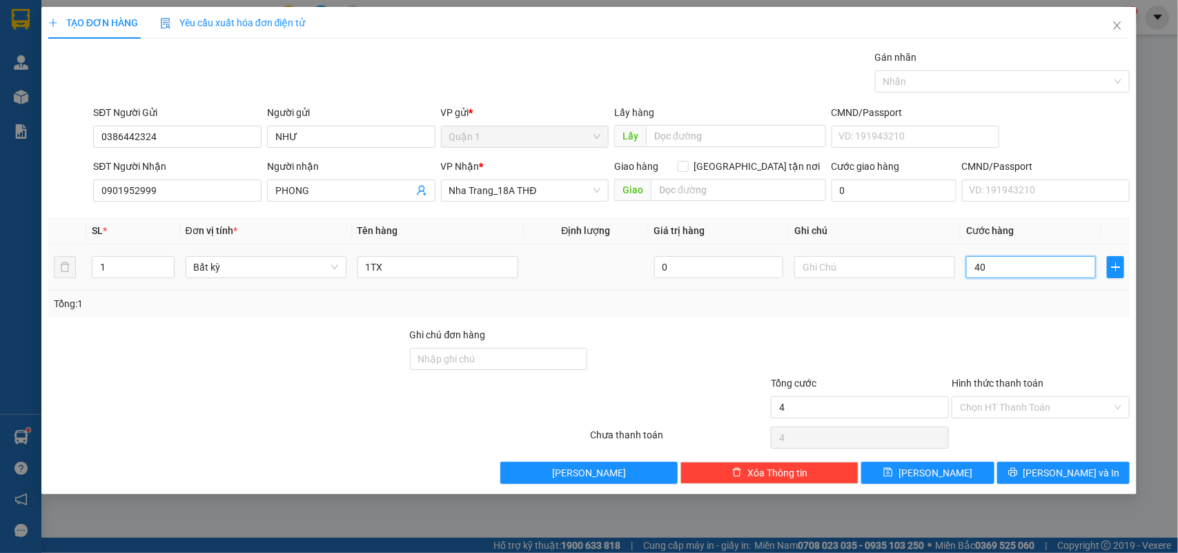
type input "40"
type input "40.000"
drag, startPoint x: 1040, startPoint y: 463, endPoint x: 1055, endPoint y: 471, distance: 16.4
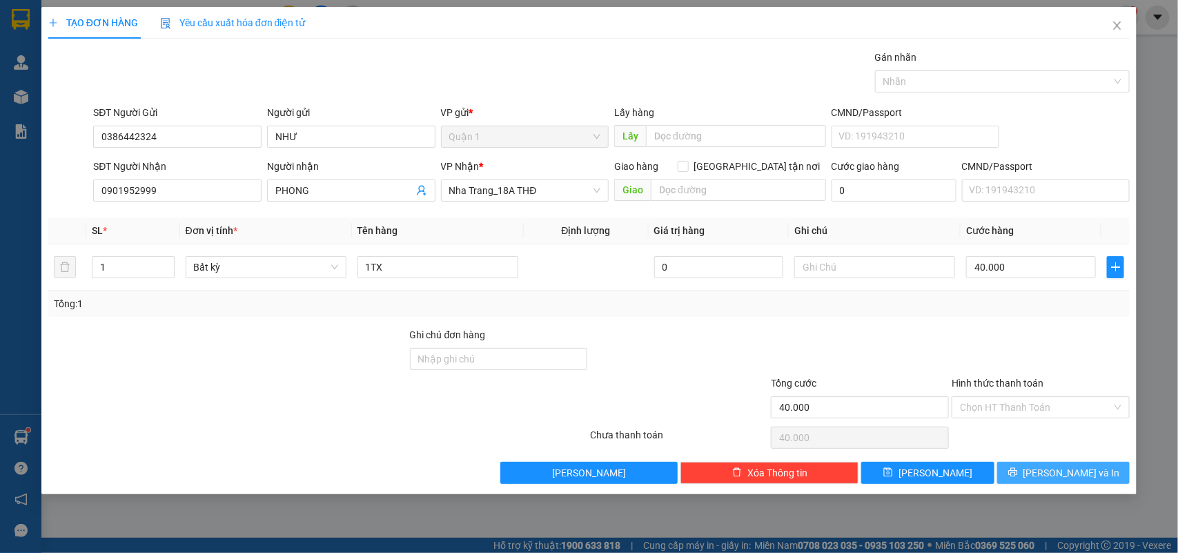
click at [1041, 463] on button "[PERSON_NAME] và In" at bounding box center [1063, 473] width 133 height 22
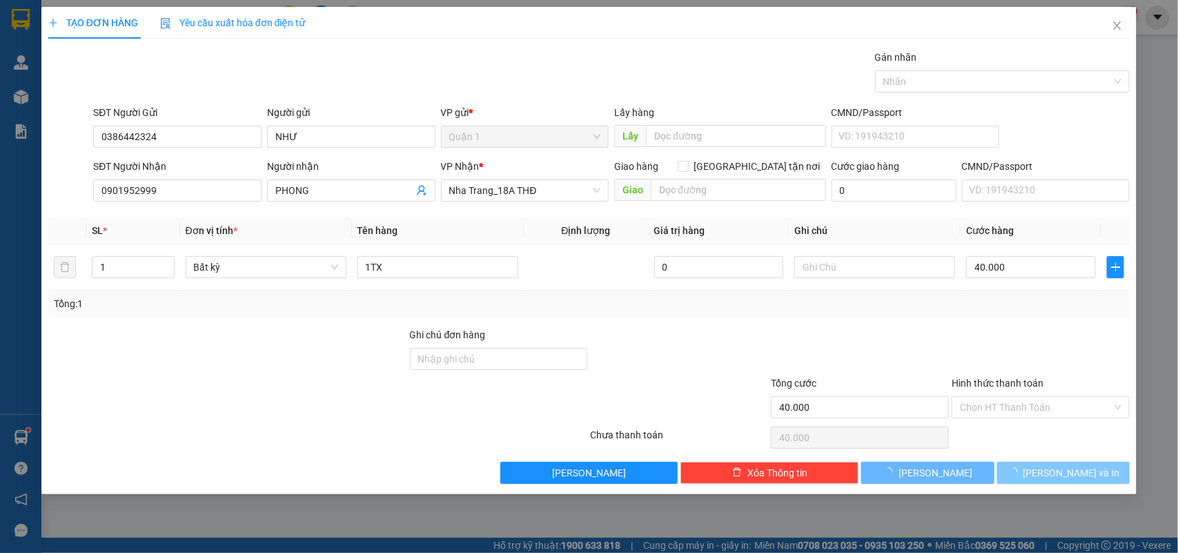
click at [1055, 471] on span "[PERSON_NAME] và In" at bounding box center [1072, 472] width 97 height 15
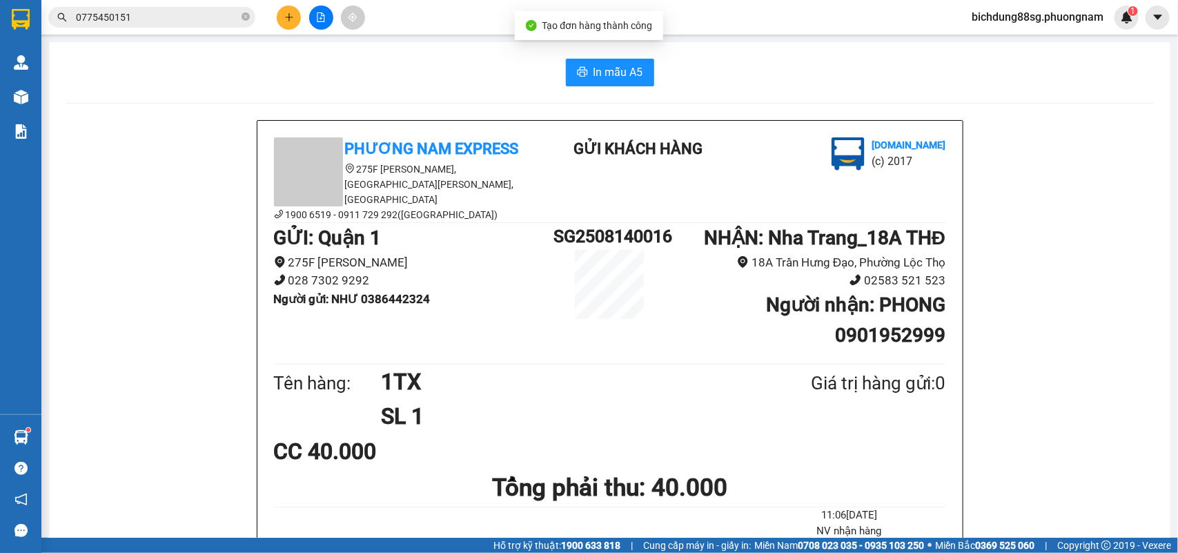
click at [594, 67] on span "In mẫu A5" at bounding box center [619, 72] width 50 height 17
click at [275, 19] on div at bounding box center [321, 18] width 104 height 24
click at [277, 18] on button at bounding box center [289, 18] width 24 height 24
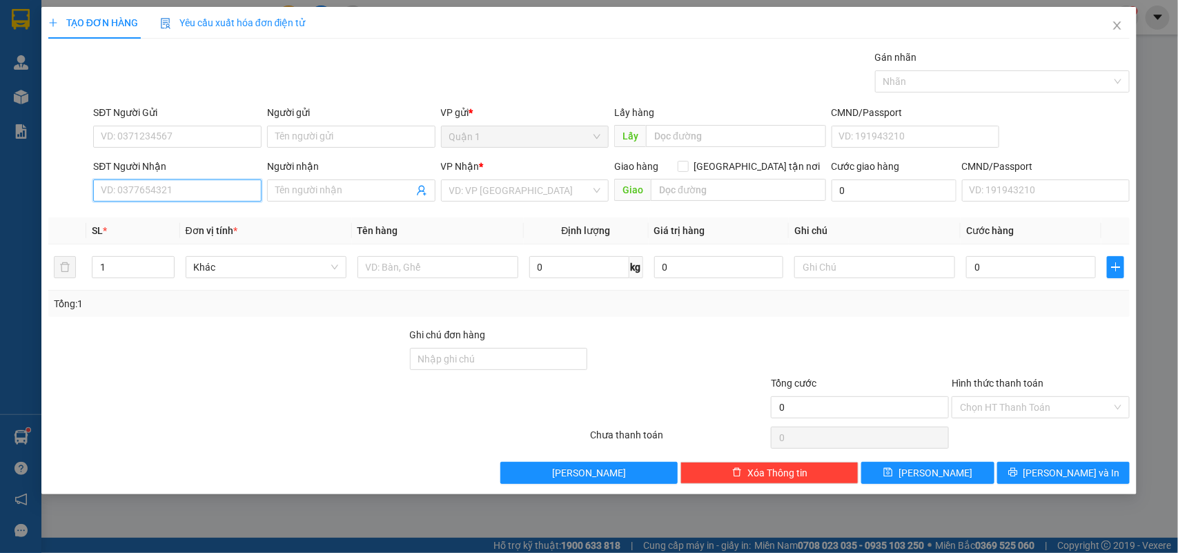
click at [190, 183] on input "SĐT Người Nhận" at bounding box center [177, 190] width 168 height 22
click at [178, 213] on div "0778740097 - TY" at bounding box center [177, 218] width 152 height 15
type input "0778740097"
type input "TY"
type input "0778740097"
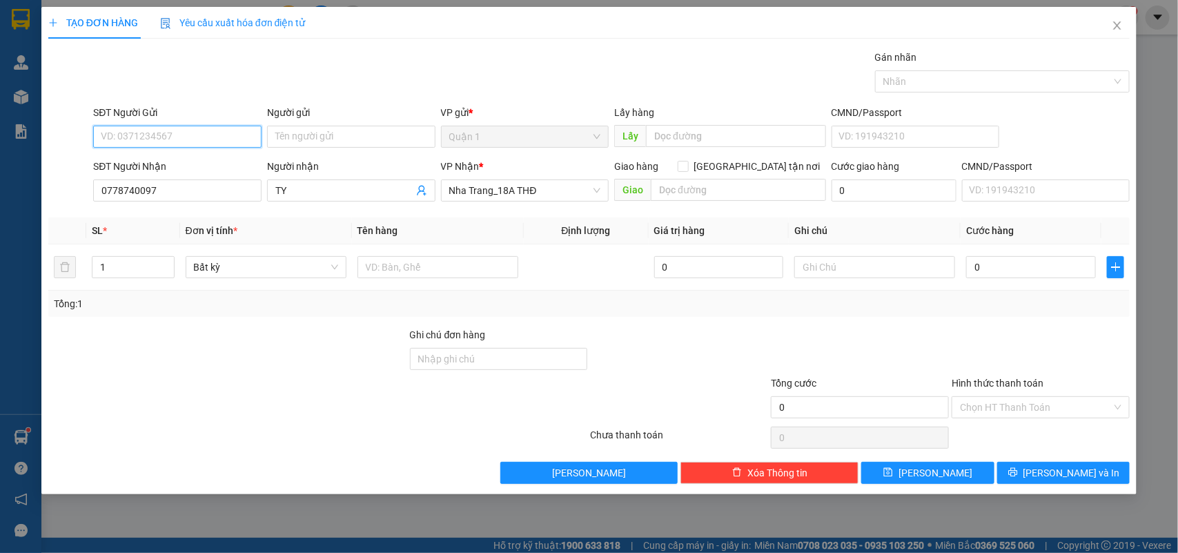
click at [180, 144] on input "SĐT Người Gửi" at bounding box center [177, 137] width 168 height 22
click at [185, 162] on div "0796679074 - HỒNG" at bounding box center [177, 164] width 152 height 15
type input "0796679074"
type input "HỒNG"
click at [416, 266] on input "text" at bounding box center [438, 267] width 161 height 22
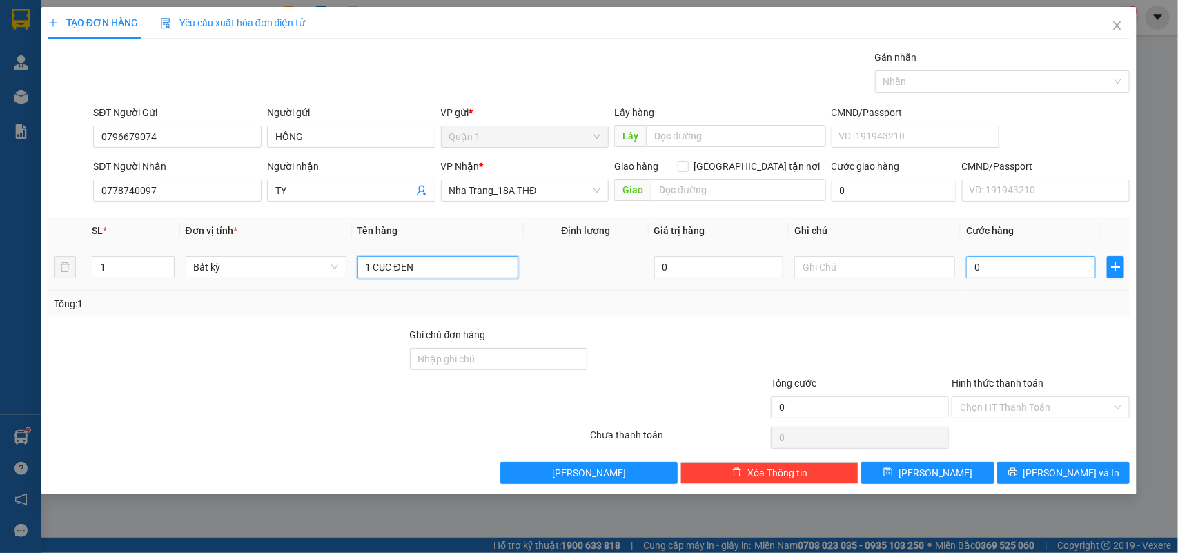
type input "1 CỤC ĐEN"
click at [1037, 276] on input "0" at bounding box center [1031, 267] width 130 height 22
type input "4"
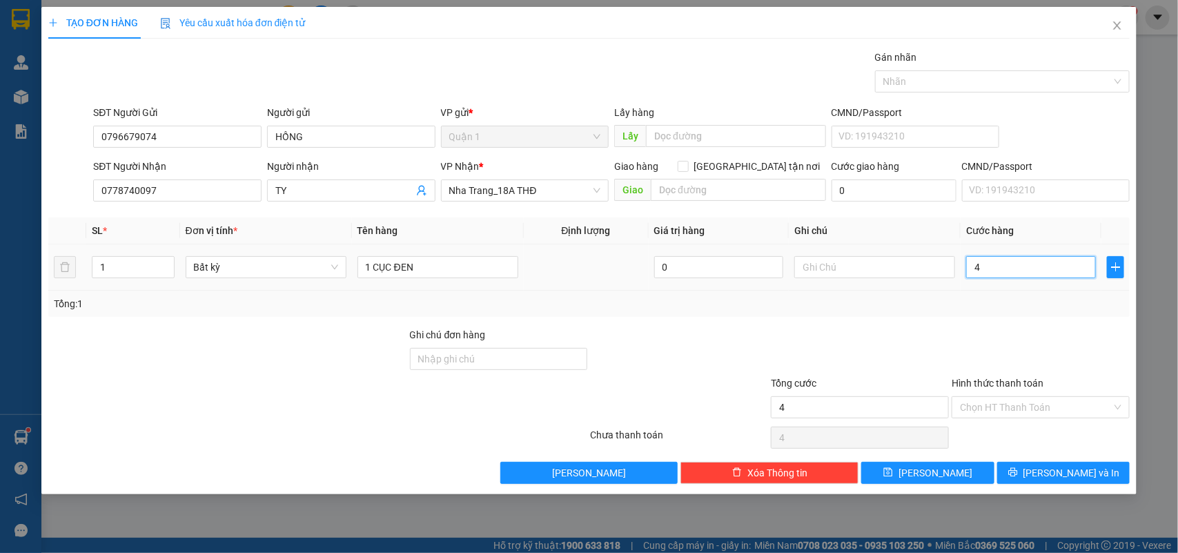
type input "40"
type input "40.000"
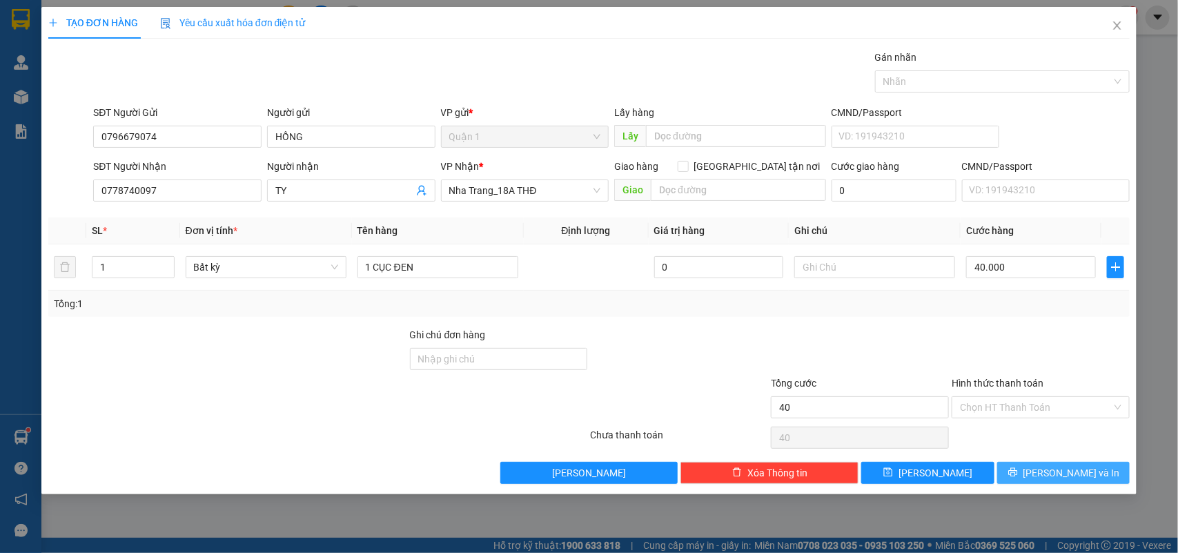
type input "40.000"
click at [1067, 469] on span "Lưu và In" at bounding box center [1072, 472] width 97 height 15
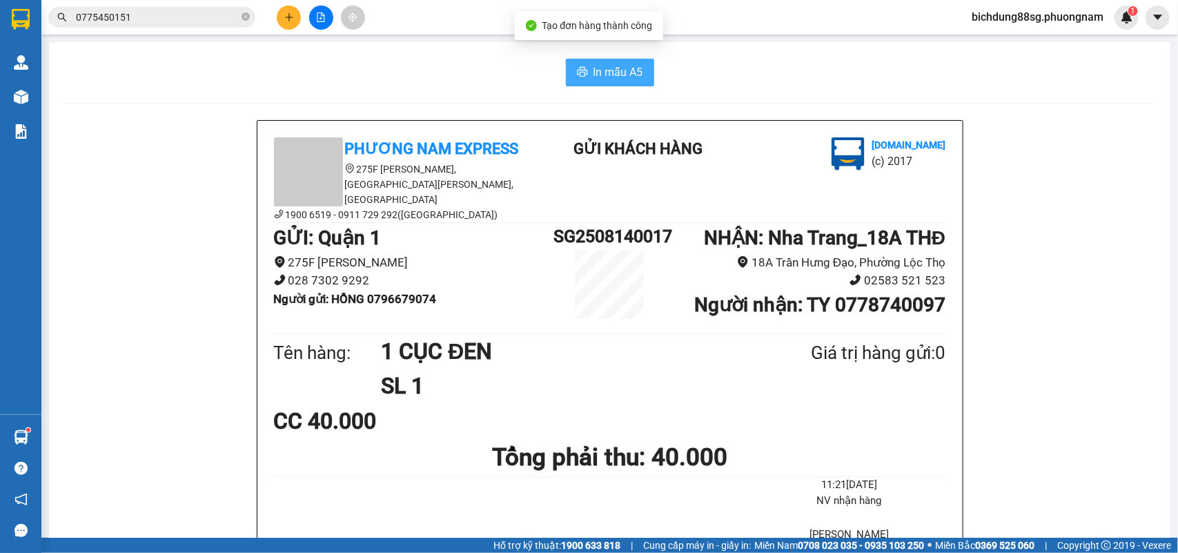
click at [629, 77] on span "In mẫu A5" at bounding box center [619, 72] width 50 height 17
click at [290, 11] on button at bounding box center [289, 18] width 24 height 24
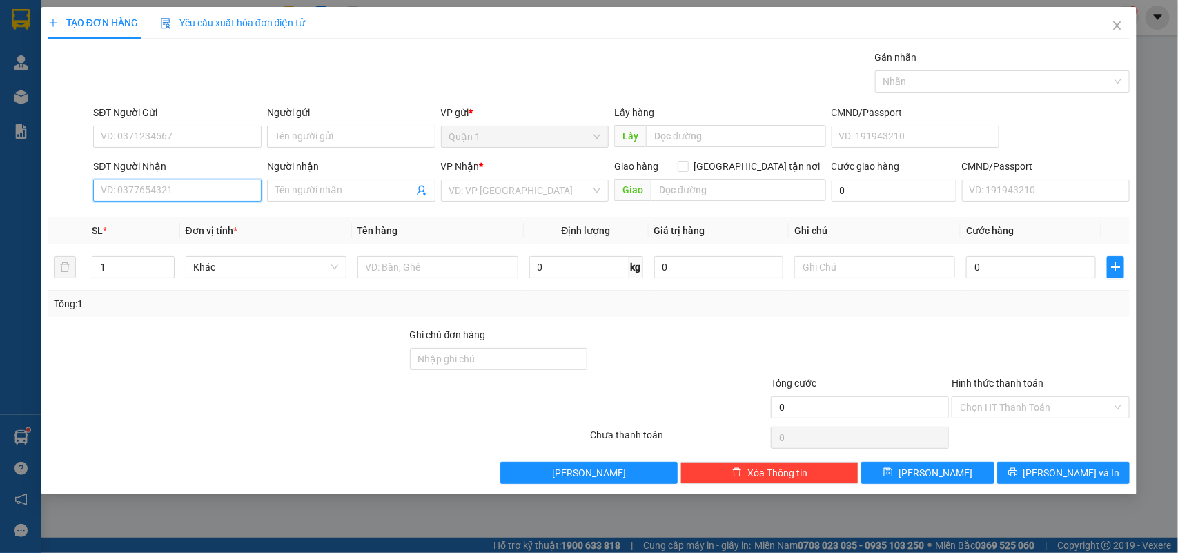
click at [139, 179] on input "SĐT Người Nhận" at bounding box center [177, 190] width 168 height 22
click at [180, 186] on input "0933660399" at bounding box center [177, 190] width 168 height 22
type input "0933660399"
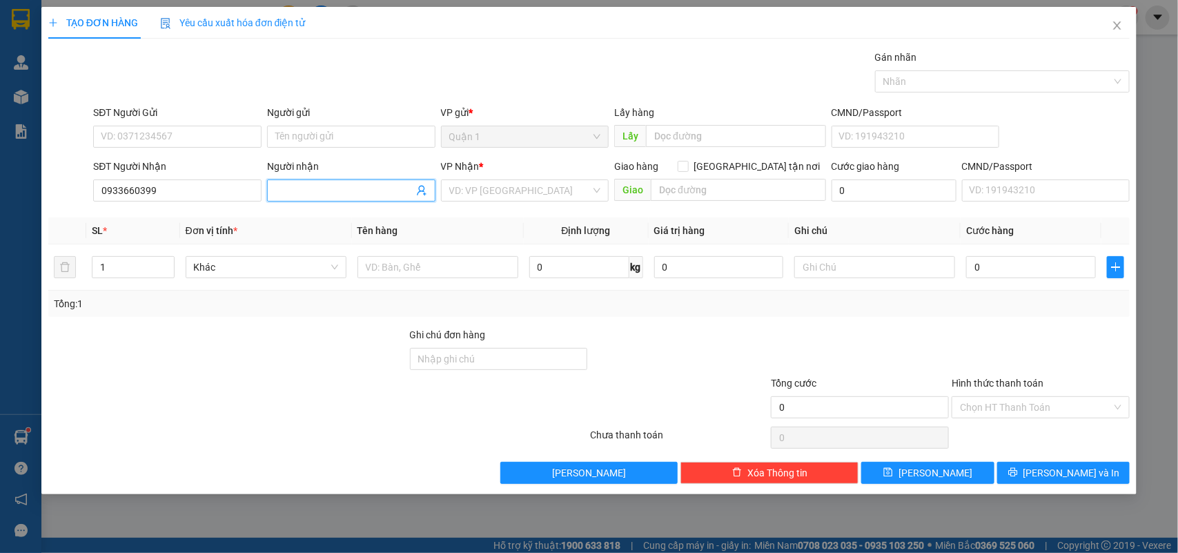
click at [322, 192] on input "Người nhận" at bounding box center [344, 190] width 138 height 15
click at [1118, 31] on icon "close" at bounding box center [1117, 25] width 11 height 11
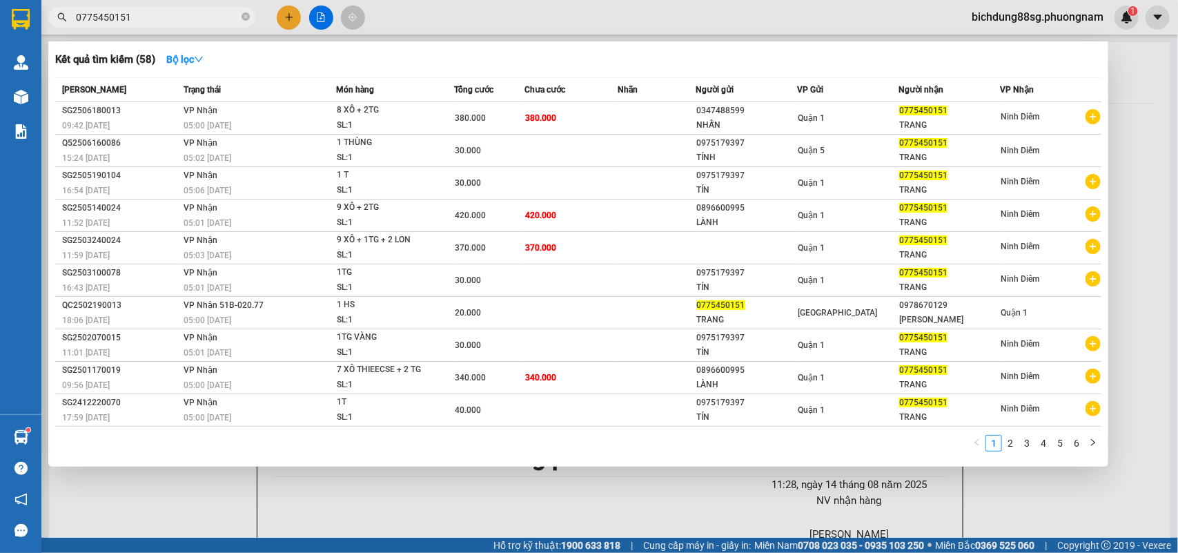
click at [176, 23] on input "0775450151" at bounding box center [157, 17] width 163 height 15
click at [176, 22] on input "0775450151" at bounding box center [157, 17] width 163 height 15
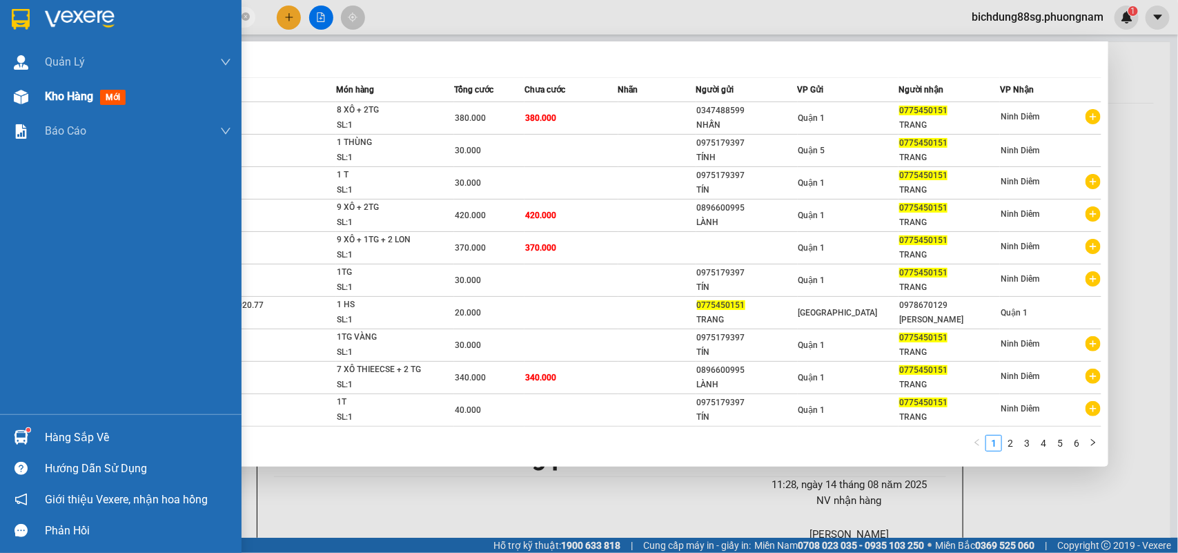
click at [38, 95] on div "Kho hàng mới" at bounding box center [121, 96] width 242 height 35
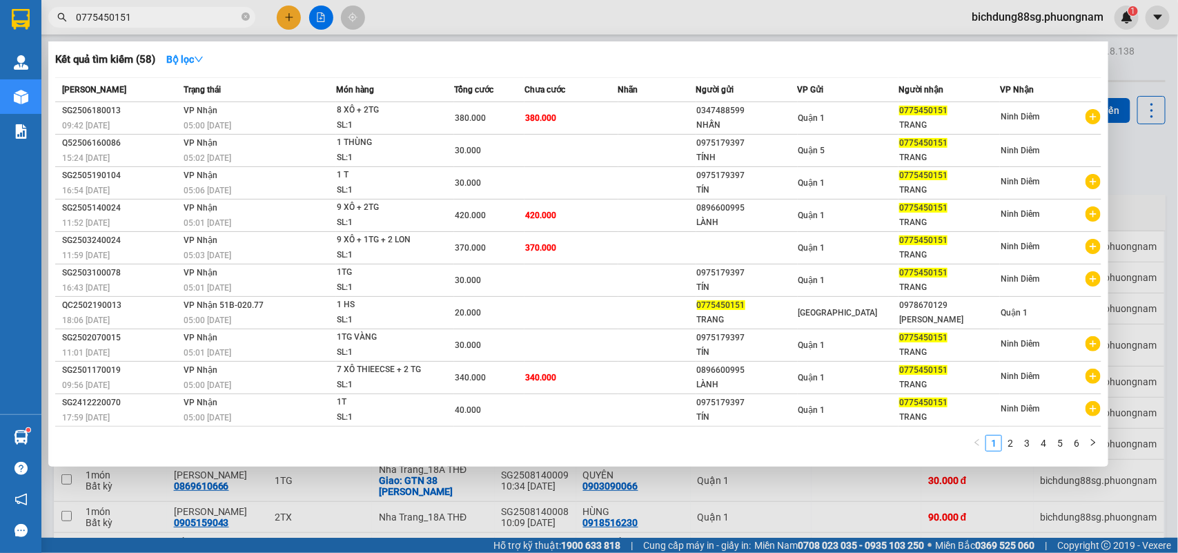
click at [1042, 496] on div at bounding box center [589, 276] width 1178 height 553
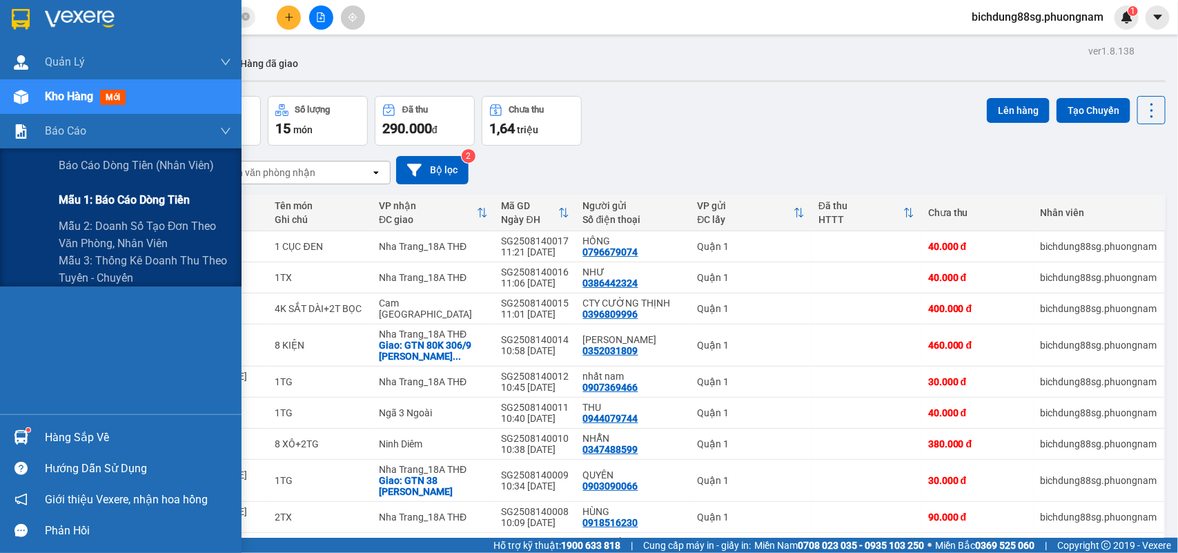
click at [104, 199] on span "Mẫu 1: Báo cáo dòng tiền" at bounding box center [124, 199] width 131 height 17
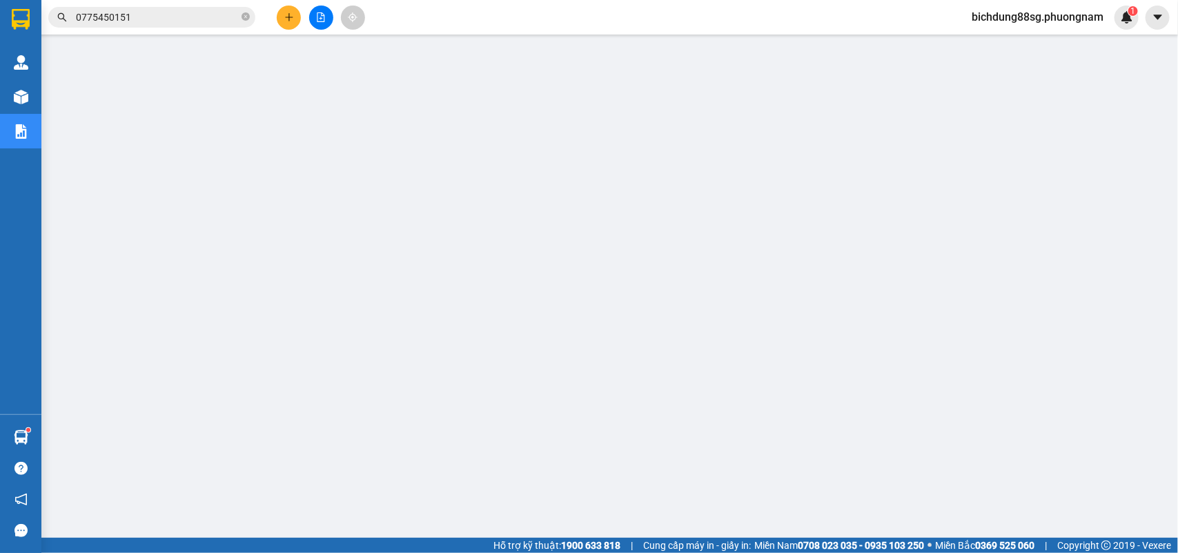
click at [294, 14] on button at bounding box center [289, 18] width 24 height 24
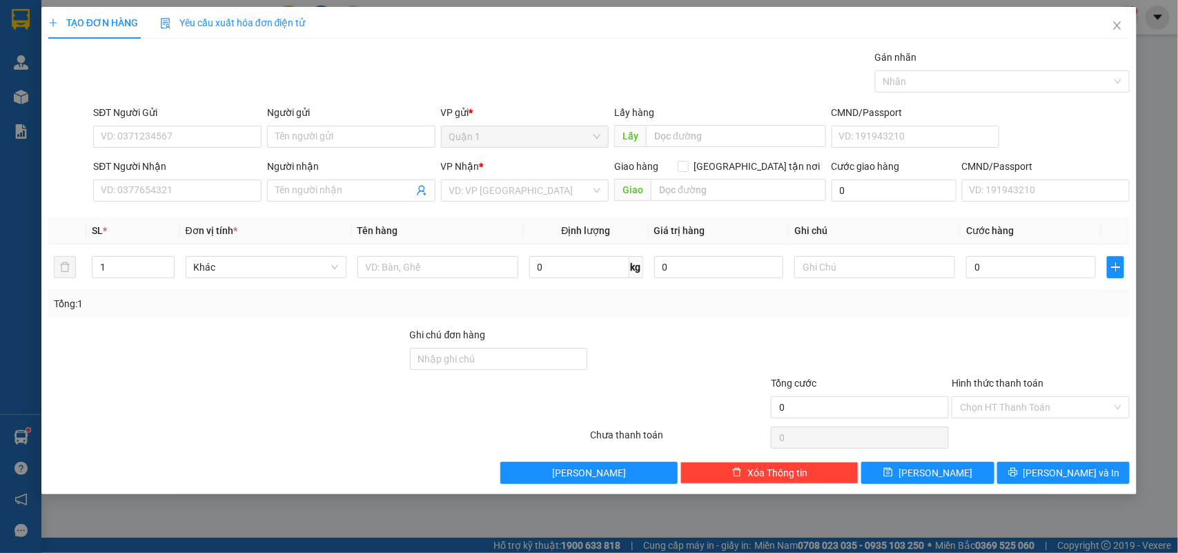
click at [150, 176] on div "SĐT Người Nhận" at bounding box center [177, 169] width 168 height 21
click at [150, 188] on input "SĐT Người Nhận" at bounding box center [177, 190] width 168 height 22
click at [166, 214] on div "0943504742 - SƠN" at bounding box center [177, 218] width 152 height 15
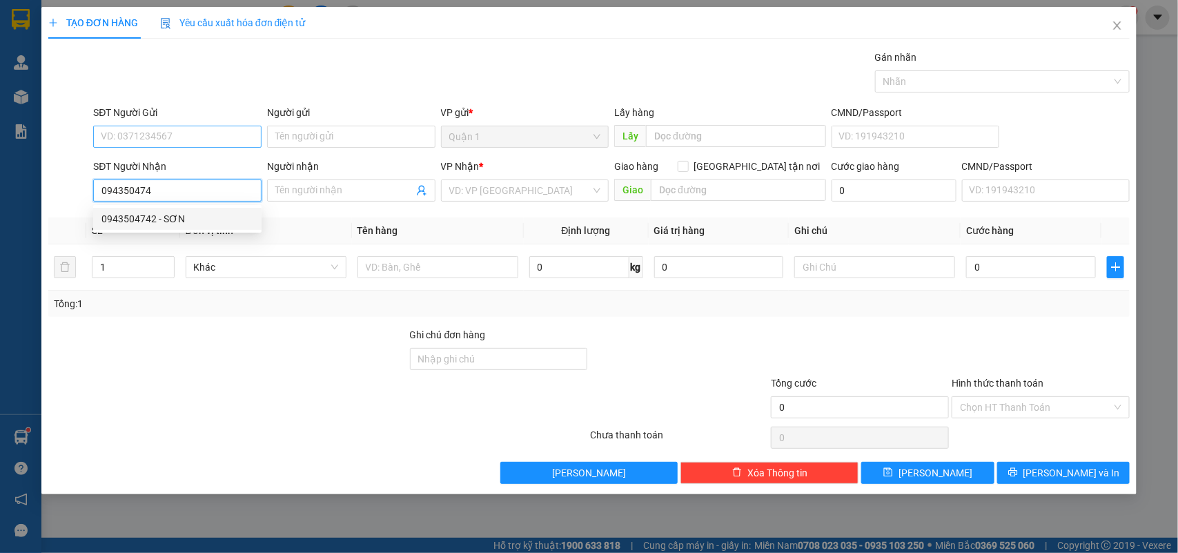
type input "0943504742"
type input "SƠN"
type input "0943504742"
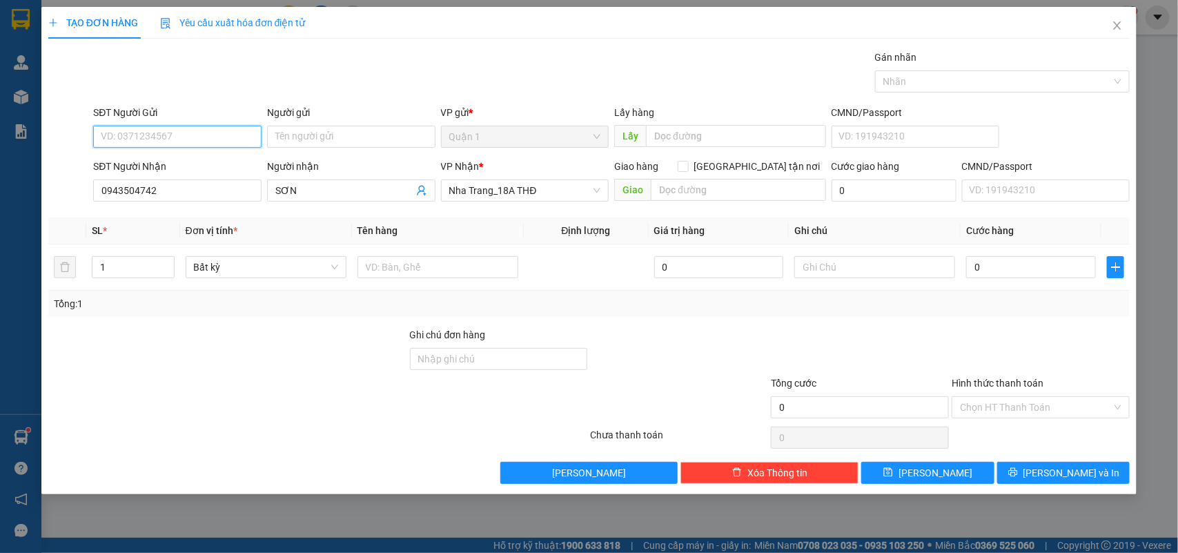
click at [204, 133] on input "SĐT Người Gửi" at bounding box center [177, 137] width 168 height 22
click at [212, 161] on div "0909869345 - THƯƠNG" at bounding box center [177, 164] width 152 height 15
type input "0909869345"
type input "THƯƠNG"
click at [435, 270] on input "text" at bounding box center [438, 267] width 161 height 22
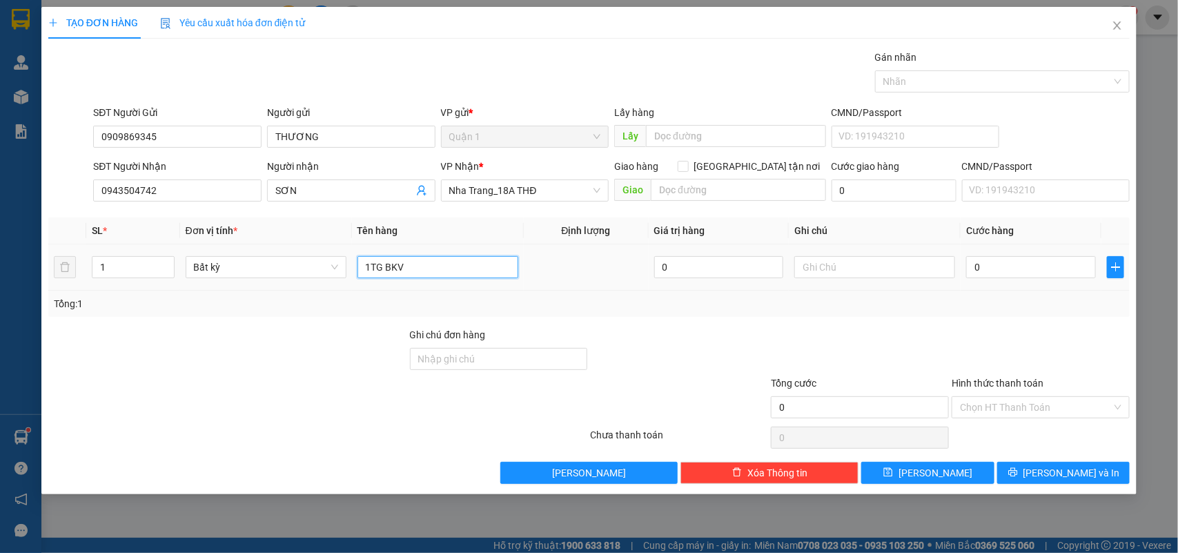
type input "1TG BKV"
click at [978, 280] on div "0" at bounding box center [1031, 267] width 130 height 28
click at [985, 273] on input "0" at bounding box center [1031, 267] width 130 height 22
type input "5"
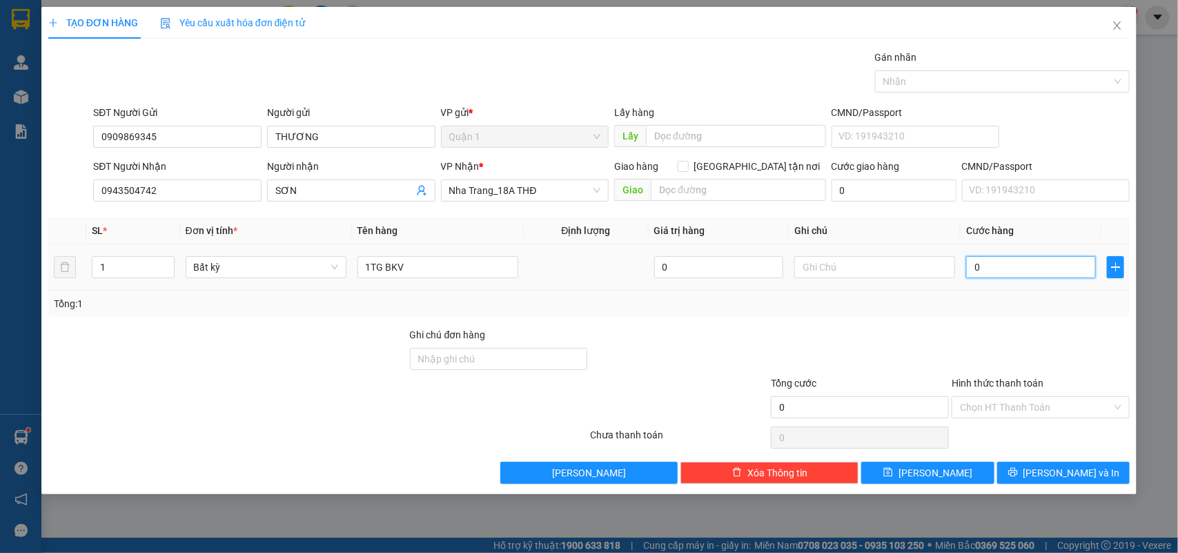
type input "5"
type input "50"
type input "50.000"
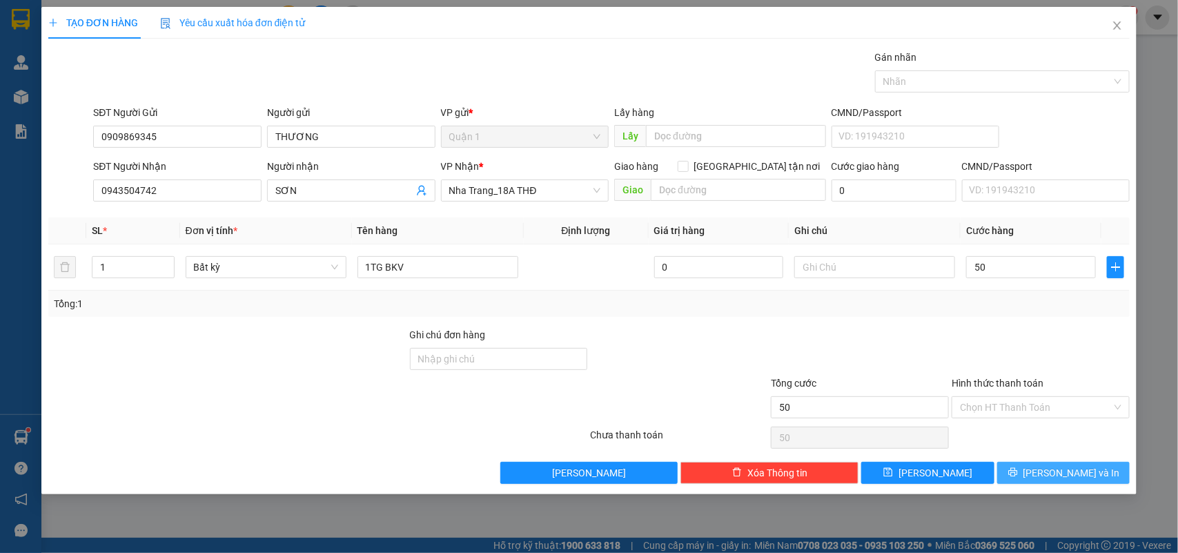
type input "50.000"
click at [1057, 476] on span "Lưu và In" at bounding box center [1072, 472] width 97 height 15
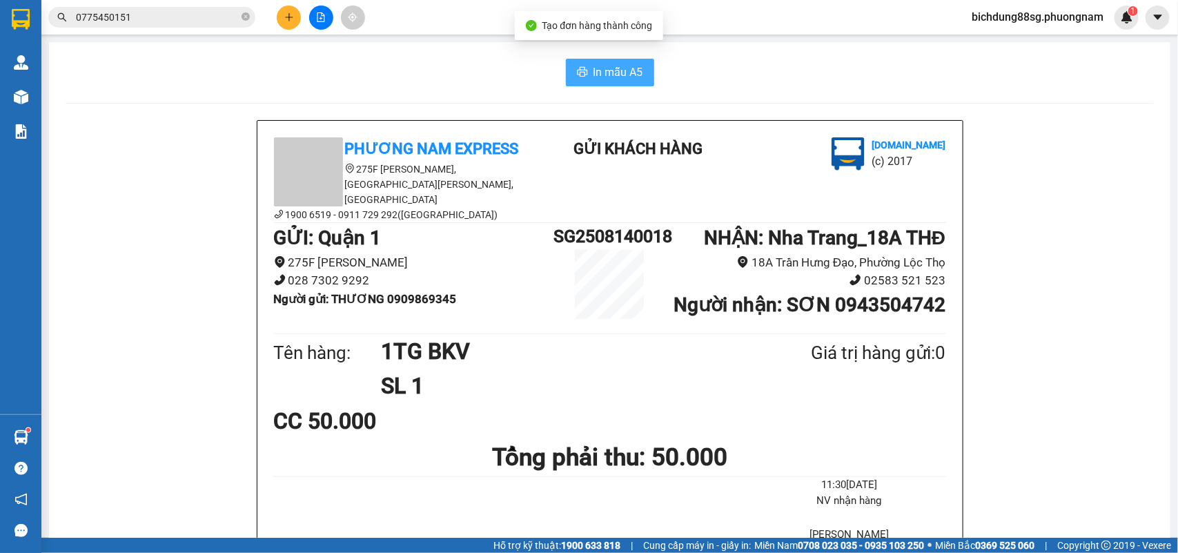
click at [585, 73] on button "In mẫu A5" at bounding box center [610, 73] width 88 height 28
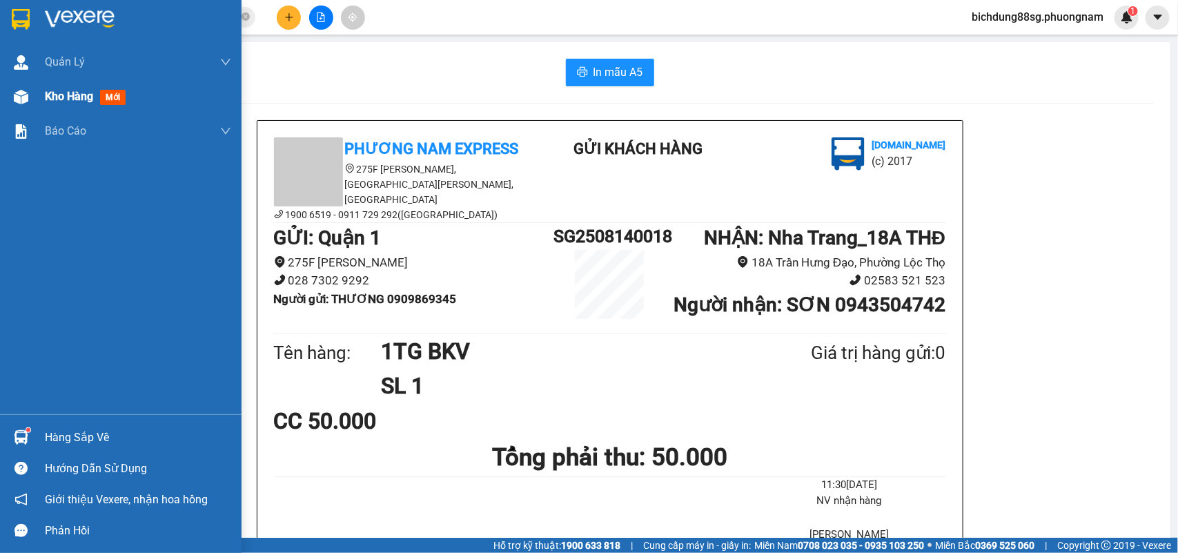
click at [26, 112] on div "Kho hàng mới" at bounding box center [121, 96] width 242 height 35
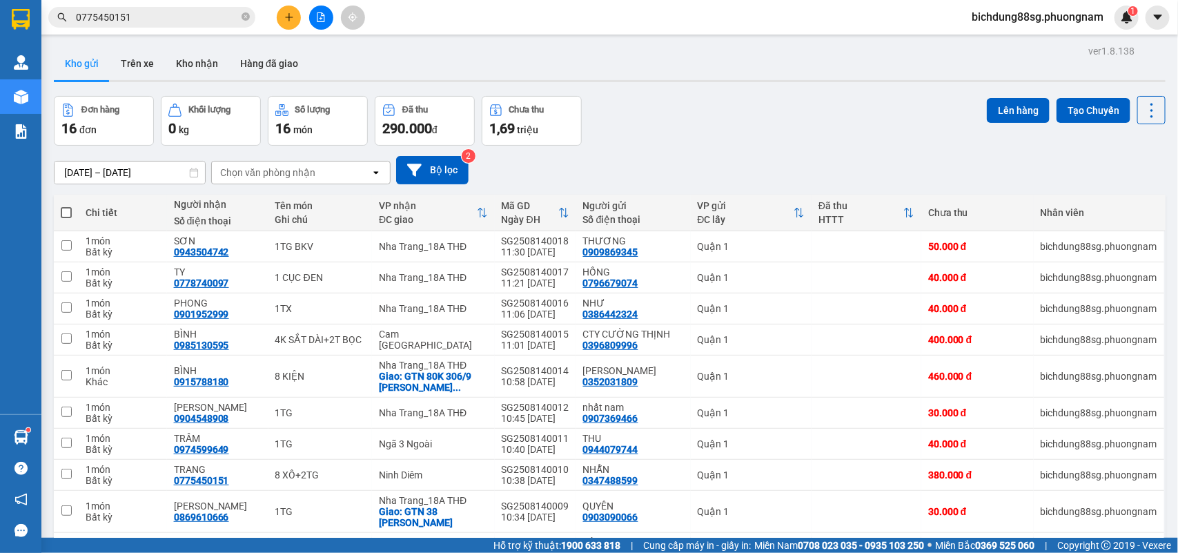
click at [666, 97] on div "Đơn hàng 16 đơn Khối lượng 0 kg Số lượng 16 món Đã thu 290.000 đ Chưa thu 1,69 …" at bounding box center [610, 121] width 1112 height 50
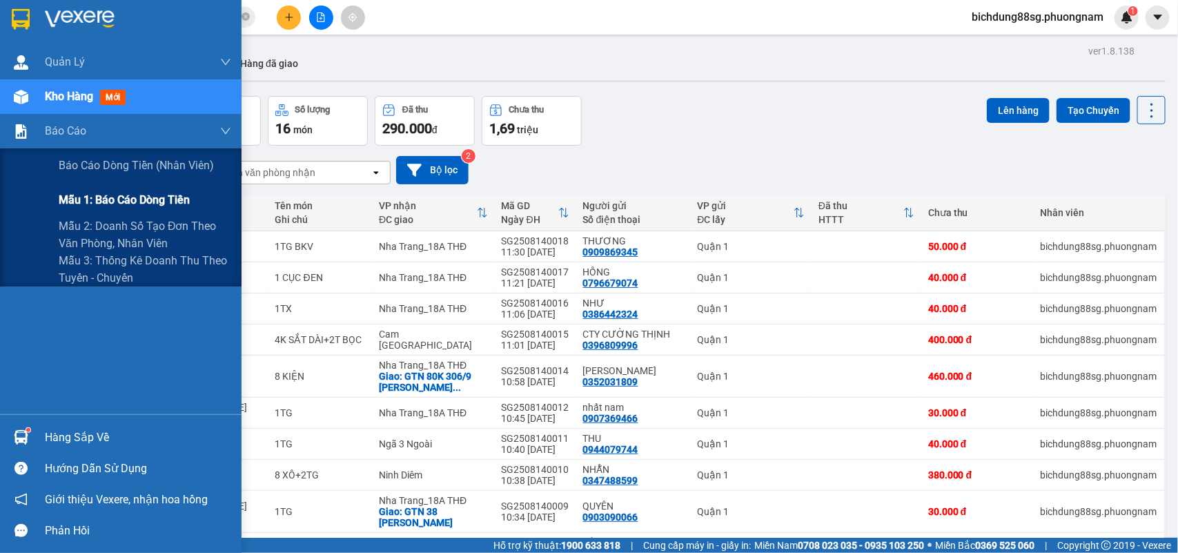
click at [131, 195] on span "Mẫu 1: Báo cáo dòng tiền" at bounding box center [124, 199] width 131 height 17
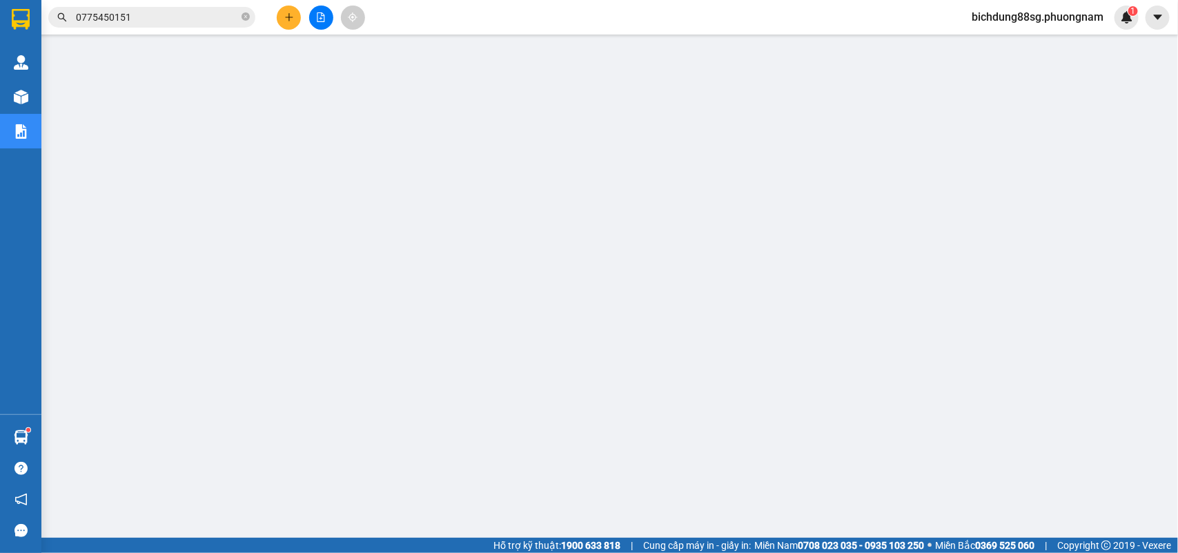
click at [293, 12] on button at bounding box center [289, 18] width 24 height 24
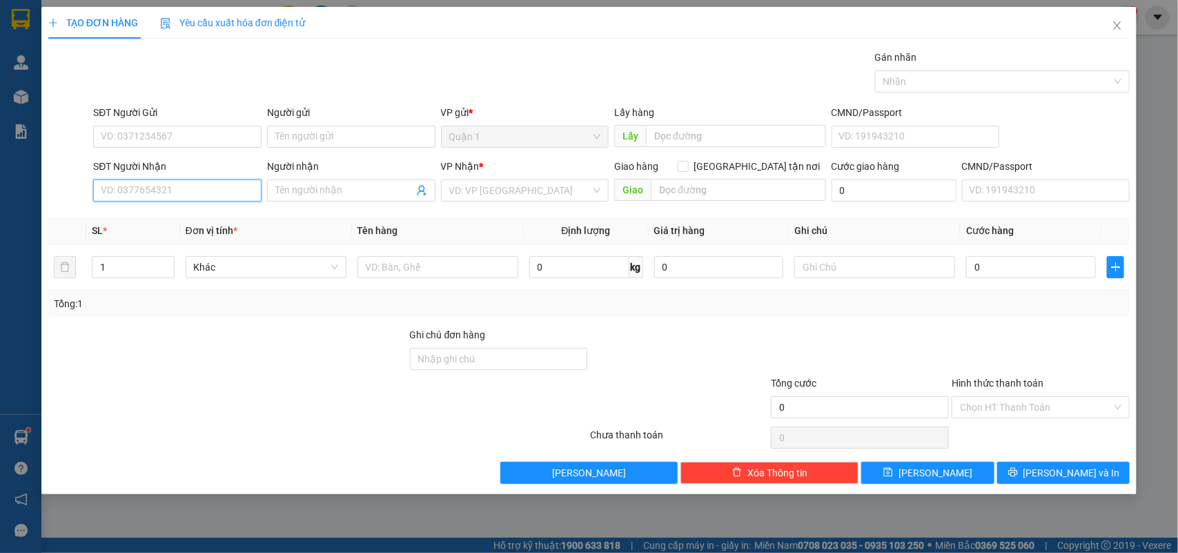
click at [170, 192] on input "SĐT Người Nhận" at bounding box center [177, 190] width 168 height 22
click at [170, 213] on div "0983068999 - TÂM" at bounding box center [177, 218] width 152 height 15
type input "0983068999"
type input "TÂM"
type input "0983068999"
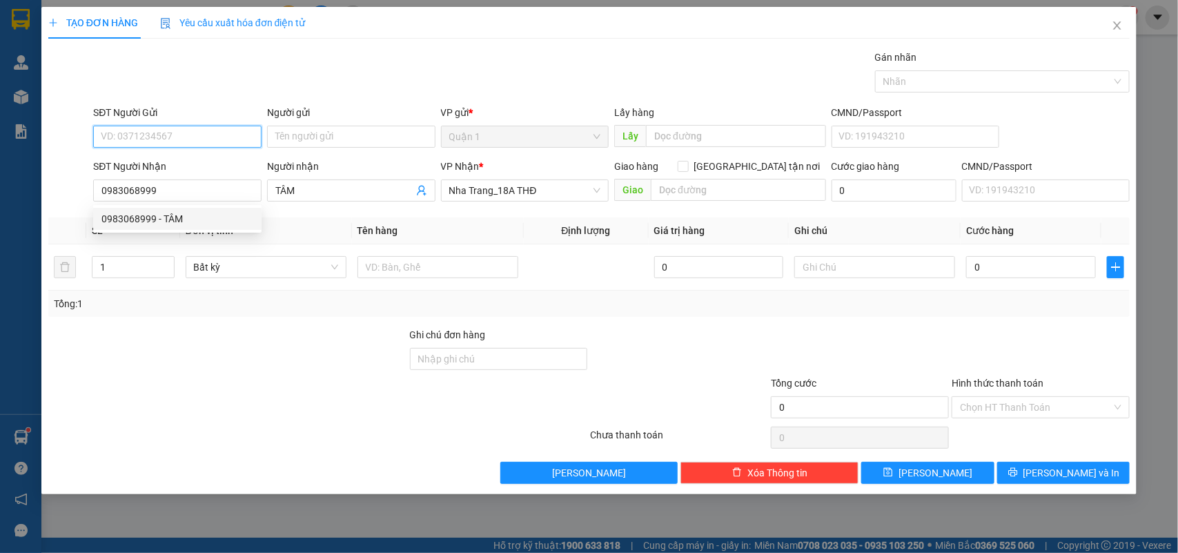
click at [192, 136] on input "SĐT Người Gửi" at bounding box center [177, 137] width 168 height 22
click at [162, 157] on div "0938777392 - NHƯ" at bounding box center [177, 164] width 152 height 15
type input "0938777392"
type input "NHƯ"
click at [190, 130] on input "0938777392" at bounding box center [177, 137] width 168 height 22
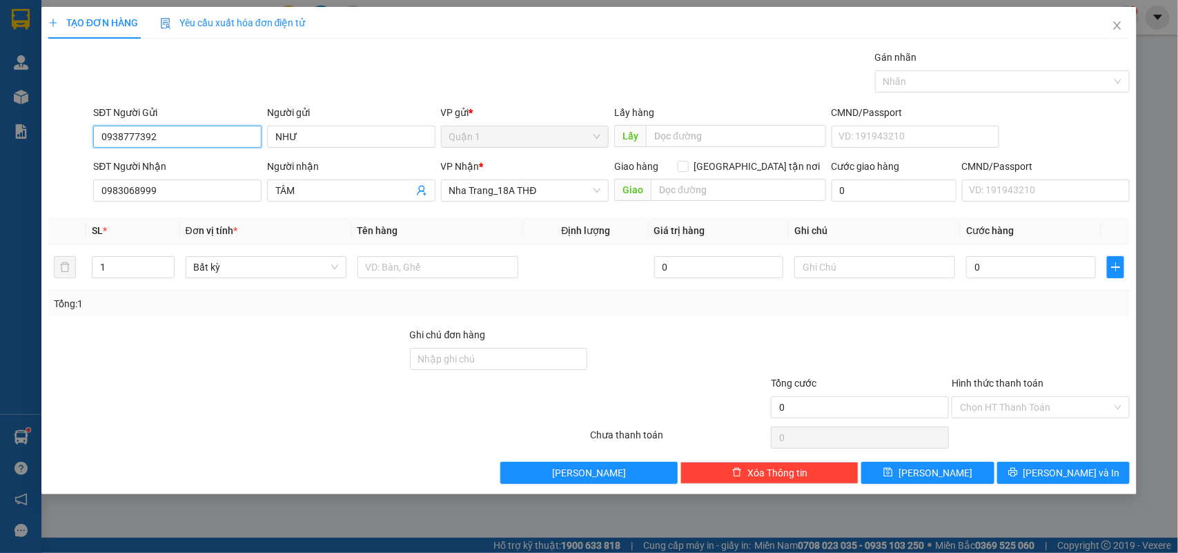
click at [190, 129] on input "0938777392" at bounding box center [177, 137] width 168 height 22
click at [169, 182] on div "0838050550 - BI" at bounding box center [177, 186] width 152 height 15
type input "0838050550"
type input "BI"
type input "0838050550"
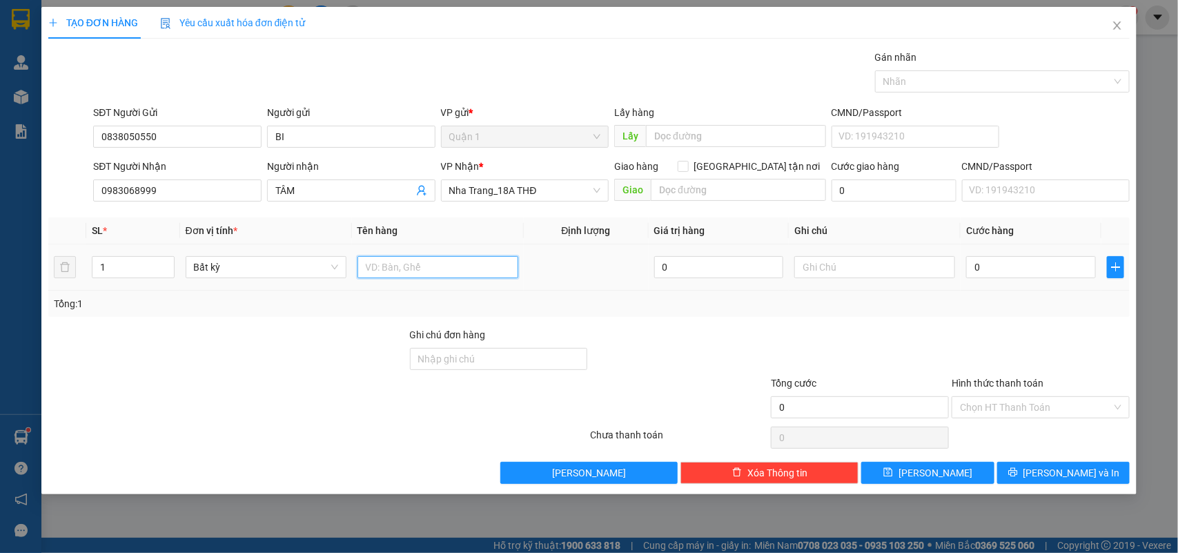
click at [387, 270] on input "text" at bounding box center [438, 267] width 161 height 22
type input "1T BỌC"
type input "0"
type input "3"
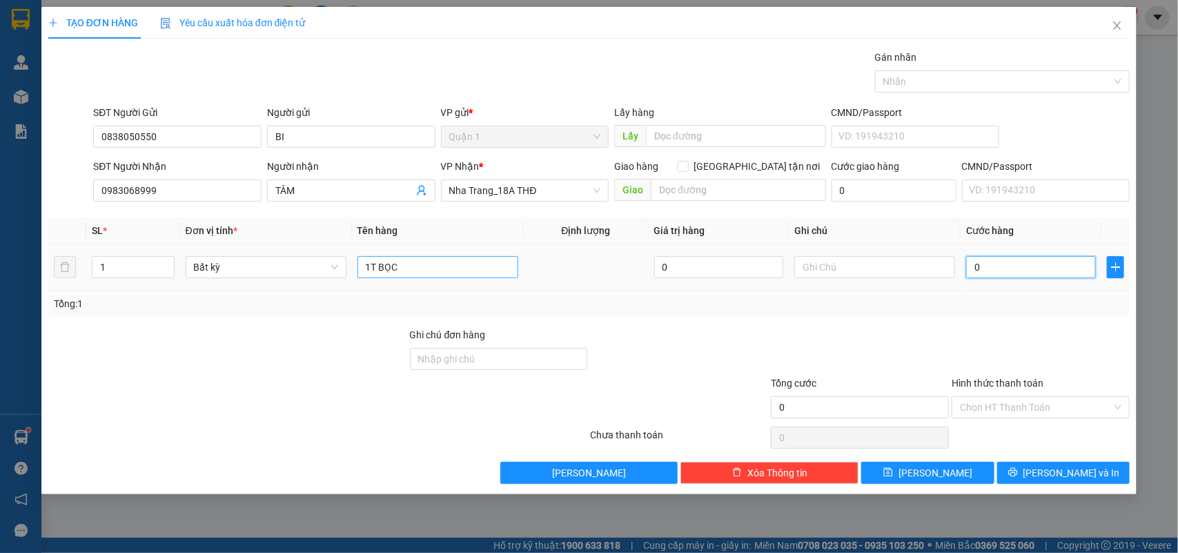
type input "3"
type input "30"
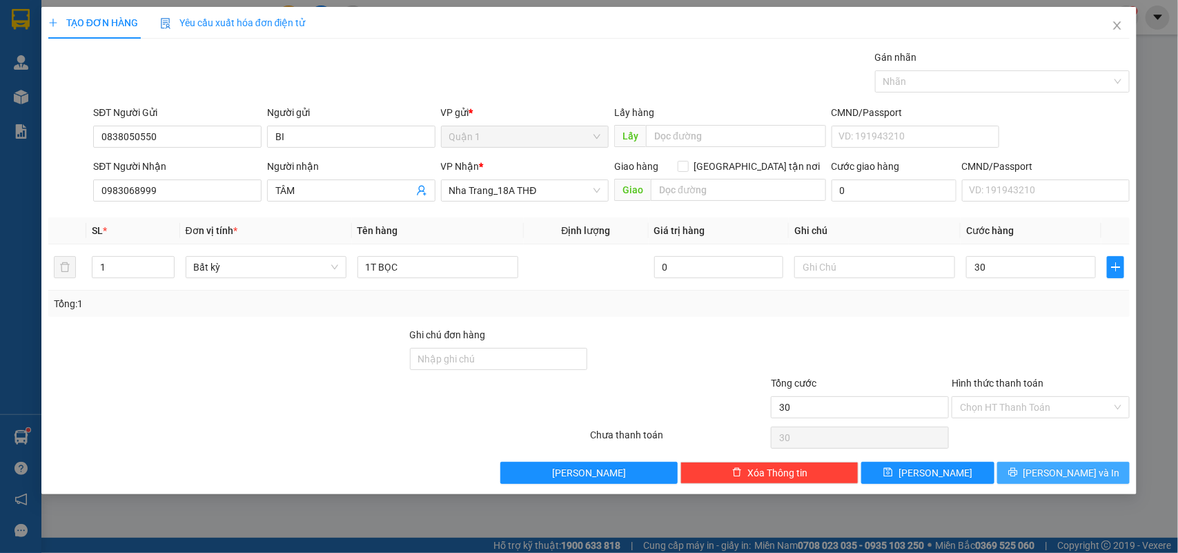
type input "30.000"
click at [1105, 469] on button "Lưu và In" at bounding box center [1063, 473] width 133 height 22
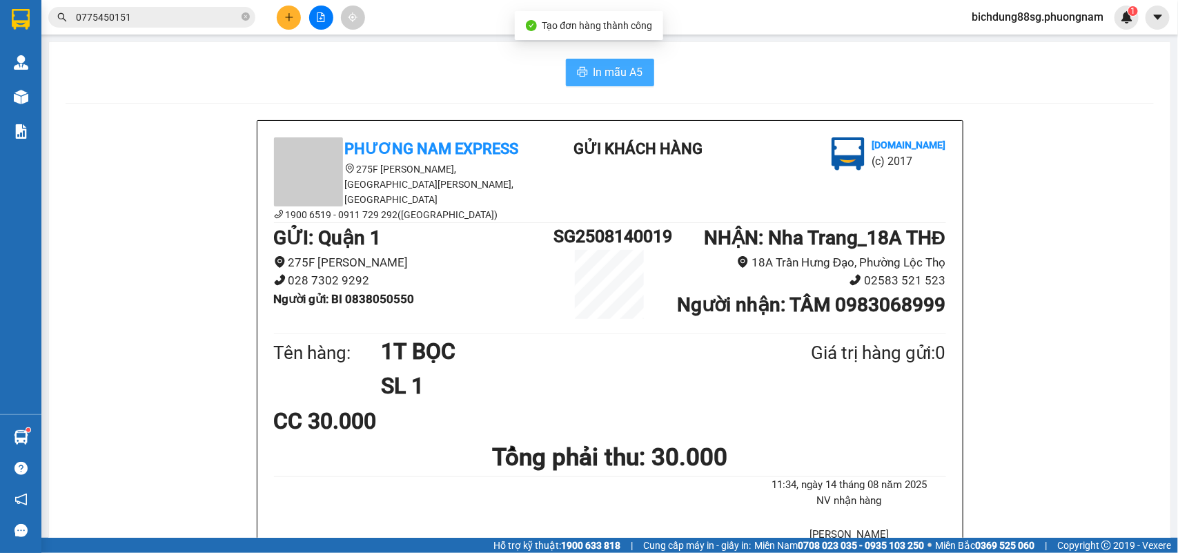
click at [577, 76] on icon "printer" at bounding box center [582, 71] width 11 height 11
click at [282, 21] on button at bounding box center [289, 18] width 24 height 24
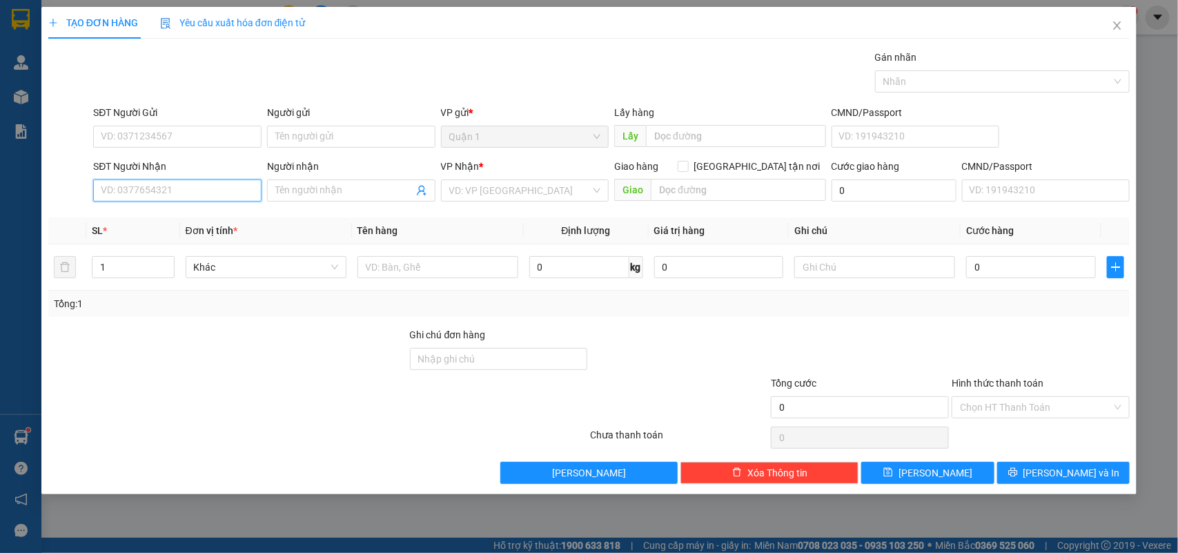
click at [143, 186] on input "SĐT Người Nhận" at bounding box center [177, 190] width 168 height 22
click at [208, 183] on input "0344178645" at bounding box center [177, 190] width 168 height 22
type input "0344178645"
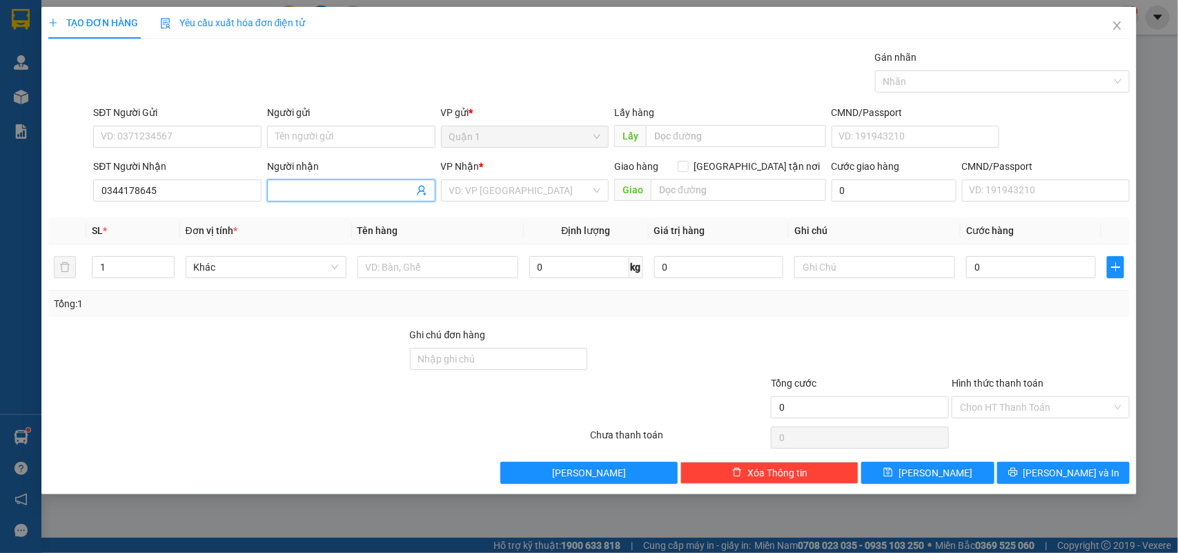
click at [332, 191] on input "Người nhận" at bounding box center [344, 190] width 138 height 15
click at [339, 191] on input "NHÀ HÀNG HÂRANG" at bounding box center [344, 190] width 138 height 15
click at [411, 222] on div "NHÀ HÀNG HARANG - 0344178645" at bounding box center [351, 218] width 153 height 15
type input "NHÀ HÀNG HARANG"
click at [485, 198] on input "search" at bounding box center [520, 190] width 142 height 21
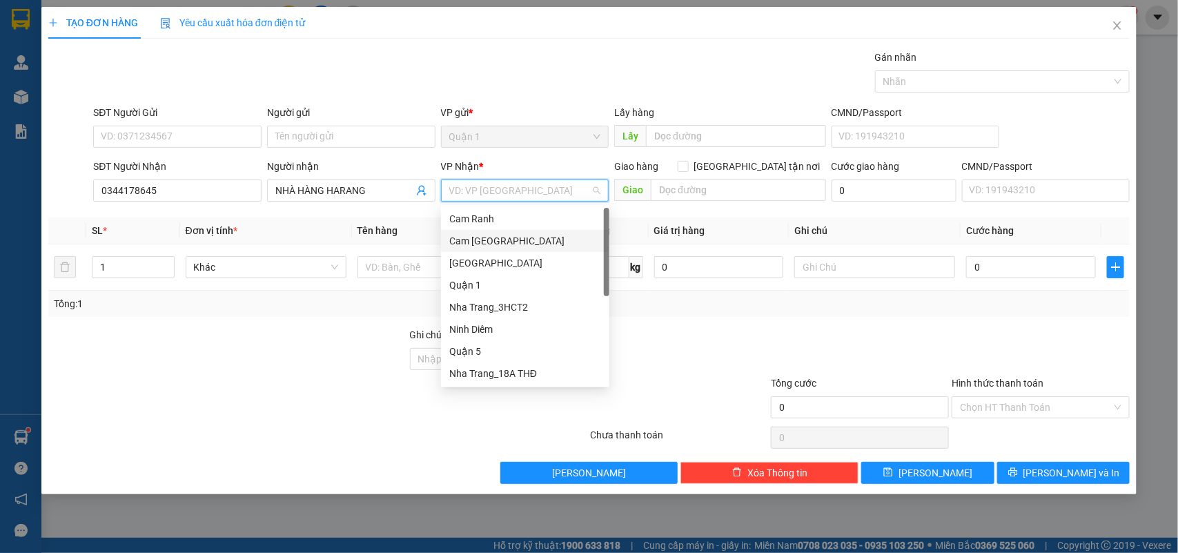
click at [498, 235] on div "Cam [GEOGRAPHIC_DATA]" at bounding box center [525, 240] width 152 height 15
drag, startPoint x: 713, startPoint y: 191, endPoint x: 744, endPoint y: 173, distance: 35.9
click at [714, 191] on input "text" at bounding box center [738, 190] width 175 height 22
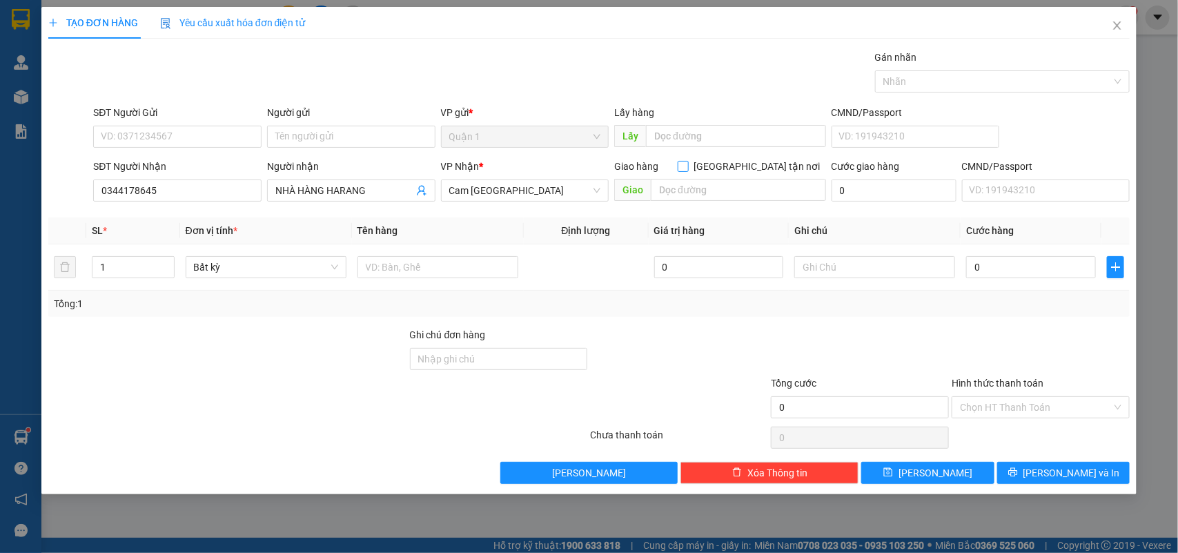
click at [687, 168] on input "Giao tận nơi" at bounding box center [683, 166] width 10 height 10
checkbox input "true"
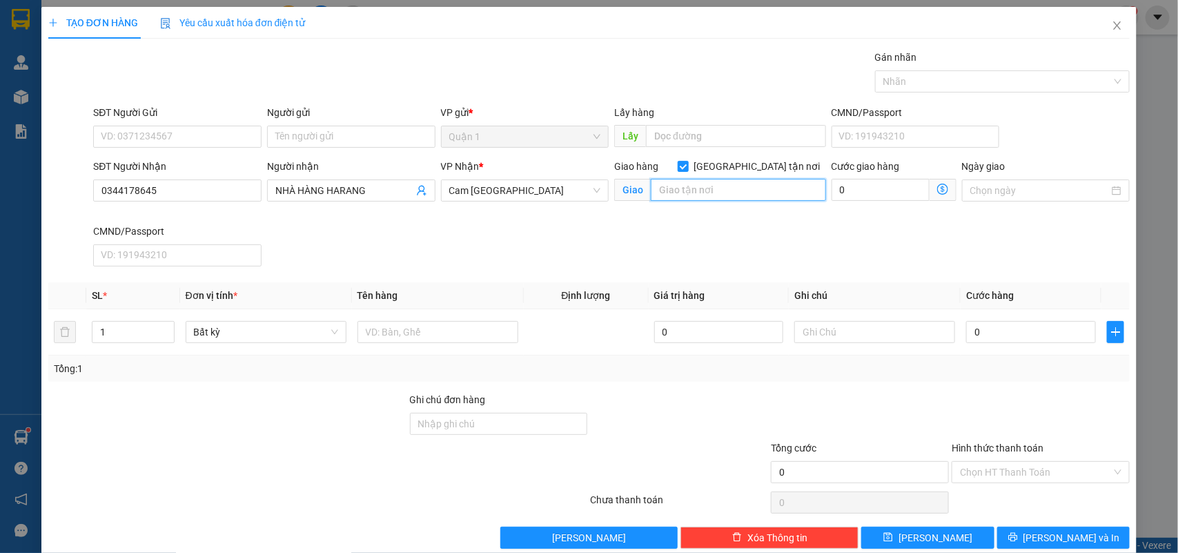
click at [710, 194] on input "text" at bounding box center [738, 190] width 175 height 22
click at [763, 195] on input "456 ĐINH TIÊN HOÀNG" at bounding box center [738, 190] width 175 height 22
type input "456 ĐINH TIÊN HOÀNG, CAM ĐỨC"
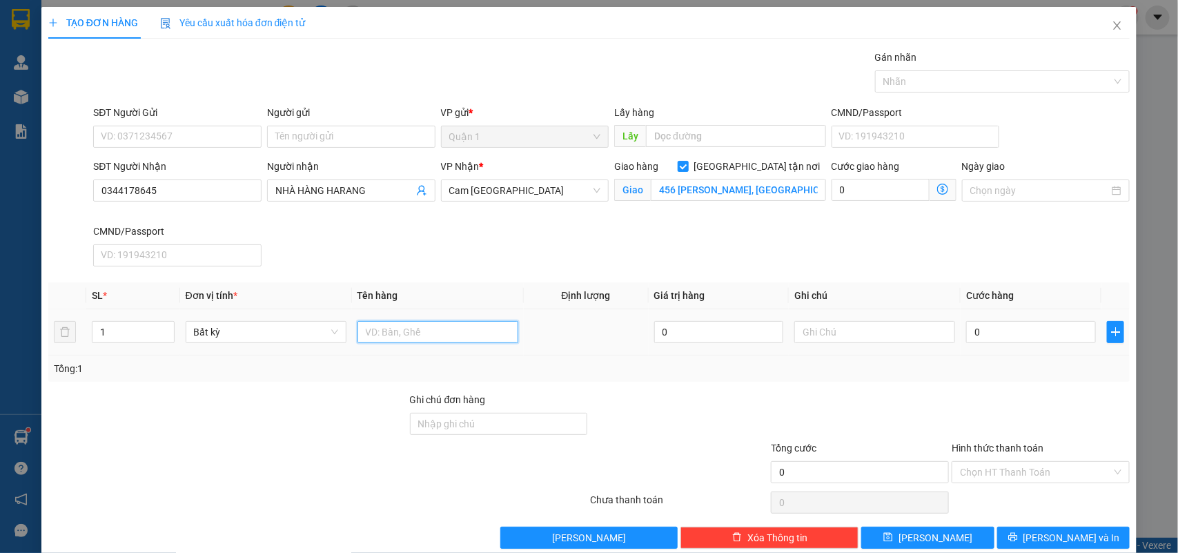
click at [501, 335] on input "text" at bounding box center [438, 332] width 161 height 22
type input "1TG"
click at [966, 337] on input "0" at bounding box center [1031, 332] width 130 height 22
type input "1"
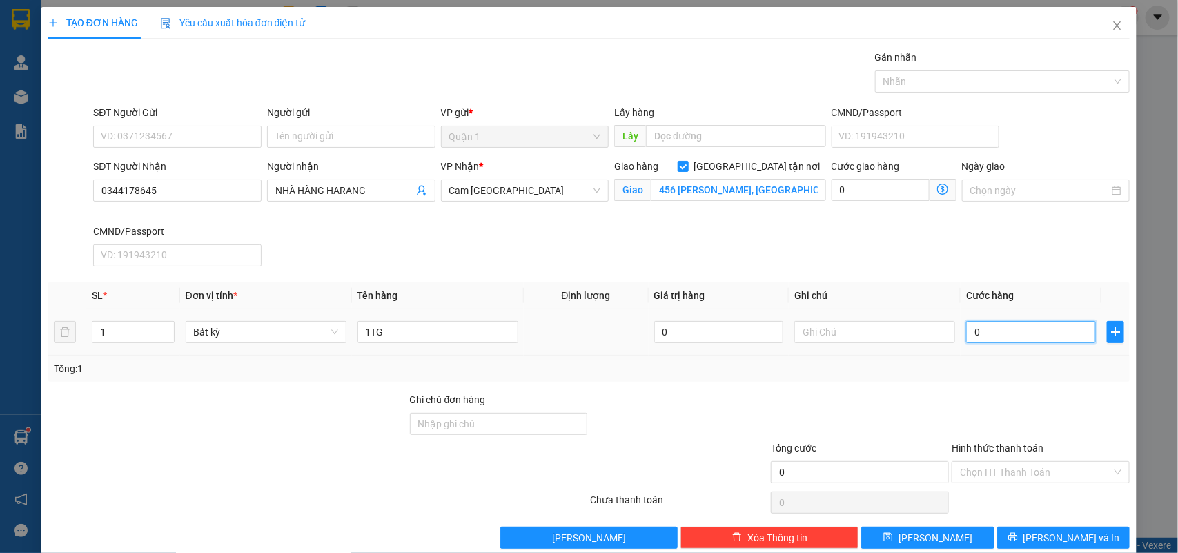
type input "1"
type input "14"
type input "140"
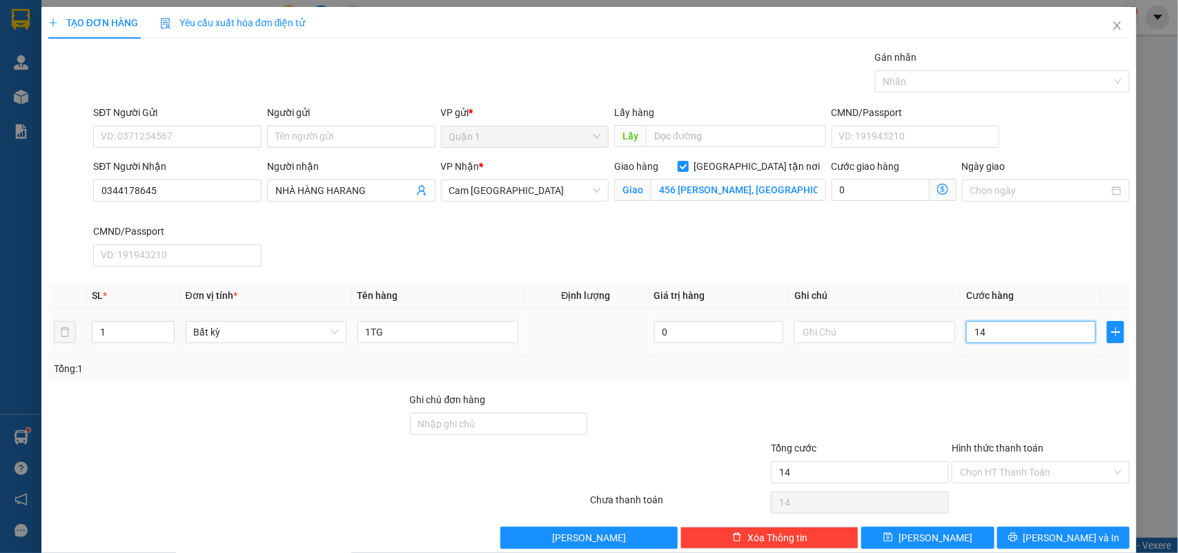
type input "140"
type input "140.000"
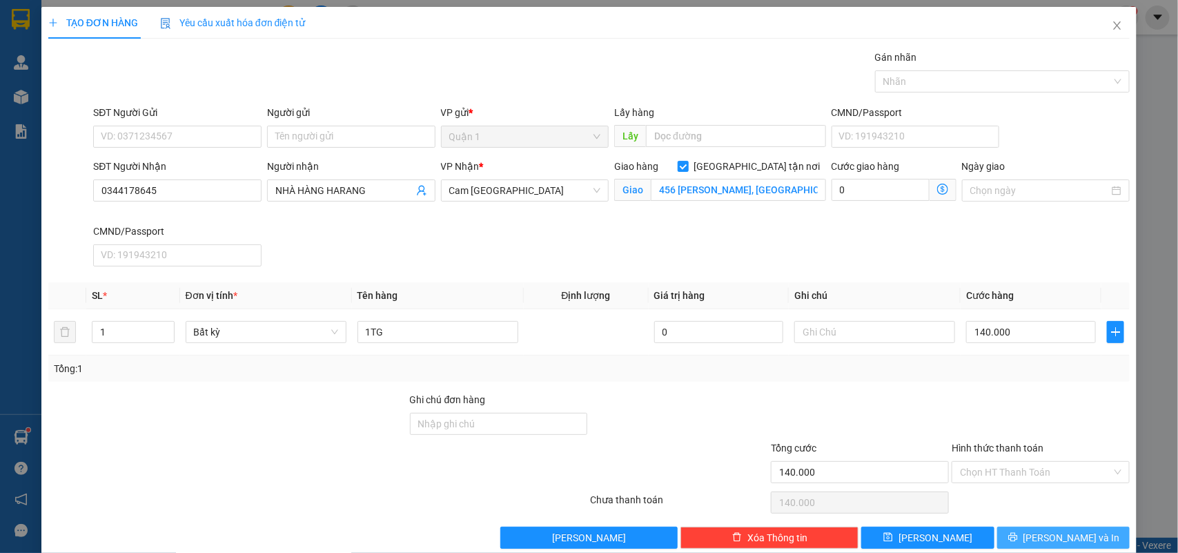
click at [1046, 540] on span "Lưu và In" at bounding box center [1072, 537] width 97 height 15
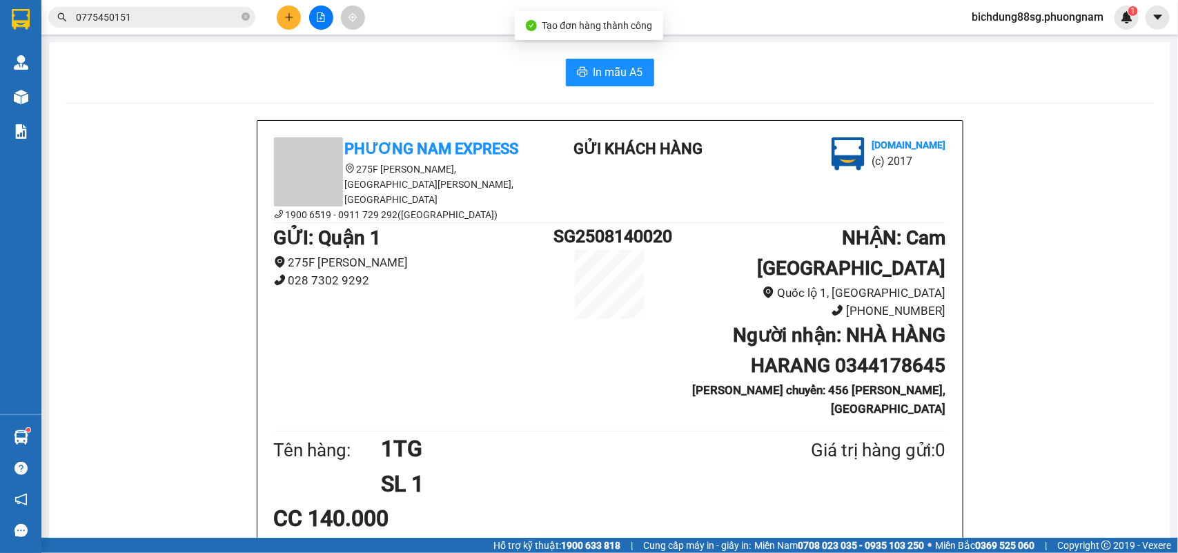
click at [612, 59] on button "In mẫu A5" at bounding box center [610, 73] width 88 height 28
click at [286, 24] on button at bounding box center [289, 18] width 24 height 24
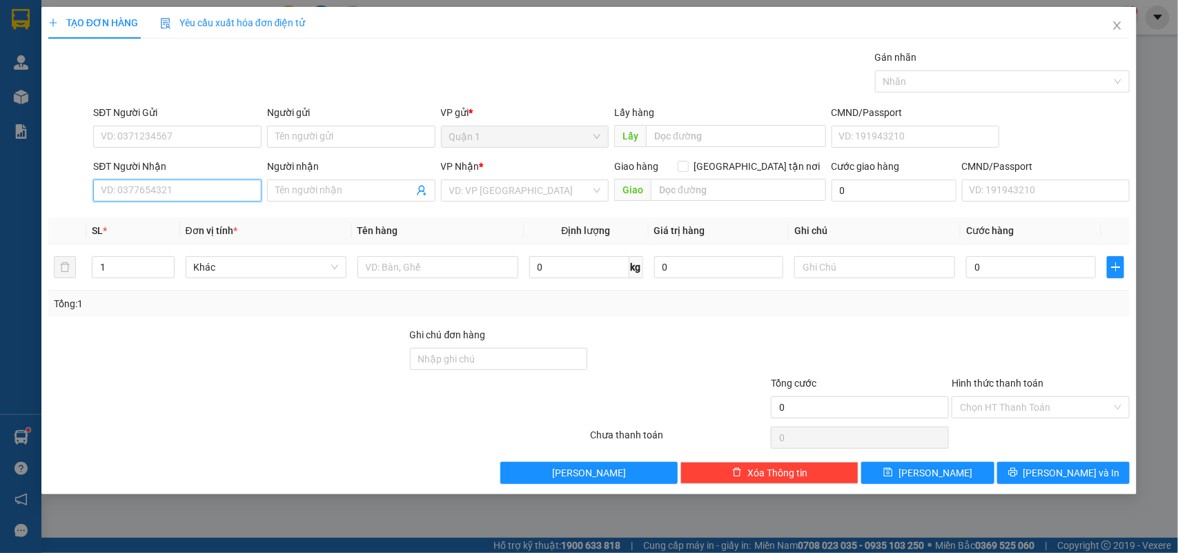
click at [195, 179] on input "SĐT Người Nhận" at bounding box center [177, 190] width 168 height 22
click at [185, 257] on div "0902750814 - THẮM" at bounding box center [177, 262] width 152 height 15
type input "0902750814"
type input "THẮM"
checkbox input "true"
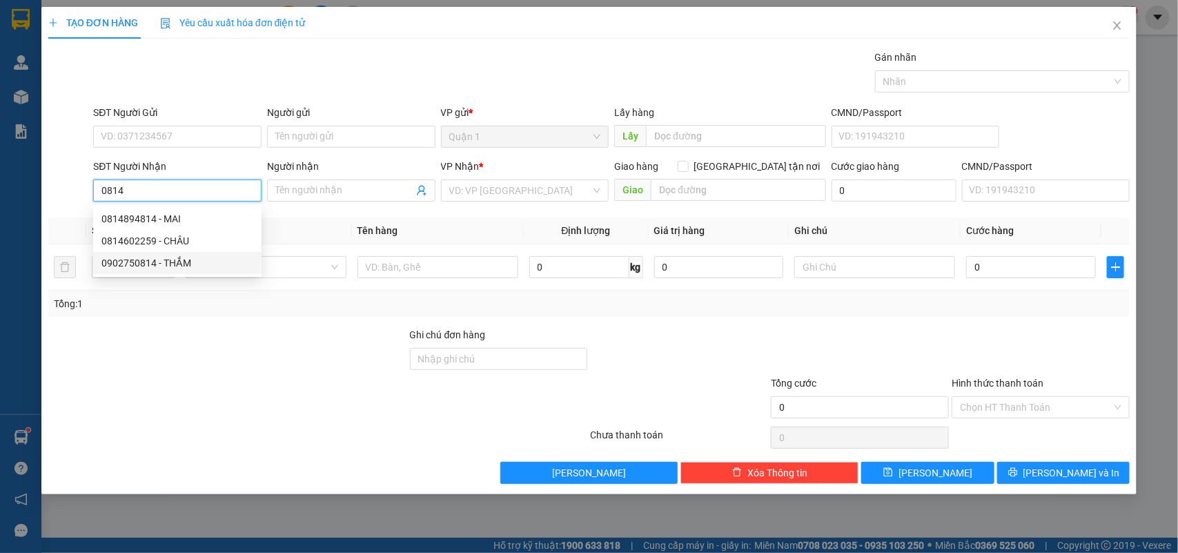
type input "15 NGUYỄN THIỆN THUẬT"
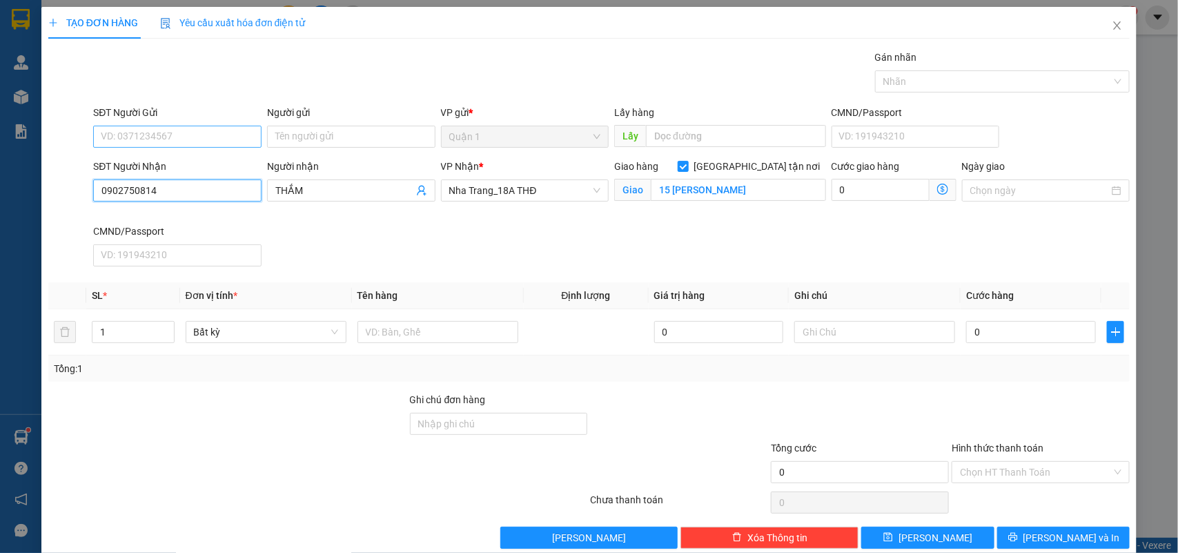
type input "0902750814"
click at [183, 140] on input "SĐT Người Gửi" at bounding box center [177, 137] width 168 height 22
click at [192, 204] on div "0989366346 - PARKHANS" at bounding box center [176, 209] width 150 height 15
type input "0989366346"
type input "PARKHANS"
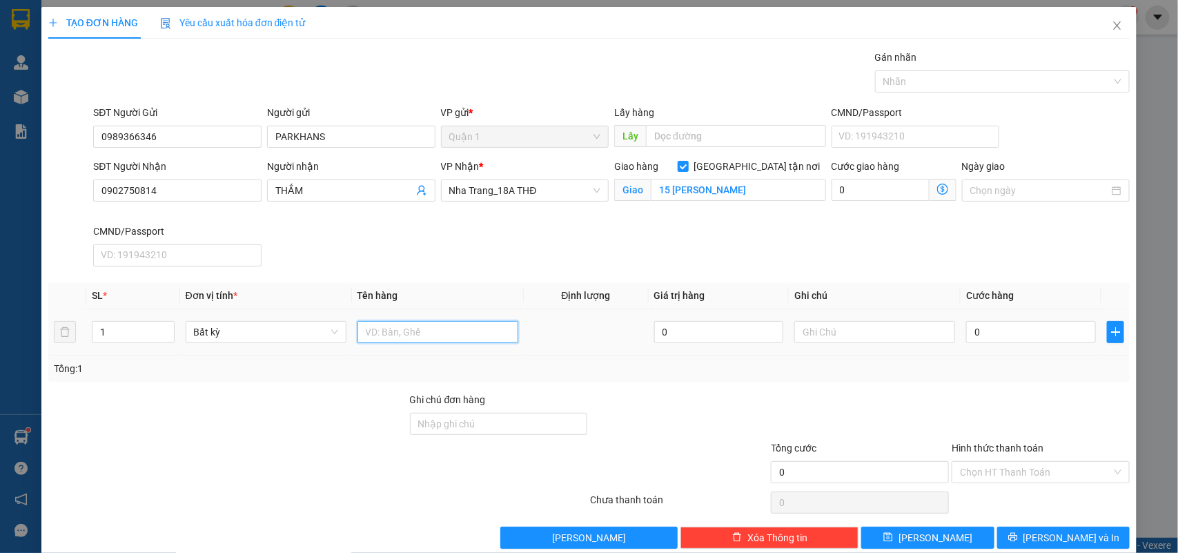
click at [423, 343] on input "text" at bounding box center [438, 332] width 161 height 22
click at [421, 337] on input "text" at bounding box center [438, 332] width 161 height 22
type input "1"
type input "1 CỤC"
click at [988, 331] on input "0" at bounding box center [1031, 332] width 130 height 22
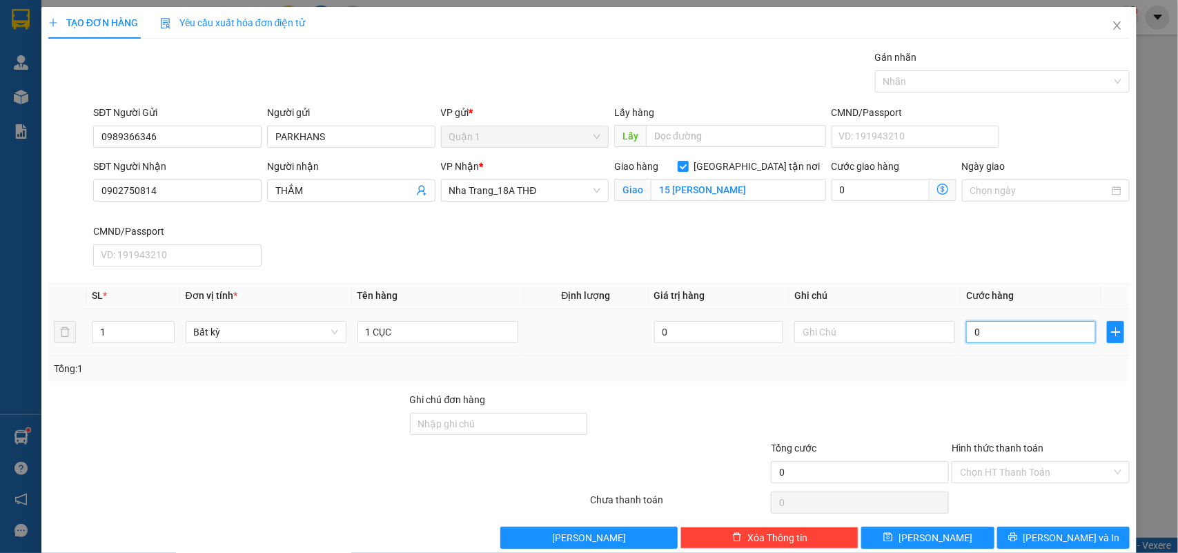
type input "2"
type input "20"
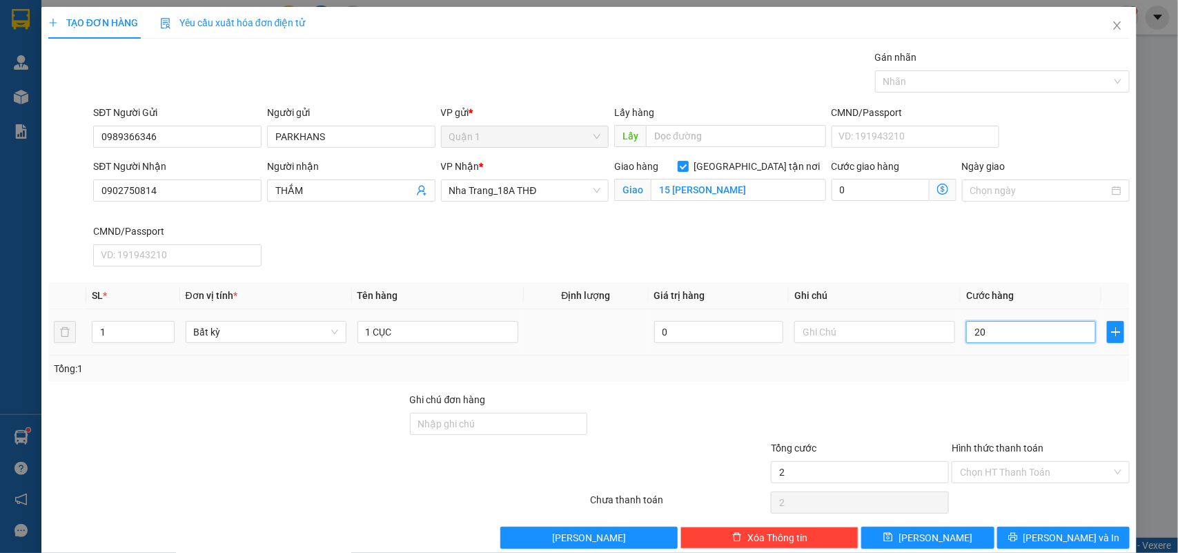
type input "20"
type input "20.000"
click at [987, 487] on div "Hình thức thanh toán Chọn HT Thanh Toán" at bounding box center [1041, 464] width 178 height 48
click at [1003, 466] on input "Hình thức thanh toán" at bounding box center [1036, 472] width 152 height 21
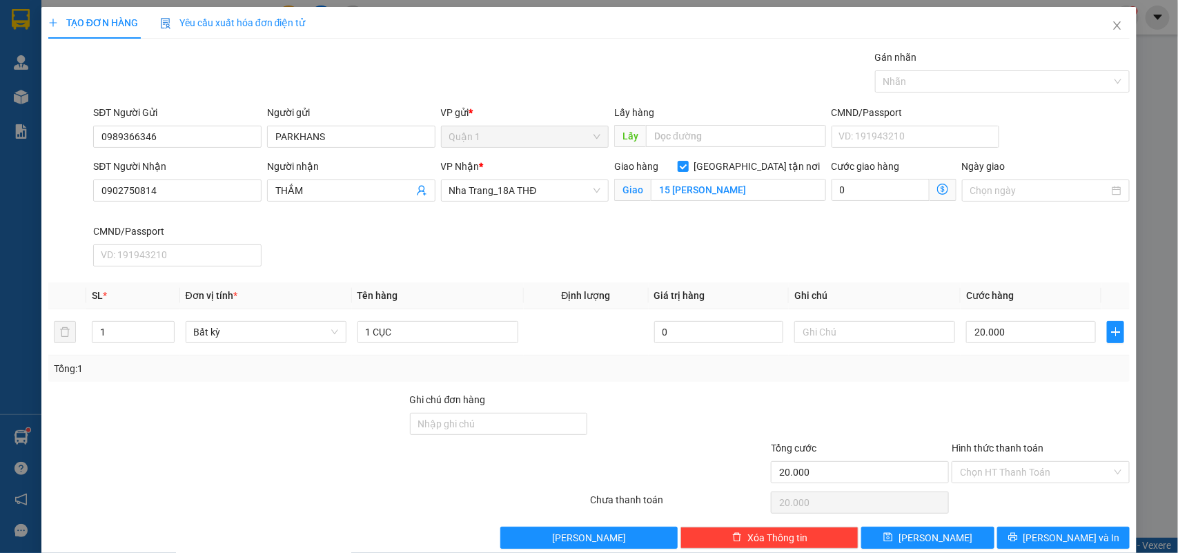
click at [996, 485] on div "Hình thức thanh toán Chọn HT Thanh Toán" at bounding box center [1041, 464] width 178 height 48
click at [1004, 482] on input "Hình thức thanh toán" at bounding box center [1036, 472] width 152 height 21
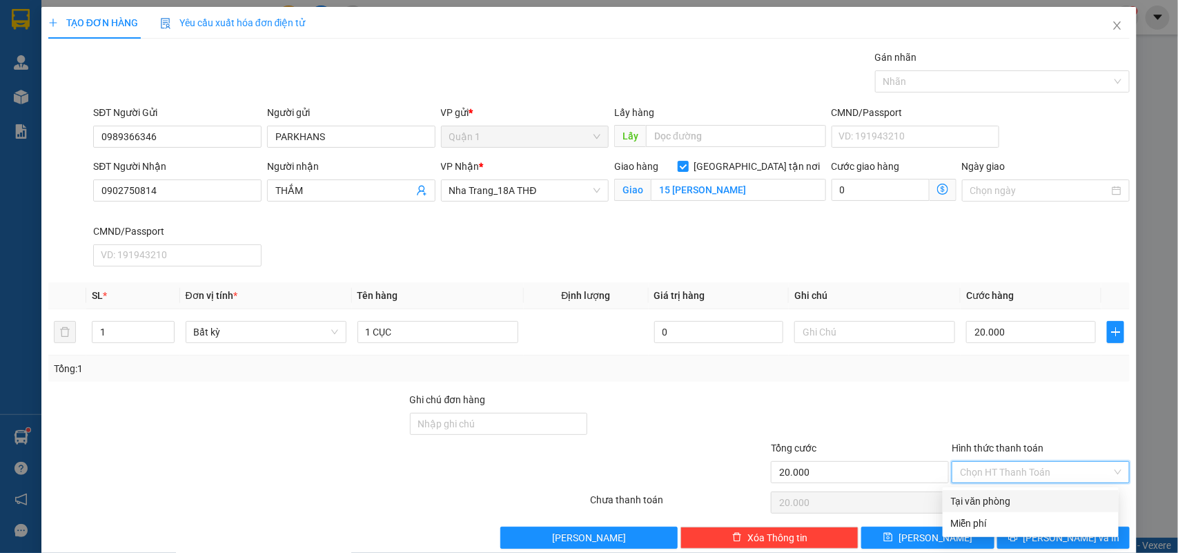
click at [996, 494] on div "Tại văn phòng" at bounding box center [1030, 501] width 159 height 15
type input "0"
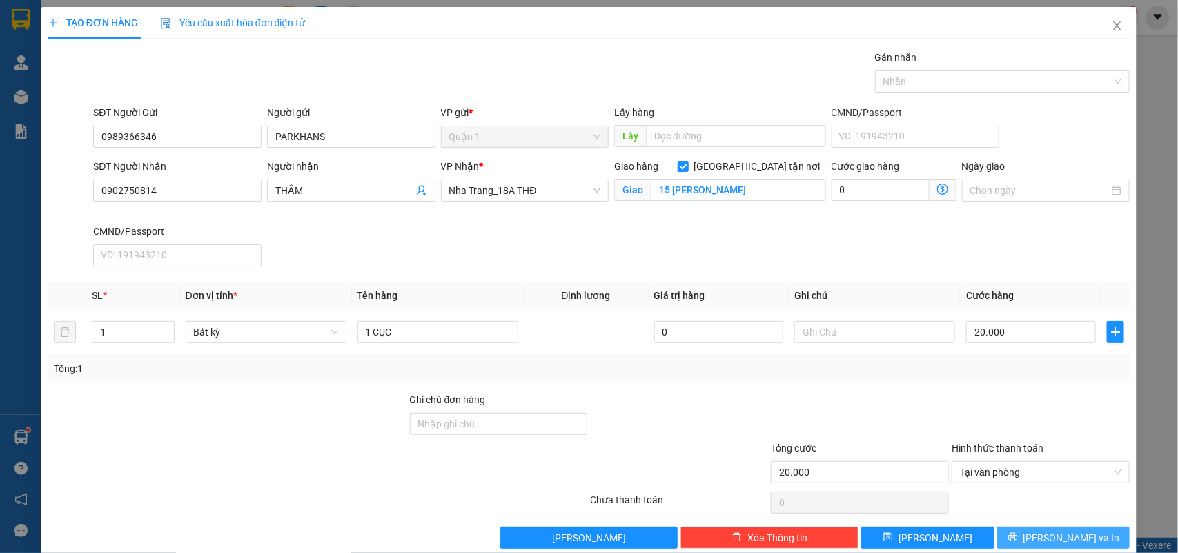
click at [1049, 545] on span "Lưu và In" at bounding box center [1072, 537] width 97 height 15
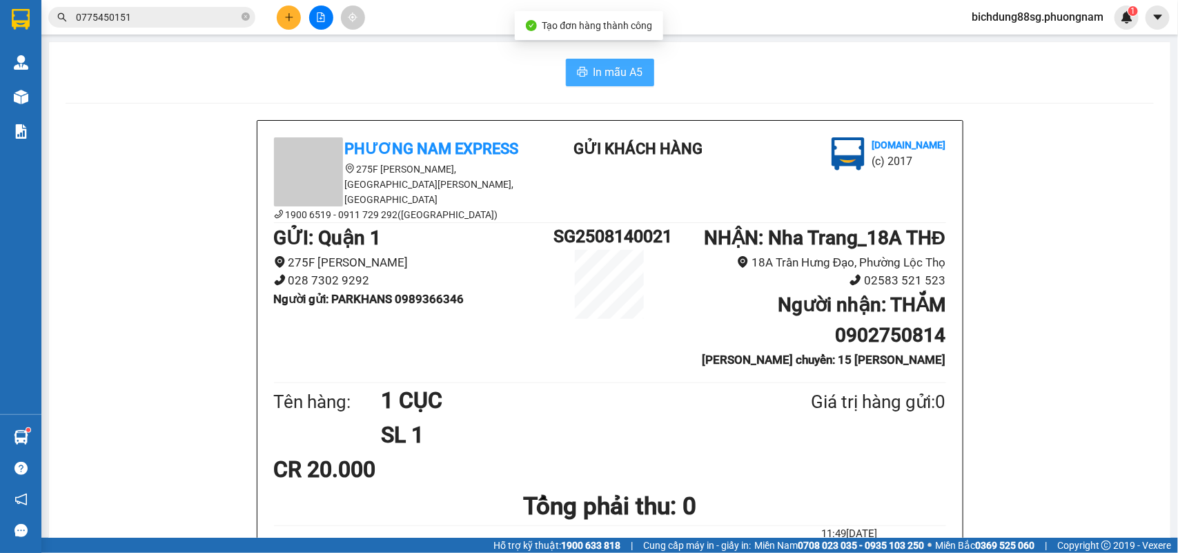
click at [596, 75] on span "In mẫu A5" at bounding box center [619, 72] width 50 height 17
click at [213, 7] on span "0775450151" at bounding box center [151, 17] width 207 height 21
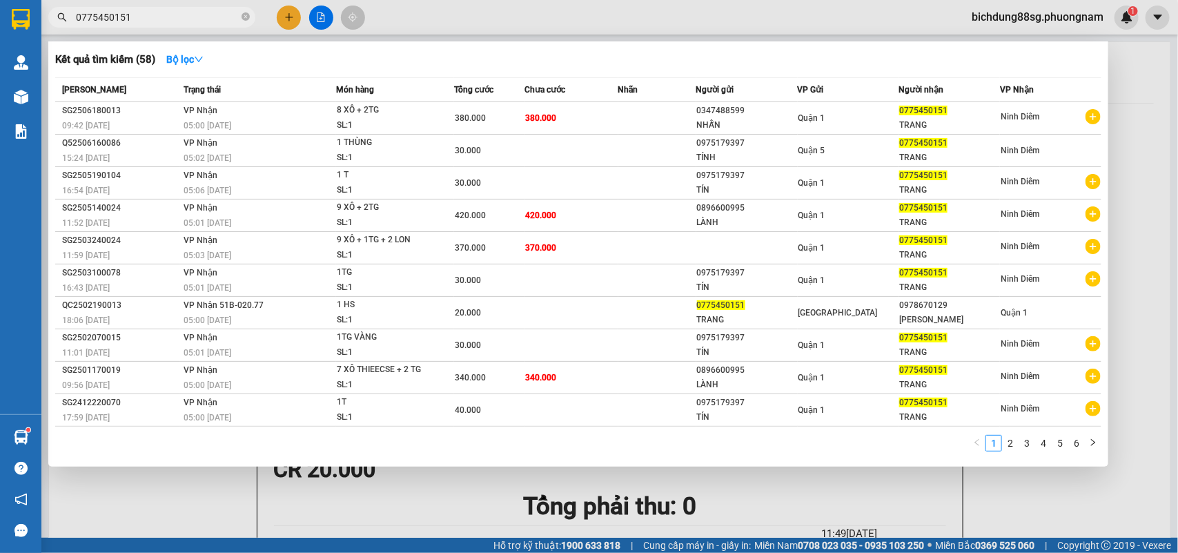
click at [213, 7] on span "0775450151" at bounding box center [151, 17] width 207 height 21
click at [179, 21] on input "0775450151" at bounding box center [157, 17] width 163 height 15
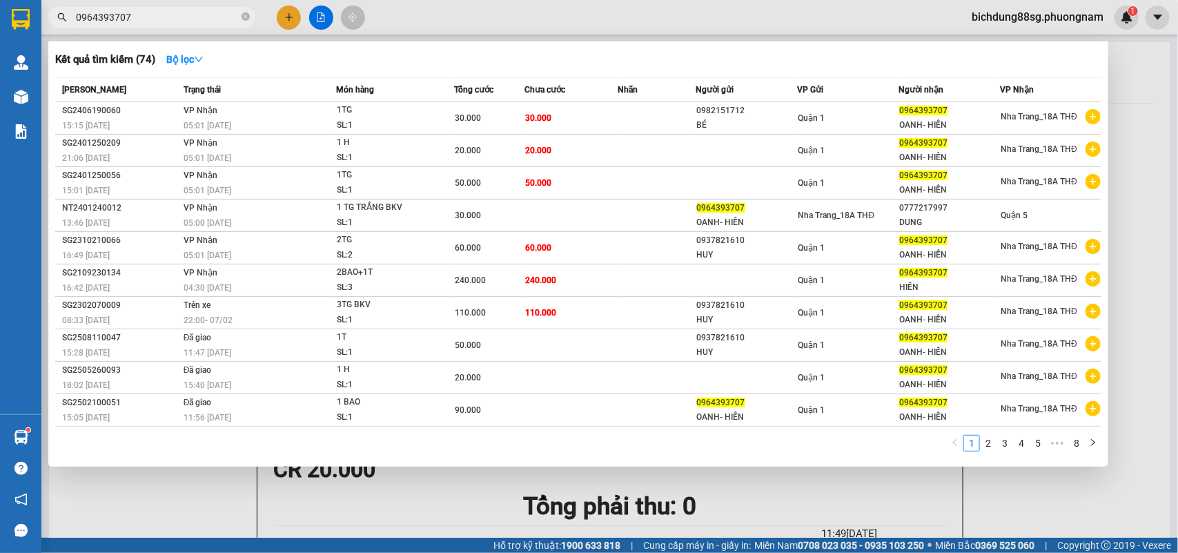
click at [183, 12] on input "0964393707" at bounding box center [157, 17] width 163 height 15
type input "0964393707"
click at [293, 12] on div at bounding box center [589, 276] width 1178 height 553
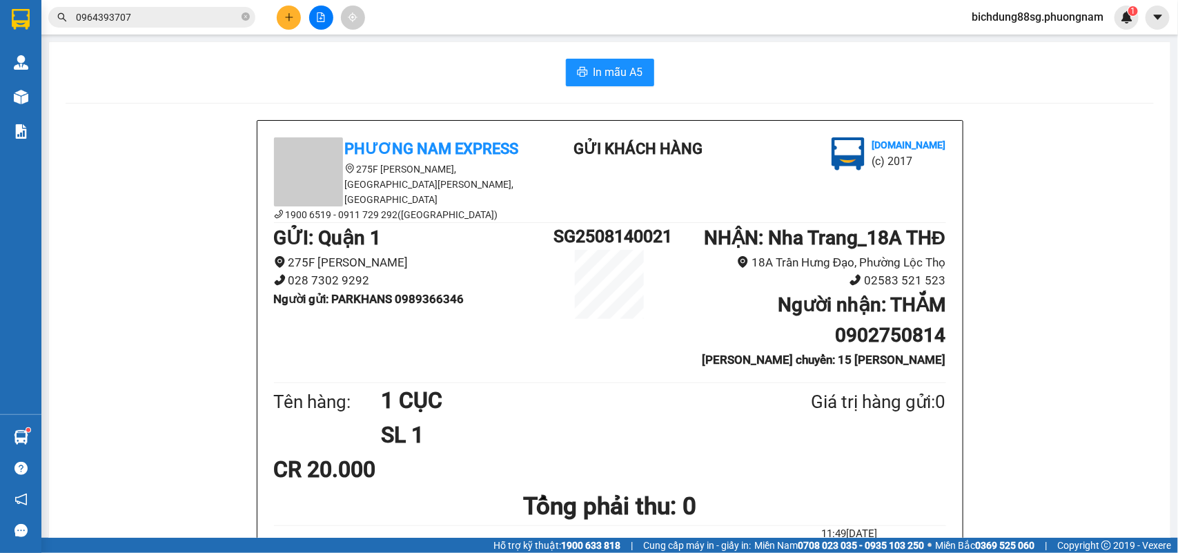
click at [287, 25] on button at bounding box center [289, 18] width 24 height 24
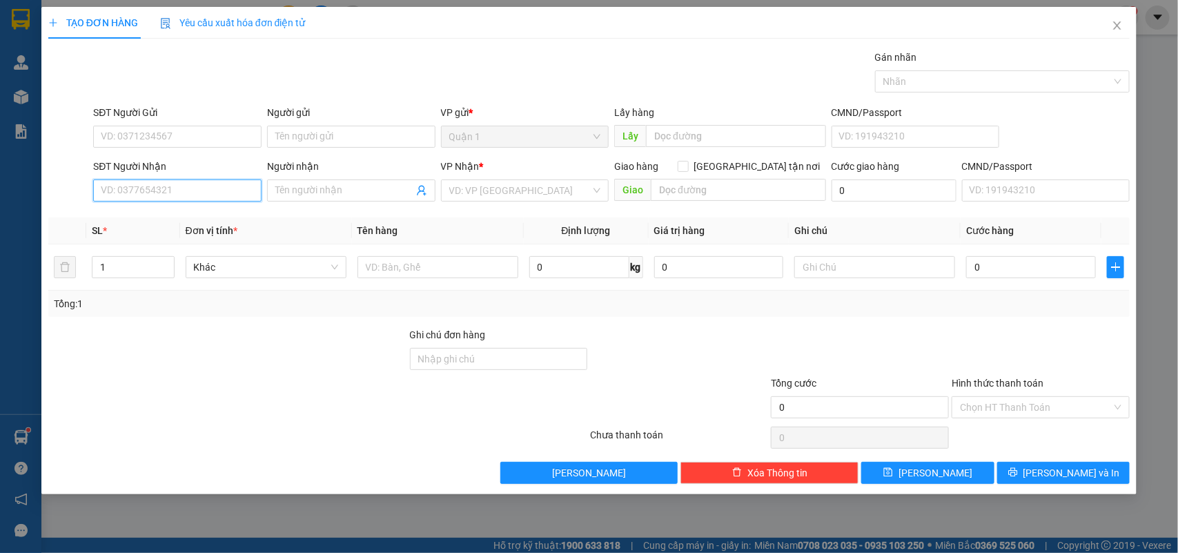
drag, startPoint x: 173, startPoint y: 191, endPoint x: 166, endPoint y: 177, distance: 14.5
click at [171, 191] on input "SĐT Người Nhận" at bounding box center [177, 190] width 168 height 22
paste input "0964393707"
type input "0964393707"
click at [188, 215] on div "0964393707 - OANH- HIỀN" at bounding box center [177, 218] width 152 height 15
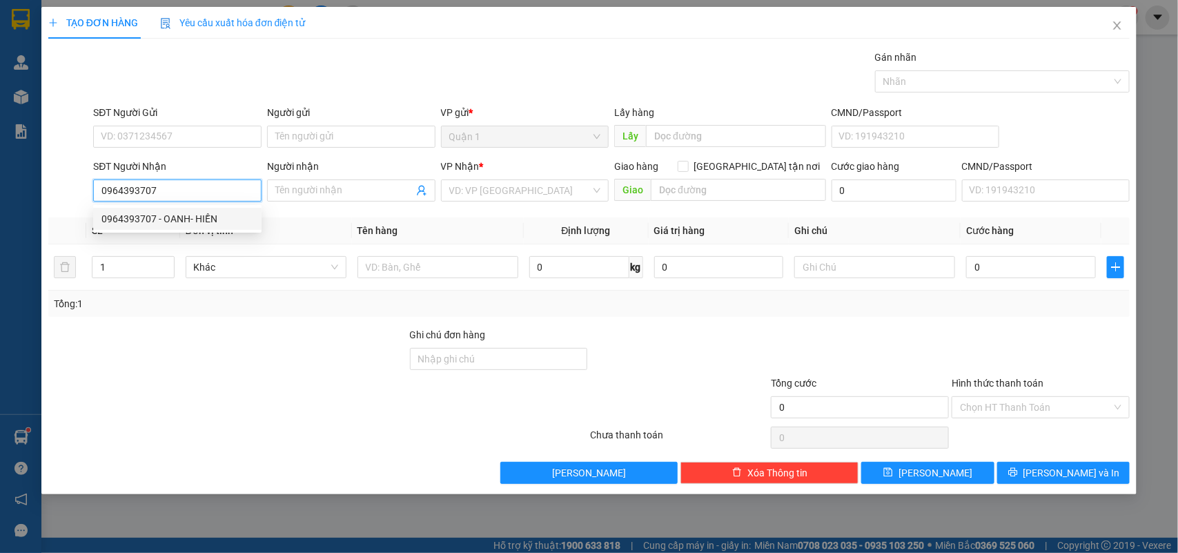
type input "OANH- HIỀN"
type input "0964393707"
click at [193, 121] on div "SĐT Người Gửi" at bounding box center [177, 115] width 168 height 21
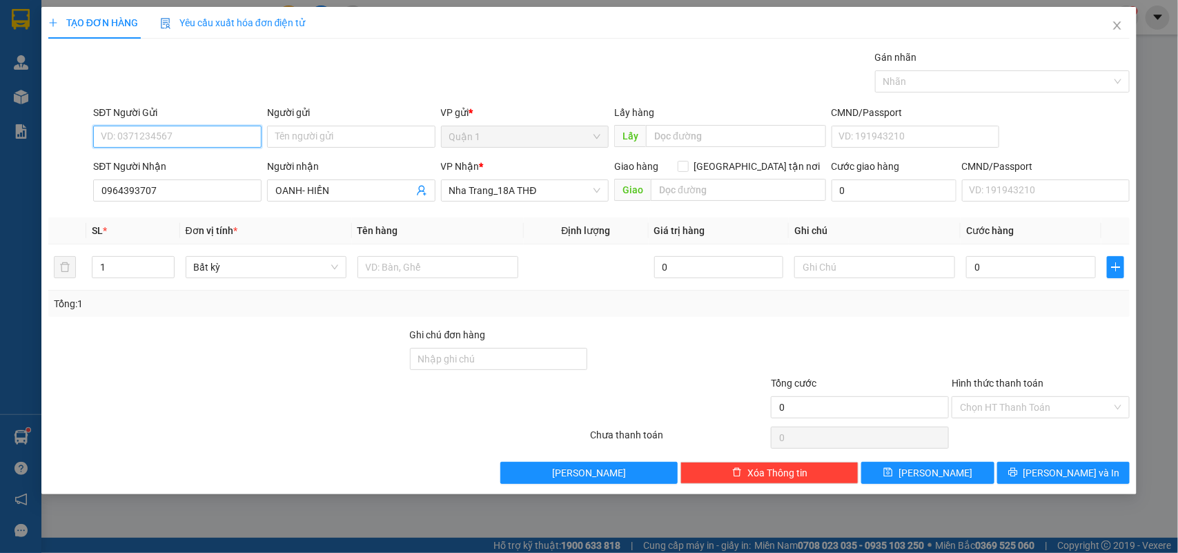
click at [188, 129] on input "SĐT Người Gửi" at bounding box center [177, 137] width 168 height 22
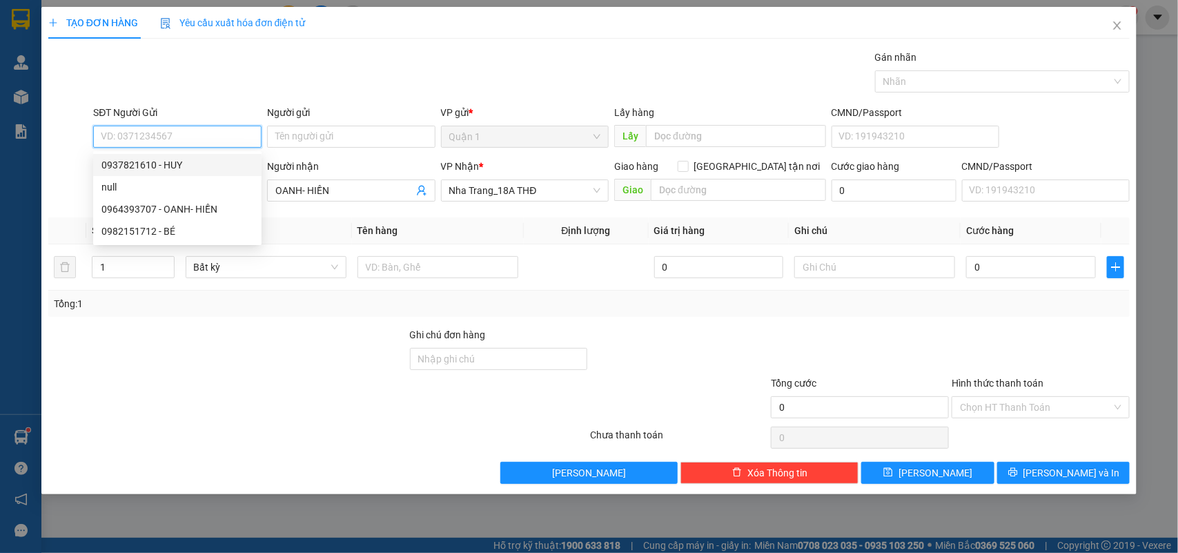
click at [195, 143] on input "SĐT Người Gửi" at bounding box center [177, 137] width 168 height 22
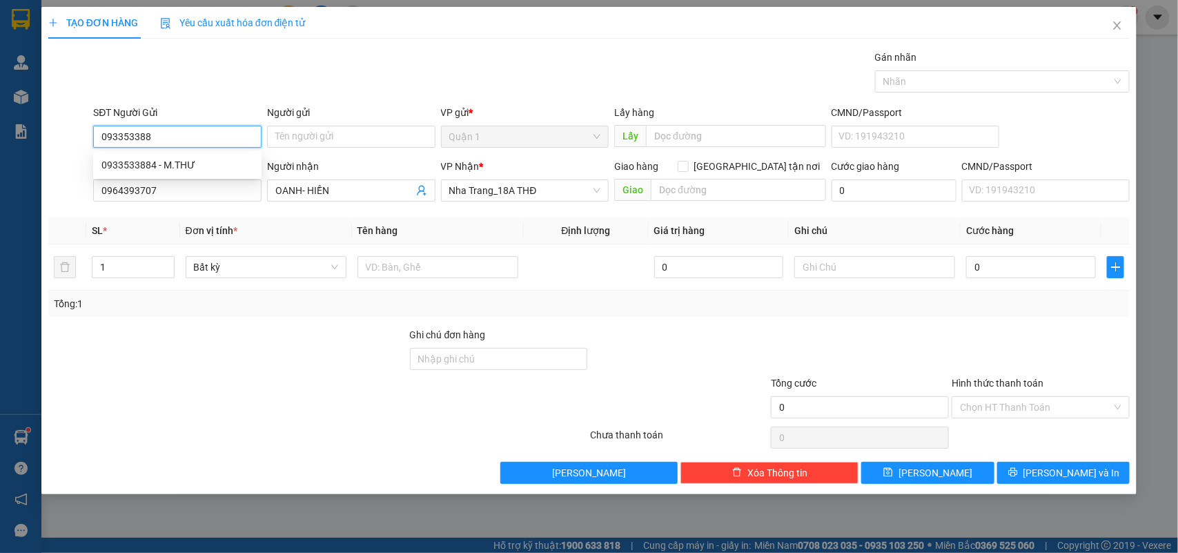
type input "0933533884"
click at [181, 166] on div "0933533884 - M.THƯ" at bounding box center [177, 164] width 152 height 15
type input "M.THƯ"
type input "0933533884"
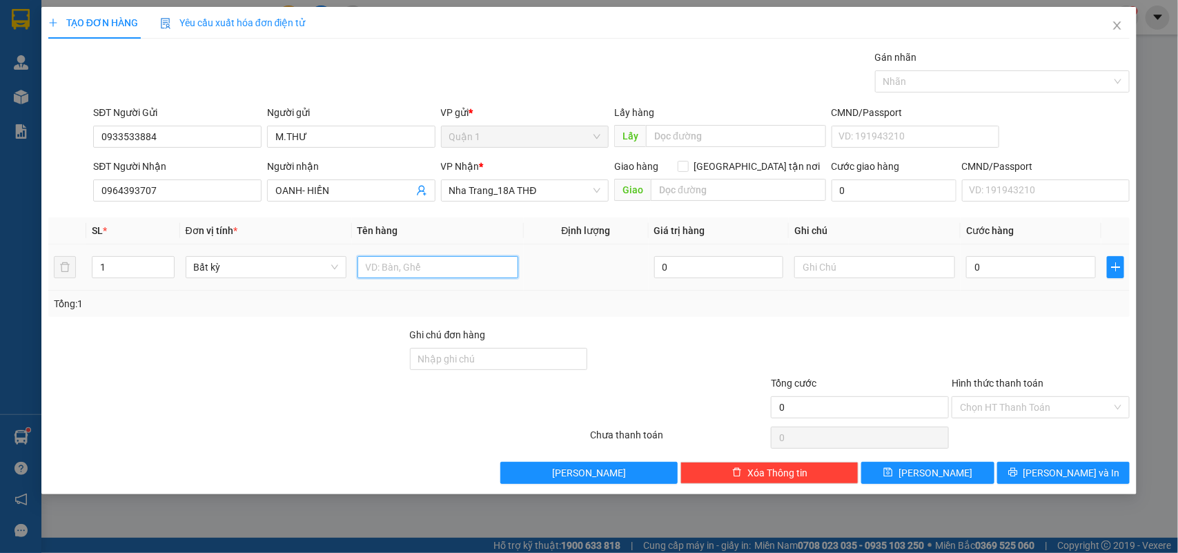
click at [388, 256] on input "text" at bounding box center [438, 267] width 161 height 22
type input "1 BAO XANH"
click at [185, 192] on input "0964393707" at bounding box center [177, 190] width 168 height 22
click at [1013, 271] on input "0" at bounding box center [1031, 267] width 130 height 22
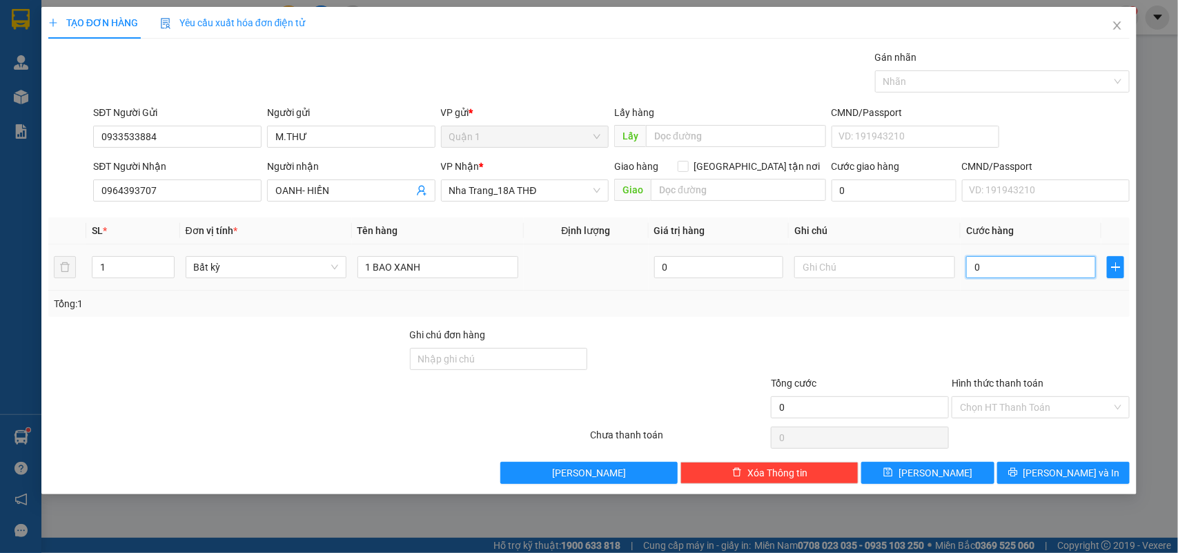
type input "9"
type input "90"
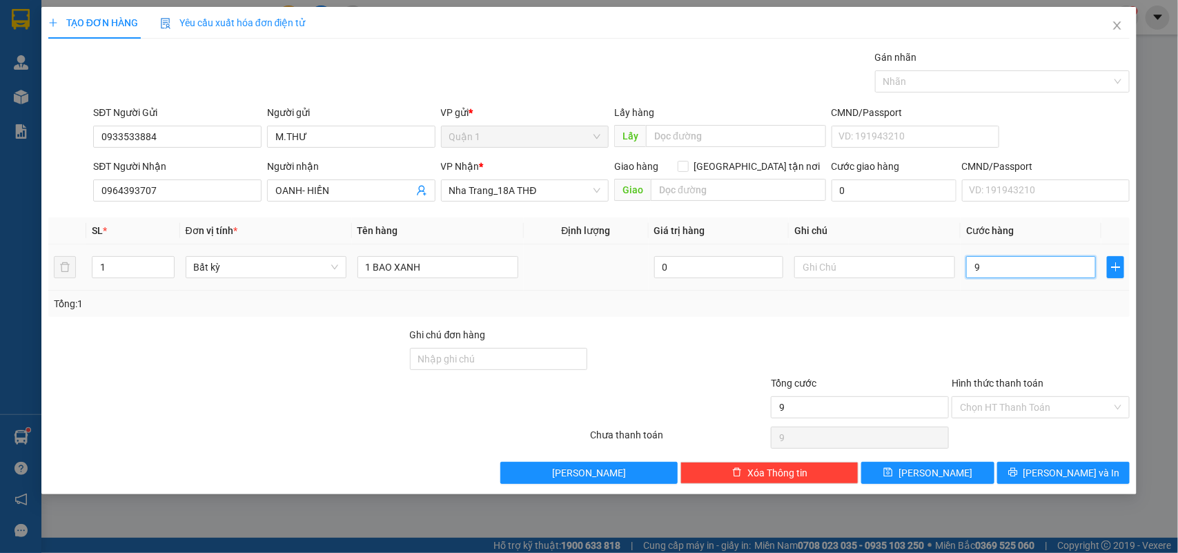
type input "90"
type input "90.000"
click at [1062, 473] on span "Lưu và In" at bounding box center [1072, 472] width 97 height 15
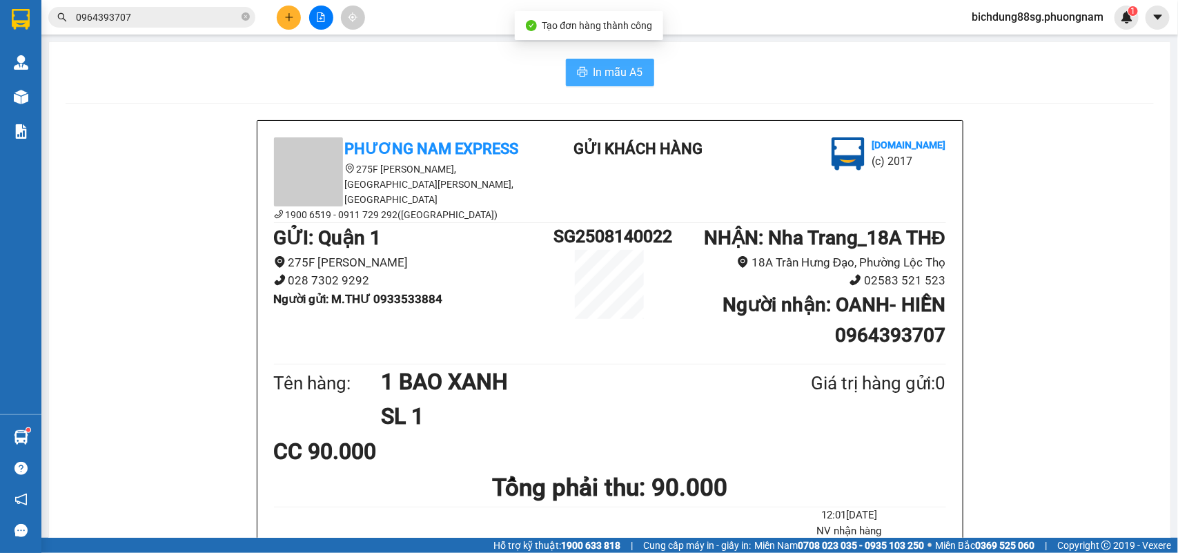
click at [628, 63] on button "In mẫu A5" at bounding box center [610, 73] width 88 height 28
click at [170, 12] on input "0964393707" at bounding box center [157, 17] width 163 height 15
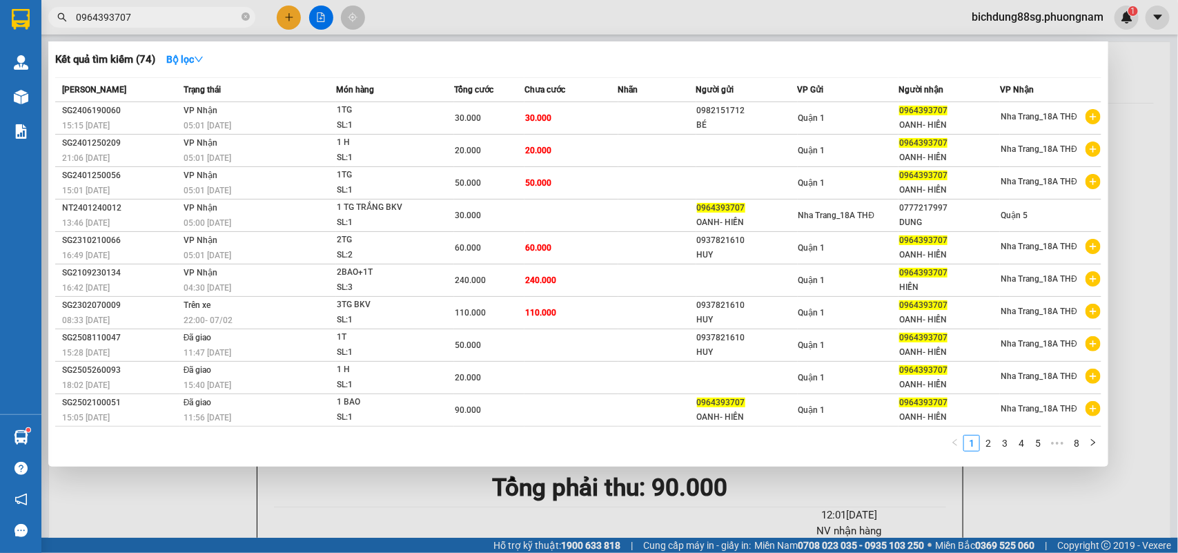
click at [170, 12] on input "0964393707" at bounding box center [157, 17] width 163 height 15
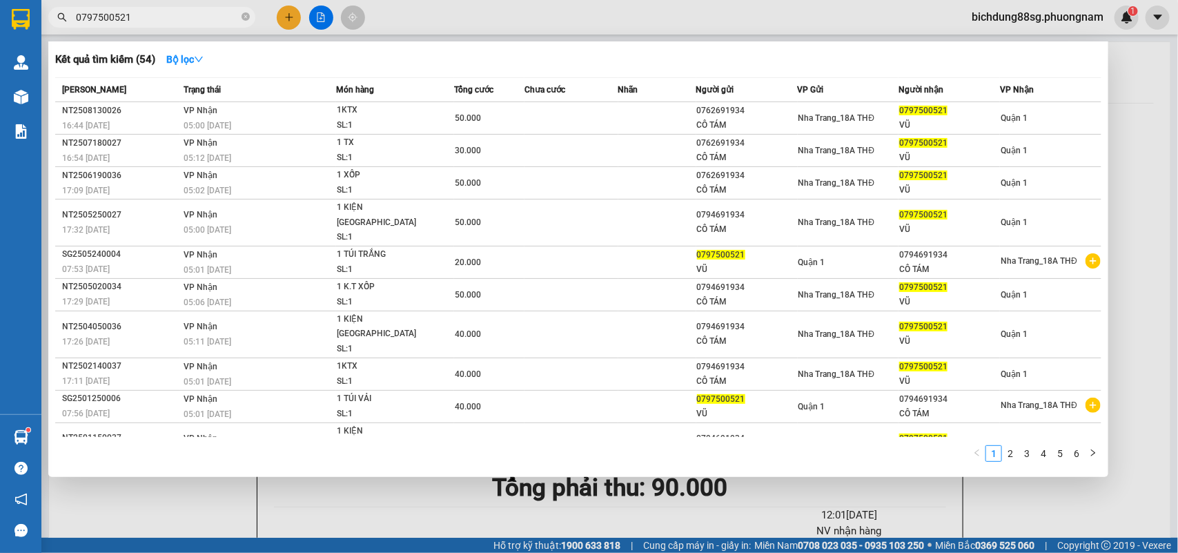
type input "0797500521"
click at [156, 14] on input "0797500521" at bounding box center [157, 17] width 163 height 15
drag, startPoint x: 271, startPoint y: 10, endPoint x: 326, endPoint y: 16, distance: 56.2
click at [293, 11] on div at bounding box center [589, 276] width 1178 height 553
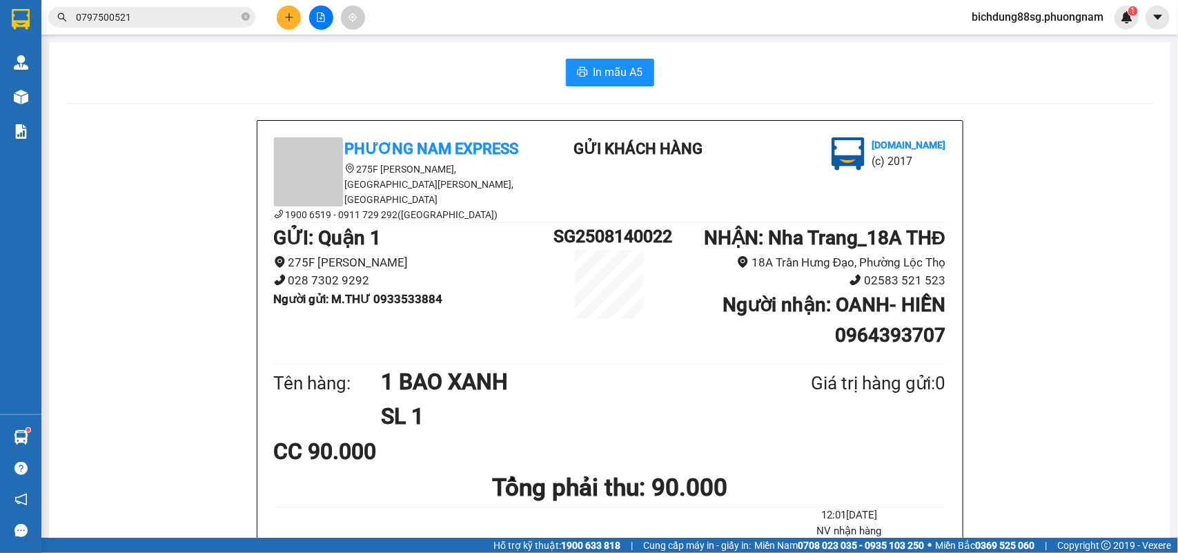
click at [326, 16] on button at bounding box center [321, 18] width 24 height 24
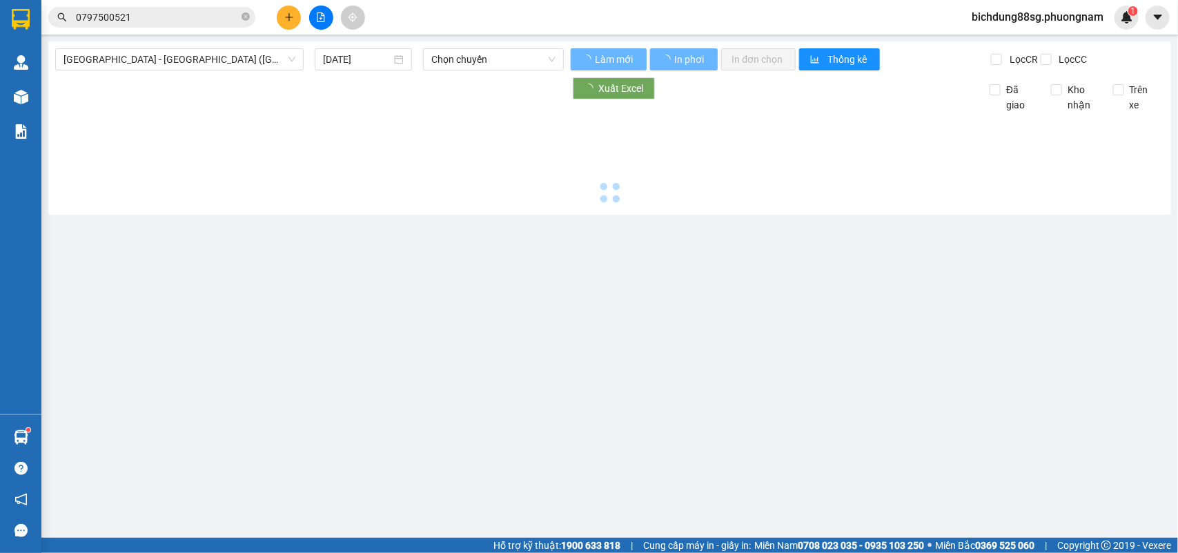
click at [302, 24] on div at bounding box center [321, 18] width 104 height 24
click at [297, 21] on button at bounding box center [289, 18] width 24 height 24
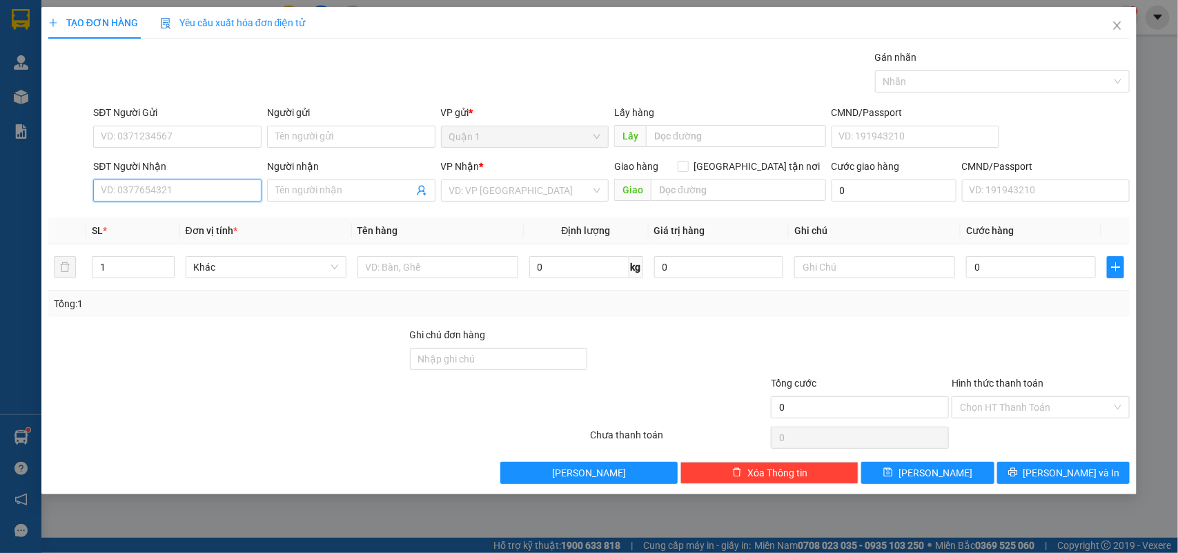
click at [194, 194] on input "SĐT Người Nhận" at bounding box center [177, 190] width 168 height 22
type input "0913"
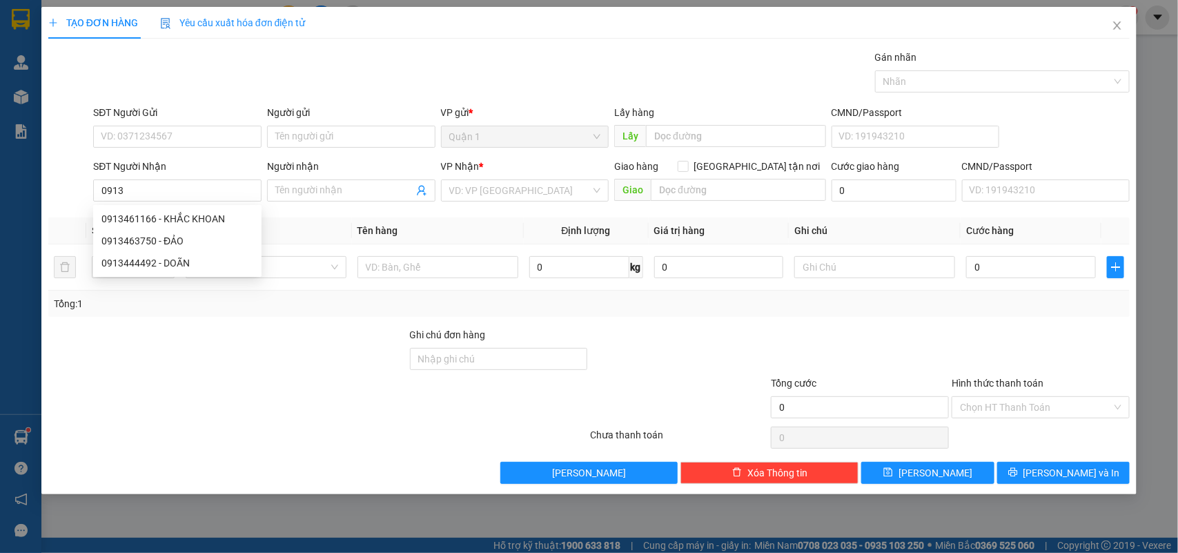
click at [230, 123] on div "SĐT Người Gửi" at bounding box center [177, 115] width 168 height 21
click at [222, 132] on input "SĐT Người Gửi" at bounding box center [177, 137] width 168 height 22
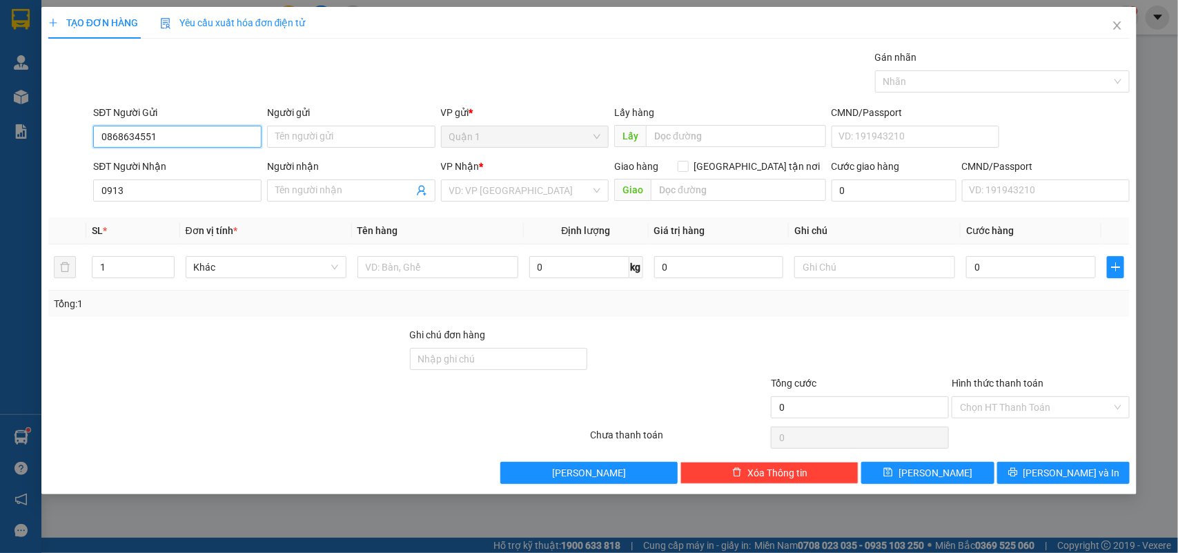
click at [207, 138] on input "0868634551" at bounding box center [177, 137] width 168 height 22
click at [182, 140] on input "0868634551" at bounding box center [177, 137] width 168 height 22
type input "0868634551"
click at [177, 188] on input "0913" at bounding box center [177, 190] width 168 height 22
type input "0"
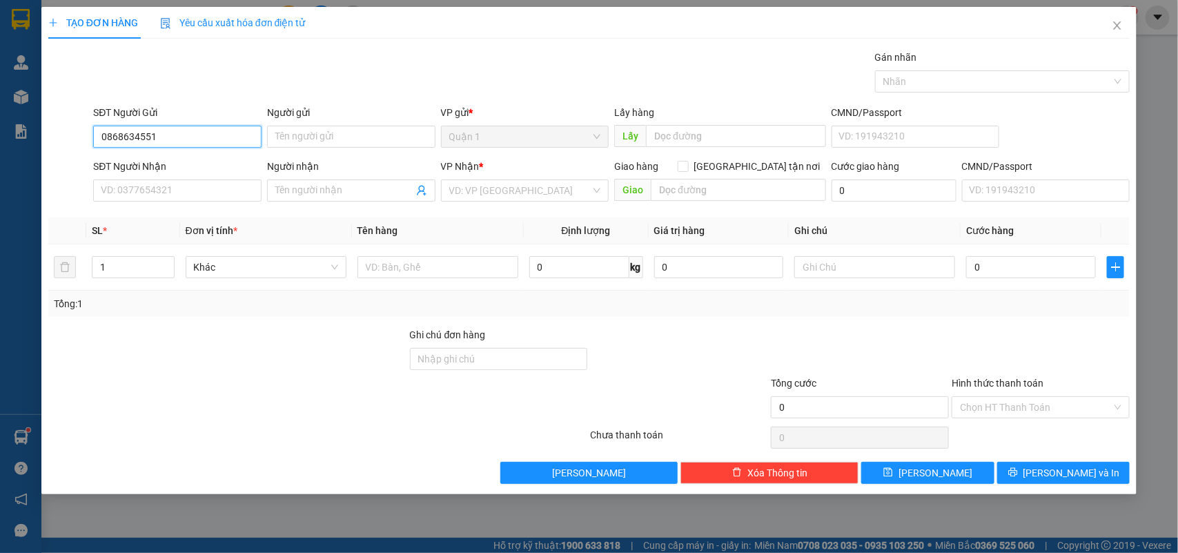
click at [202, 133] on input "0868634551" at bounding box center [177, 137] width 168 height 22
click at [168, 180] on input "SĐT Người Nhận" at bounding box center [177, 190] width 168 height 22
click at [195, 135] on input "0868634551" at bounding box center [177, 137] width 168 height 22
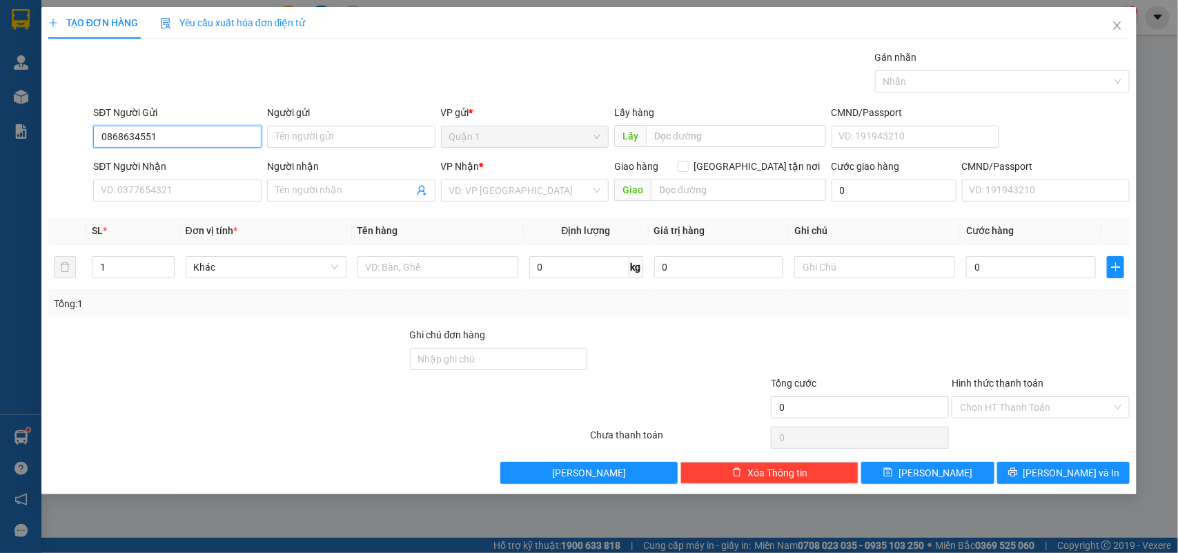
click at [195, 135] on input "0868634551" at bounding box center [177, 137] width 168 height 22
click at [208, 146] on input "0868634551" at bounding box center [177, 137] width 168 height 22
click at [304, 136] on input "Người gửi" at bounding box center [351, 137] width 168 height 22
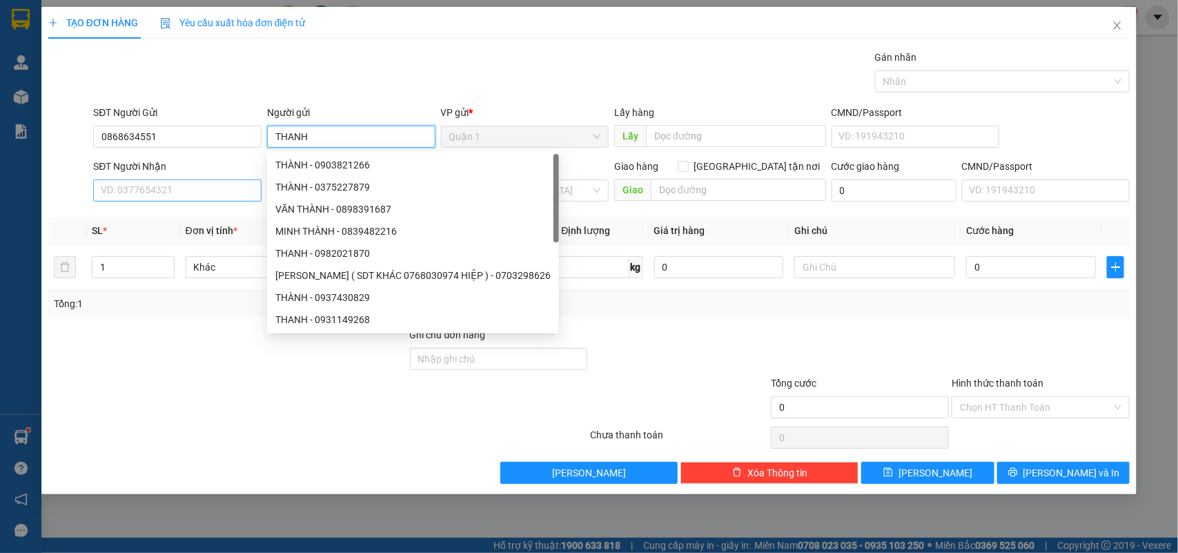
type input "THANH"
click at [166, 199] on input "SĐT Người Nhận" at bounding box center [177, 190] width 168 height 22
paste input "0913462168"
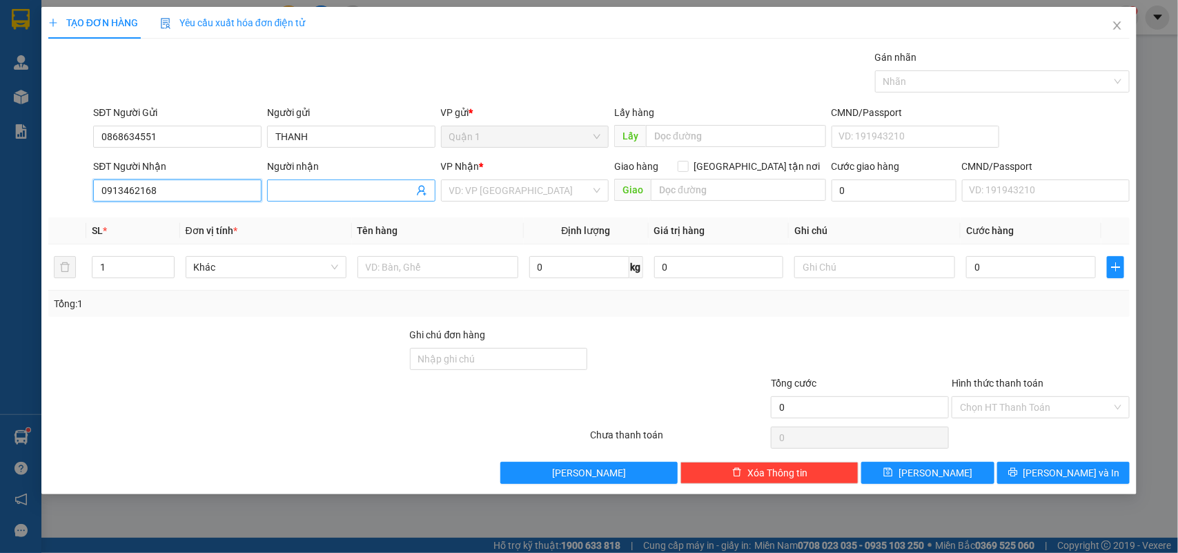
type input "0913462168"
click at [355, 184] on input "Người nhận" at bounding box center [344, 190] width 138 height 15
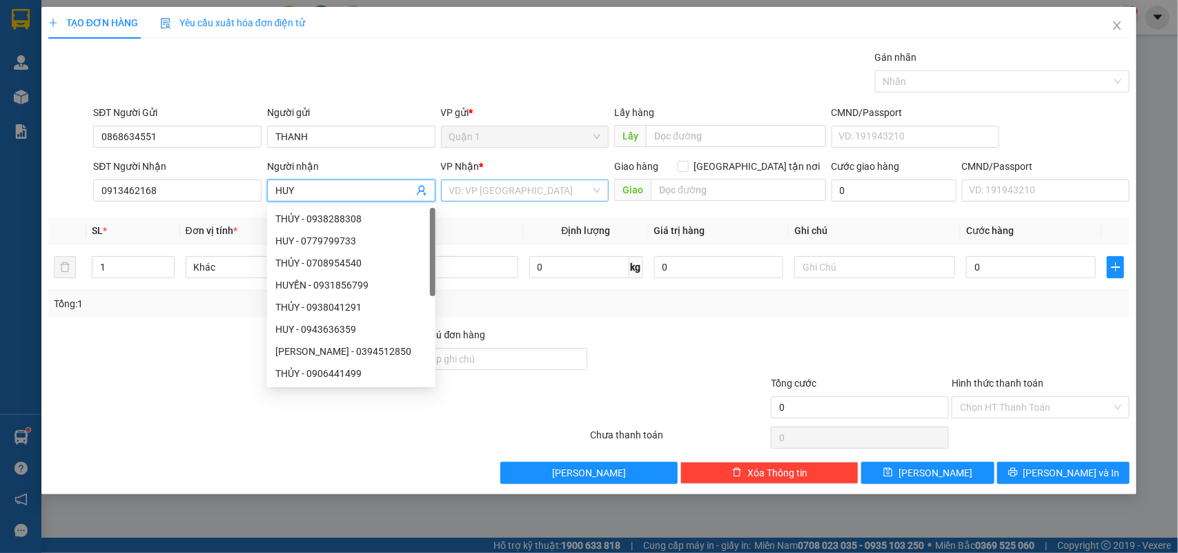
type input "HUY"
click at [569, 201] on input "search" at bounding box center [520, 190] width 142 height 21
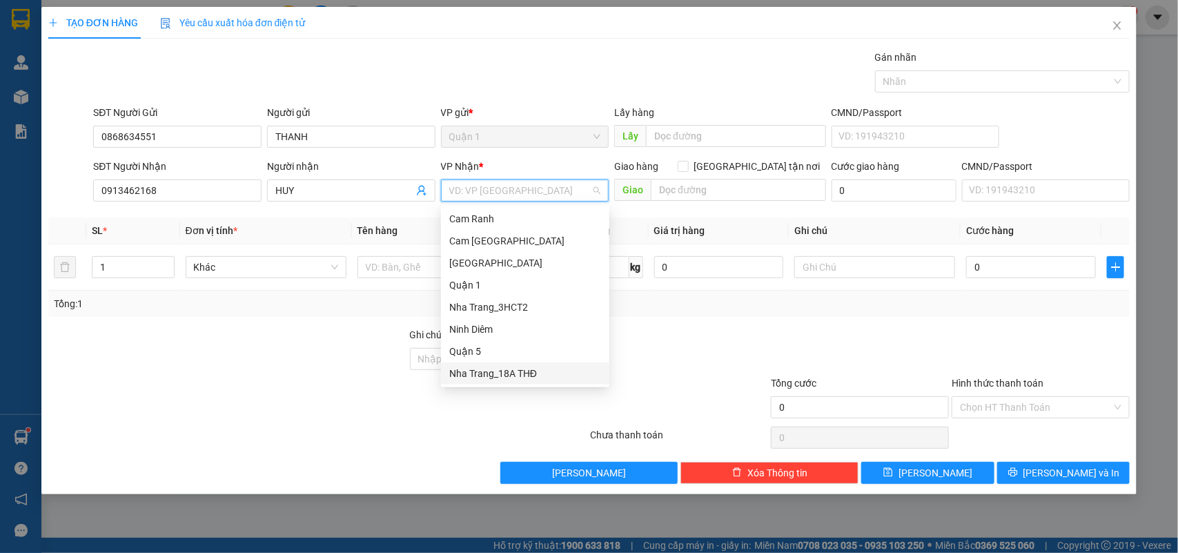
click at [500, 371] on div "Nha Trang_18A THĐ" at bounding box center [525, 373] width 152 height 15
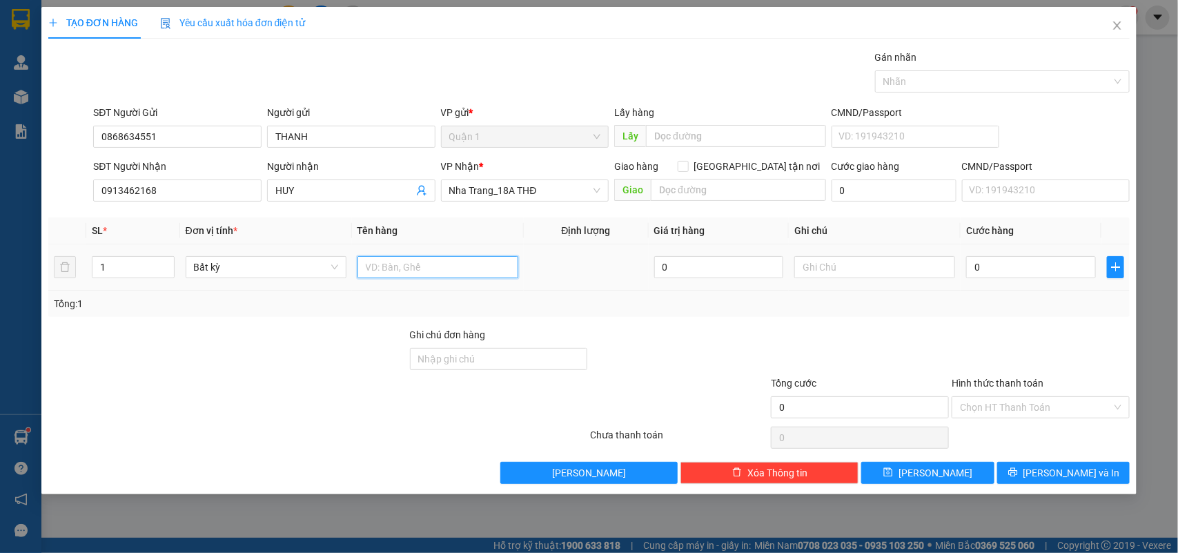
click at [429, 270] on input "text" at bounding box center [438, 267] width 161 height 22
type input "1T"
click at [1043, 273] on input "0" at bounding box center [1031, 267] width 130 height 22
type input "2"
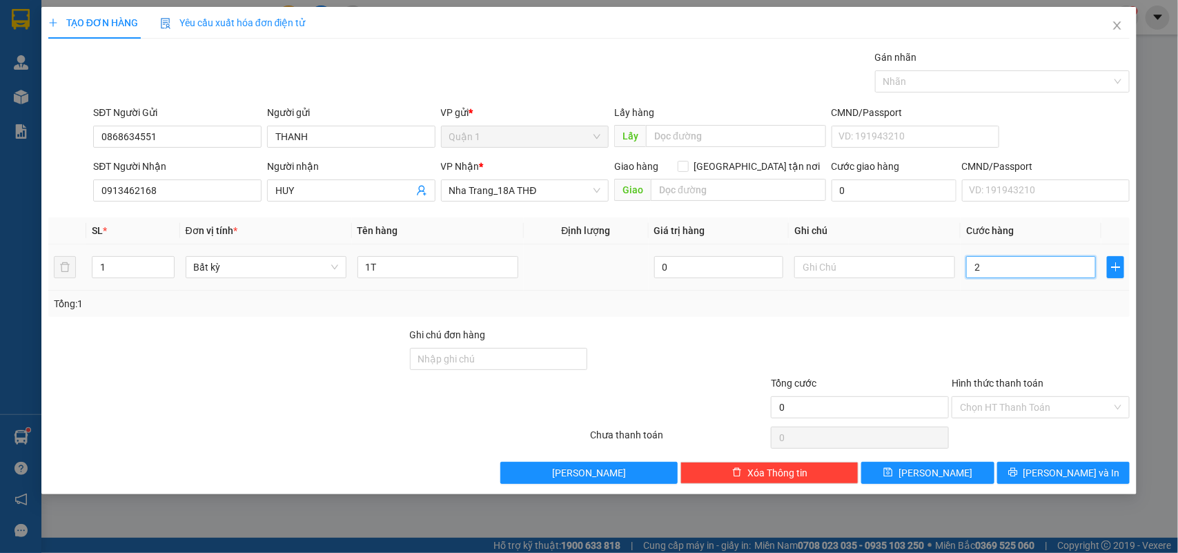
type input "2"
type input "20"
type input "203"
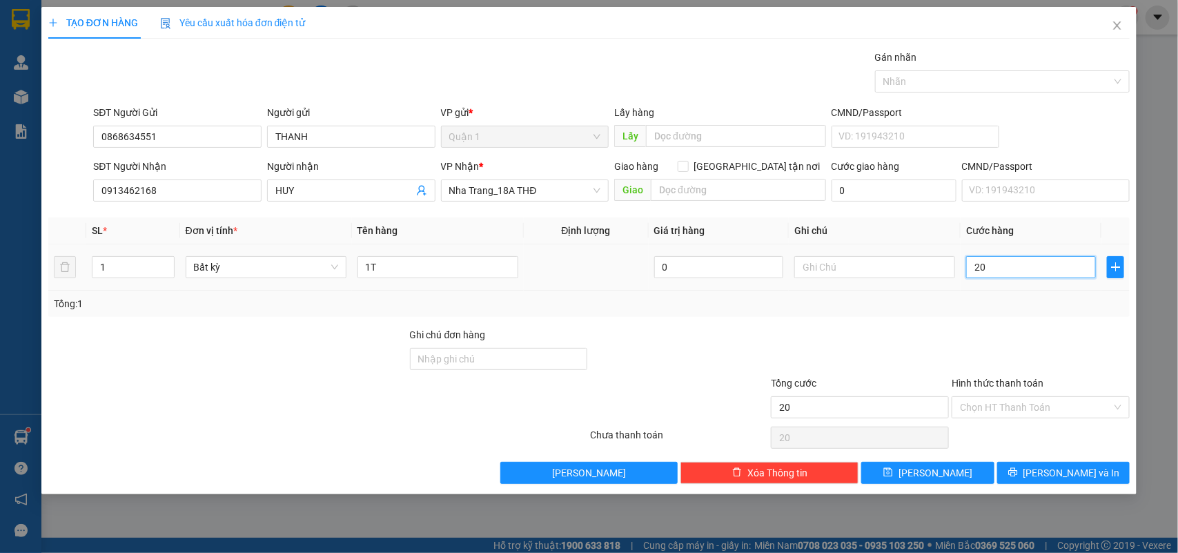
type input "203"
type input "20.332"
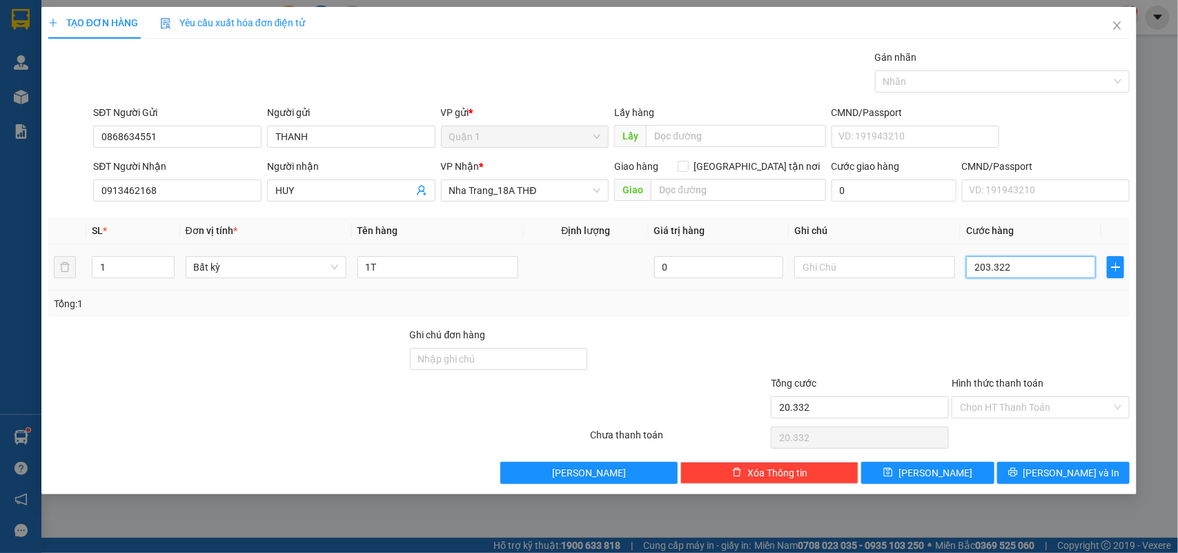
type input "2.033.223"
type input "203.322"
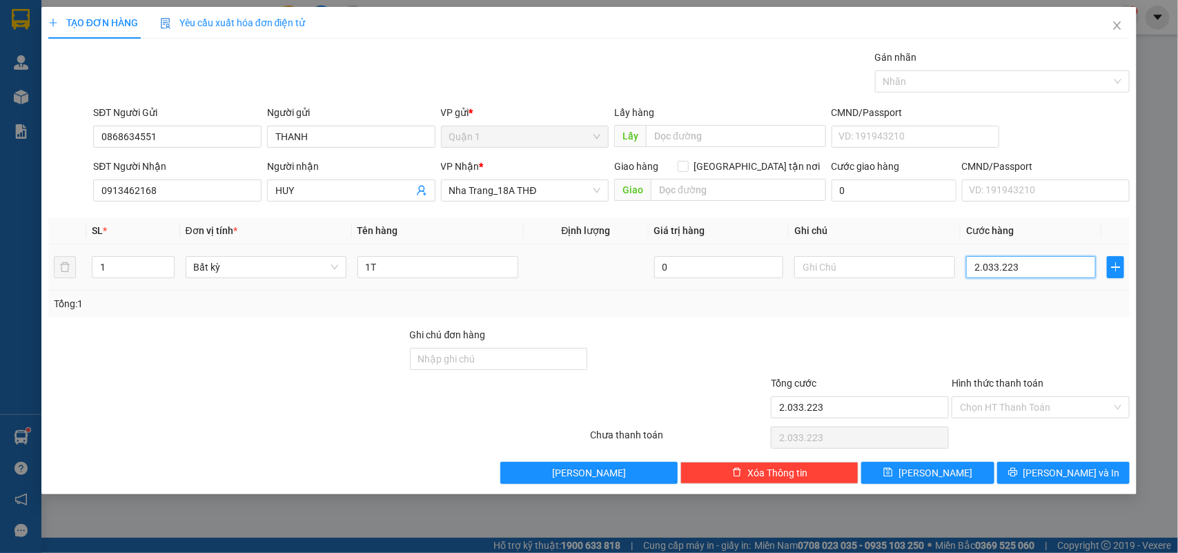
type input "203.322"
type input "0"
type input "030"
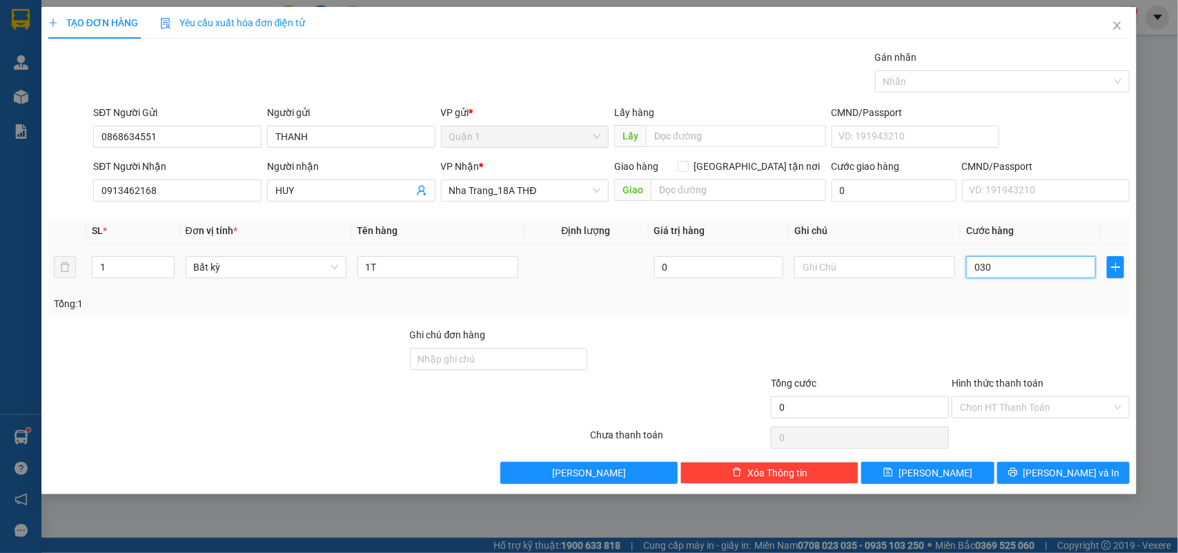
type input "30"
type input "30.000"
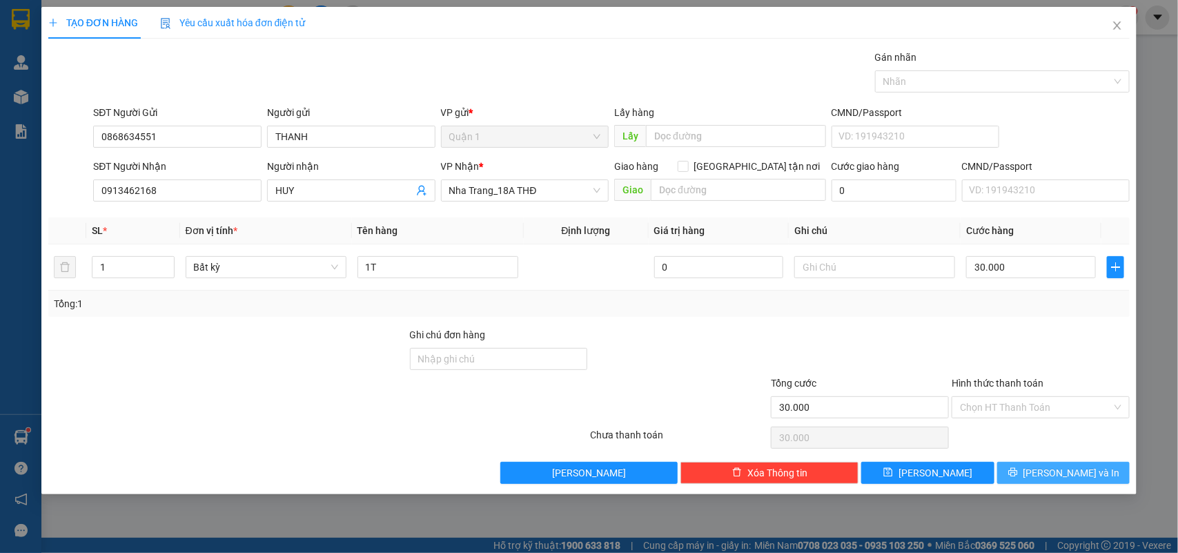
click at [1069, 473] on span "Lưu và In" at bounding box center [1072, 472] width 97 height 15
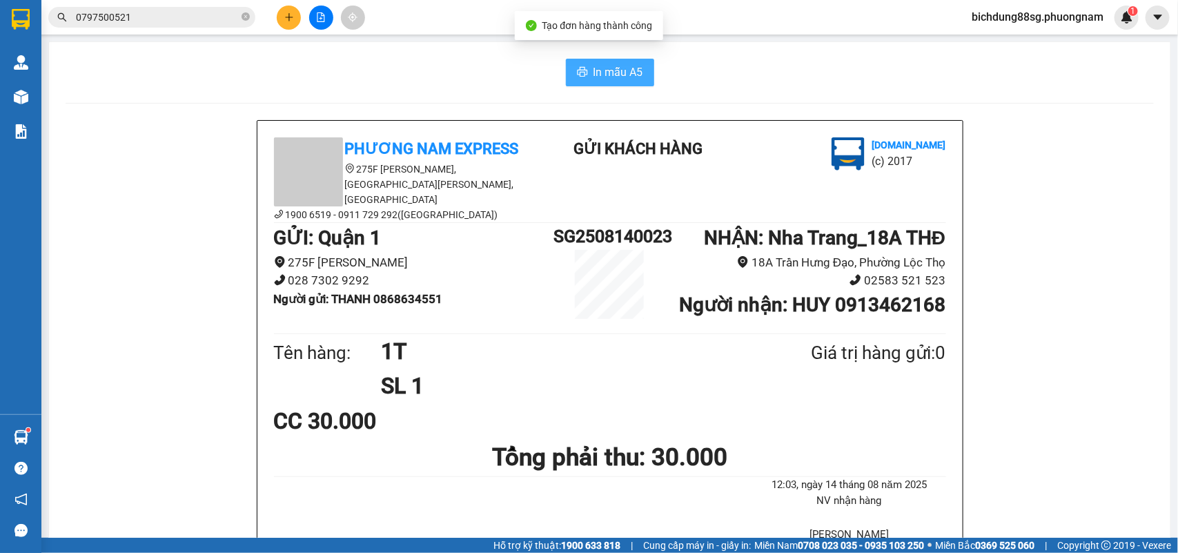
click at [596, 64] on span "In mẫu A5" at bounding box center [619, 72] width 50 height 17
click at [209, 12] on input "0797500521" at bounding box center [157, 17] width 163 height 15
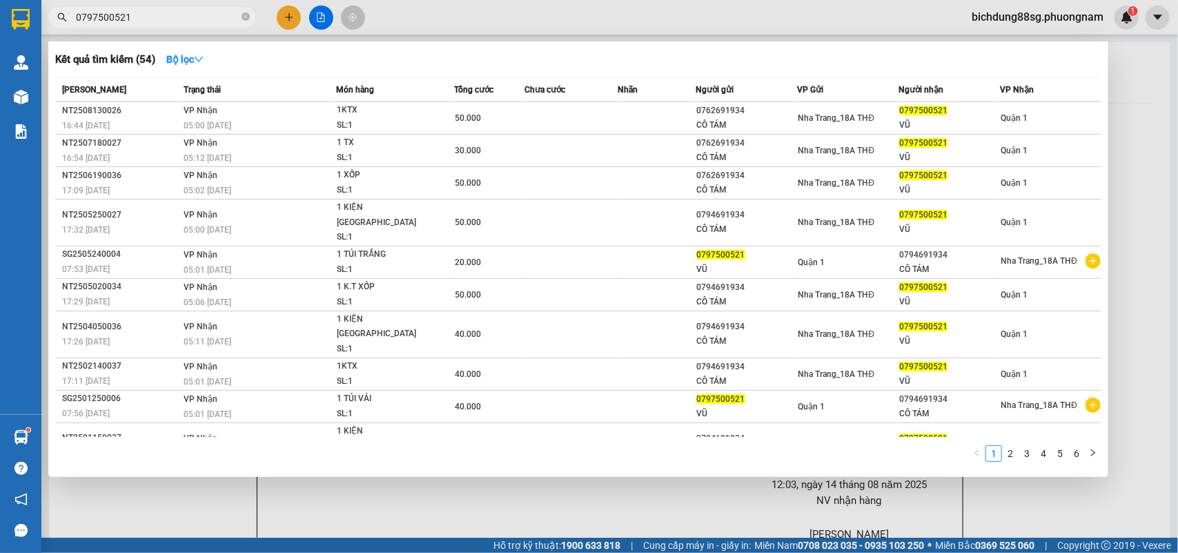
click at [209, 12] on input "0797500521" at bounding box center [157, 17] width 163 height 15
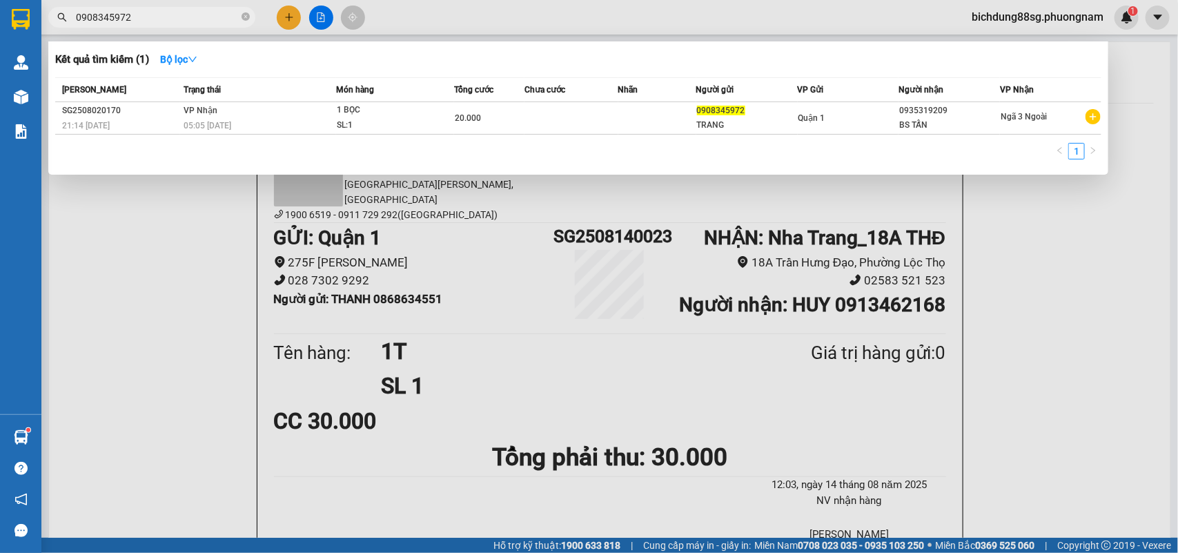
type input "0908345972"
click at [240, 18] on span "0908345972" at bounding box center [151, 17] width 207 height 21
click at [290, 10] on div at bounding box center [589, 276] width 1178 height 553
click at [290, 10] on button at bounding box center [289, 18] width 24 height 24
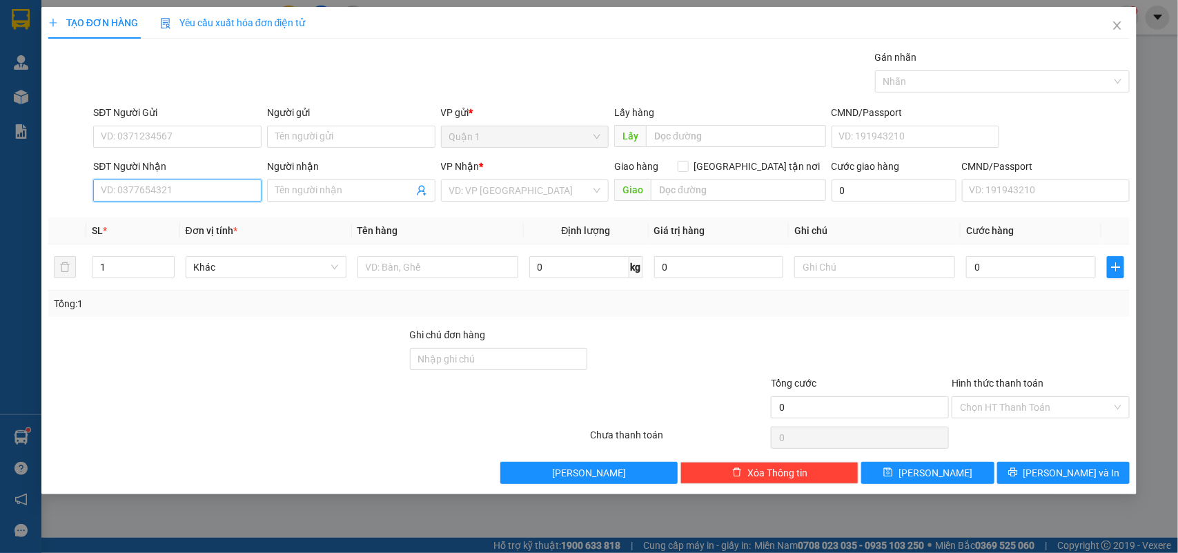
click at [167, 193] on input "SĐT Người Nhận" at bounding box center [177, 190] width 168 height 22
type input "0354544811"
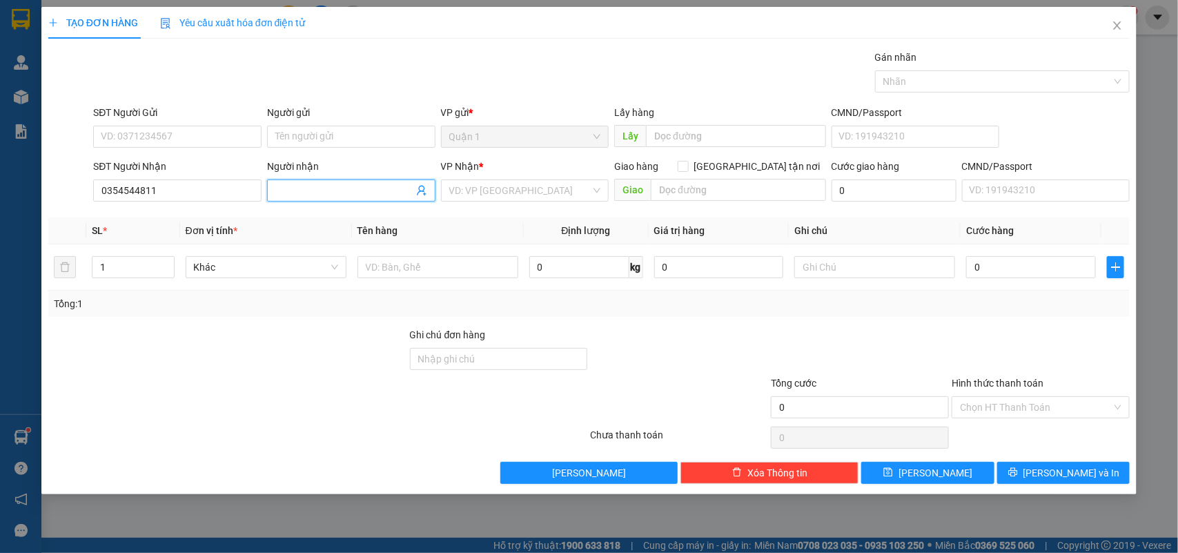
click at [311, 191] on input "Người nhận" at bounding box center [344, 190] width 138 height 15
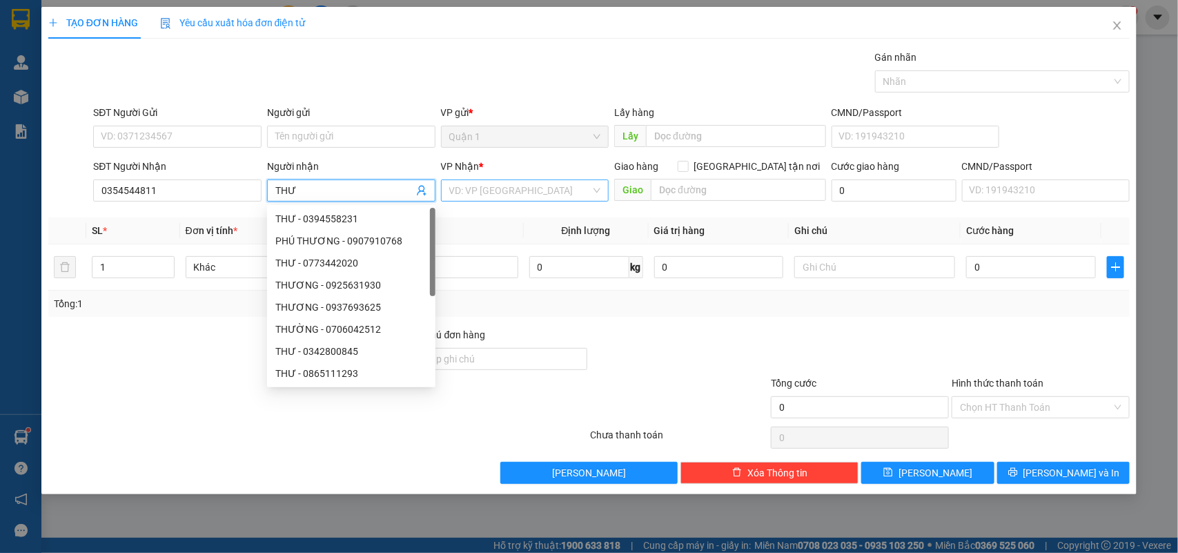
type input "THƯ"
click at [491, 188] on input "search" at bounding box center [520, 190] width 142 height 21
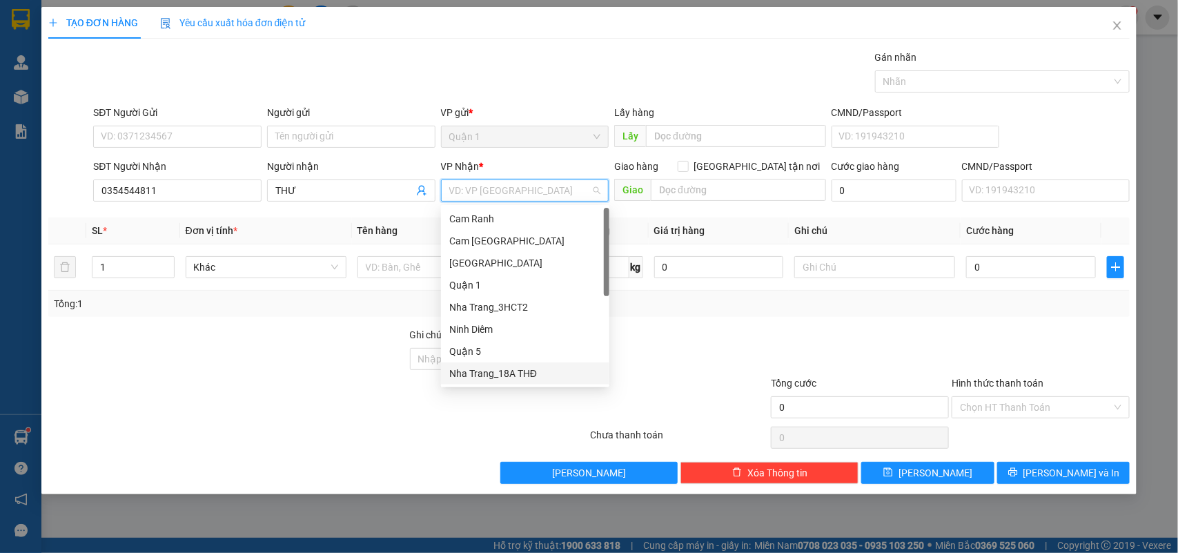
click at [503, 368] on div "Nha Trang_18A THĐ" at bounding box center [525, 373] width 152 height 15
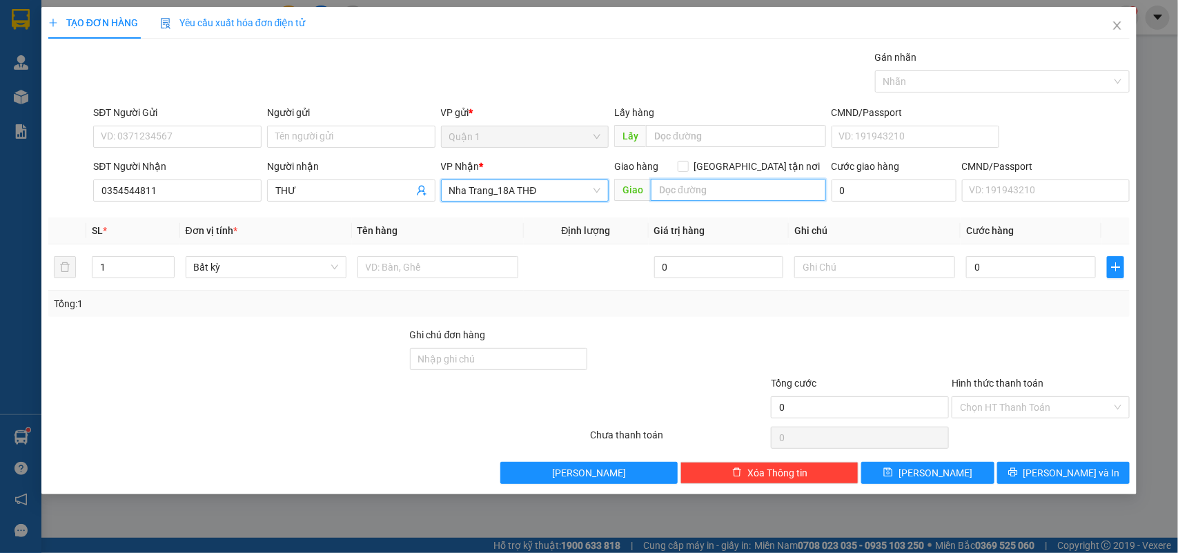
click at [692, 191] on input "text" at bounding box center [738, 190] width 175 height 22
type input "44-46 LÊ THÁNH TÔN LỘC THỌ NTRANG"
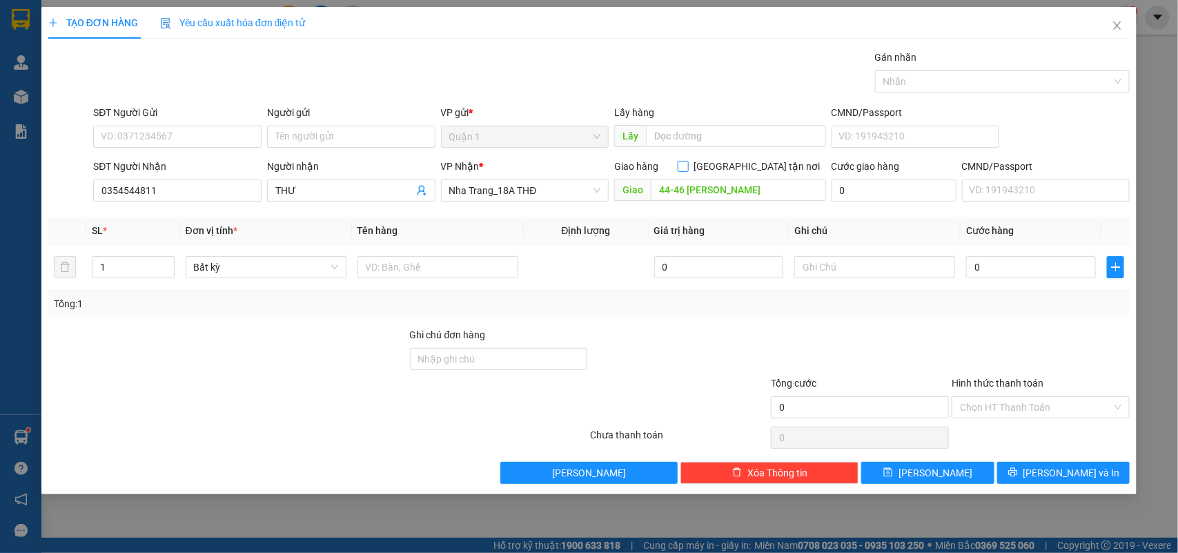
click at [687, 167] on input "Giao tận nơi" at bounding box center [683, 166] width 10 height 10
checkbox input "true"
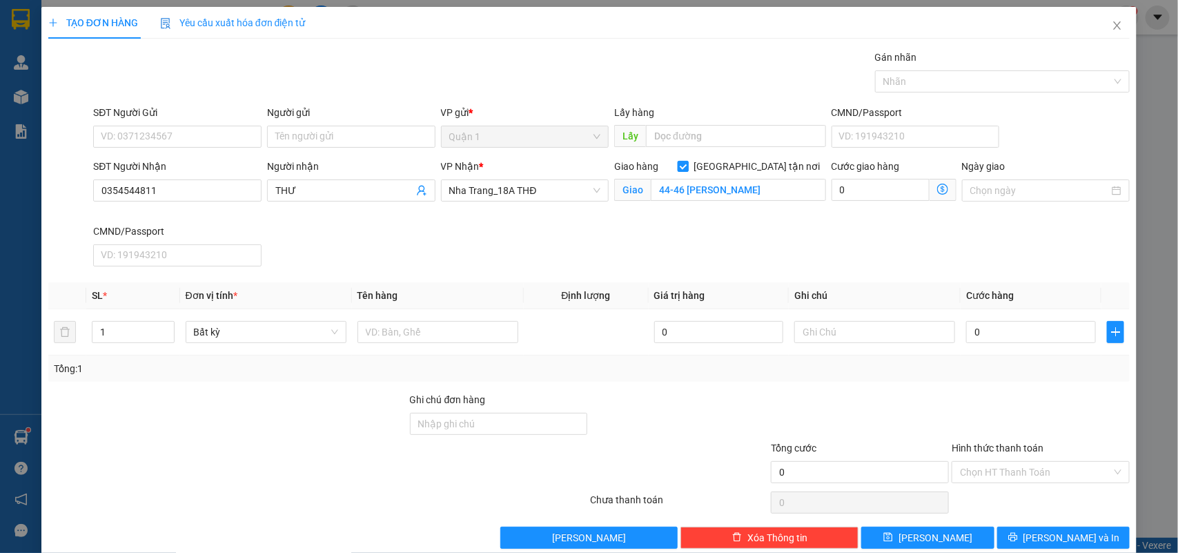
scroll to position [0, 0]
click at [138, 128] on input "SĐT Người Gửi" at bounding box center [177, 137] width 168 height 22
click at [166, 188] on input "0354544811" at bounding box center [177, 190] width 168 height 22
click at [167, 188] on input "0354544811" at bounding box center [177, 190] width 168 height 22
click at [186, 135] on input "SĐT Người Gửi" at bounding box center [177, 137] width 168 height 22
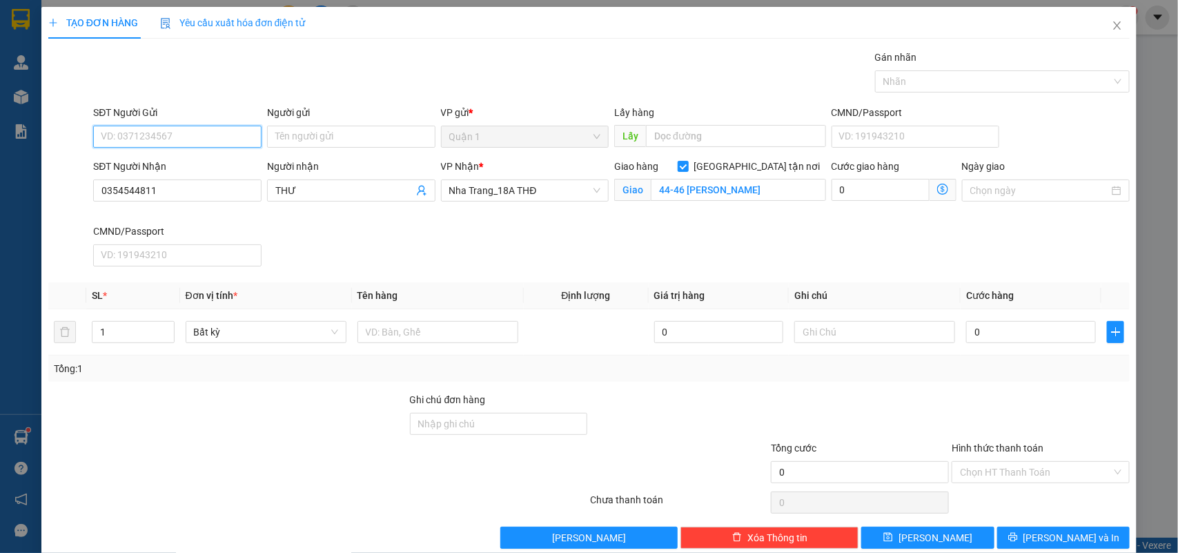
paste input "0354544811"
type input "0354544811"
click at [184, 164] on div "0354544811 - MINH THƯ" at bounding box center [176, 164] width 150 height 15
type input "MINH THƯ"
type input "0354544811"
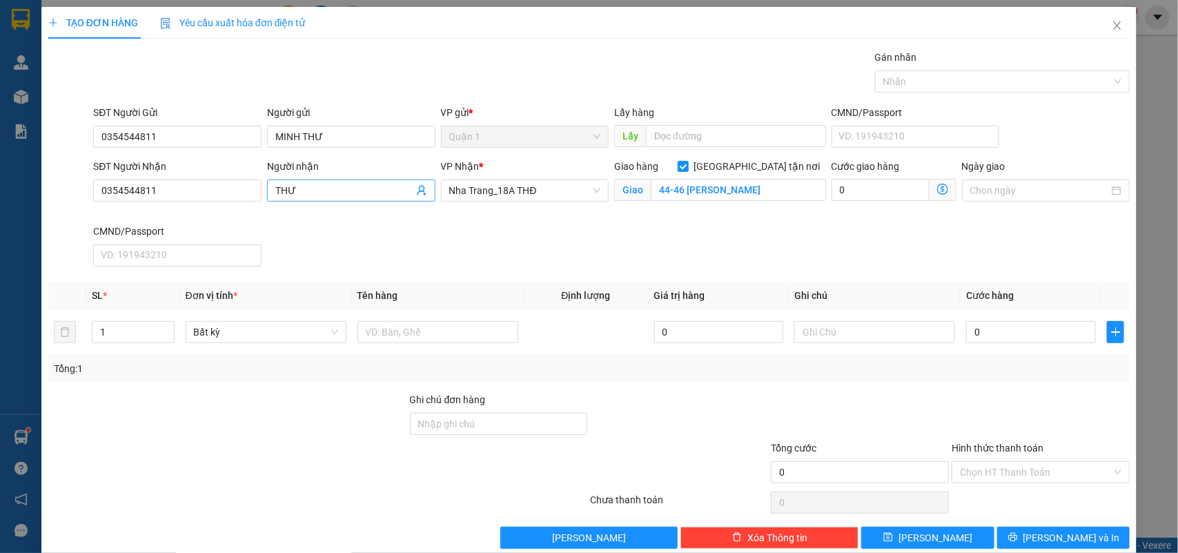
click at [300, 188] on input "THƯ" at bounding box center [344, 190] width 138 height 15
click at [300, 187] on input "THƯ" at bounding box center [344, 190] width 138 height 15
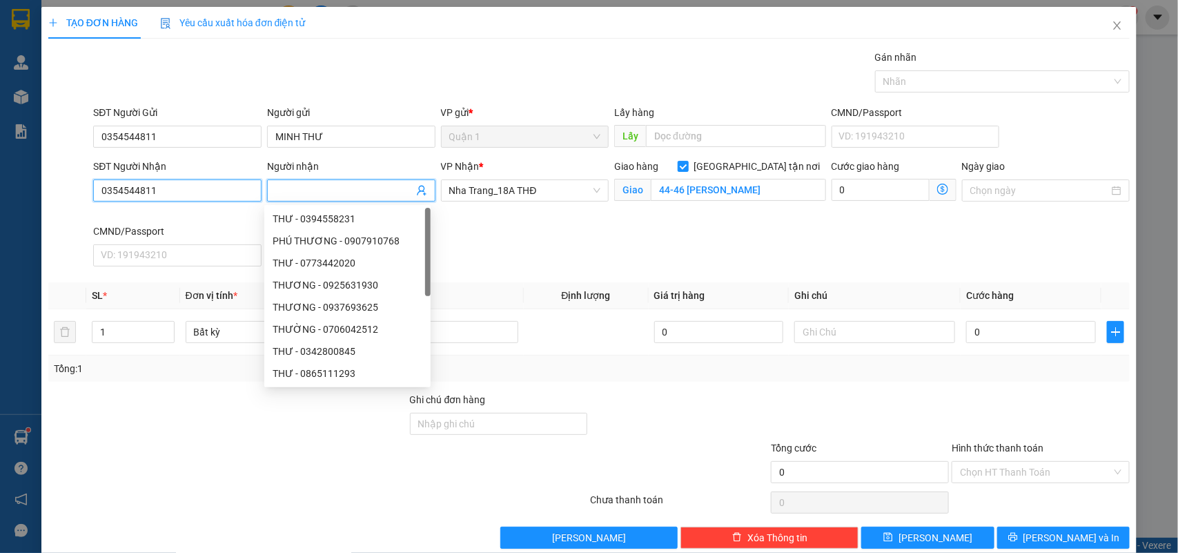
click at [184, 188] on input "0354544811" at bounding box center [177, 190] width 168 height 22
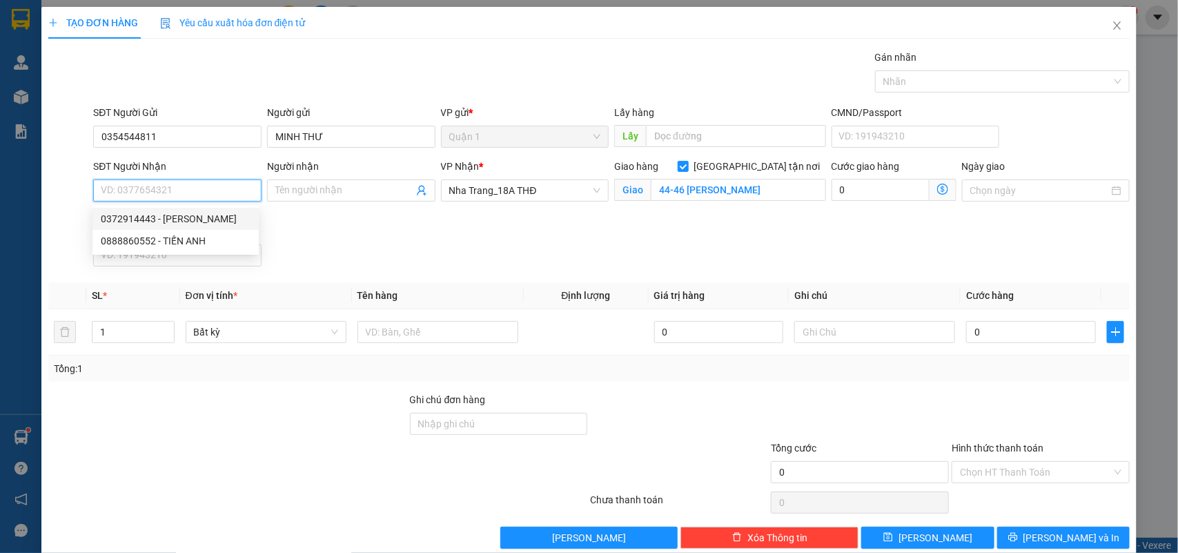
click at [204, 215] on div "0372914443 - KIM-THẢO" at bounding box center [176, 218] width 150 height 15
type input "0372914443"
type input "KIM-THẢO"
type input "44 - 46 LÊ THÁNH TÔN"
type input "0372914443"
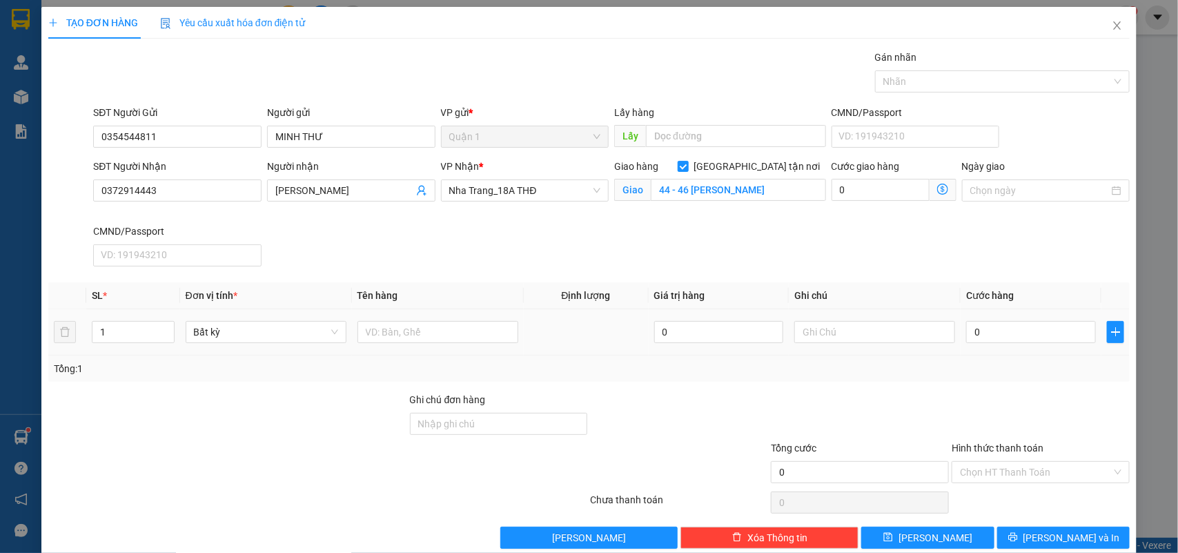
click at [405, 311] on td at bounding box center [438, 332] width 172 height 46
click at [413, 326] on input "text" at bounding box center [438, 332] width 161 height 22
click at [413, 331] on input "text" at bounding box center [438, 332] width 161 height 22
type input "1KTX"
click at [967, 332] on input "0" at bounding box center [1031, 332] width 130 height 22
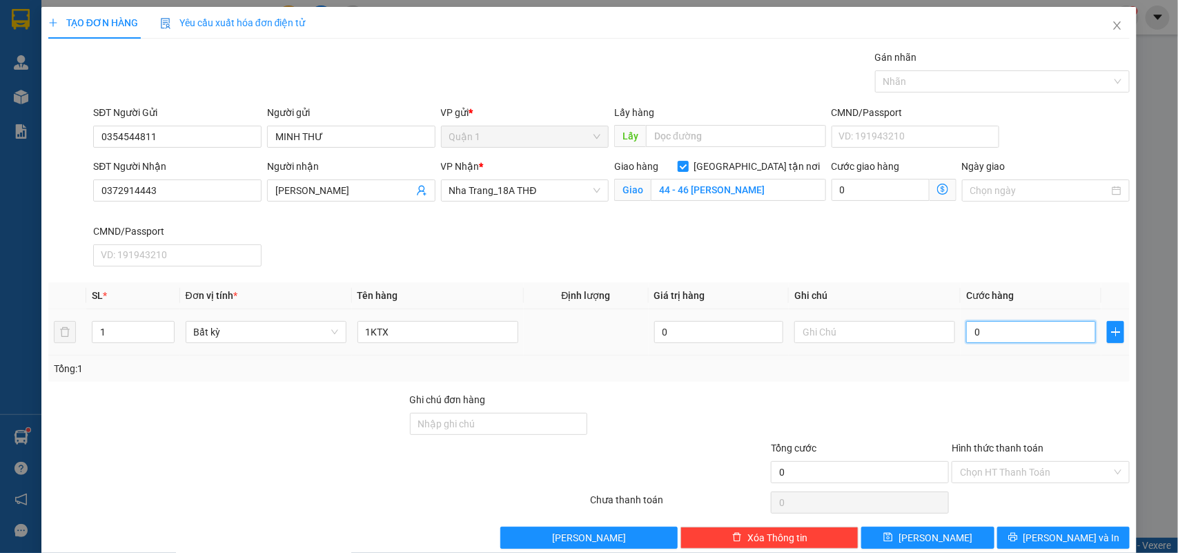
type input "5"
type input "50"
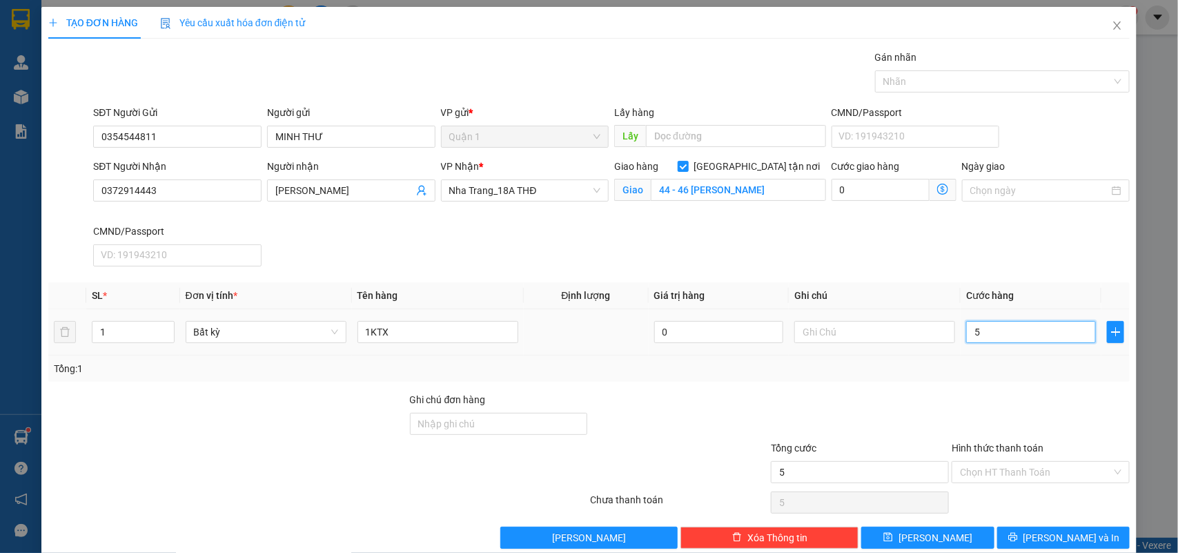
type input "50"
click at [1036, 453] on div "Hình thức thanh toán" at bounding box center [1041, 450] width 178 height 21
type input "50.000"
click at [1027, 459] on div "Hình thức thanh toán" at bounding box center [1041, 450] width 178 height 21
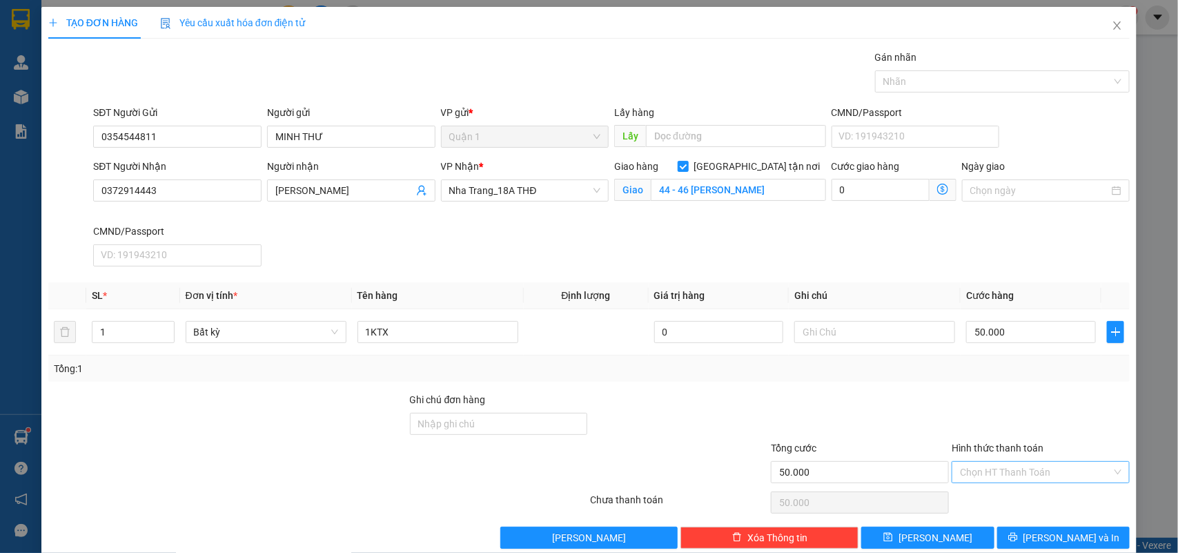
click at [1017, 475] on input "Hình thức thanh toán" at bounding box center [1036, 472] width 152 height 21
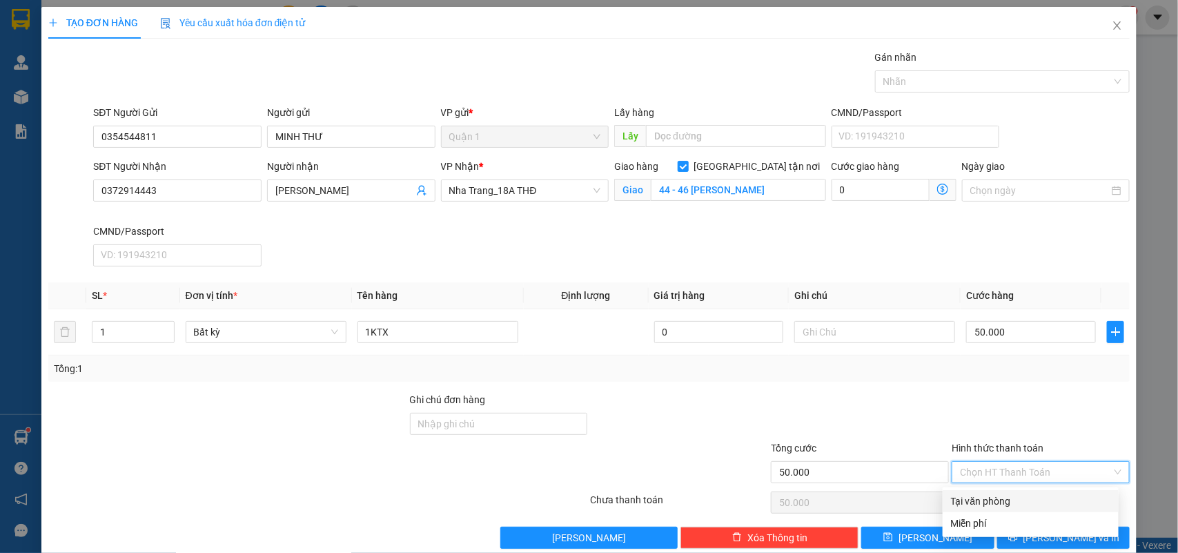
click at [997, 490] on div "Tại văn phòng" at bounding box center [1031, 501] width 176 height 22
type input "0"
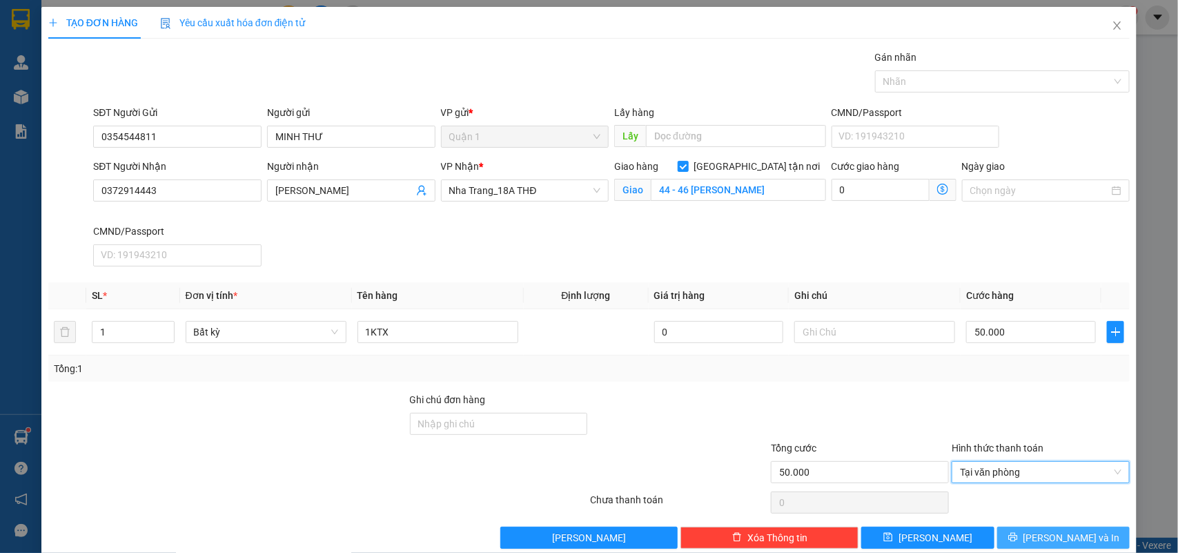
click at [1031, 528] on button "Lưu và In" at bounding box center [1063, 538] width 133 height 22
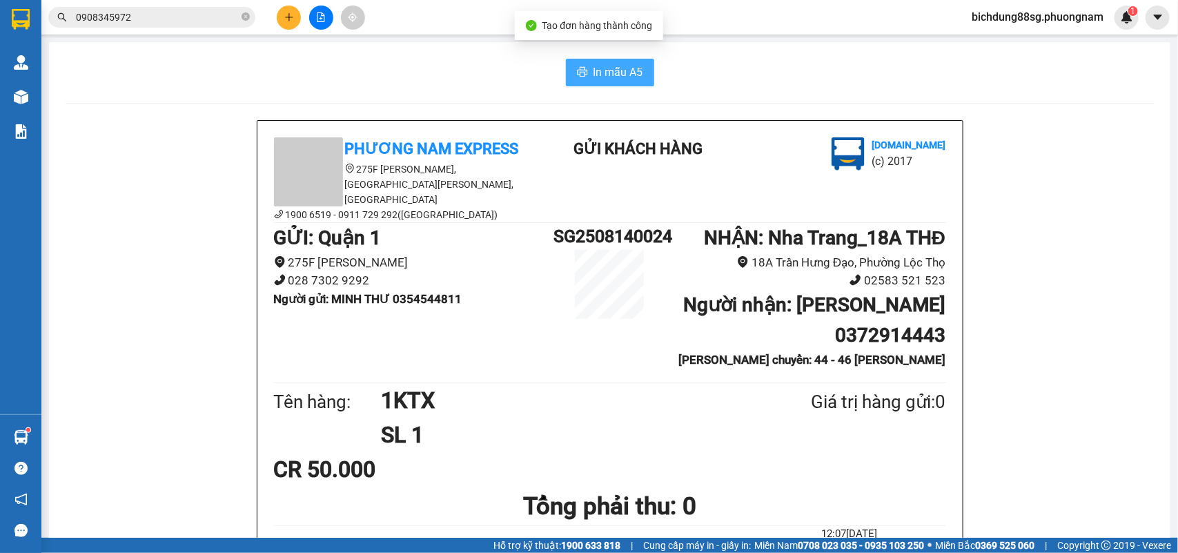
click at [622, 64] on span "In mẫu A5" at bounding box center [619, 72] width 50 height 17
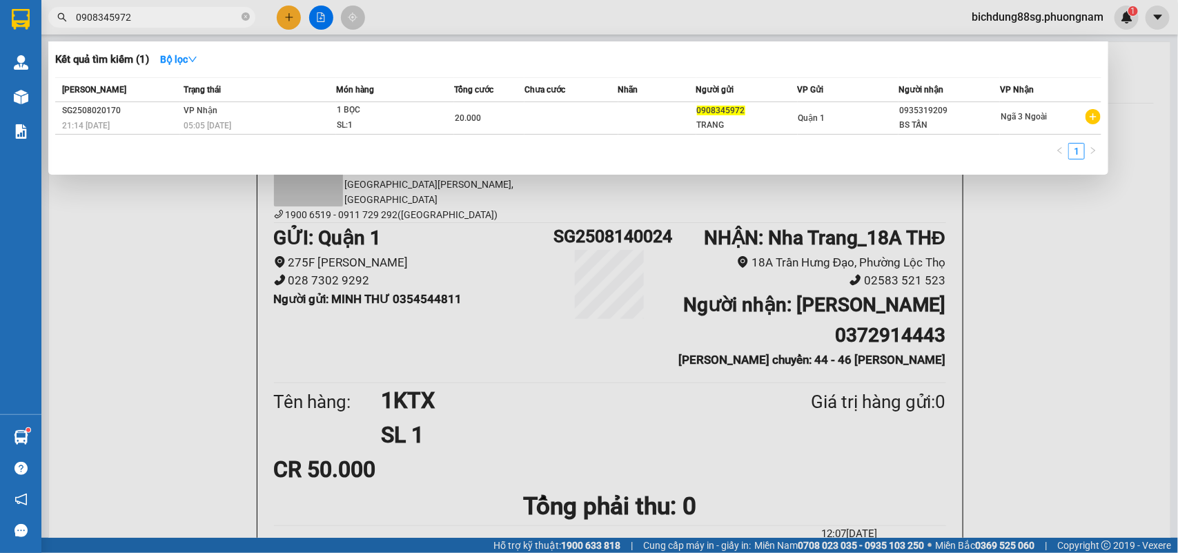
click at [174, 24] on span "0908345972" at bounding box center [151, 17] width 207 height 21
click at [177, 18] on input "0908345972" at bounding box center [157, 17] width 163 height 15
click at [290, 9] on div at bounding box center [589, 276] width 1178 height 553
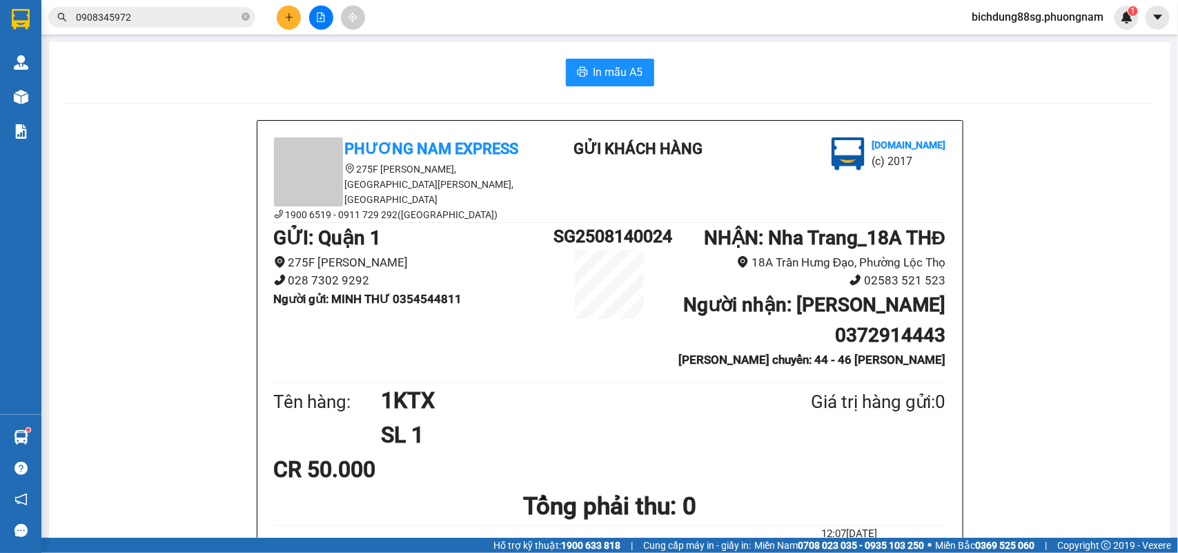
click at [290, 9] on button at bounding box center [289, 18] width 24 height 24
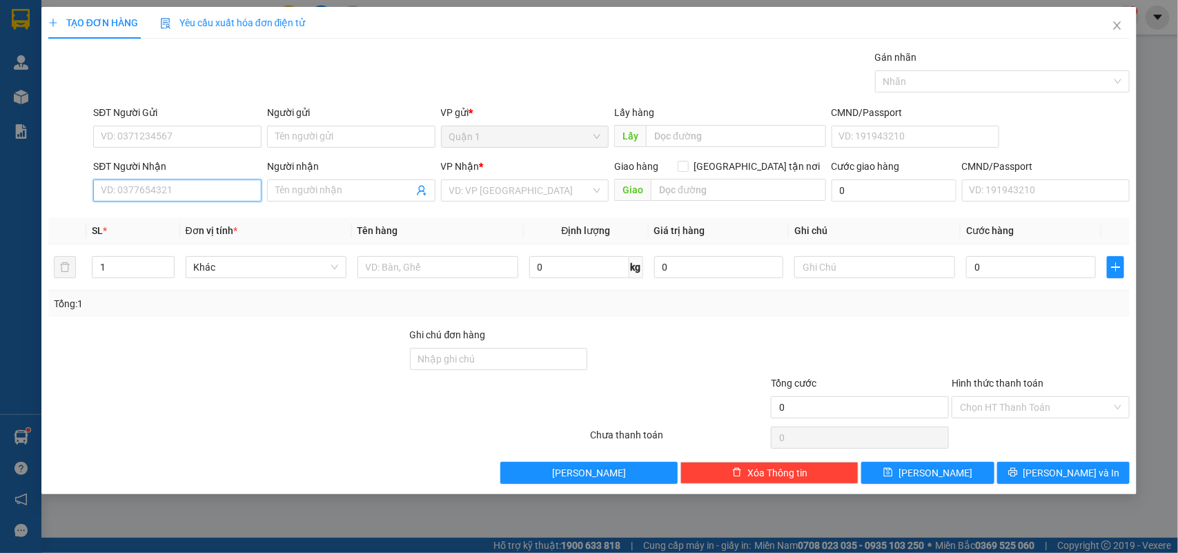
click at [183, 192] on input "SĐT Người Nhận" at bounding box center [177, 190] width 168 height 22
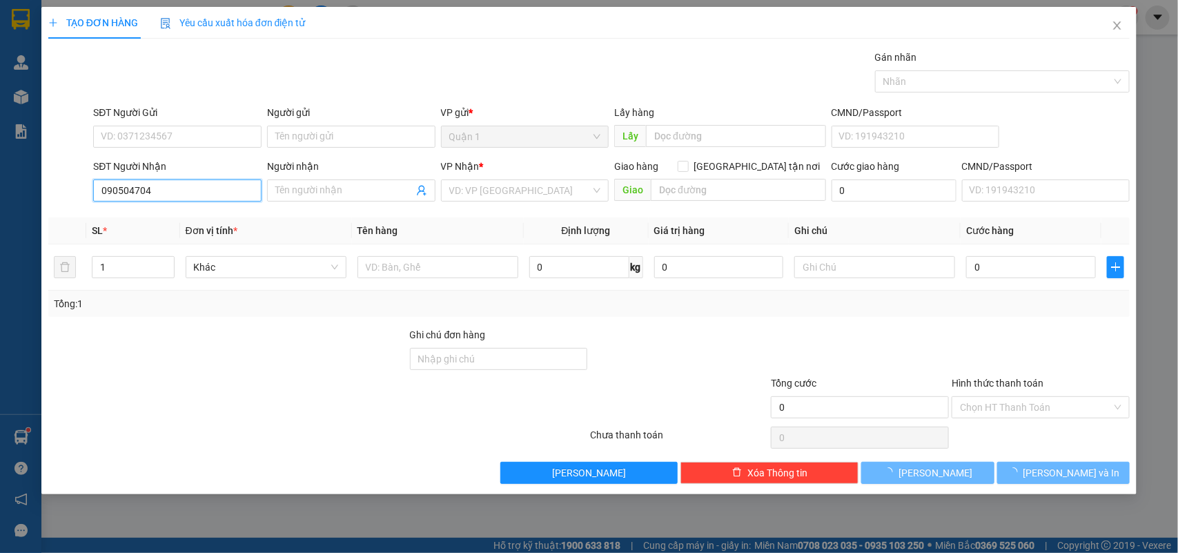
type input "0905047045"
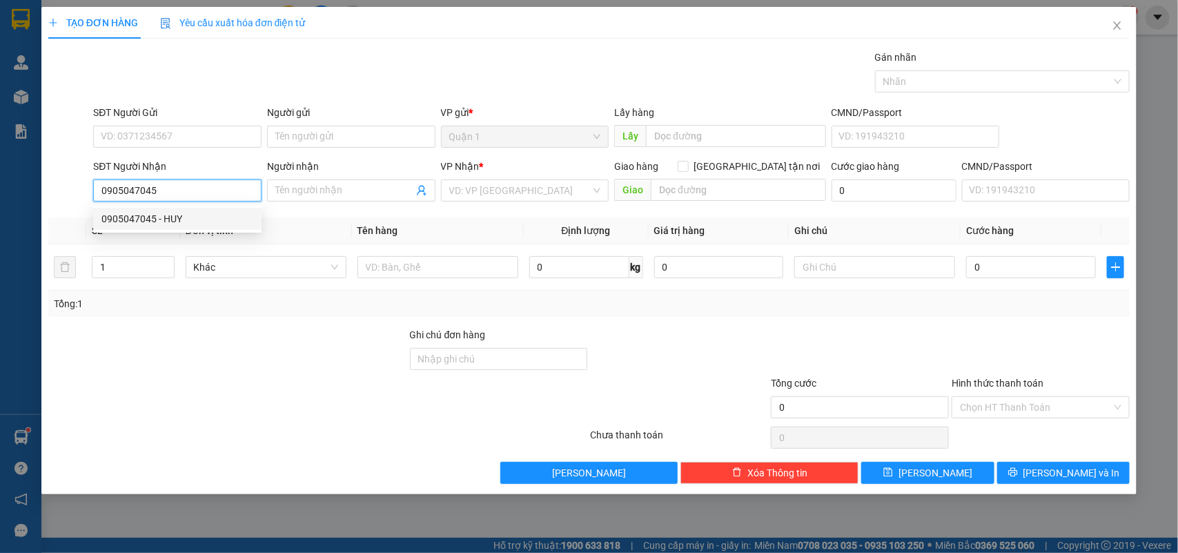
click at [166, 226] on div "0905047045 - HUY" at bounding box center [177, 219] width 168 height 22
type input "HUY"
checkbox input "true"
type input "28 HÁT GIANG PHƯỚC HÒA"
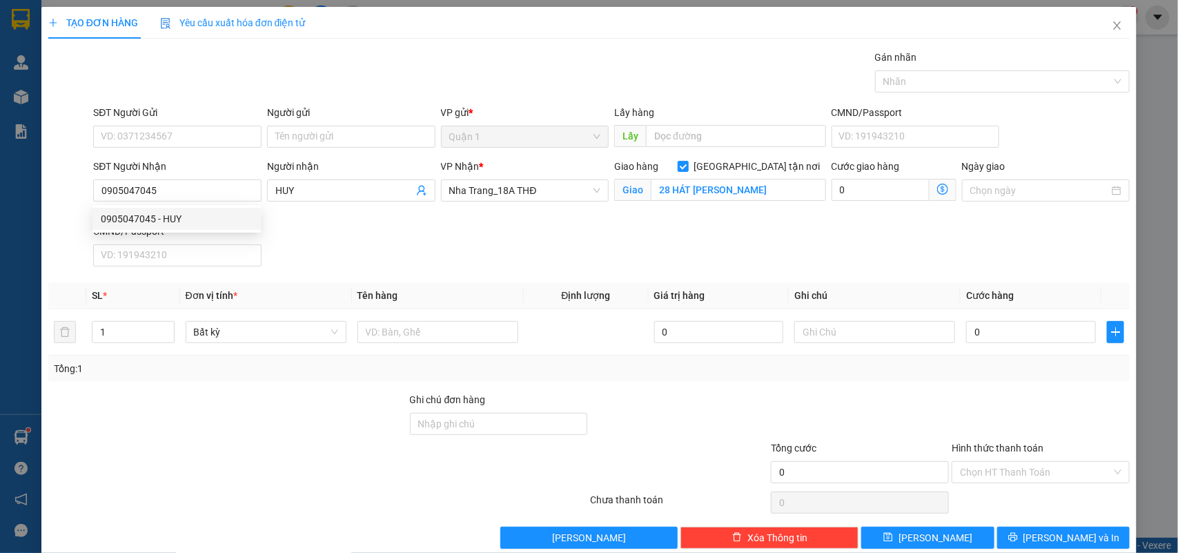
click at [201, 148] on div "SĐT Người Gửi VD: 0371234567" at bounding box center [177, 129] width 168 height 48
click at [201, 147] on input "SĐT Người Gửi" at bounding box center [177, 137] width 168 height 22
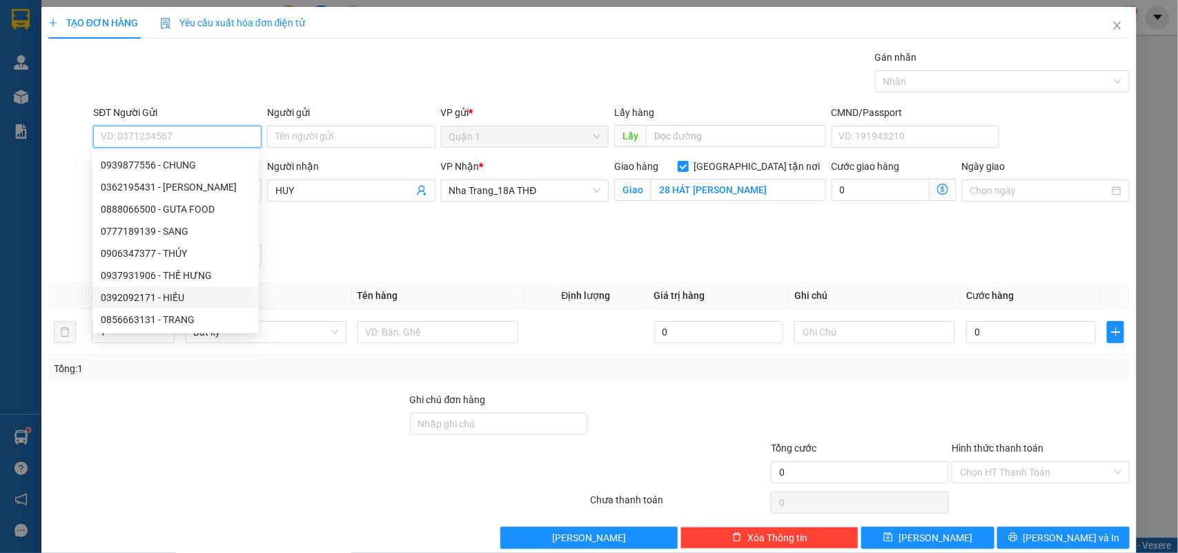
click at [180, 293] on div "0392092171 - HIẾU" at bounding box center [176, 297] width 150 height 15
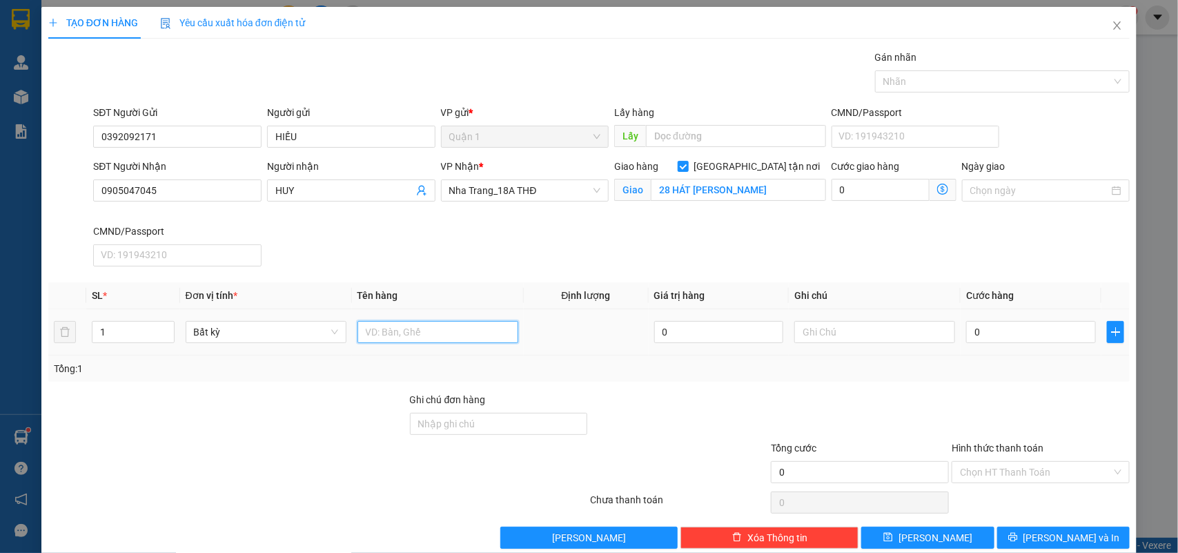
click at [473, 335] on input "text" at bounding box center [438, 332] width 161 height 22
click at [1003, 349] on td "0" at bounding box center [1031, 332] width 141 height 46
click at [1011, 340] on input "0" at bounding box center [1031, 332] width 130 height 22
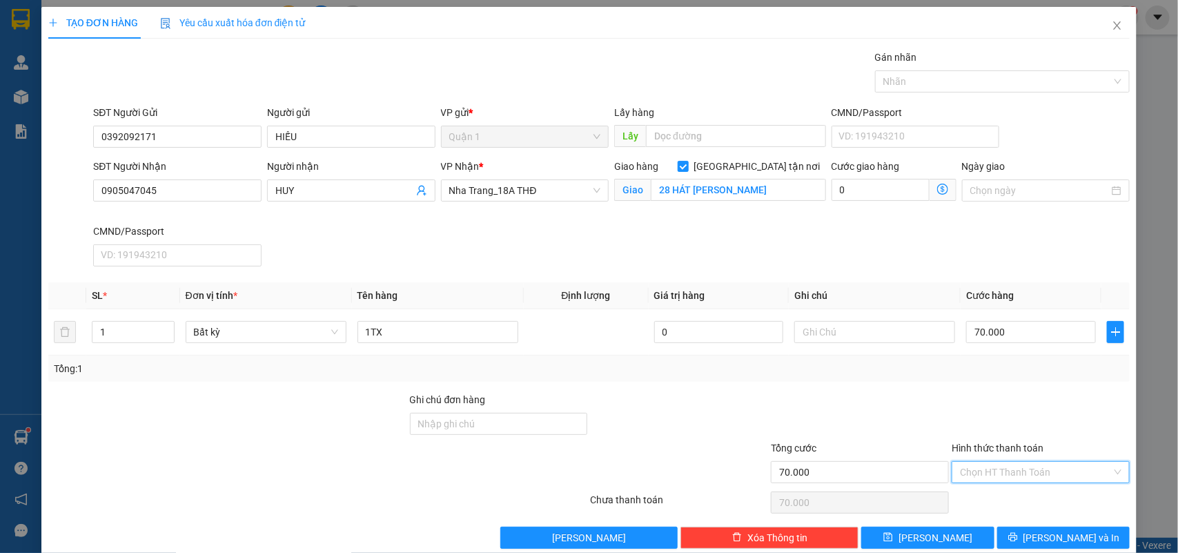
click at [1004, 471] on input "Hình thức thanh toán" at bounding box center [1036, 472] width 152 height 21
click at [982, 487] on div "Transit Pickup Surcharge Ids Transit Deliver Surcharge Ids Transit Deliver Surc…" at bounding box center [589, 299] width 1082 height 499
click at [1033, 476] on input "Hình thức thanh toán" at bounding box center [1036, 472] width 152 height 21
click at [994, 491] on div "Tại văn phòng" at bounding box center [1031, 501] width 176 height 22
click at [1048, 536] on span "Lưu và In" at bounding box center [1072, 537] width 97 height 15
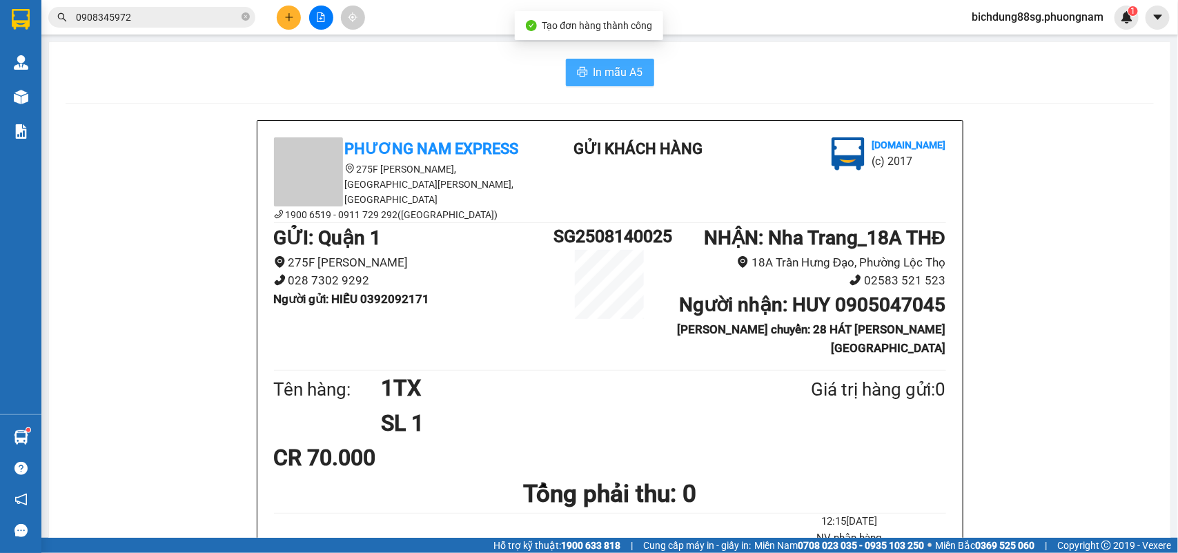
click at [598, 69] on span "In mẫu A5" at bounding box center [619, 72] width 50 height 17
click at [297, 17] on button at bounding box center [289, 18] width 24 height 24
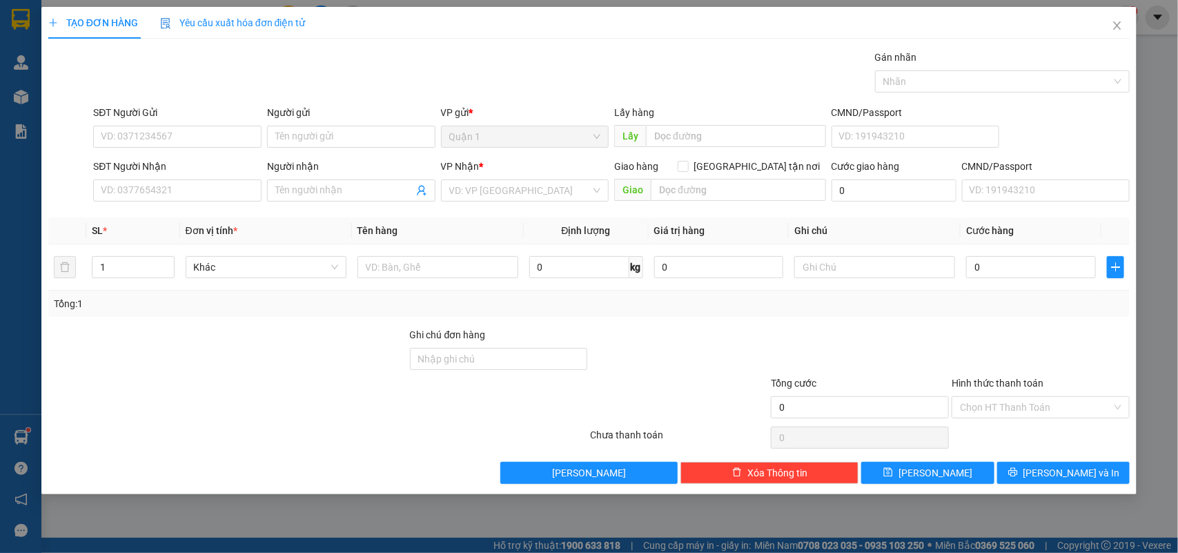
click at [183, 202] on div "SĐT Người Nhận VD: 0377654321" at bounding box center [177, 183] width 168 height 48
click at [188, 198] on input "SĐT Người Nhận" at bounding box center [177, 190] width 168 height 22
click at [208, 224] on div "0985103780 - THÚY" at bounding box center [177, 218] width 152 height 15
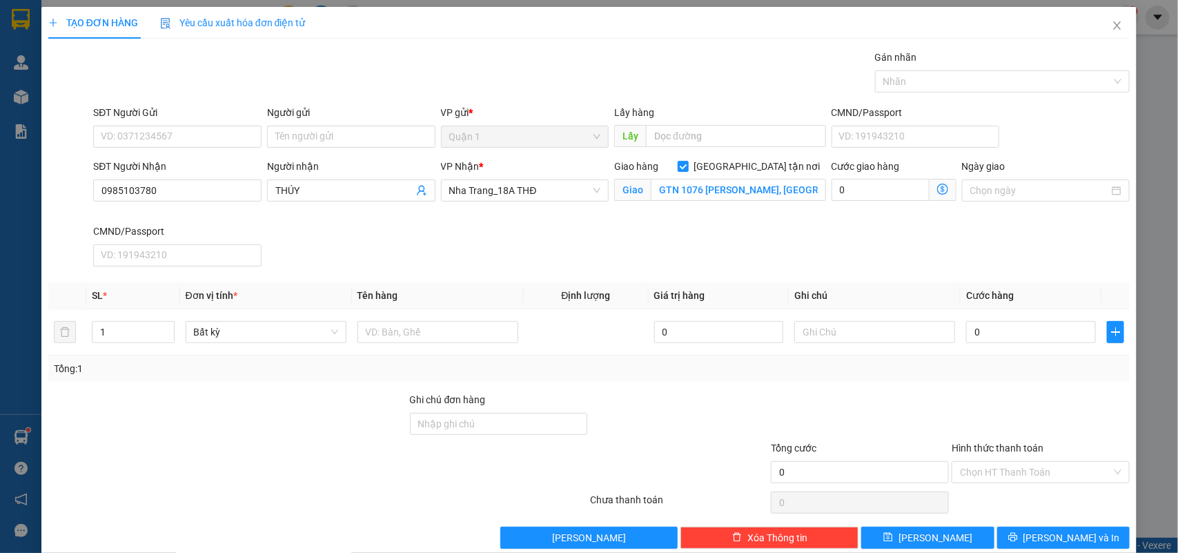
click at [191, 150] on div "SĐT Người Gửi VD: 0371234567" at bounding box center [177, 129] width 168 height 48
click at [202, 136] on input "SĐT Người Gửi" at bounding box center [177, 137] width 168 height 22
click at [298, 135] on input "Người gửi" at bounding box center [351, 137] width 168 height 22
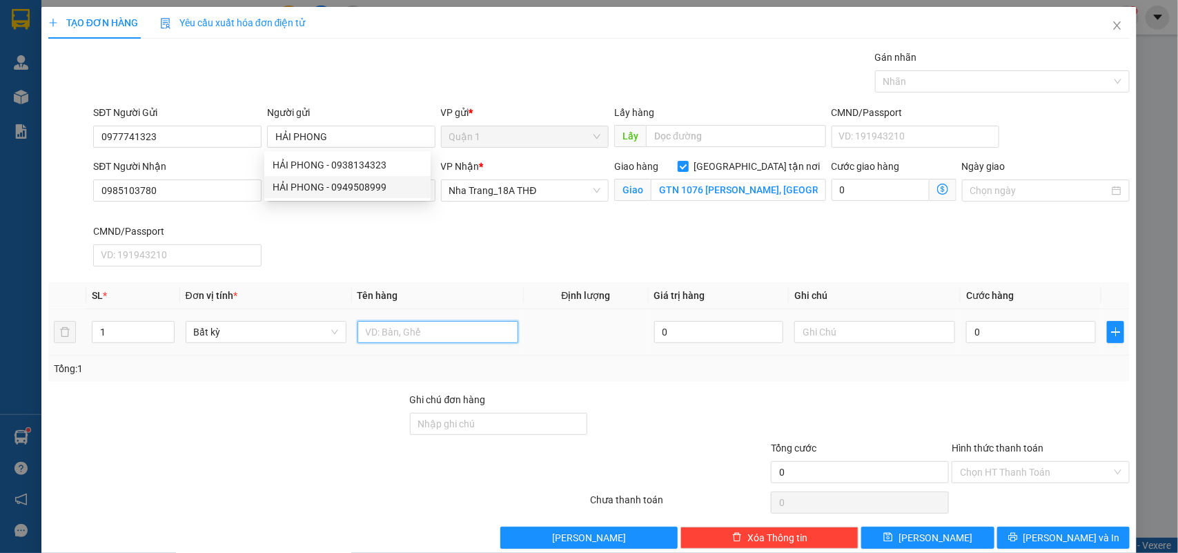
click at [440, 329] on input "text" at bounding box center [438, 332] width 161 height 22
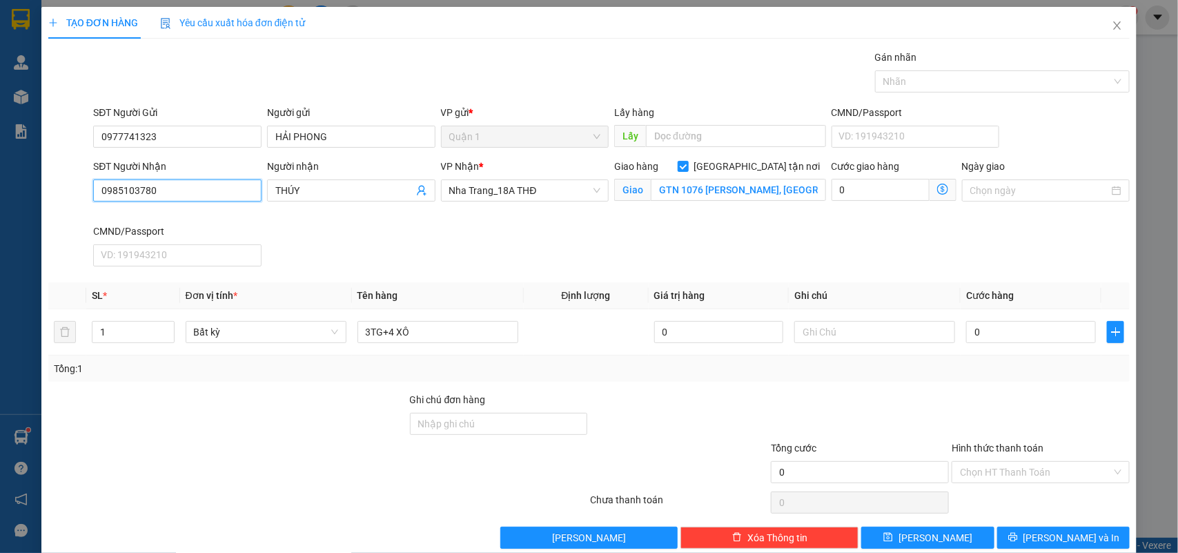
click at [181, 191] on input "0985103780" at bounding box center [177, 190] width 168 height 22
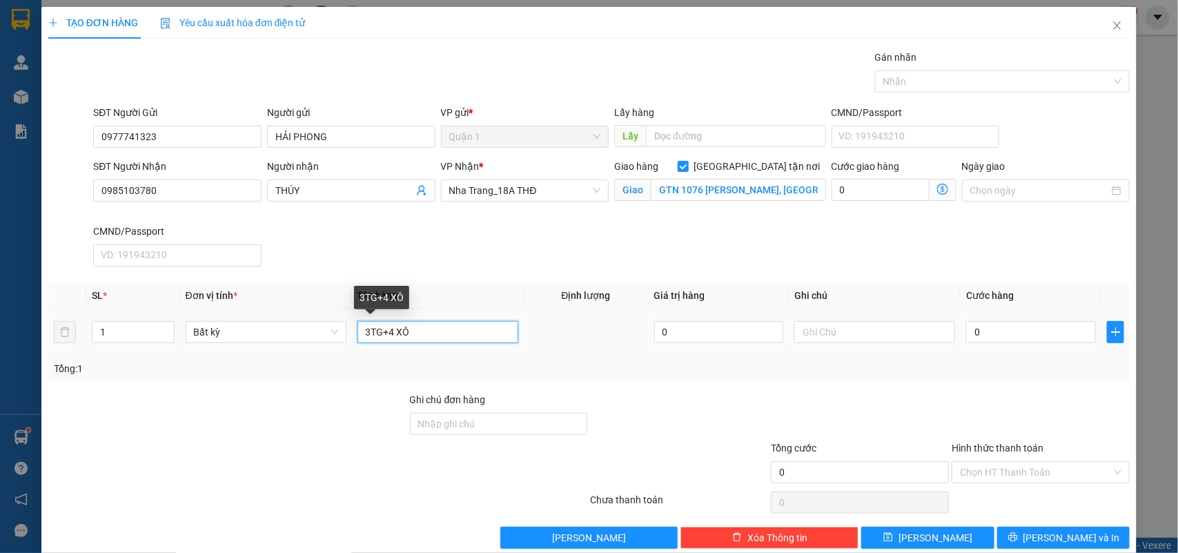
click at [454, 329] on input "3TG+4 XÔ" at bounding box center [438, 332] width 161 height 22
click at [1006, 329] on input "0" at bounding box center [1031, 332] width 130 height 22
click at [1013, 338] on input "200.000" at bounding box center [1031, 332] width 130 height 22
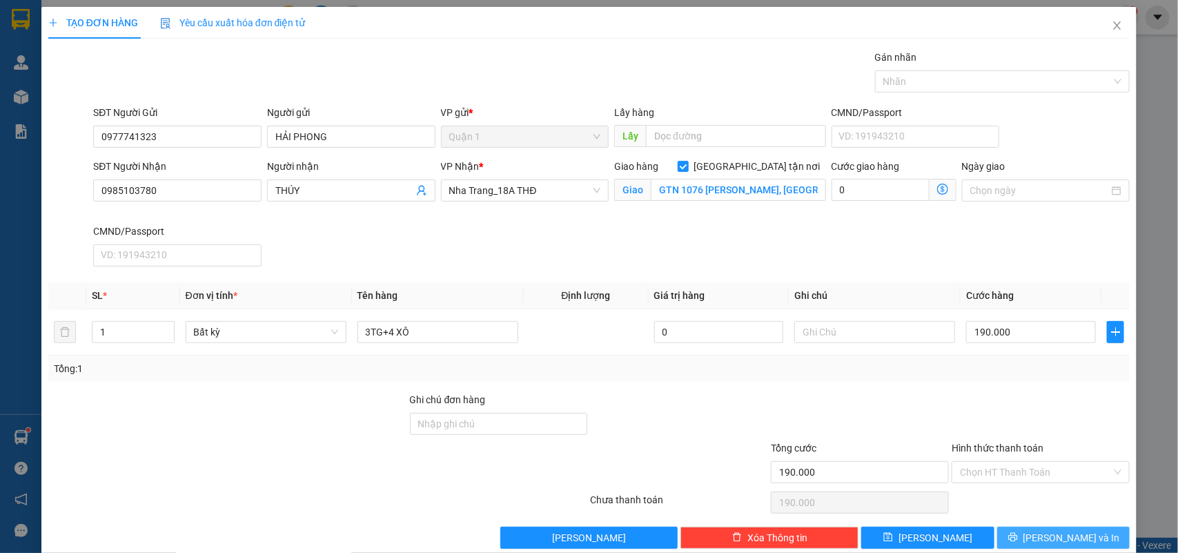
click at [1040, 533] on button "Lưu và In" at bounding box center [1063, 538] width 133 height 22
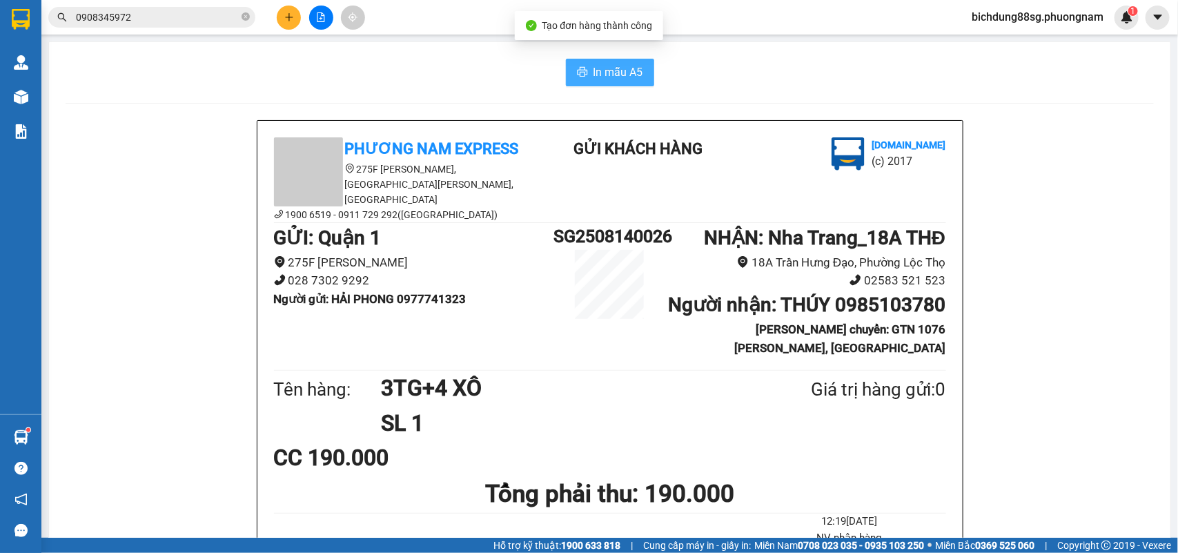
click at [621, 66] on span "In mẫu A5" at bounding box center [619, 72] width 50 height 17
click at [285, 10] on button at bounding box center [289, 18] width 24 height 24
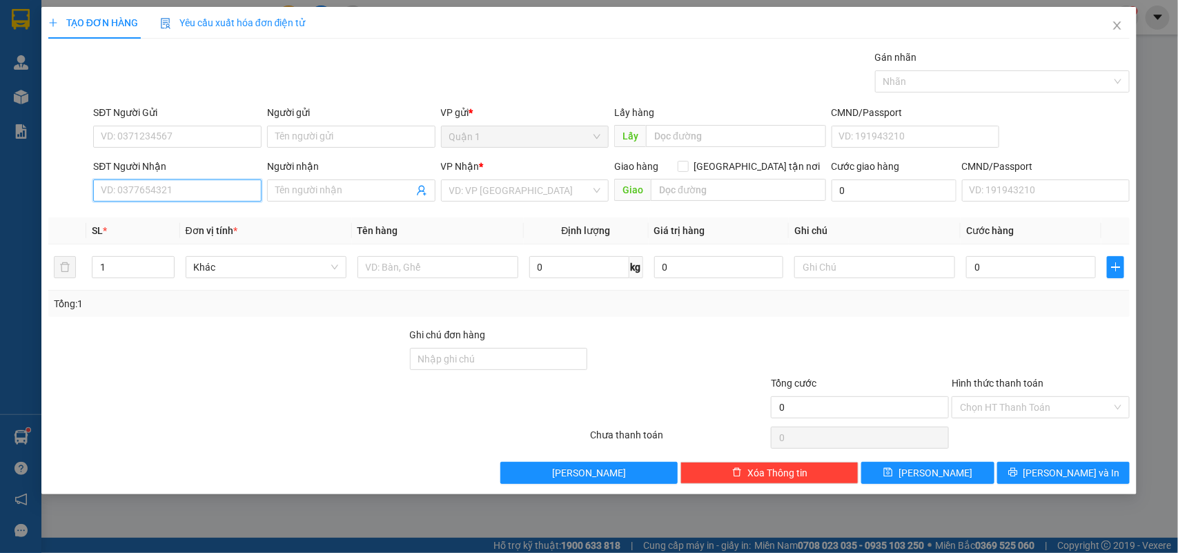
click at [162, 194] on input "SĐT Người Nhận" at bounding box center [177, 190] width 168 height 22
click at [154, 212] on div "0914199587 - HIỆP - HƯNG" at bounding box center [178, 218] width 155 height 15
click at [215, 153] on div "SĐT Người Gửi VD: 0371234567" at bounding box center [177, 129] width 168 height 48
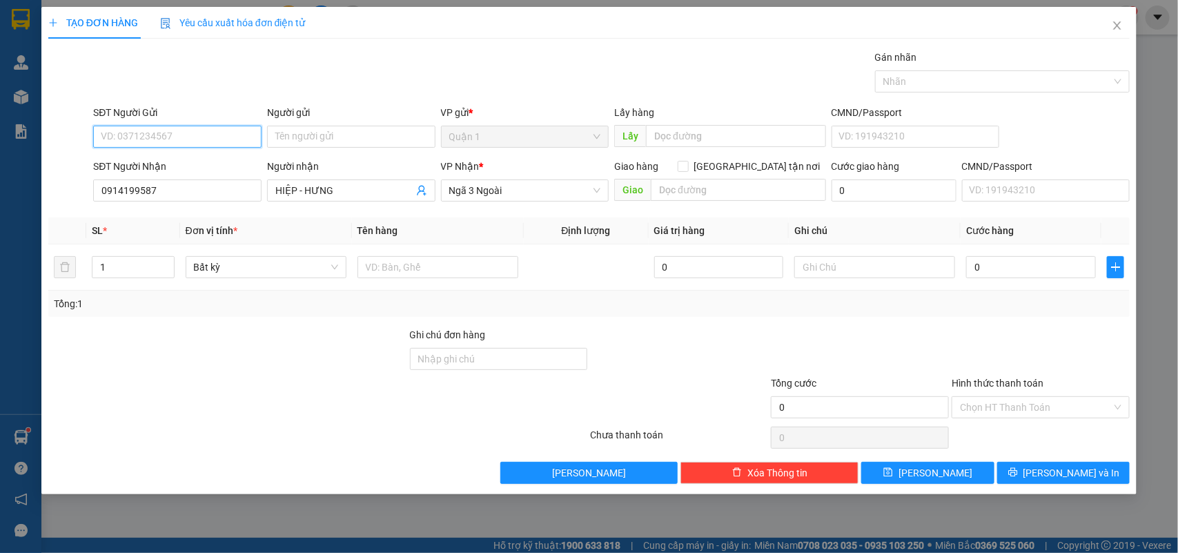
click at [228, 138] on input "SĐT Người Gửi" at bounding box center [177, 137] width 168 height 22
click at [183, 179] on div "0337860822 - LINH" at bounding box center [177, 186] width 152 height 15
click at [449, 269] on input "text" at bounding box center [438, 267] width 161 height 22
click at [966, 263] on input "0" at bounding box center [1031, 267] width 130 height 22
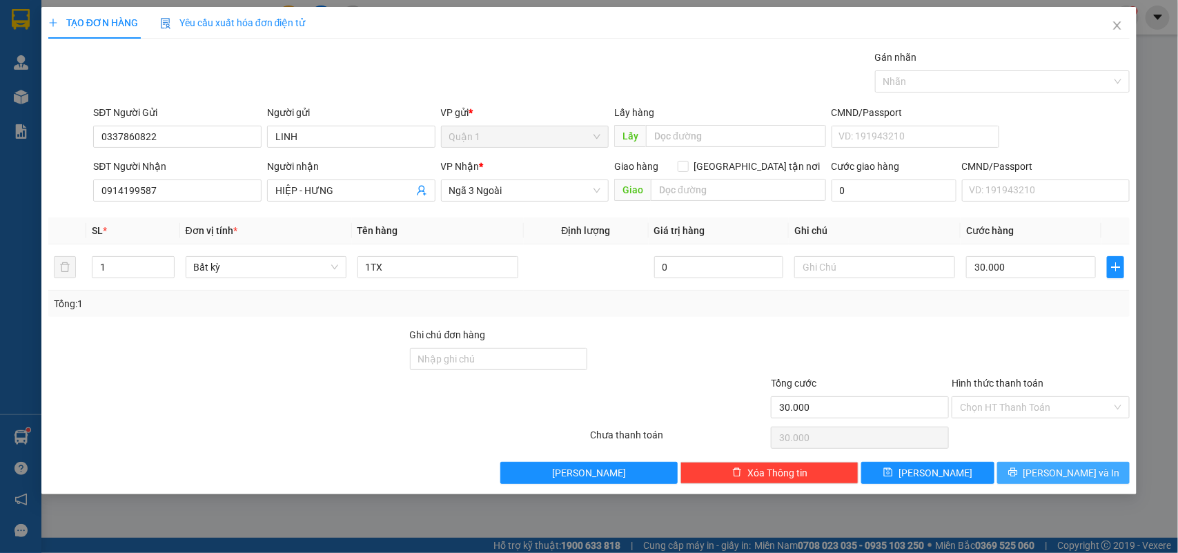
click at [1062, 468] on span "Lưu và In" at bounding box center [1072, 472] width 97 height 15
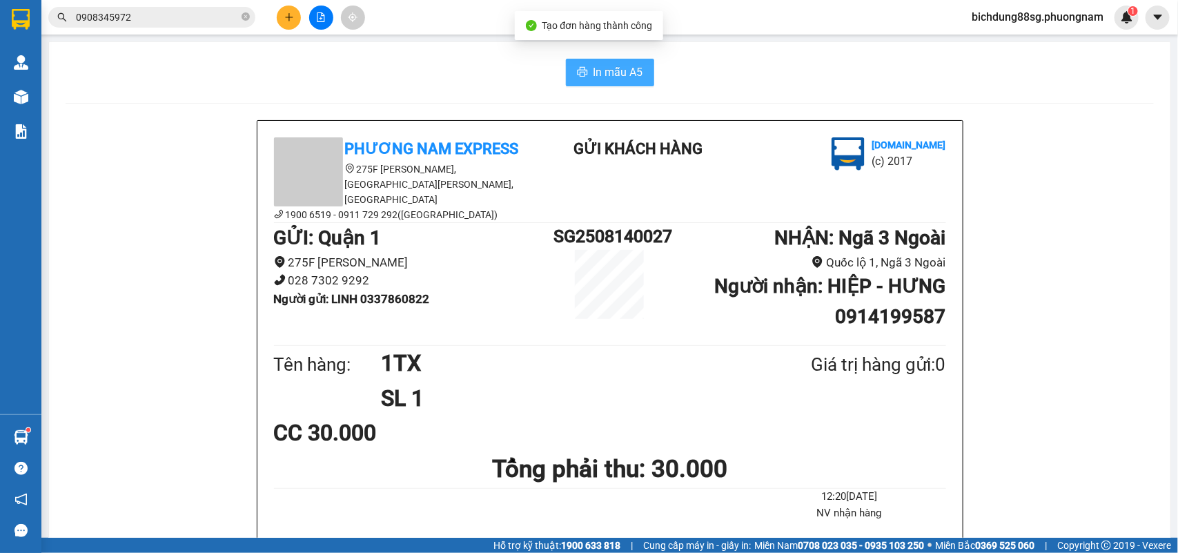
click at [581, 69] on button "In mẫu A5" at bounding box center [610, 73] width 88 height 28
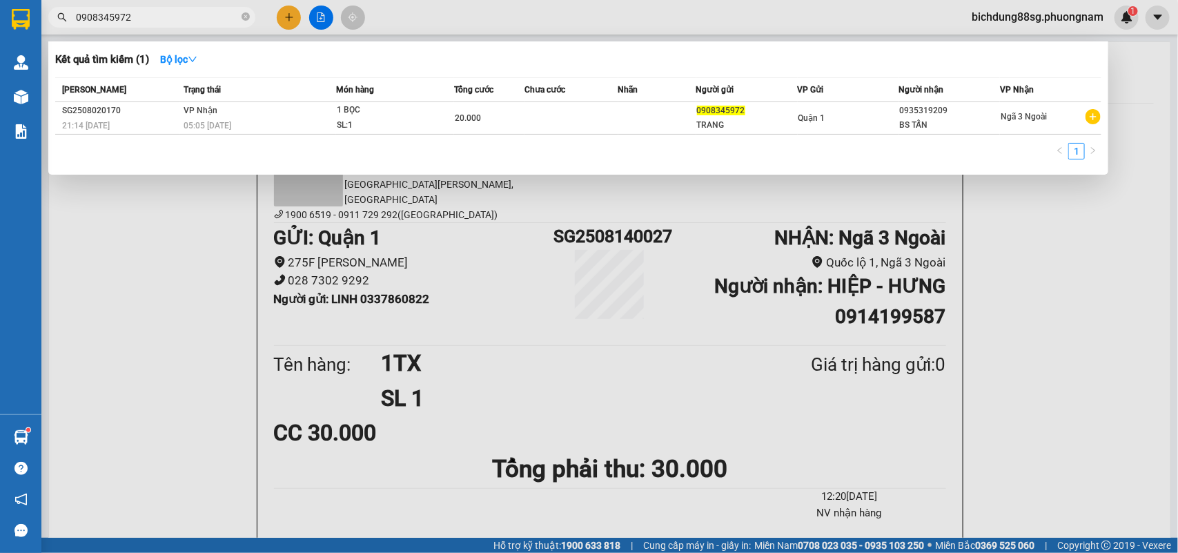
click at [167, 10] on input "0908345972" at bounding box center [157, 17] width 163 height 15
click at [166, 14] on input "0908345972" at bounding box center [157, 17] width 163 height 15
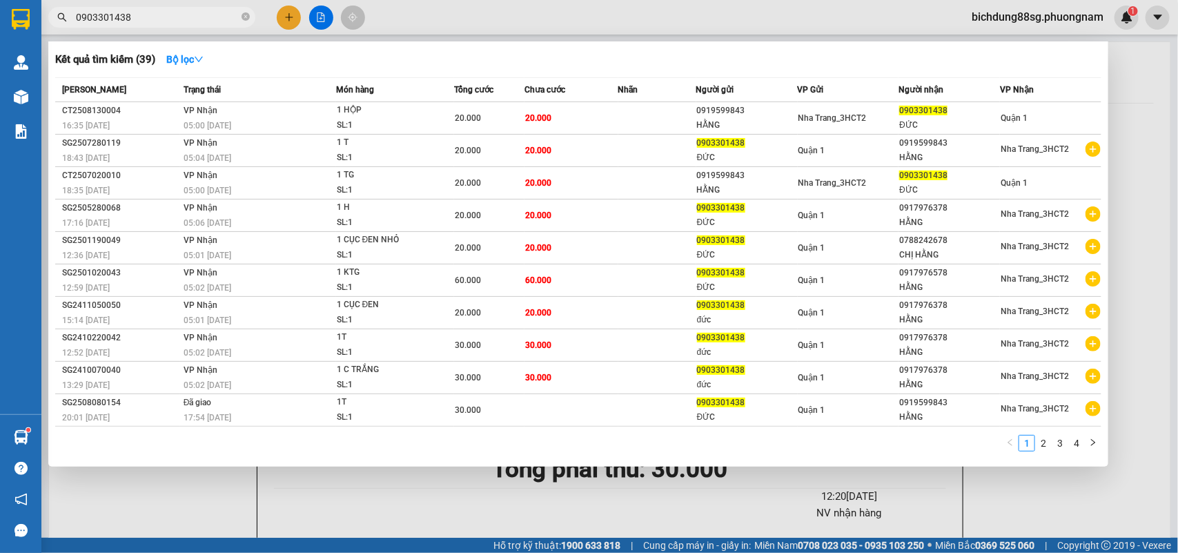
click at [285, 18] on div at bounding box center [589, 276] width 1178 height 553
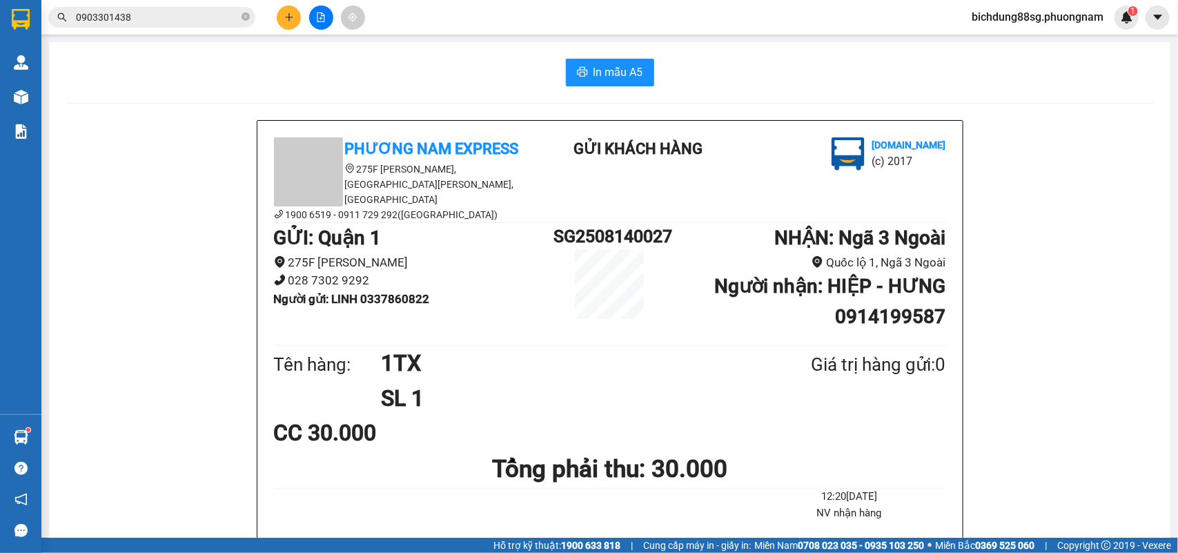
click at [285, 18] on icon "plus" at bounding box center [289, 17] width 10 height 10
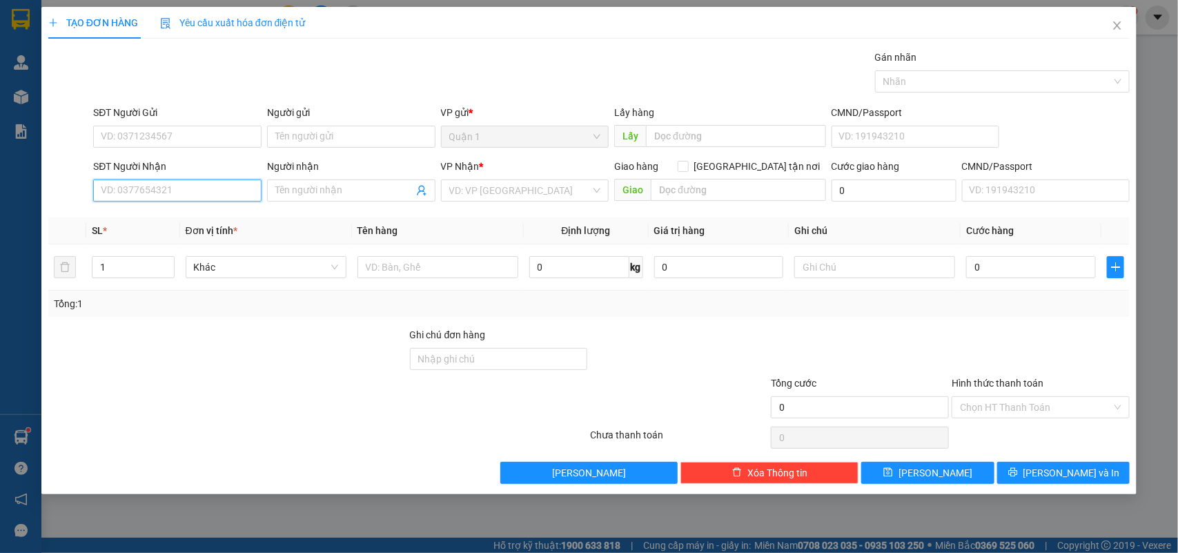
click at [181, 186] on input "SĐT Người Nhận" at bounding box center [177, 190] width 168 height 22
click at [185, 218] on div "0919599843 - HẰNG" at bounding box center [177, 218] width 152 height 15
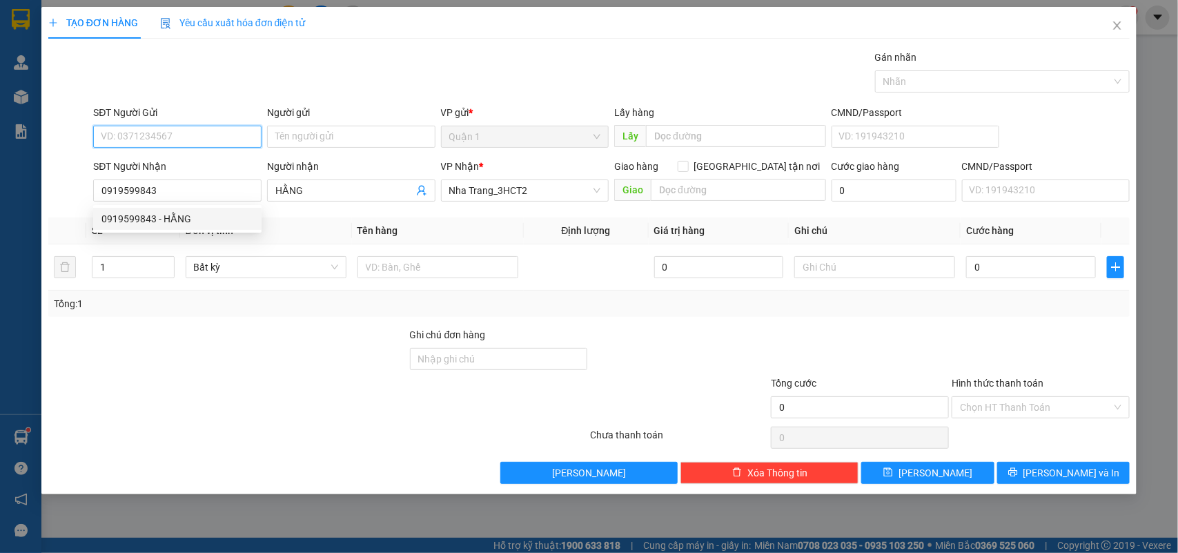
click at [193, 126] on input "SĐT Người Gửi" at bounding box center [177, 137] width 168 height 22
click at [199, 135] on input "SĐT Người Gửi" at bounding box center [177, 137] width 168 height 22
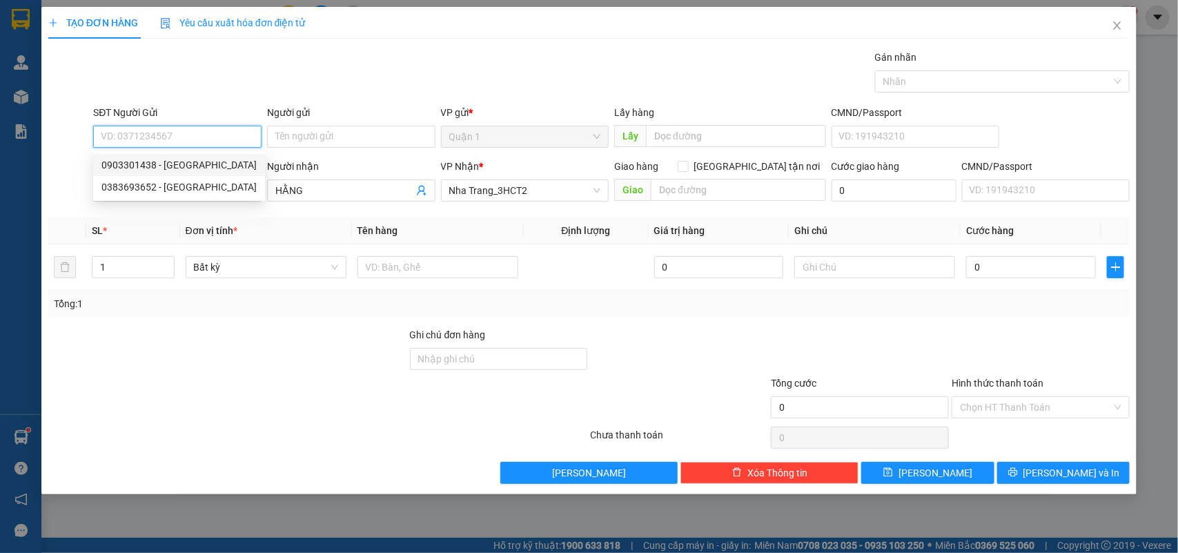
click at [186, 157] on div "0903301438 - ĐỨC" at bounding box center [178, 164] width 155 height 15
click at [202, 128] on input "0903301438" at bounding box center [177, 137] width 168 height 22
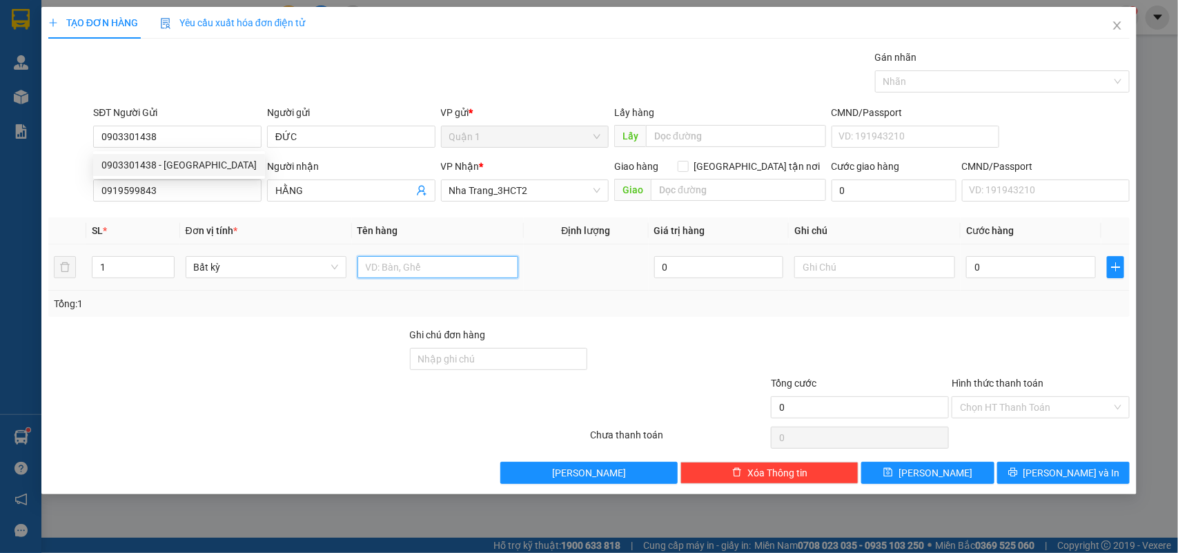
click at [426, 273] on input "text" at bounding box center [438, 267] width 161 height 22
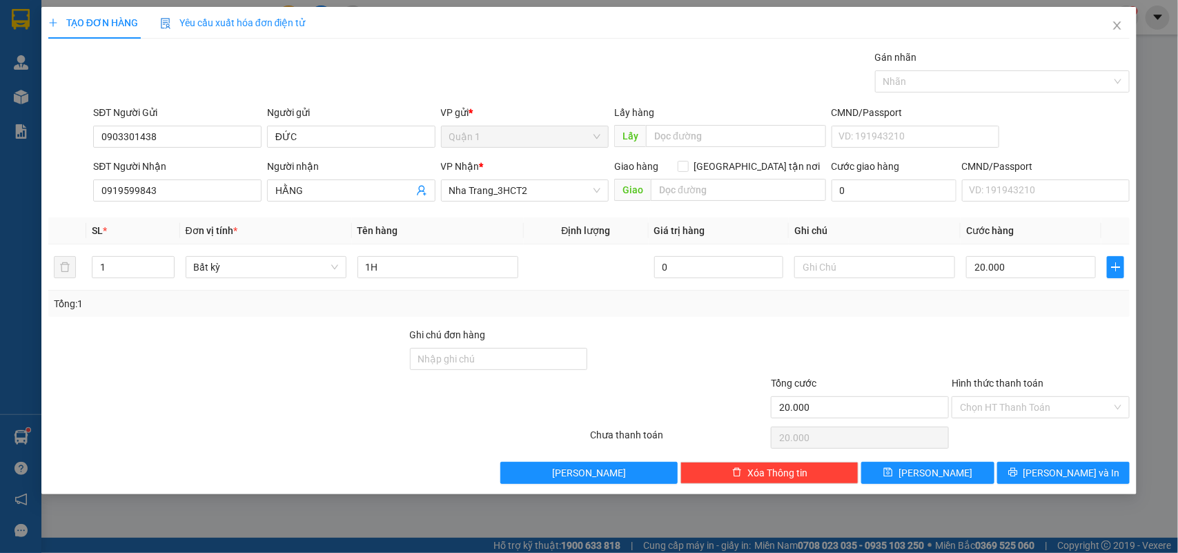
click at [1054, 460] on div "Transit Pickup Surcharge Ids Transit Deliver Surcharge Ids Transit Deliver Surc…" at bounding box center [589, 267] width 1082 height 434
click at [1055, 461] on div "Transit Pickup Surcharge Ids Transit Deliver Surcharge Ids Transit Deliver Surc…" at bounding box center [589, 267] width 1082 height 434
click at [1053, 469] on span "Lưu và In" at bounding box center [1072, 472] width 97 height 15
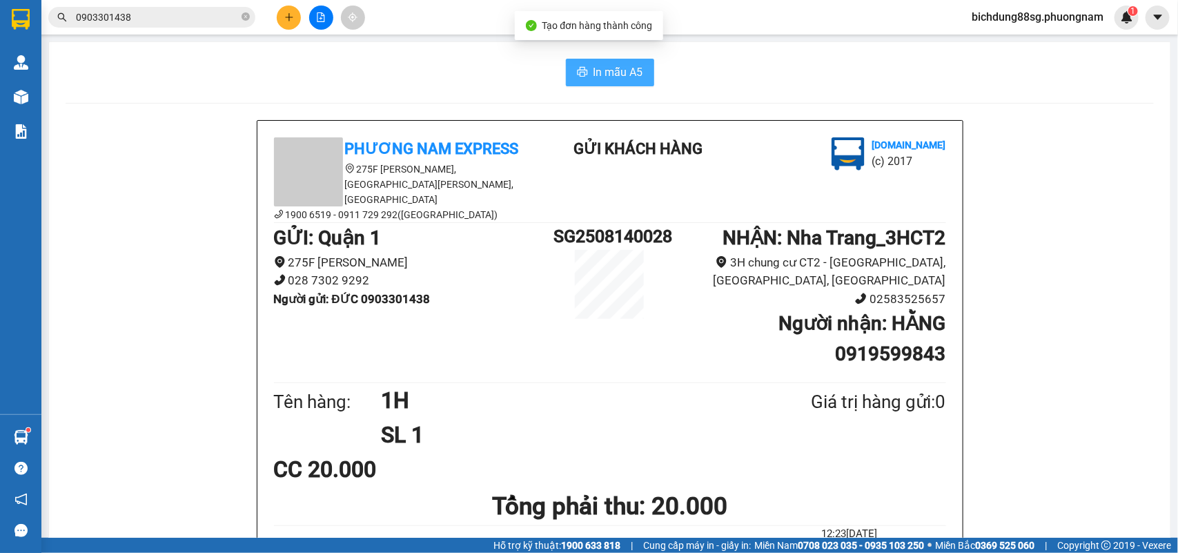
click at [597, 59] on button "In mẫu A5" at bounding box center [610, 73] width 88 height 28
click at [288, 12] on icon "plus" at bounding box center [289, 17] width 10 height 10
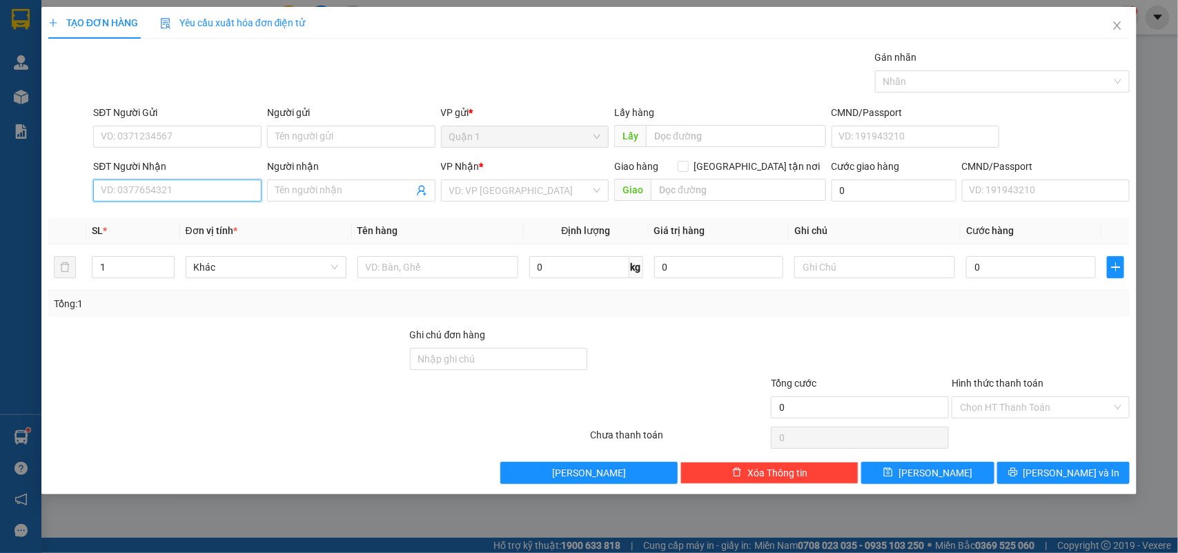
click at [202, 195] on input "SĐT Người Nhận" at bounding box center [177, 190] width 168 height 22
click at [177, 228] on div "0901919450 - DIỄM HẰNG" at bounding box center [177, 219] width 168 height 22
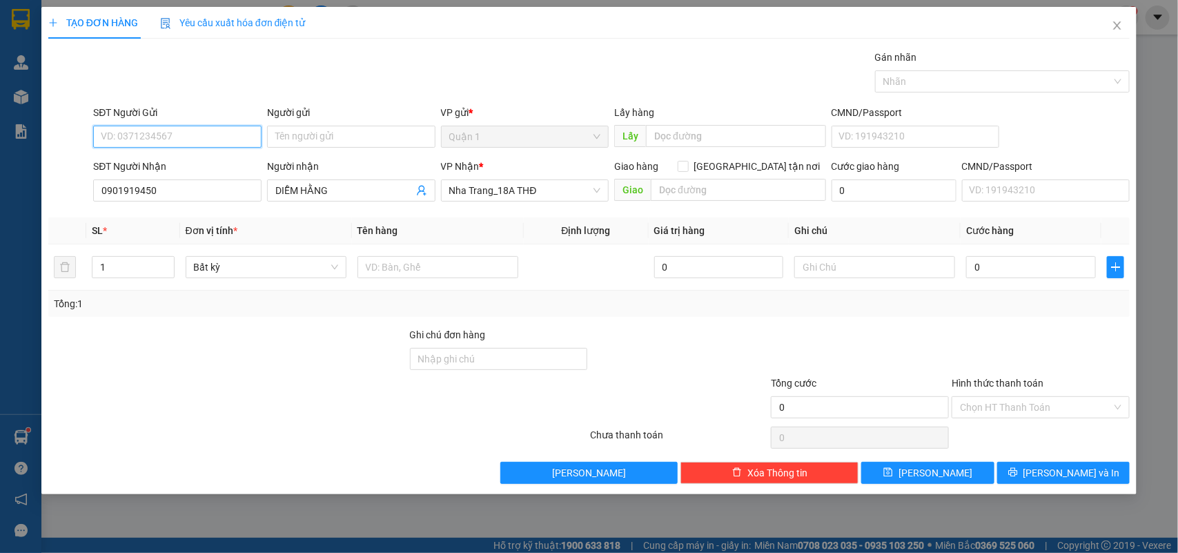
click at [190, 135] on input "SĐT Người Gửi" at bounding box center [177, 137] width 168 height 22
click at [173, 131] on input "SĐT Người Gửi" at bounding box center [177, 137] width 168 height 22
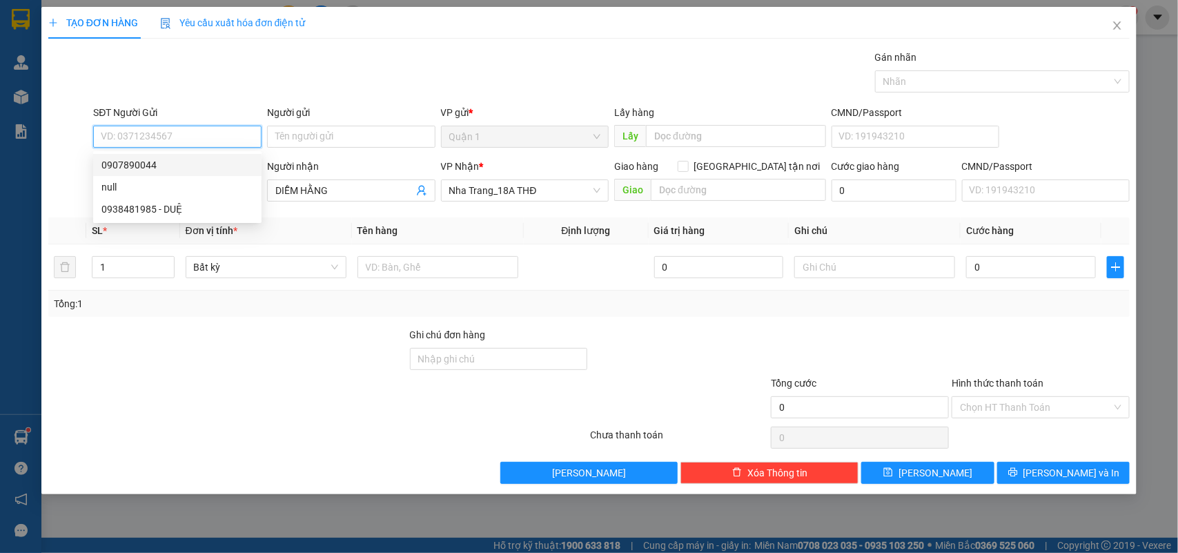
click at [173, 131] on input "SĐT Người Gửi" at bounding box center [177, 137] width 168 height 22
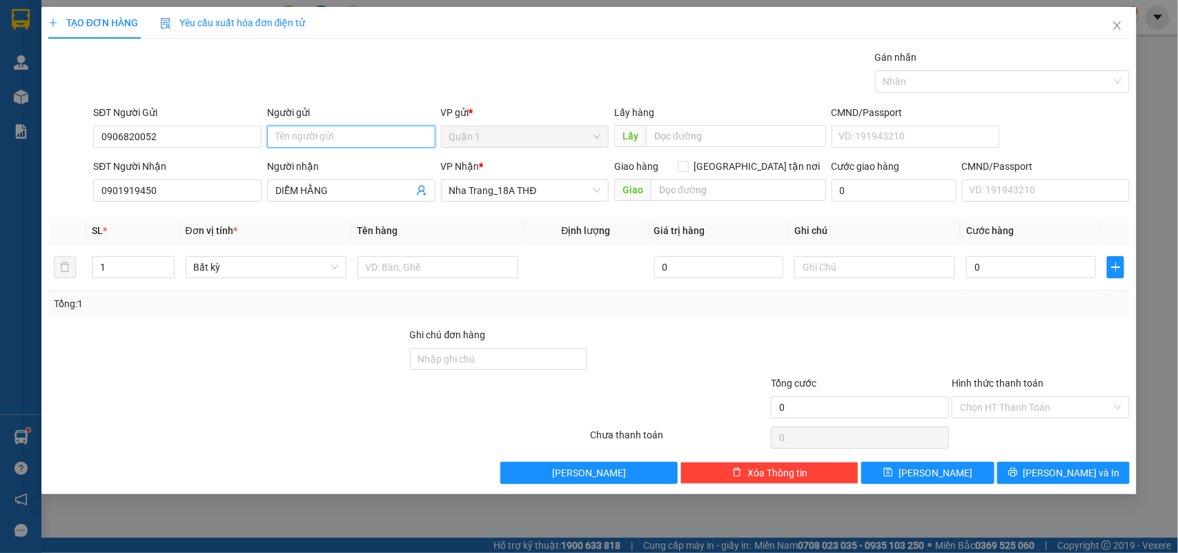
click at [311, 144] on input "Người gửi" at bounding box center [351, 137] width 168 height 22
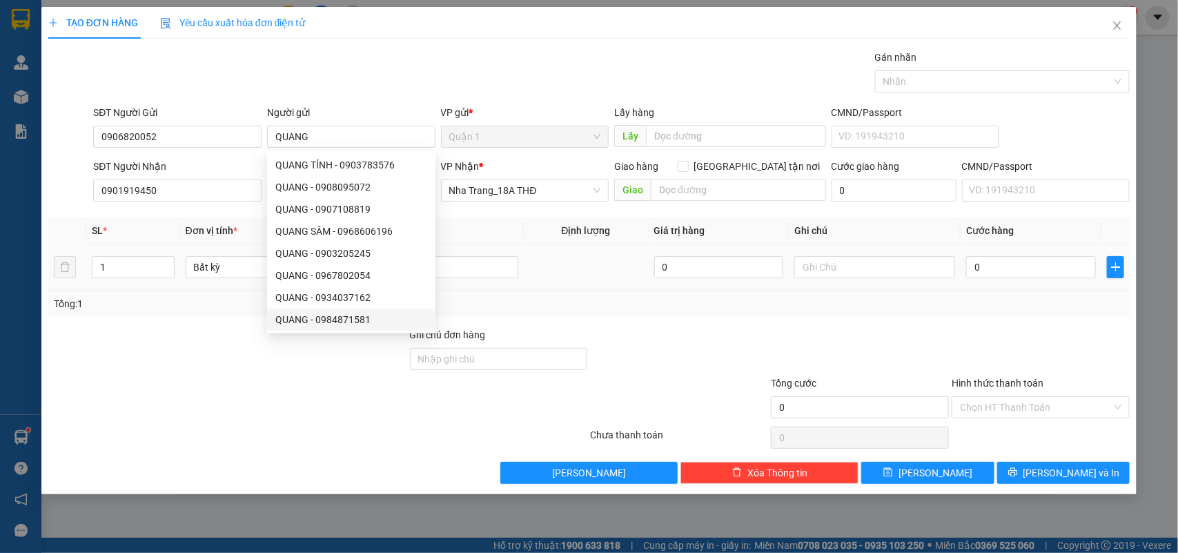
click at [497, 287] on td at bounding box center [438, 267] width 172 height 46
click at [489, 280] on div at bounding box center [438, 267] width 161 height 28
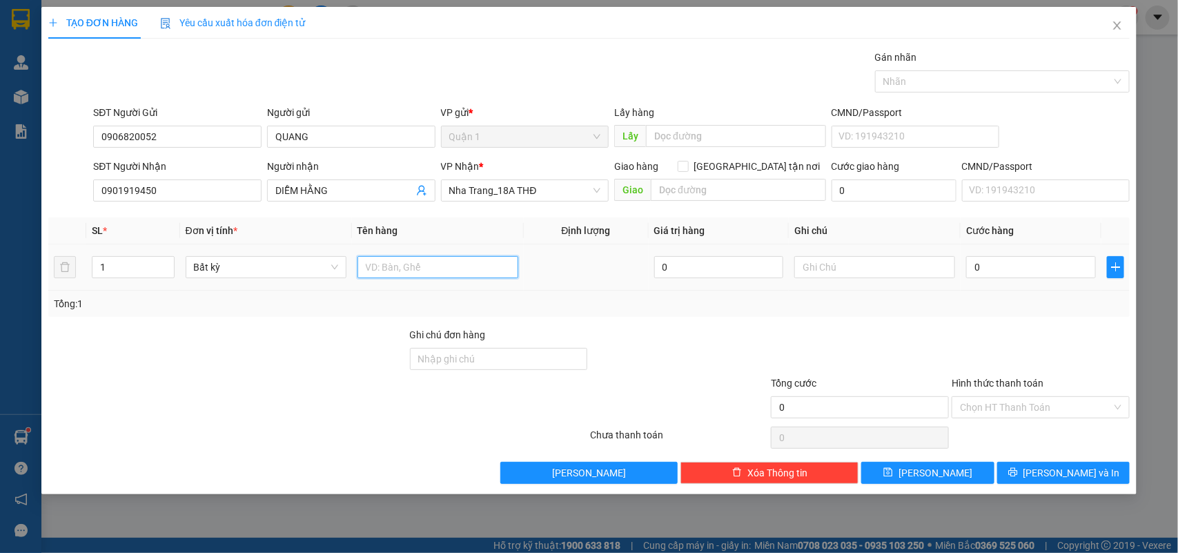
click at [480, 276] on input "text" at bounding box center [438, 267] width 161 height 22
click at [998, 268] on input "0" at bounding box center [1031, 267] width 130 height 22
click at [1010, 402] on input "Hình thức thanh toán" at bounding box center [1036, 407] width 152 height 21
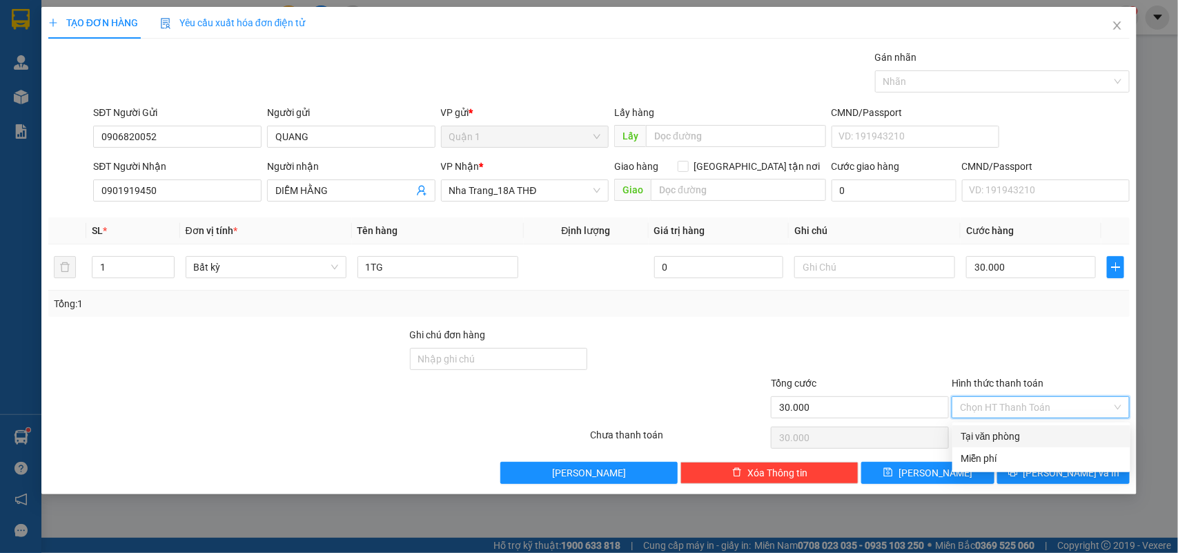
click at [992, 430] on div "Tại văn phòng" at bounding box center [1042, 436] width 162 height 15
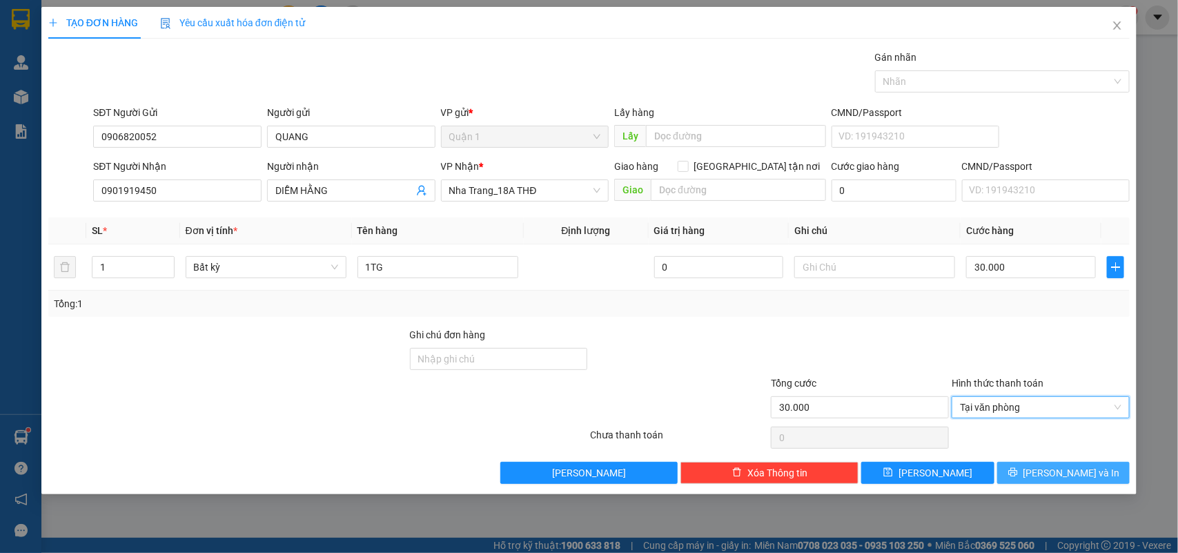
click at [1071, 467] on span "Lưu và In" at bounding box center [1072, 472] width 97 height 15
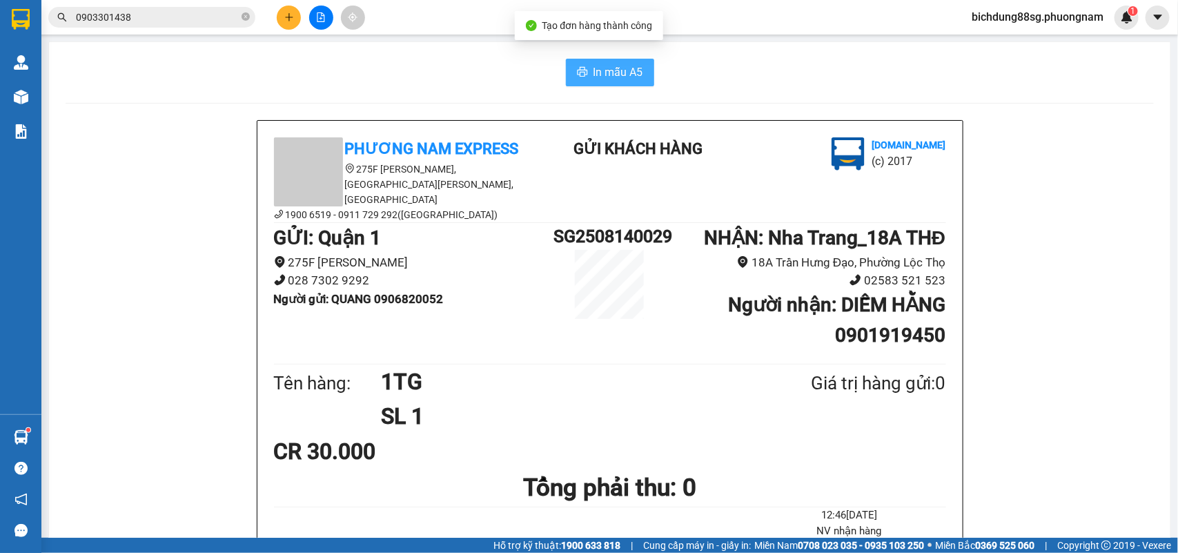
click at [567, 70] on button "In mẫu A5" at bounding box center [610, 73] width 88 height 28
click at [148, 11] on input "0903301438" at bounding box center [157, 17] width 163 height 15
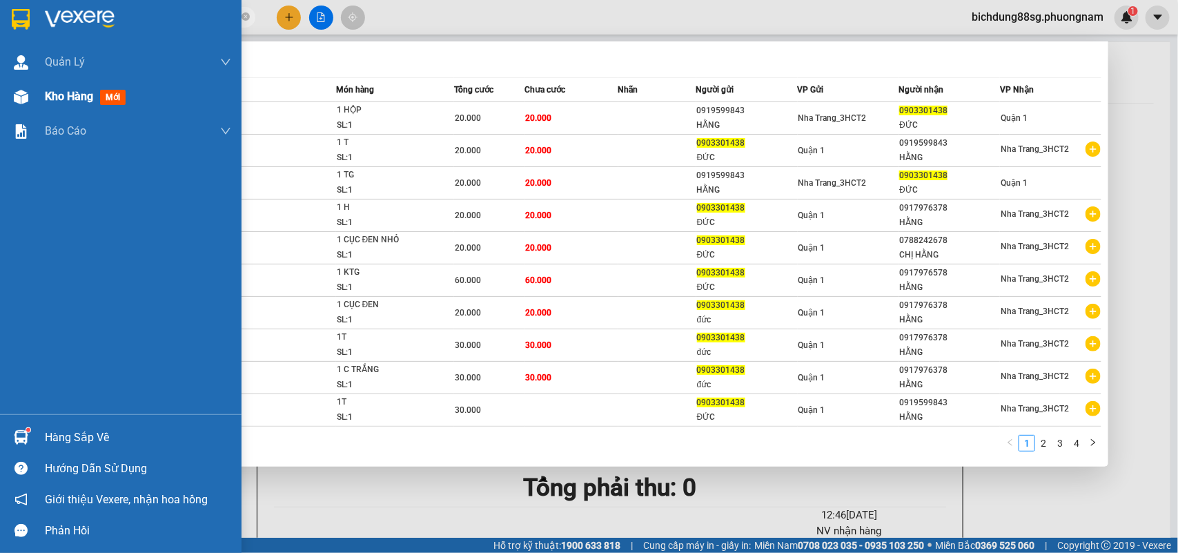
click at [59, 95] on span "Kho hàng" at bounding box center [69, 96] width 48 height 13
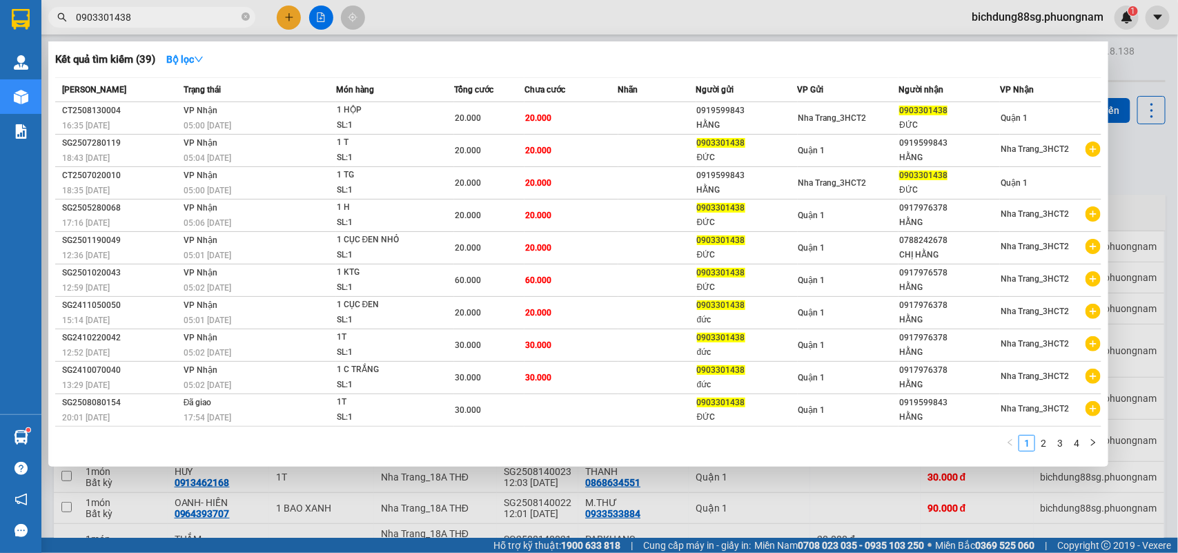
click at [878, 497] on div at bounding box center [589, 276] width 1178 height 553
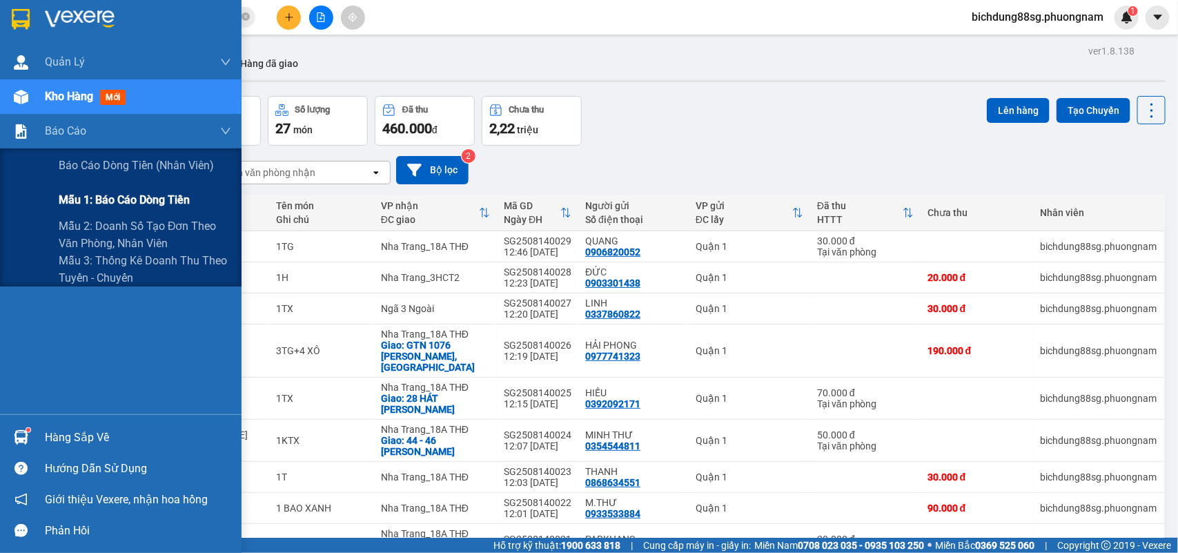
click at [101, 204] on span "Mẫu 1: Báo cáo dòng tiền" at bounding box center [124, 199] width 131 height 17
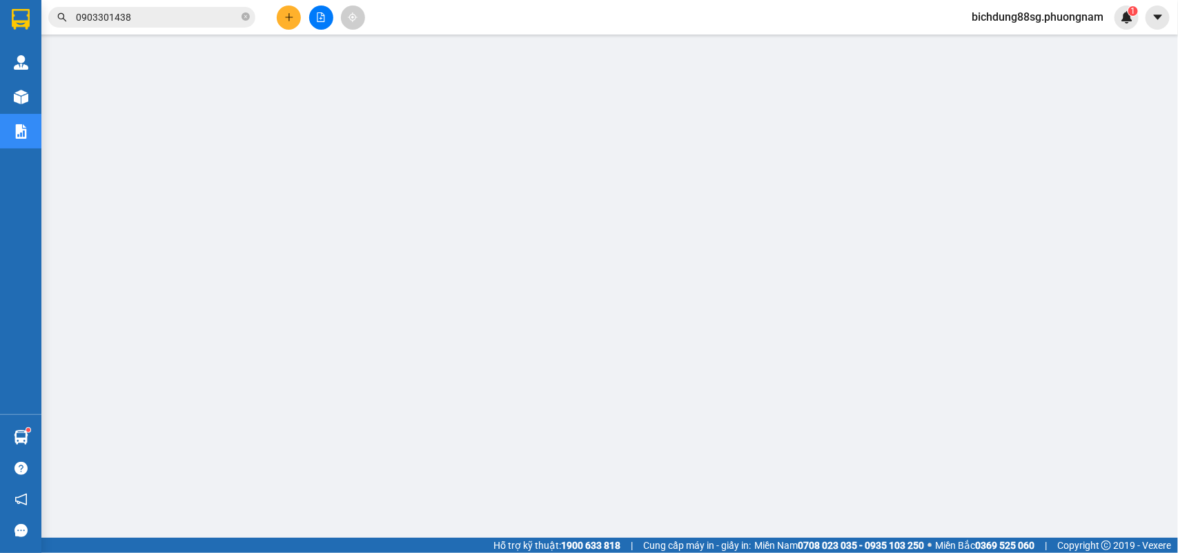
click at [206, 18] on input "0903301438" at bounding box center [157, 17] width 163 height 15
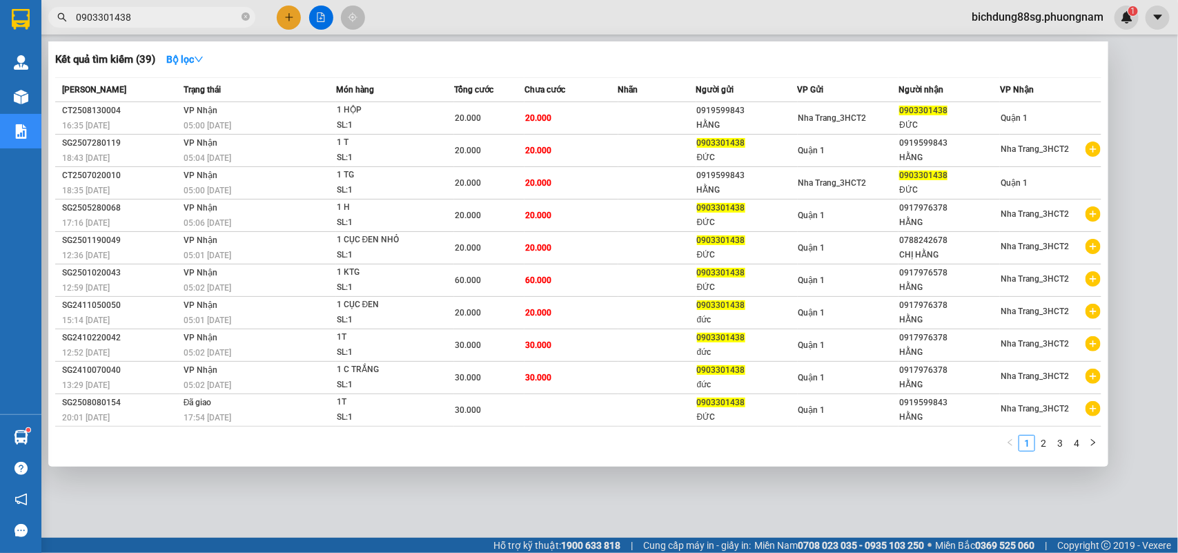
click at [206, 18] on input "0903301438" at bounding box center [157, 17] width 163 height 15
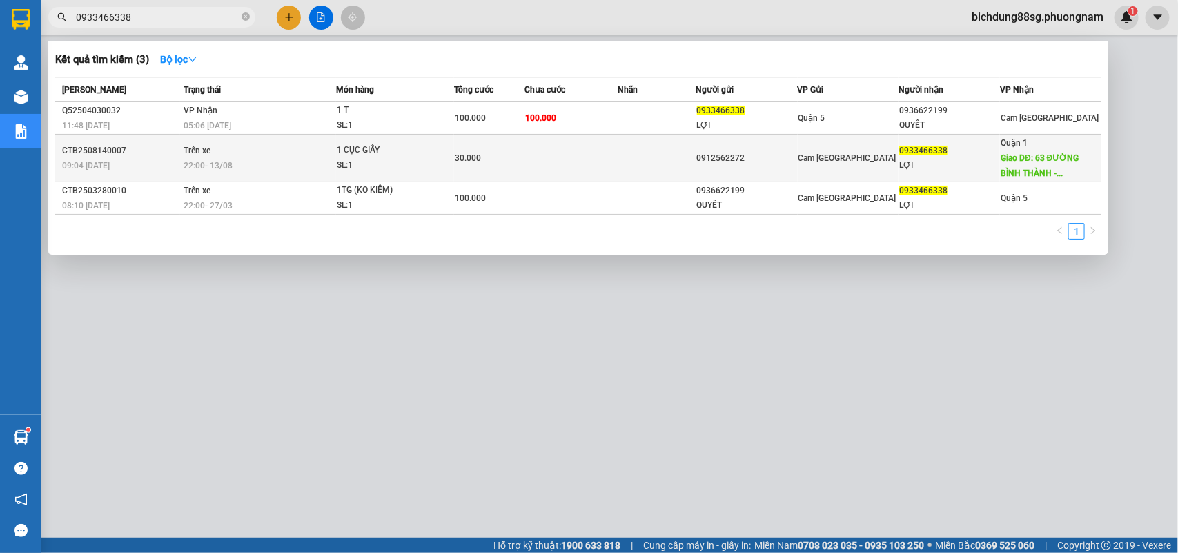
click at [115, 158] on div "09:04 - 14/08" at bounding box center [120, 165] width 117 height 15
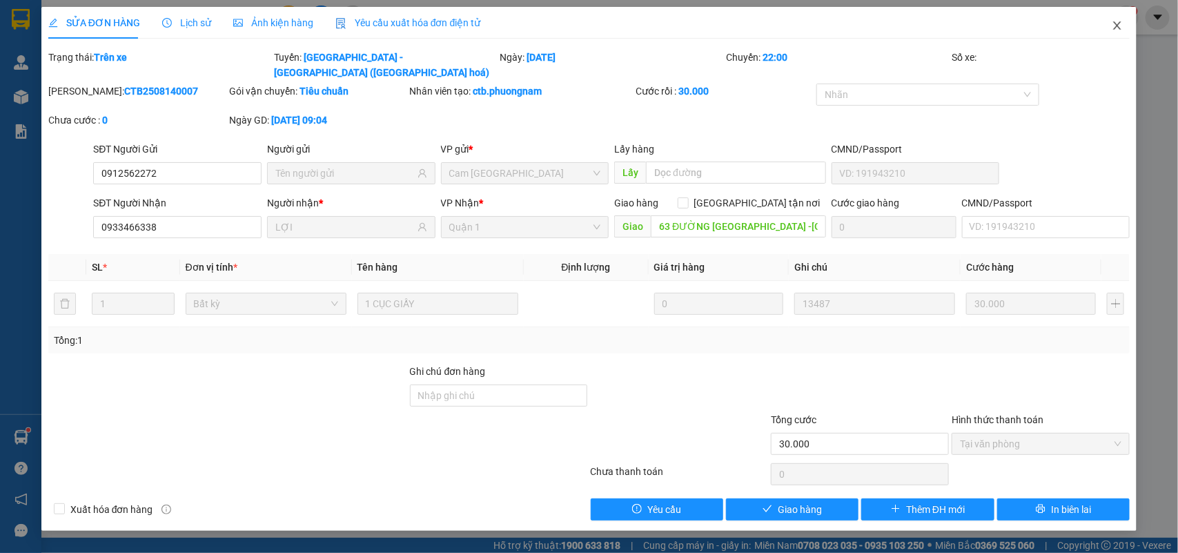
click at [1120, 28] on icon "close" at bounding box center [1118, 25] width 8 height 8
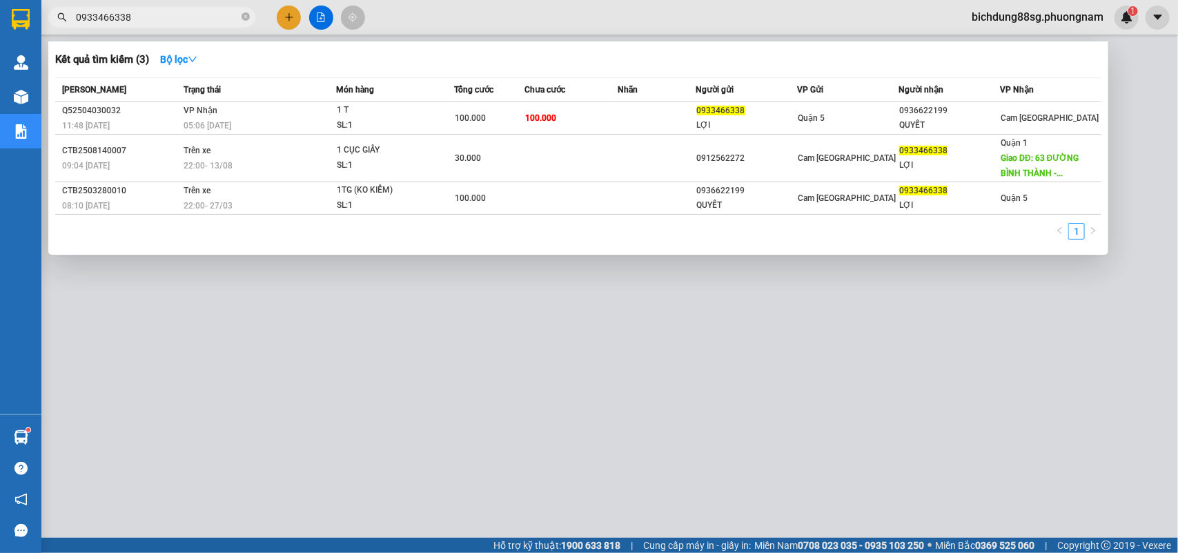
click at [174, 21] on input "0933466338" at bounding box center [157, 17] width 163 height 15
click at [291, 19] on div at bounding box center [589, 276] width 1178 height 553
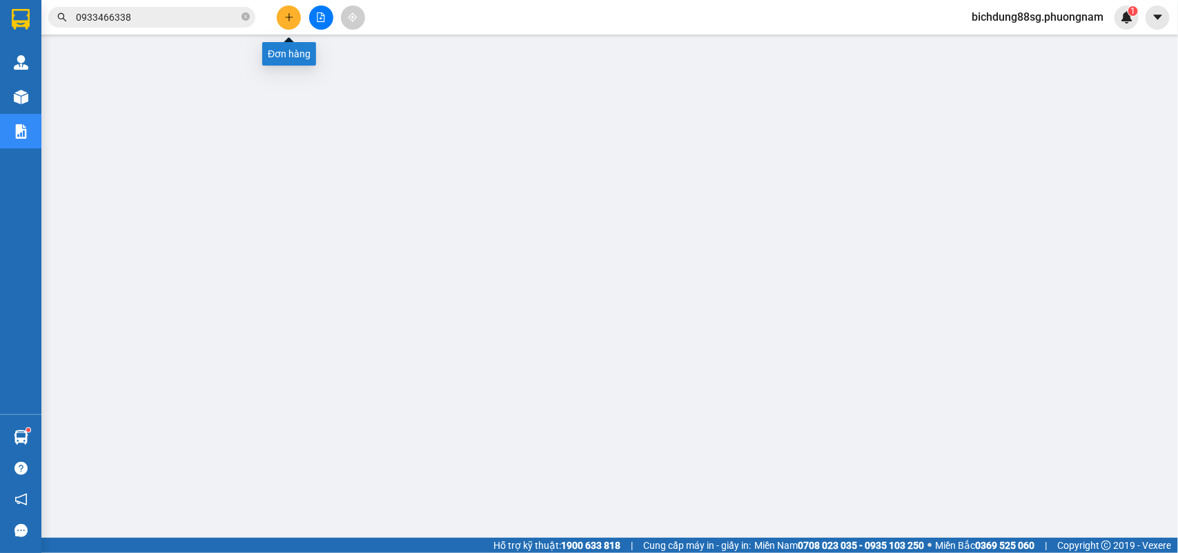
click at [291, 19] on icon "plus" at bounding box center [289, 17] width 10 height 10
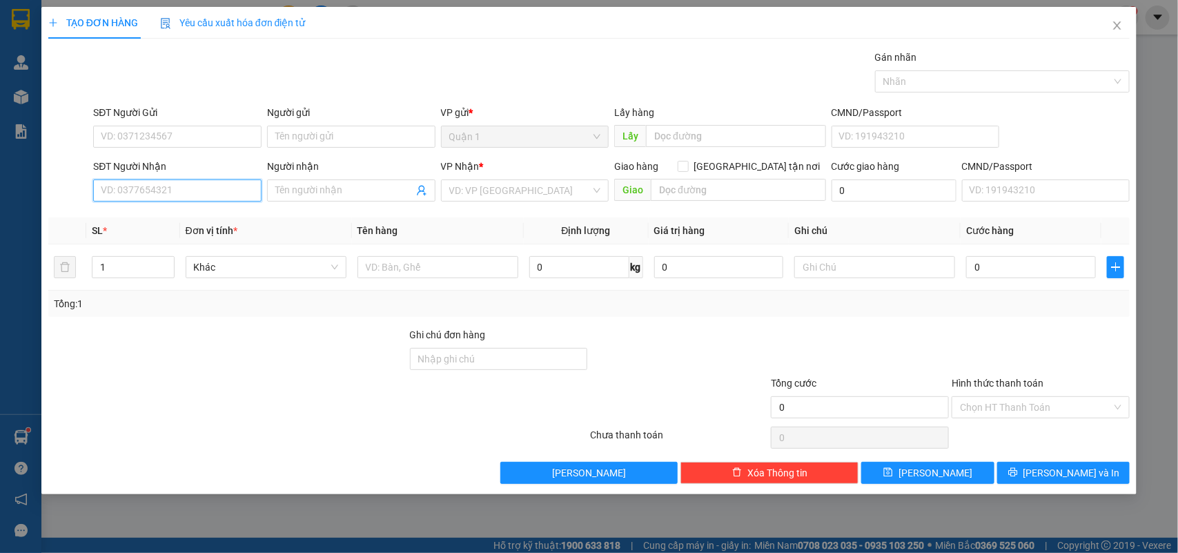
click at [187, 191] on input "SĐT Người Nhận" at bounding box center [177, 190] width 168 height 22
click at [177, 215] on div "0906577539 - DŨNG-TRÀ" at bounding box center [177, 218] width 152 height 15
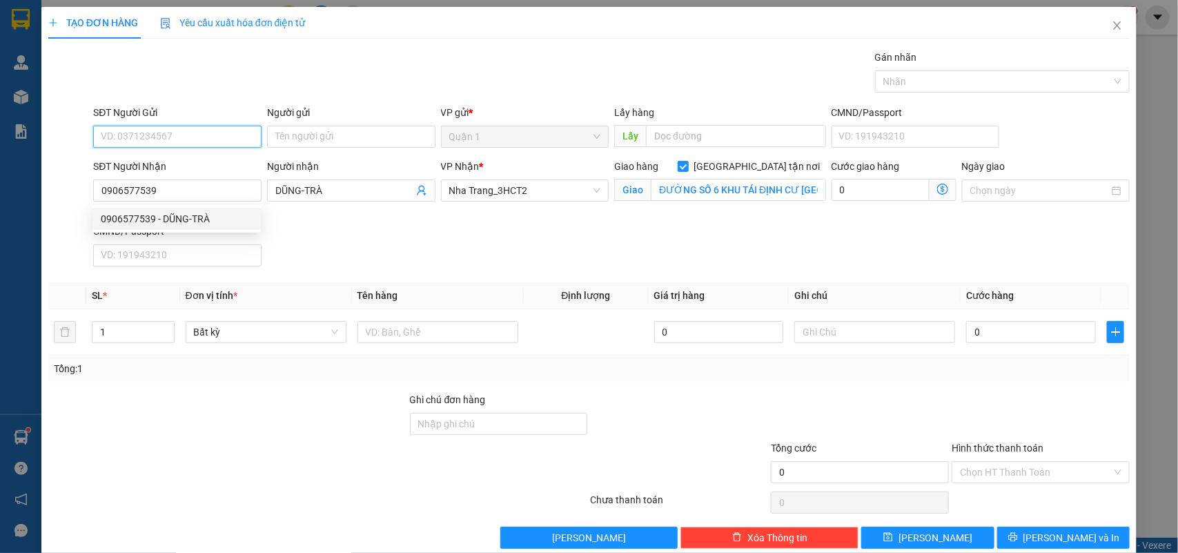
click at [184, 133] on input "SĐT Người Gửi" at bounding box center [177, 137] width 168 height 22
click at [190, 160] on div "02837199555 - CTY THANH DAT" at bounding box center [176, 164] width 150 height 15
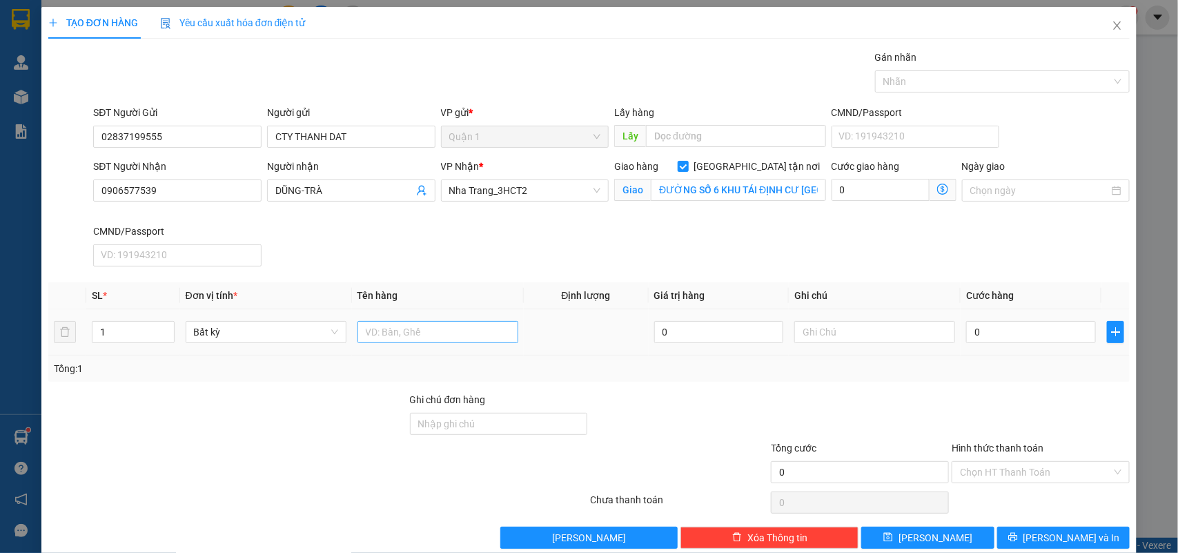
drag, startPoint x: 444, startPoint y: 307, endPoint x: 436, endPoint y: 326, distance: 20.1
click at [444, 308] on th "Tên hàng" at bounding box center [438, 295] width 172 height 27
click at [436, 326] on input "text" at bounding box center [438, 332] width 161 height 22
click at [1075, 536] on span "Lưu và In" at bounding box center [1072, 537] width 97 height 15
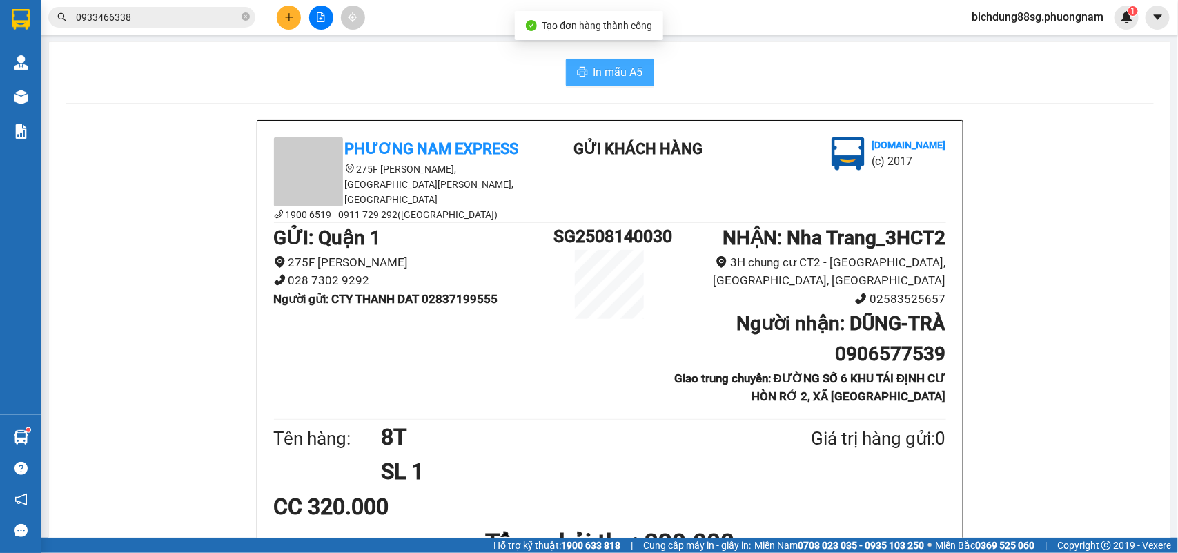
click at [599, 69] on span "In mẫu A5" at bounding box center [619, 72] width 50 height 17
click at [287, 11] on button at bounding box center [289, 18] width 24 height 24
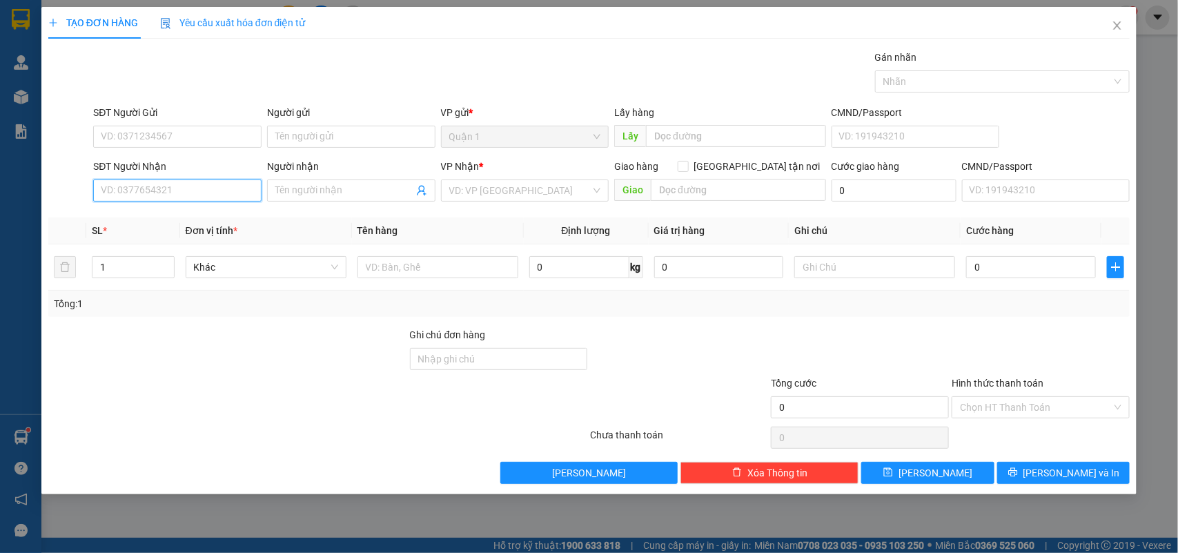
click at [195, 188] on input "SĐT Người Nhận" at bounding box center [177, 190] width 168 height 22
click at [182, 224] on div "0374925597 - DIỄM" at bounding box center [177, 218] width 152 height 15
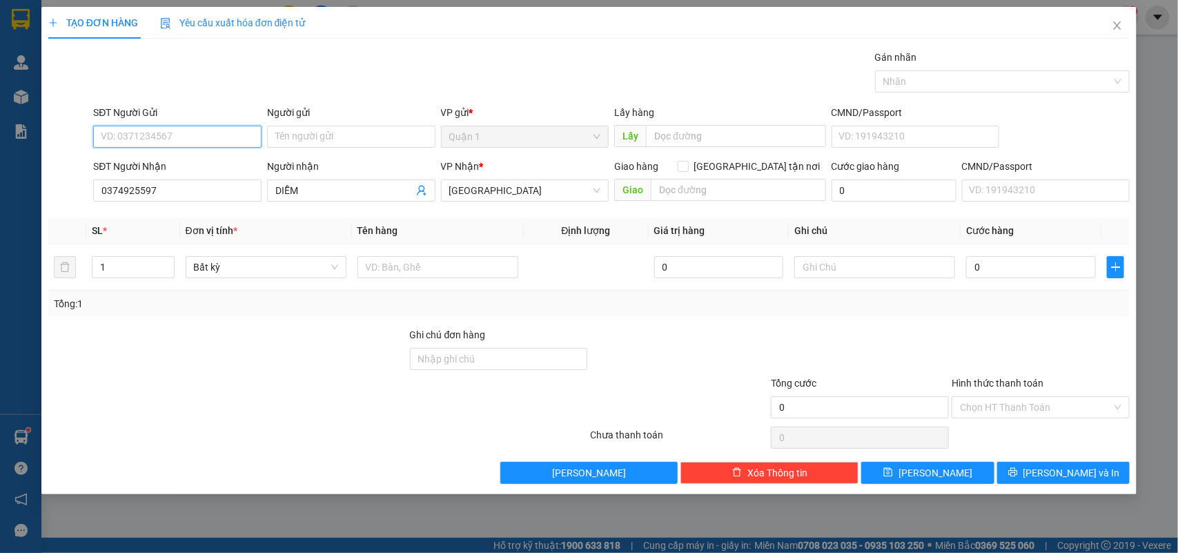
click at [198, 137] on input "SĐT Người Gửi" at bounding box center [177, 137] width 168 height 22
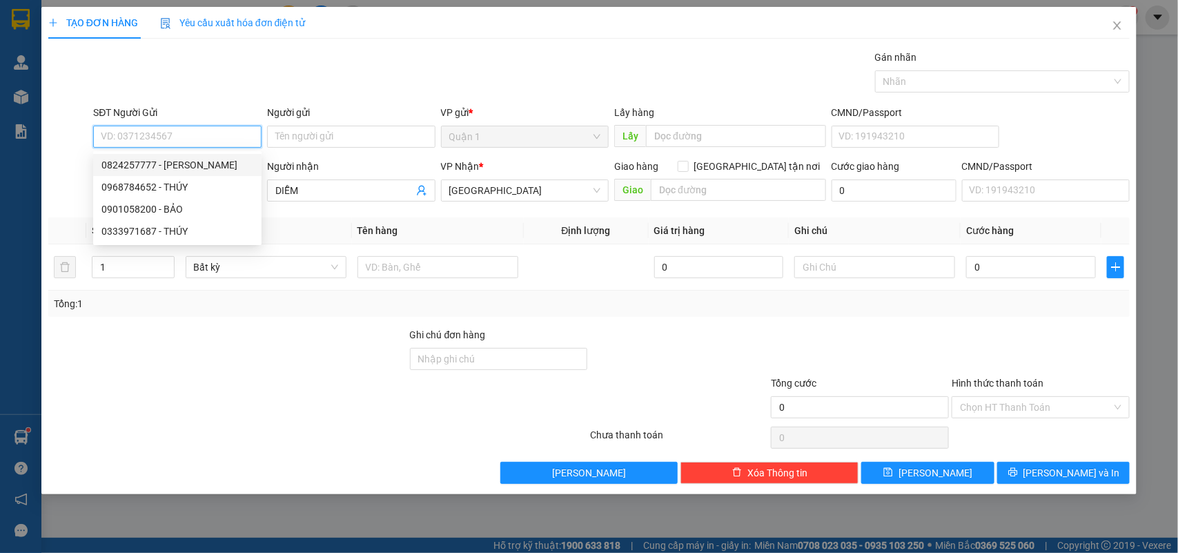
click at [209, 166] on div "0824257777 - NGUYỄN" at bounding box center [177, 164] width 152 height 15
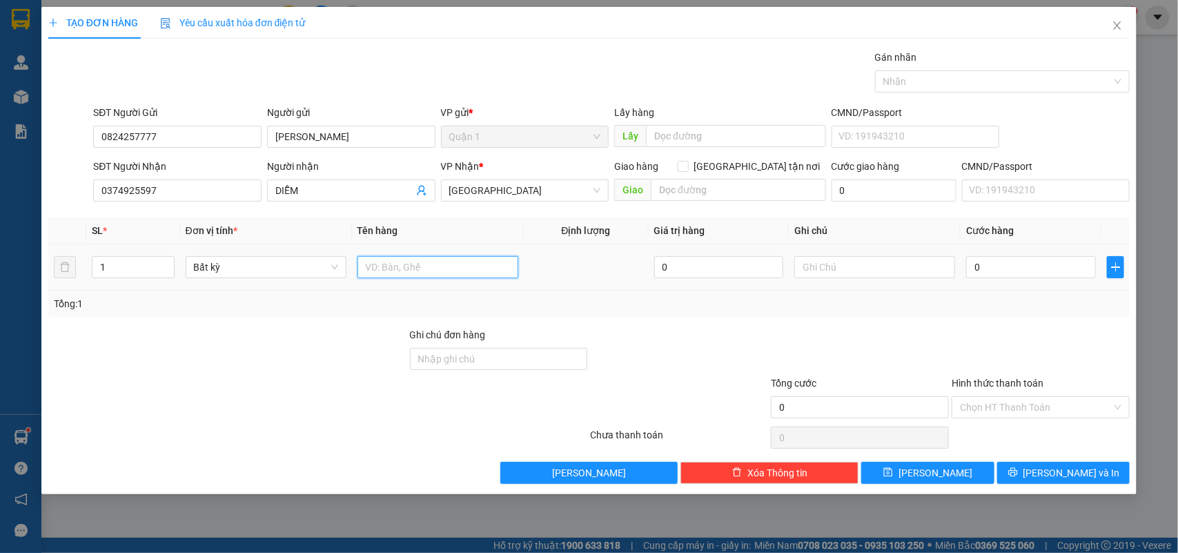
click at [390, 266] on input "text" at bounding box center [438, 267] width 161 height 22
click at [992, 276] on input "0" at bounding box center [1031, 267] width 130 height 22
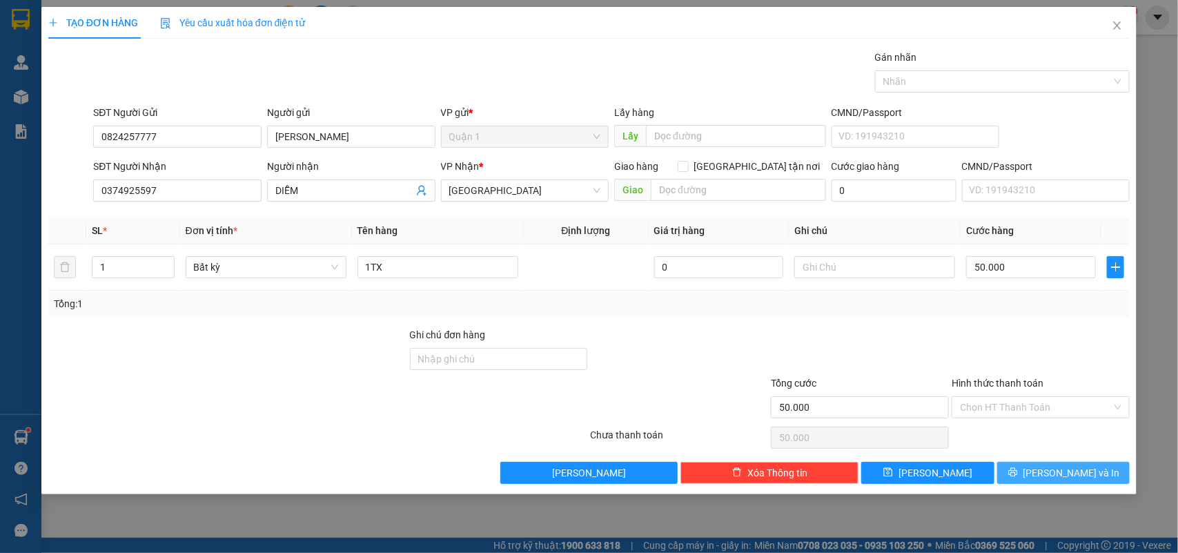
click at [1079, 477] on span "Lưu và In" at bounding box center [1072, 472] width 97 height 15
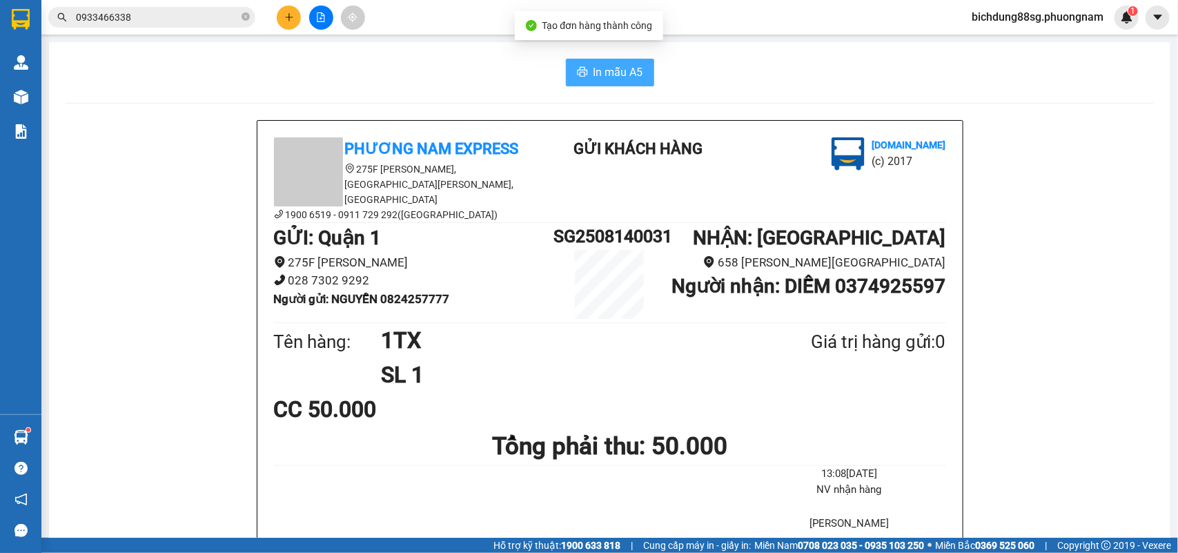
click at [599, 77] on span "In mẫu A5" at bounding box center [619, 72] width 50 height 17
click at [278, 12] on button at bounding box center [289, 18] width 24 height 24
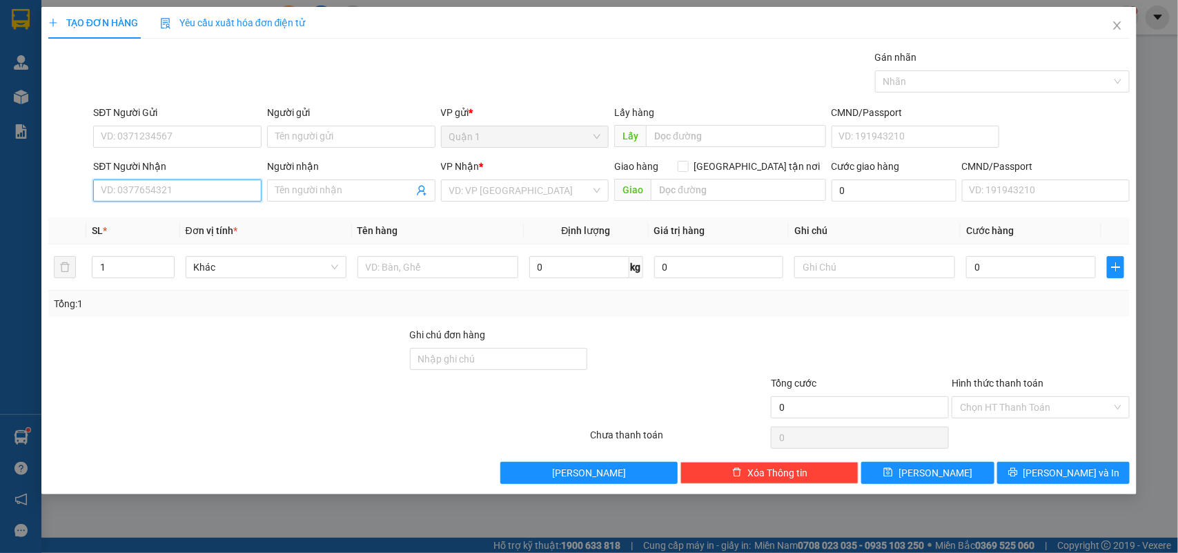
click at [169, 184] on input "SĐT Người Nhận" at bounding box center [177, 190] width 168 height 22
click at [239, 224] on div "0782094188 - A TÂM" at bounding box center [177, 218] width 152 height 15
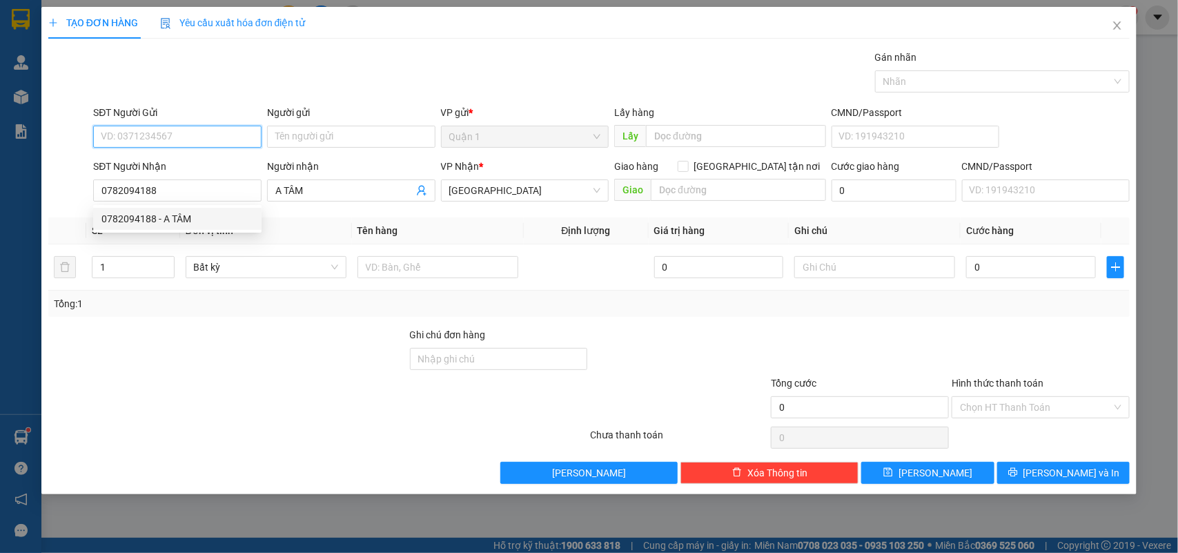
click at [219, 144] on input "SĐT Người Gửi" at bounding box center [177, 137] width 168 height 22
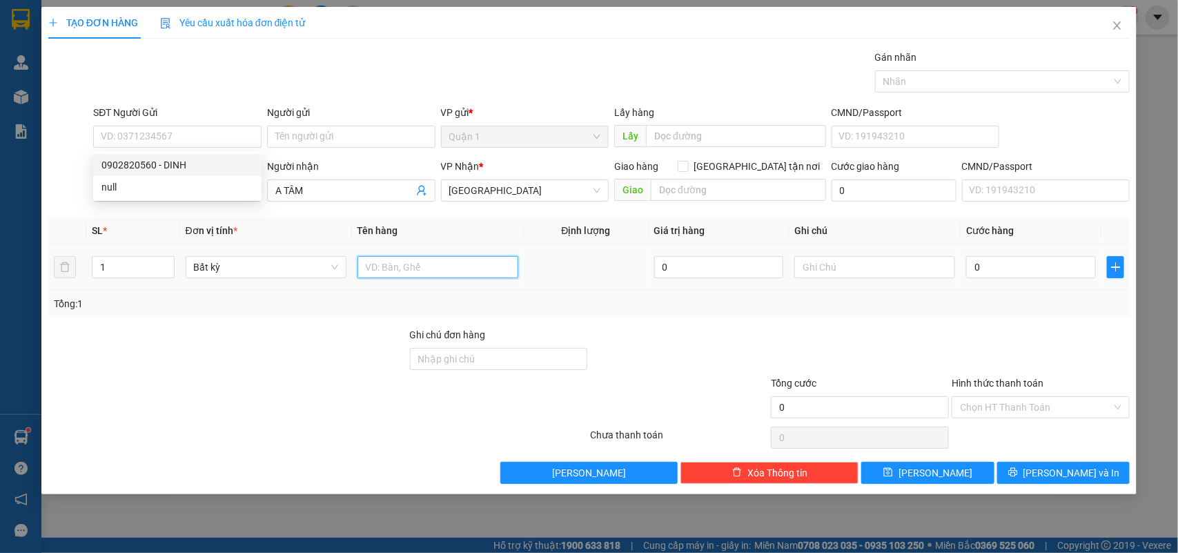
click at [404, 269] on input "text" at bounding box center [438, 267] width 161 height 22
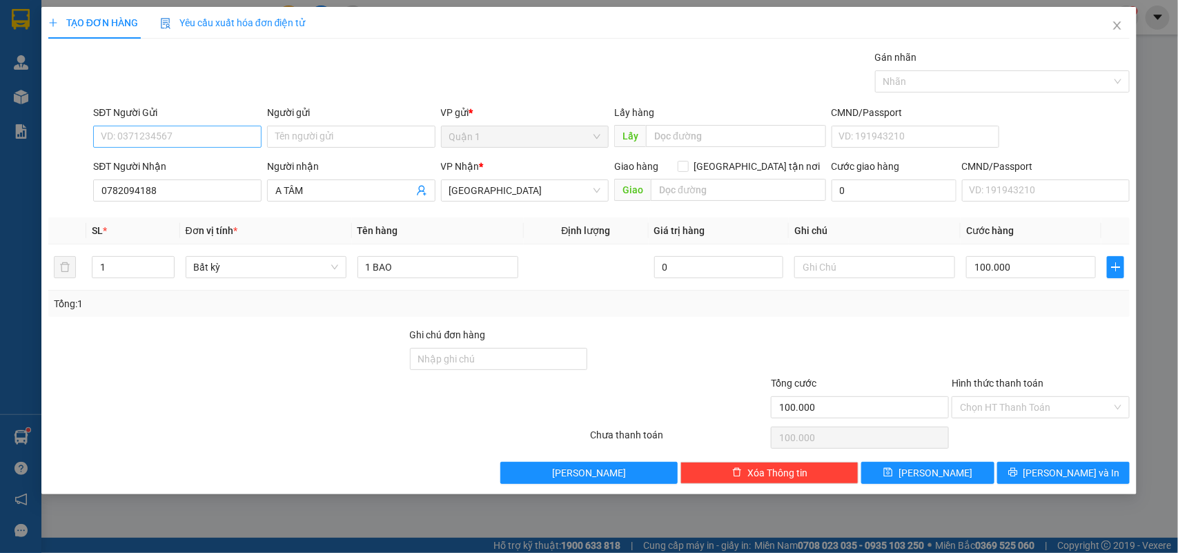
drag, startPoint x: 124, startPoint y: 124, endPoint x: 121, endPoint y: 131, distance: 7.4
click at [124, 125] on div "SĐT Người Gửi VD: 0371234567" at bounding box center [177, 129] width 168 height 48
click at [121, 131] on input "SĐT Người Gửi" at bounding box center [177, 137] width 168 height 22
click at [193, 133] on input "SĐT Người Gửi" at bounding box center [177, 137] width 168 height 22
click at [298, 133] on input "Người gửi" at bounding box center [351, 137] width 168 height 22
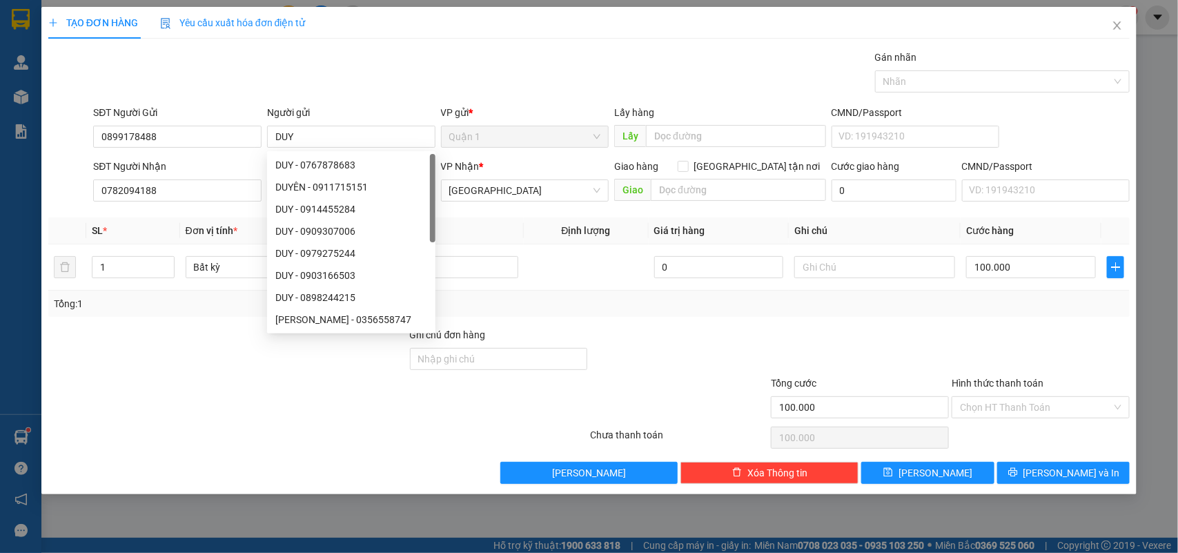
click at [992, 304] on div "Tổng: 1" at bounding box center [589, 303] width 1071 height 15
click at [1018, 266] on input "100.000" at bounding box center [1031, 267] width 130 height 22
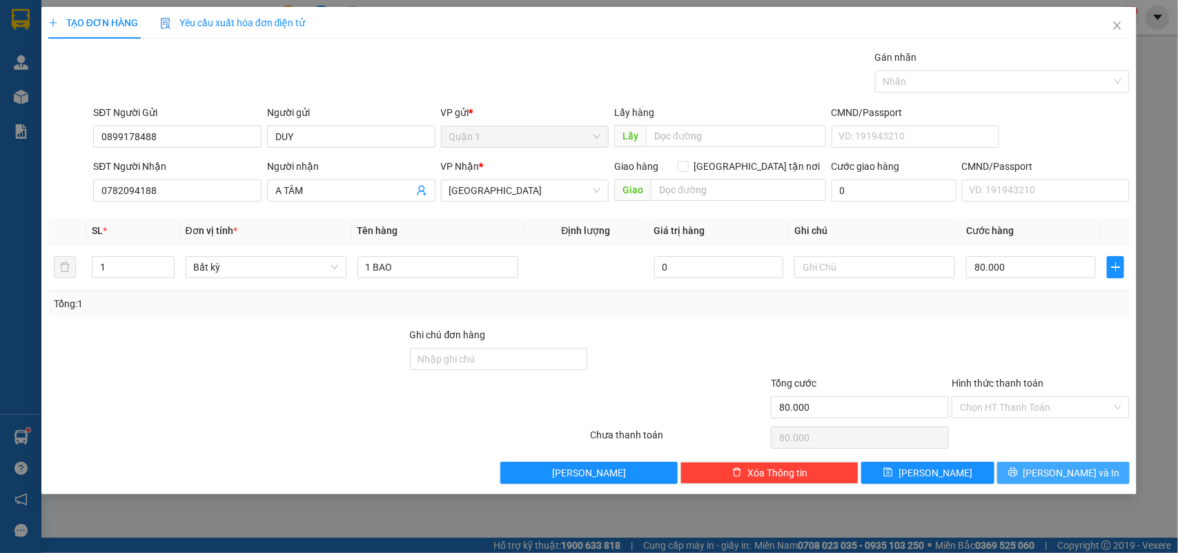
click at [1063, 474] on span "Lưu và In" at bounding box center [1072, 472] width 97 height 15
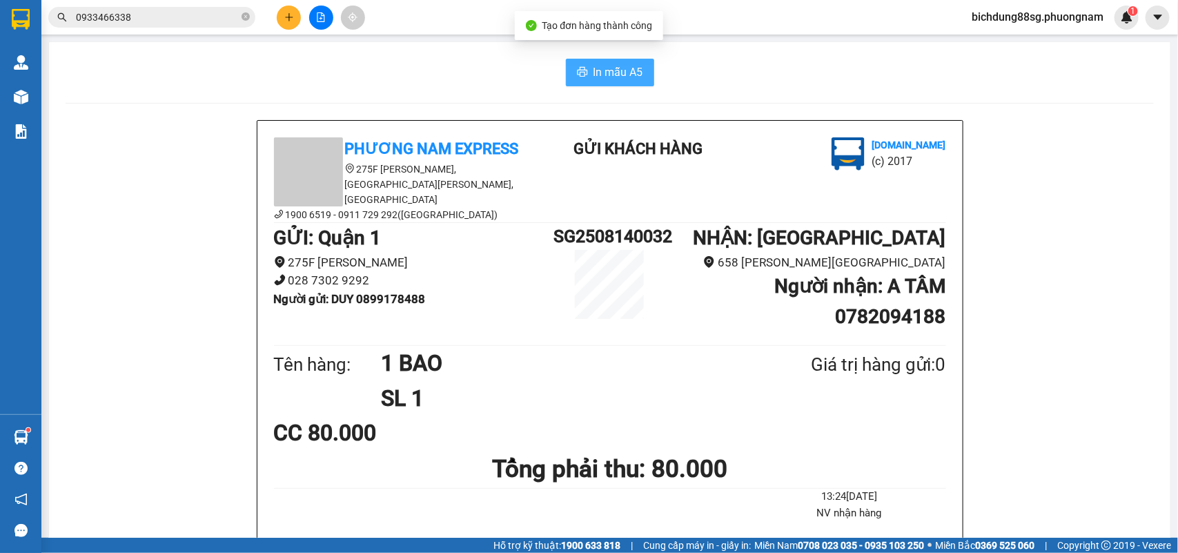
click at [594, 74] on span "In mẫu A5" at bounding box center [619, 72] width 50 height 17
click at [289, 21] on icon "plus" at bounding box center [289, 17] width 10 height 10
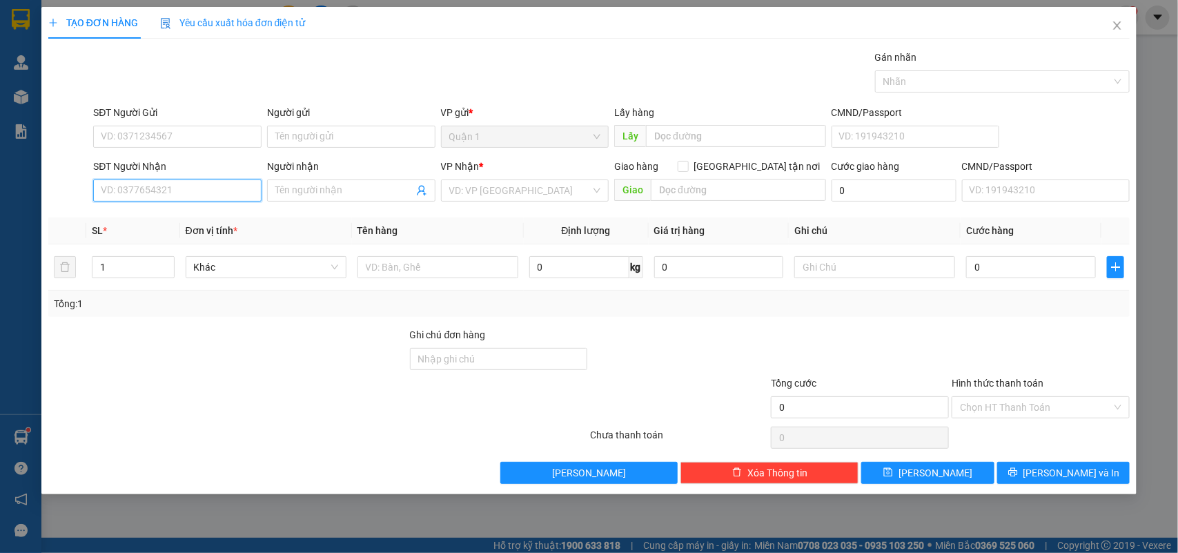
click at [159, 195] on input "SĐT Người Nhận" at bounding box center [177, 190] width 168 height 22
click at [461, 261] on input "text" at bounding box center [438, 267] width 161 height 22
click at [136, 195] on input "SĐT Người Nhận" at bounding box center [177, 190] width 168 height 22
drag, startPoint x: 147, startPoint y: 214, endPoint x: 162, endPoint y: 207, distance: 16.7
click at [149, 215] on div "0913930151 - SANH" at bounding box center [177, 218] width 152 height 15
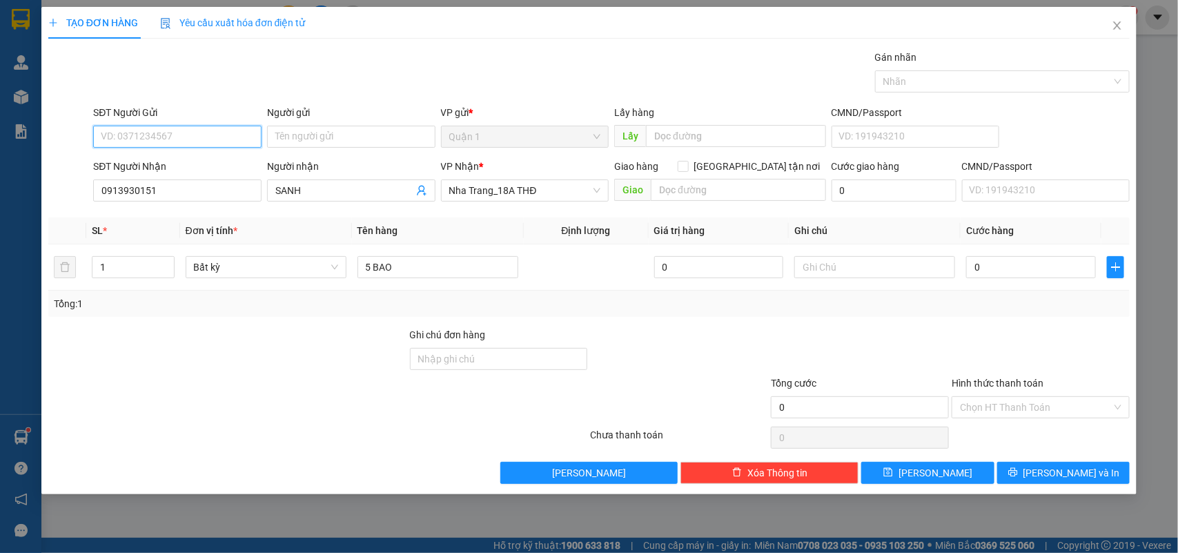
click at [162, 131] on input "SĐT Người Gửi" at bounding box center [177, 137] width 168 height 22
click at [174, 171] on div "0903371338 - VINH" at bounding box center [178, 164] width 155 height 15
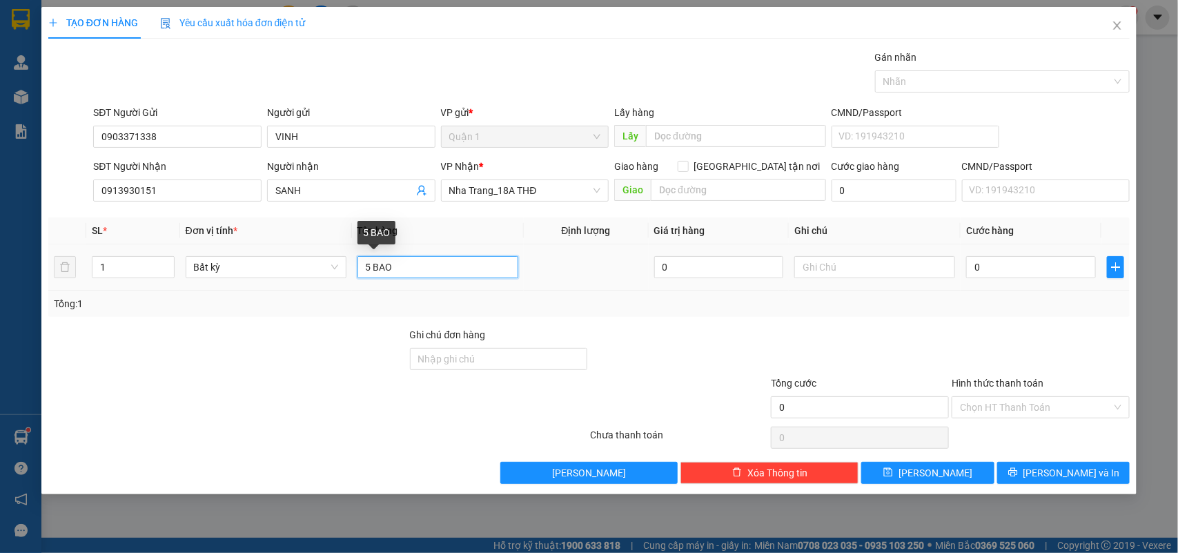
click at [409, 268] on input "5 BAO" at bounding box center [438, 267] width 161 height 22
click at [984, 266] on input "0" at bounding box center [1031, 267] width 130 height 22
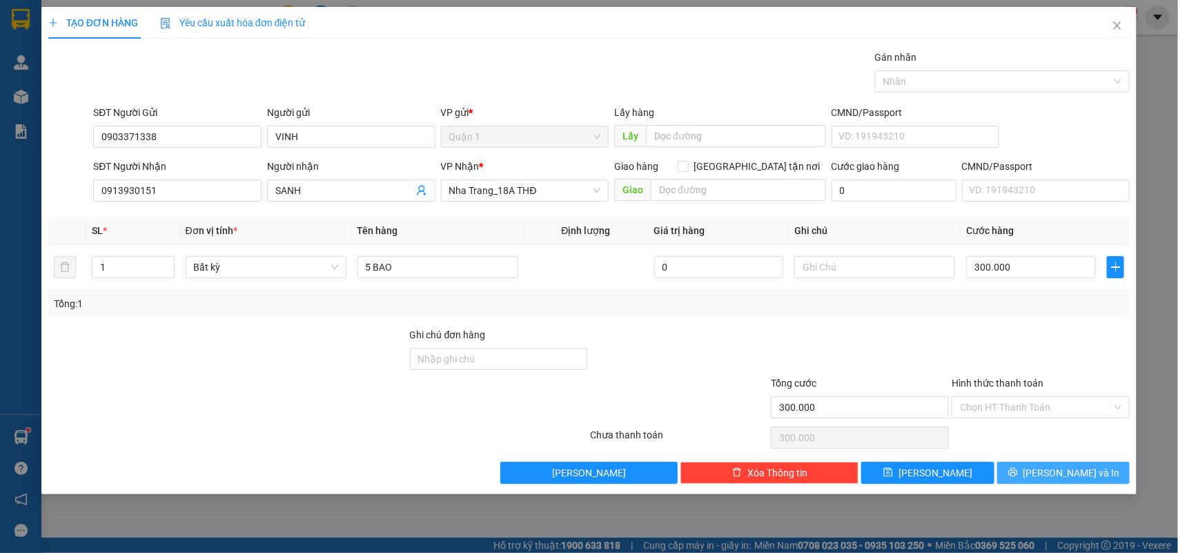
click at [1018, 470] on icon "printer" at bounding box center [1013, 472] width 10 height 10
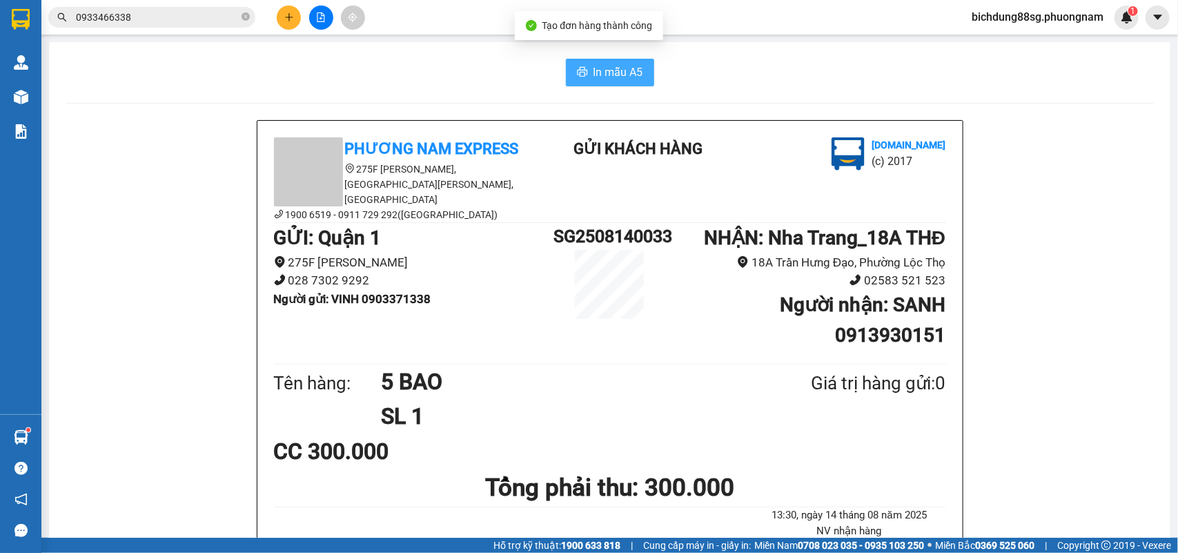
click at [581, 77] on button "In mẫu A5" at bounding box center [610, 73] width 88 height 28
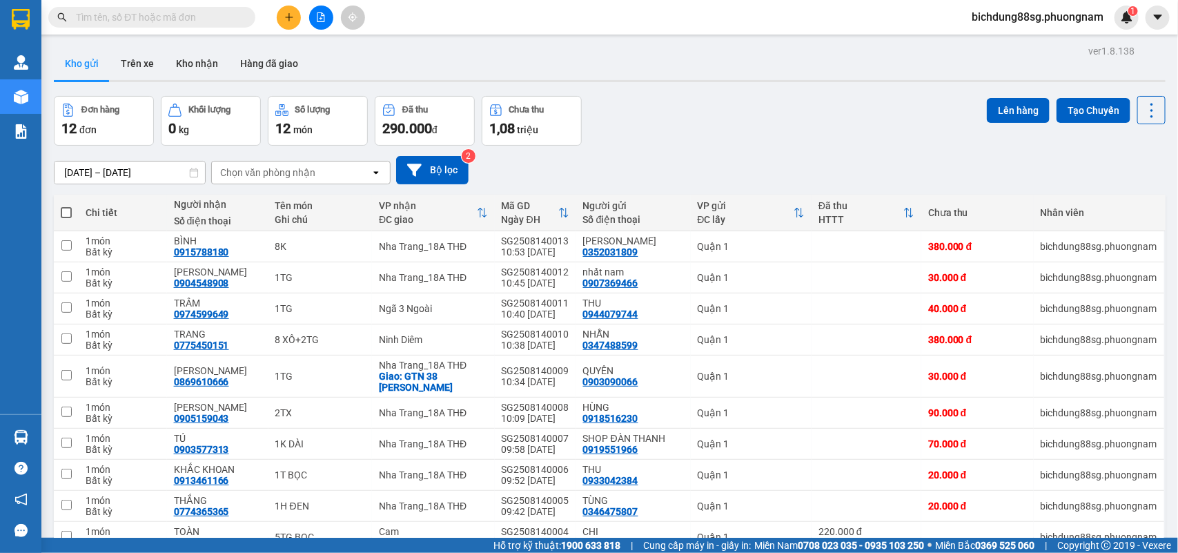
click at [156, 17] on input "text" at bounding box center [157, 17] width 163 height 15
paste input "0985130595"
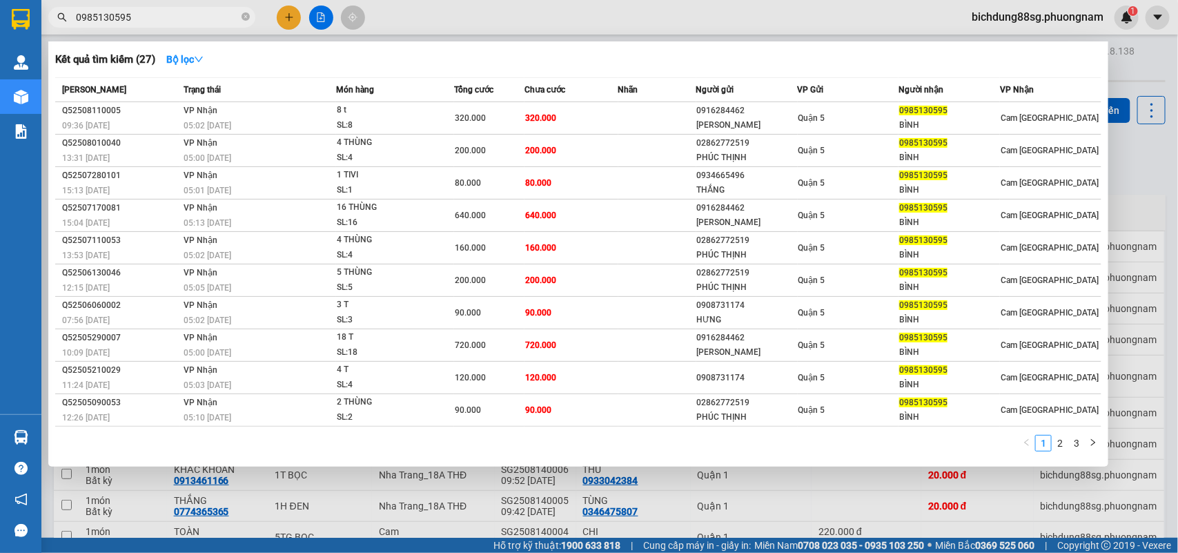
click at [228, 16] on input "0985130595" at bounding box center [157, 17] width 163 height 15
click at [173, 22] on input "0985130595" at bounding box center [157, 17] width 163 height 15
paste input "396809996"
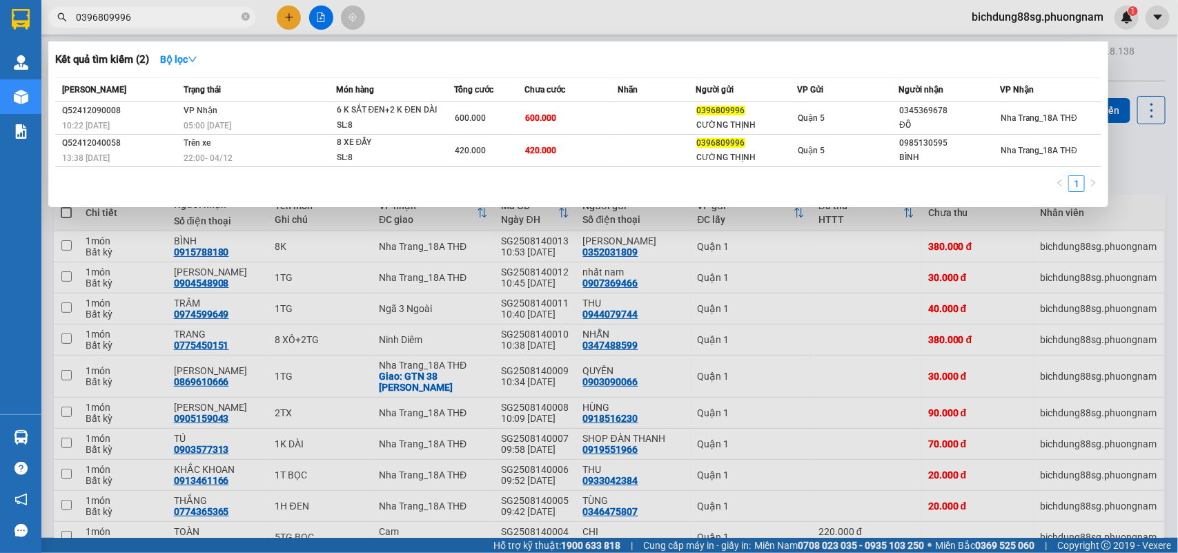
click at [291, 9] on div at bounding box center [589, 276] width 1178 height 553
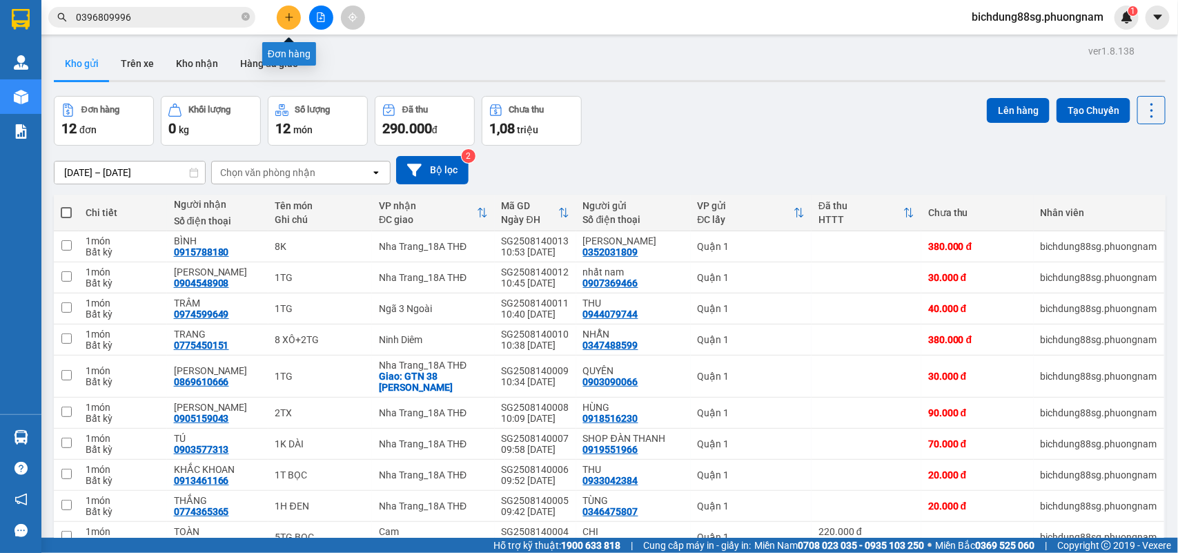
click at [291, 9] on button at bounding box center [289, 18] width 24 height 24
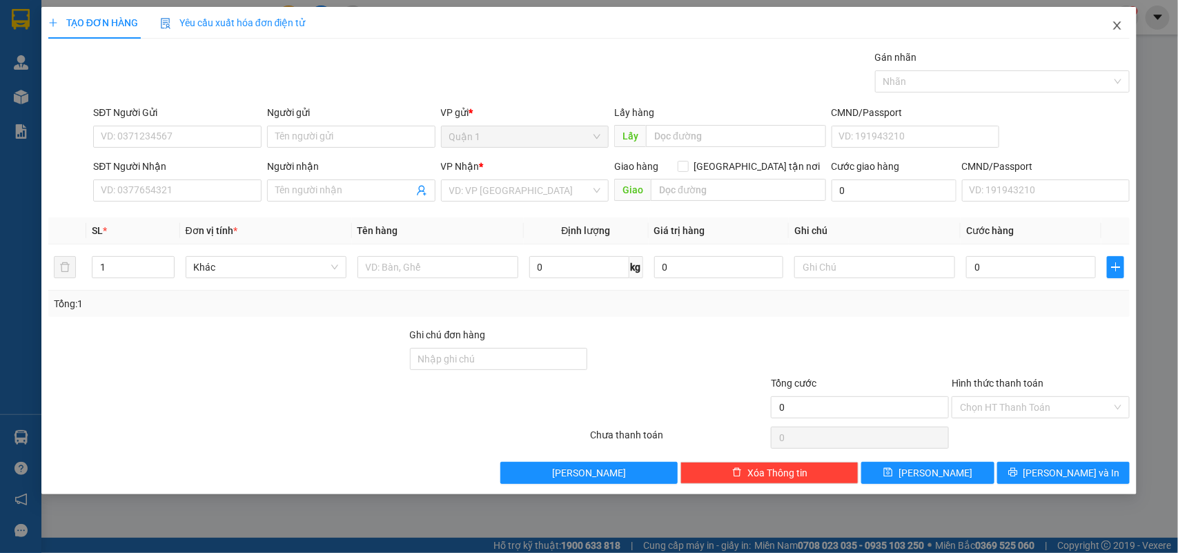
click at [1127, 21] on span "Close" at bounding box center [1117, 26] width 39 height 39
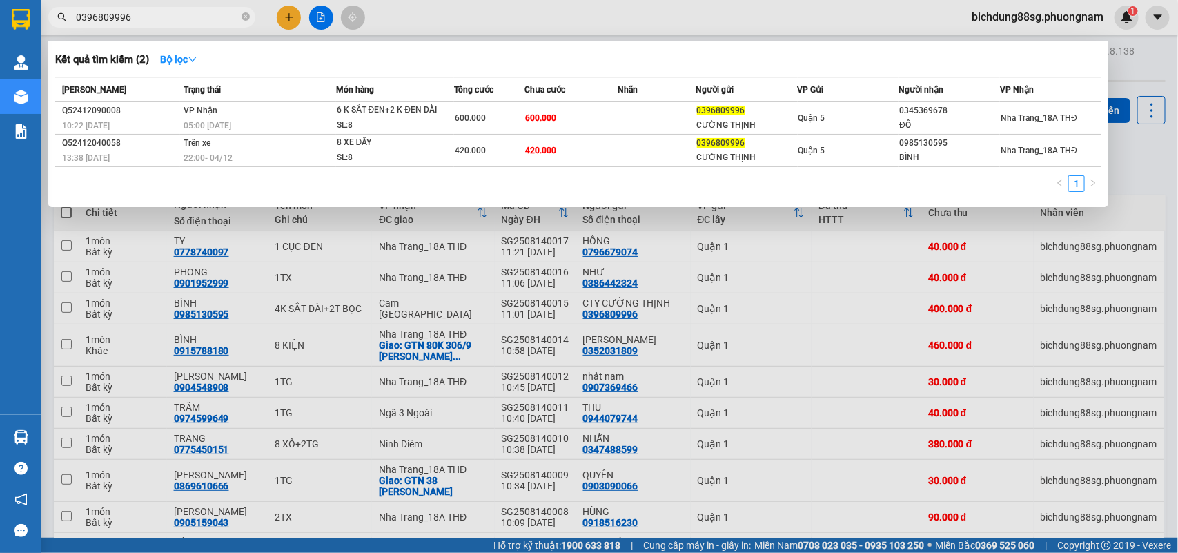
click at [163, 26] on span "0396809996" at bounding box center [151, 17] width 207 height 21
click at [170, 18] on input "0396809996" at bounding box center [157, 17] width 163 height 15
paste input "933660399"
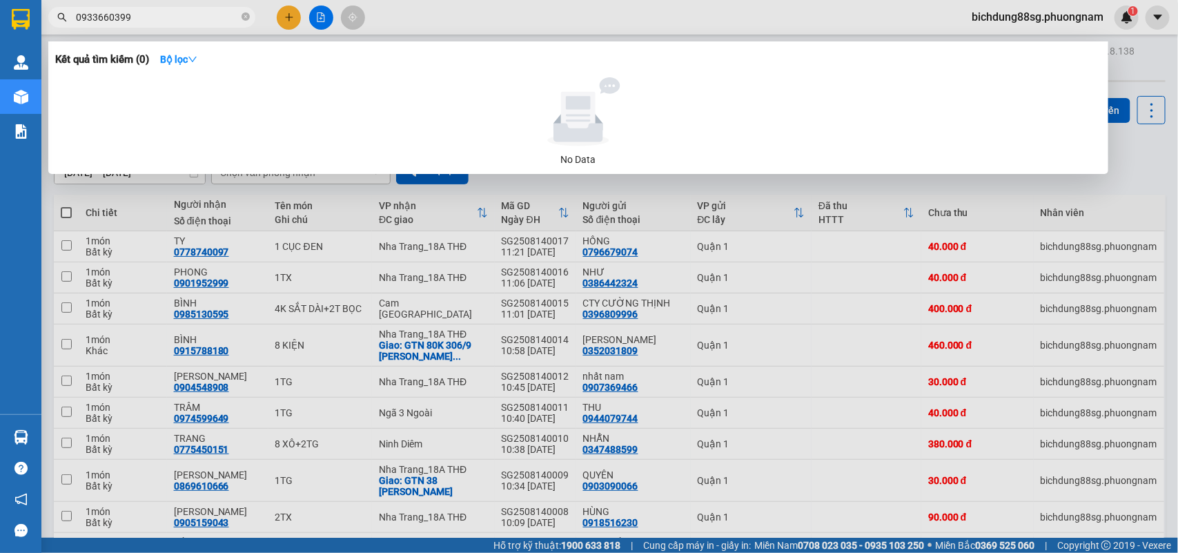
click at [206, 16] on input "0933660399" at bounding box center [157, 17] width 163 height 15
paste input "0344178645"
click at [206, 16] on input "09336603990344178645" at bounding box center [157, 17] width 163 height 15
paste input "text"
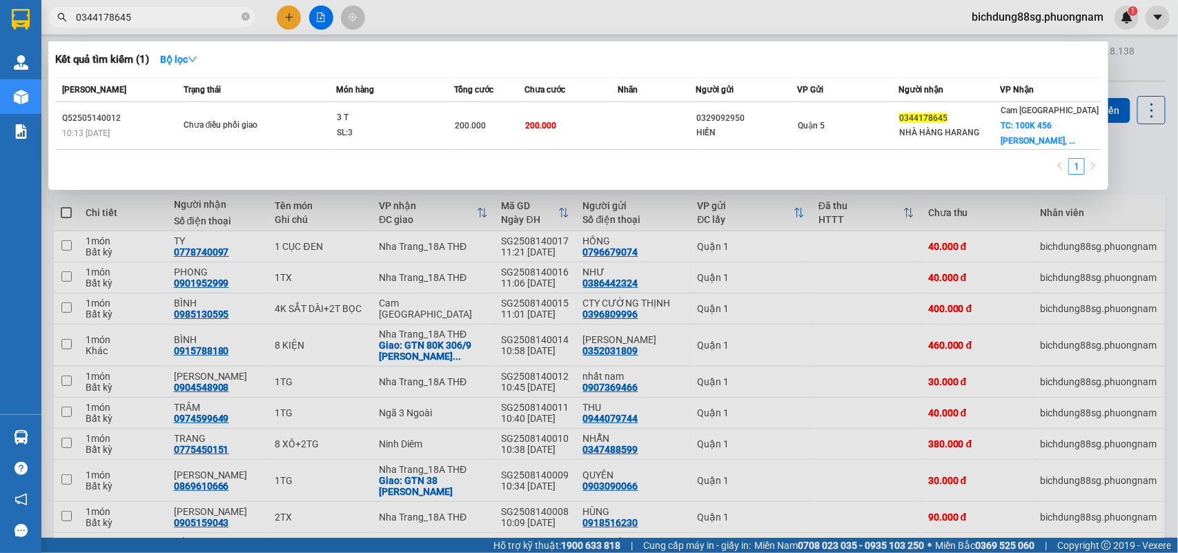
type input "0344178645"
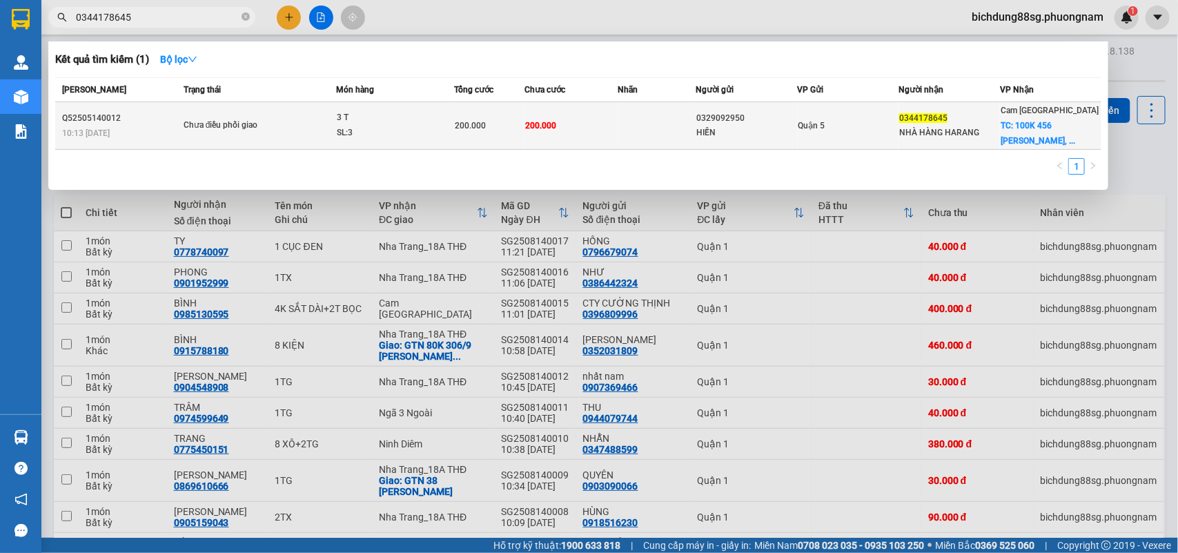
click at [1036, 142] on span "TC: 100K 456 ĐINH TIÊN HOÀNG, ..." at bounding box center [1038, 133] width 75 height 25
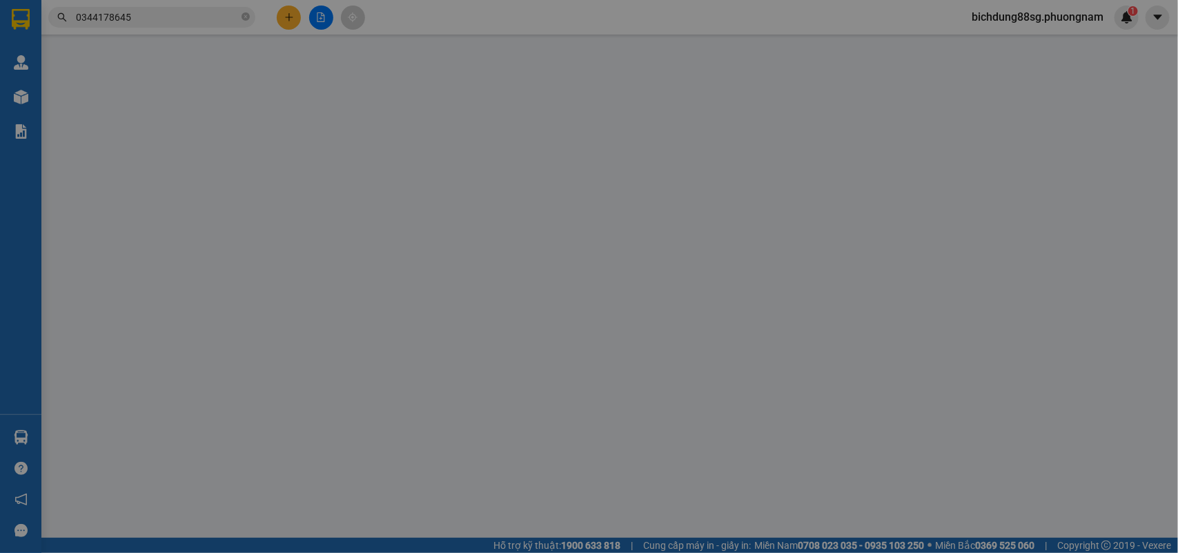
type input "0329092950"
type input "HIỀN"
type input "0344178645"
type input "NHÀ HÀNG HARANG"
checkbox input "true"
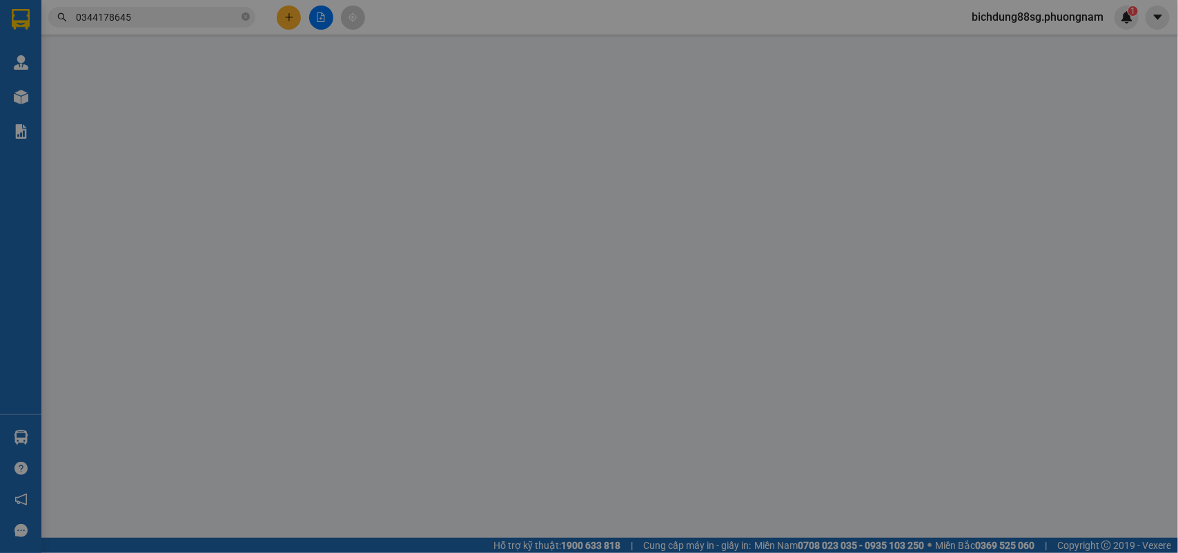
type input "100K 456 ĐINH TIÊN HOÀNG, CAM HẢI TÂY"
type input "200.000"
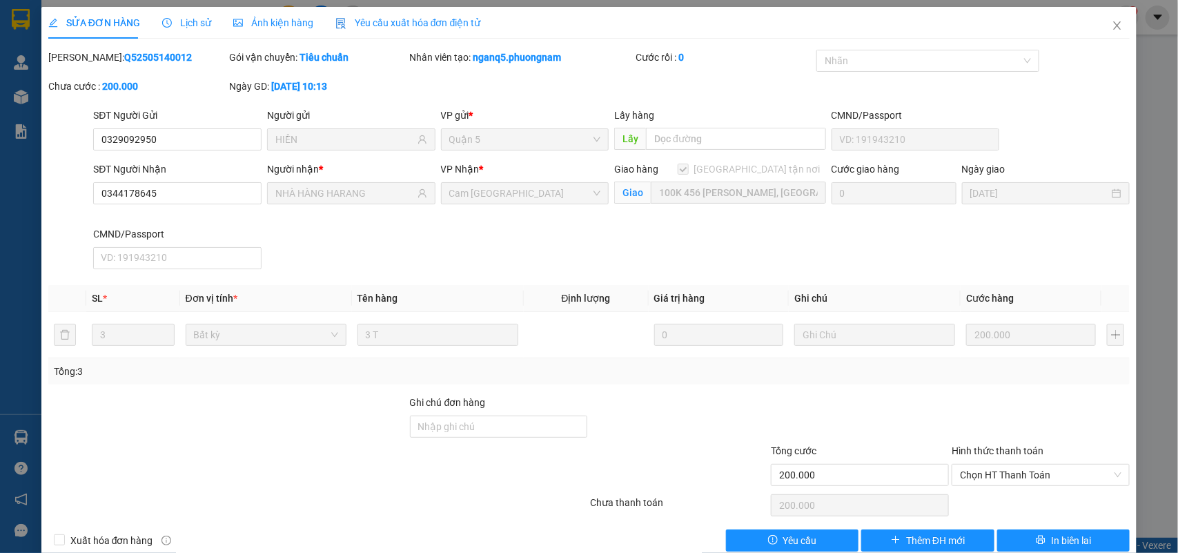
scroll to position [0, 36]
click at [1106, 19] on span "Close" at bounding box center [1117, 26] width 39 height 39
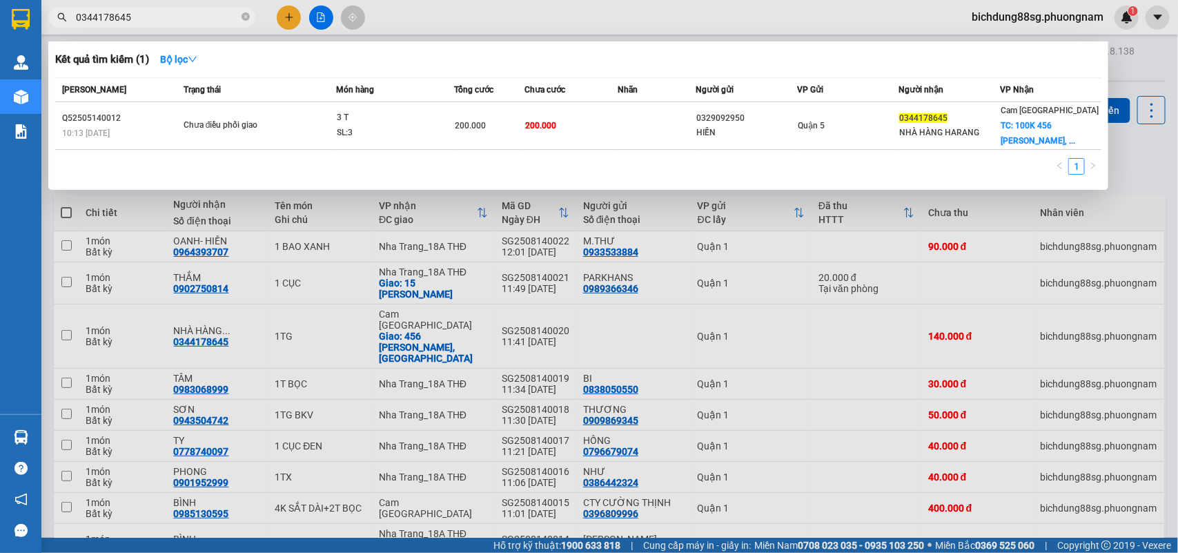
click at [149, 21] on input "0344178645" at bounding box center [157, 17] width 163 height 15
paste input "868634551"
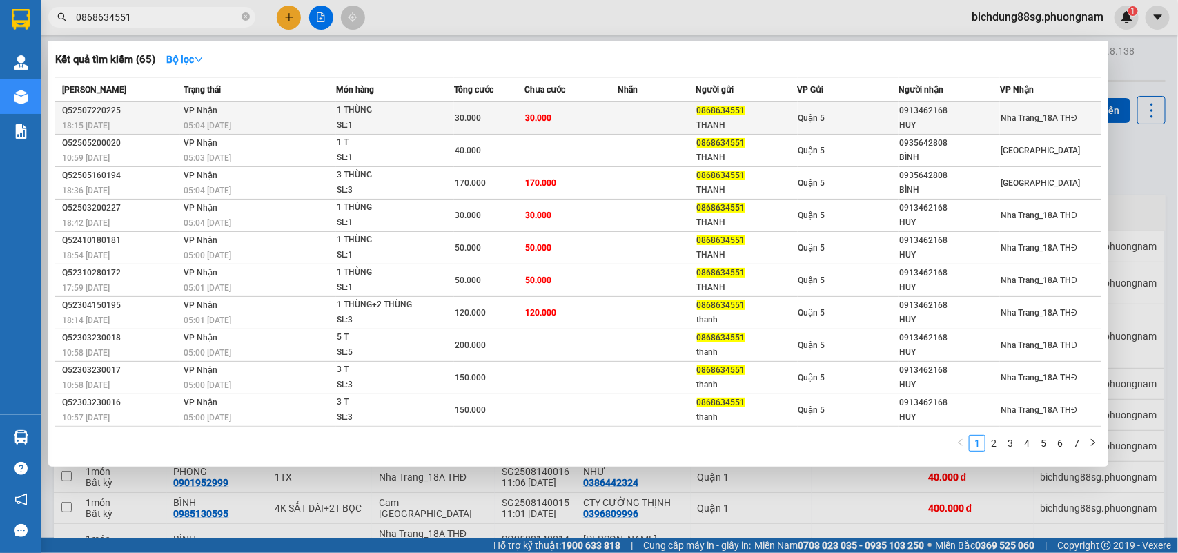
type input "0868634551"
copy div "0913462168"
drag, startPoint x: 951, startPoint y: 109, endPoint x: 899, endPoint y: 111, distance: 51.8
click at [899, 111] on div "0913462168" at bounding box center [949, 111] width 100 height 14
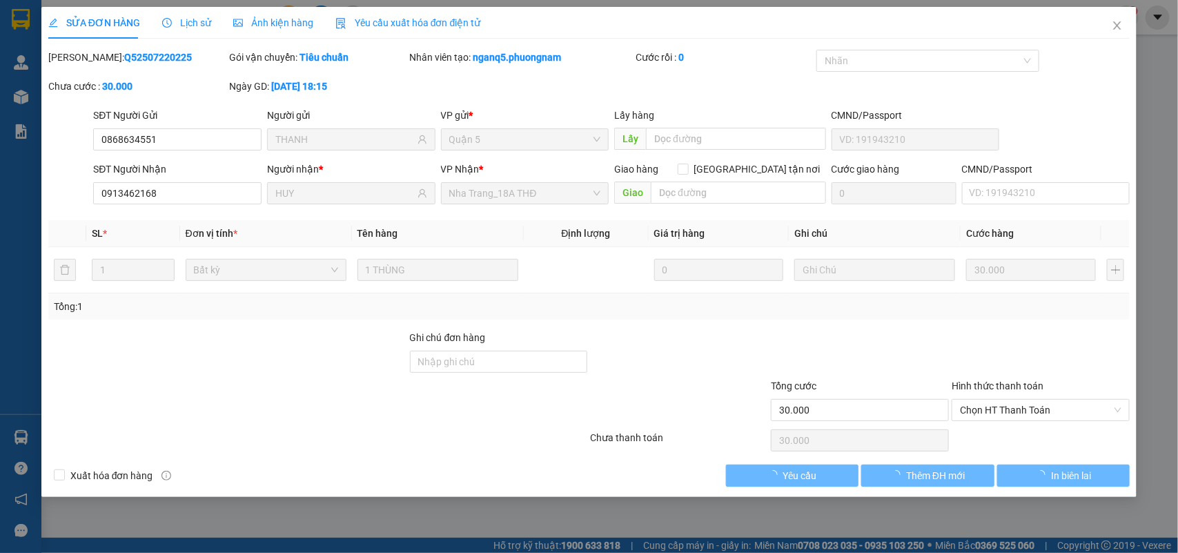
type input "0868634551"
type input "THANH"
type input "0913462168"
type input "HUY"
type input "30.000"
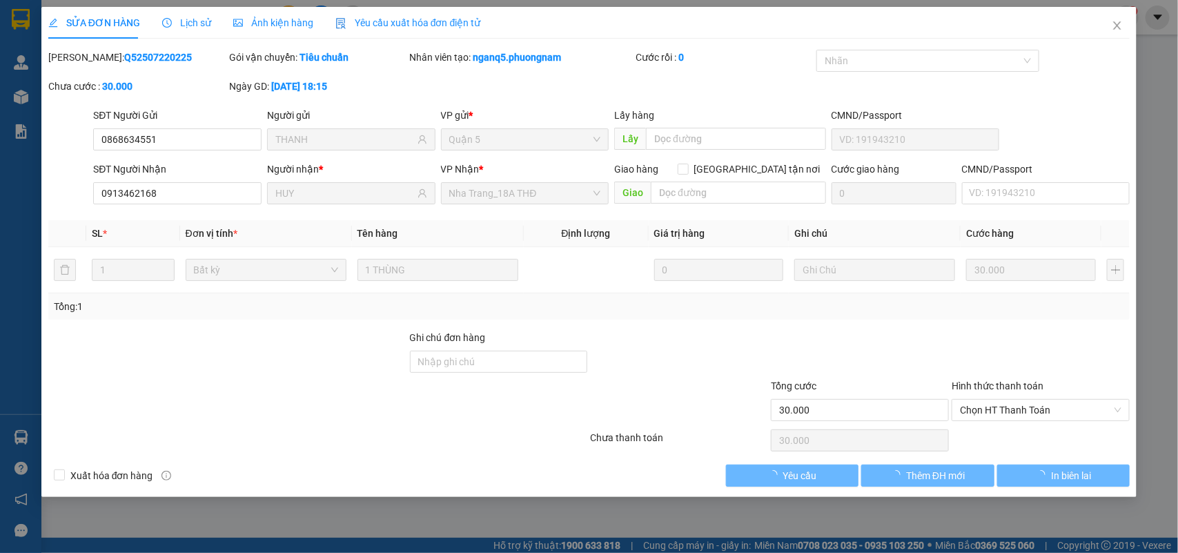
type input "30.000"
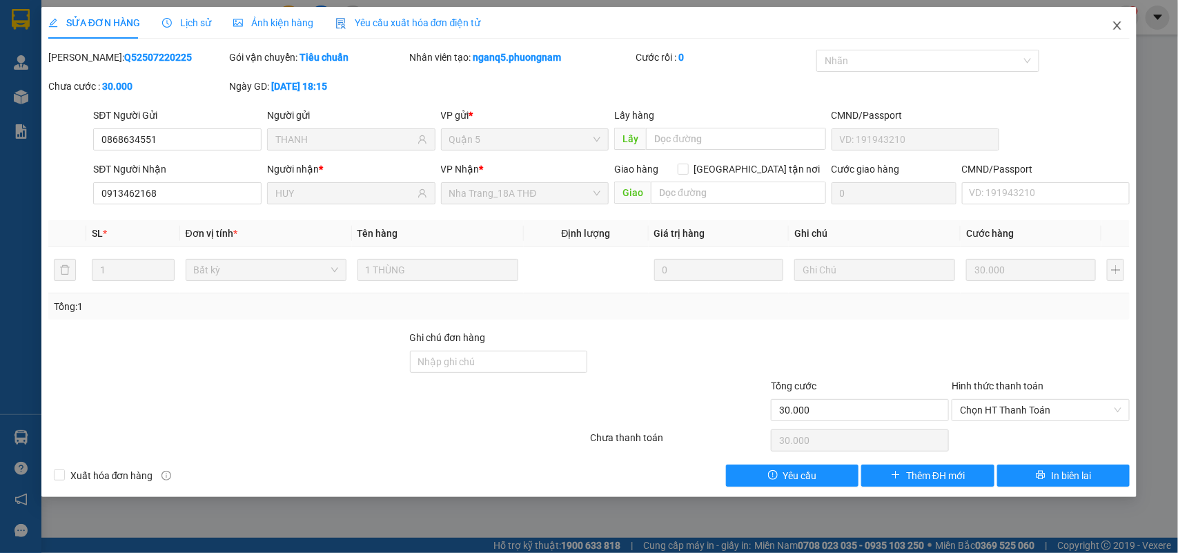
click at [1133, 18] on span "Close" at bounding box center [1117, 26] width 39 height 39
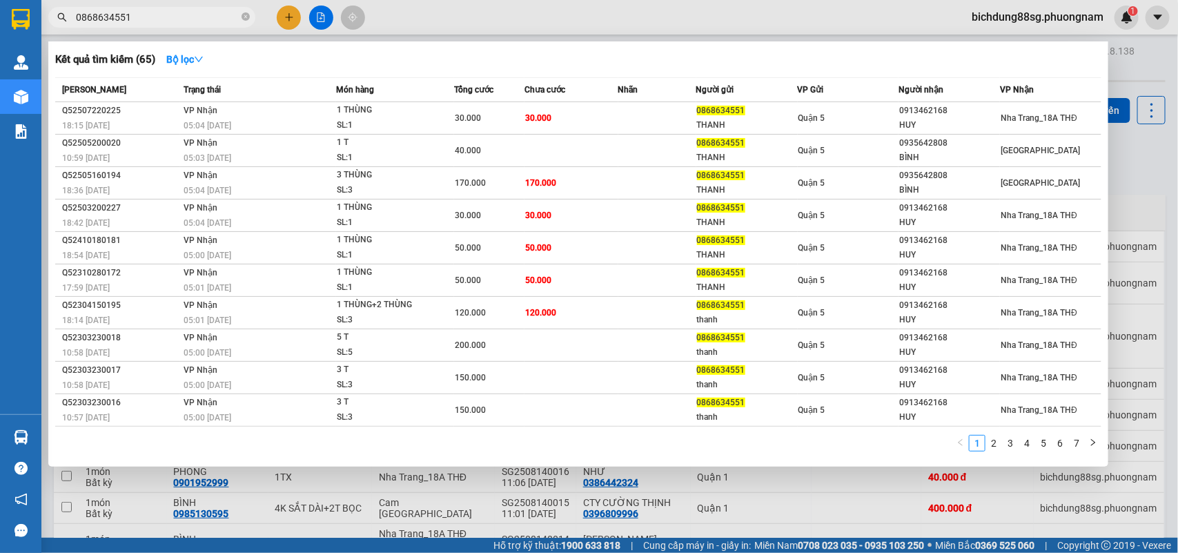
click at [206, 19] on input "0868634551" at bounding box center [157, 17] width 163 height 15
click at [167, 17] on input "0868634551" at bounding box center [157, 17] width 163 height 15
click at [166, 17] on input "0868634551" at bounding box center [157, 17] width 163 height 15
paste input "985103780"
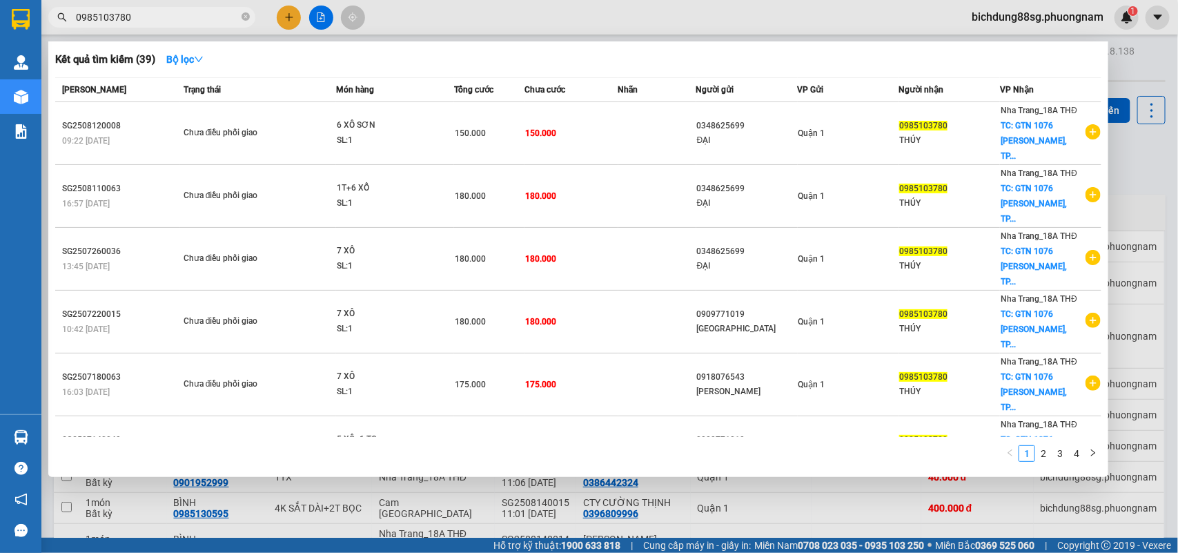
type input "0985103780"
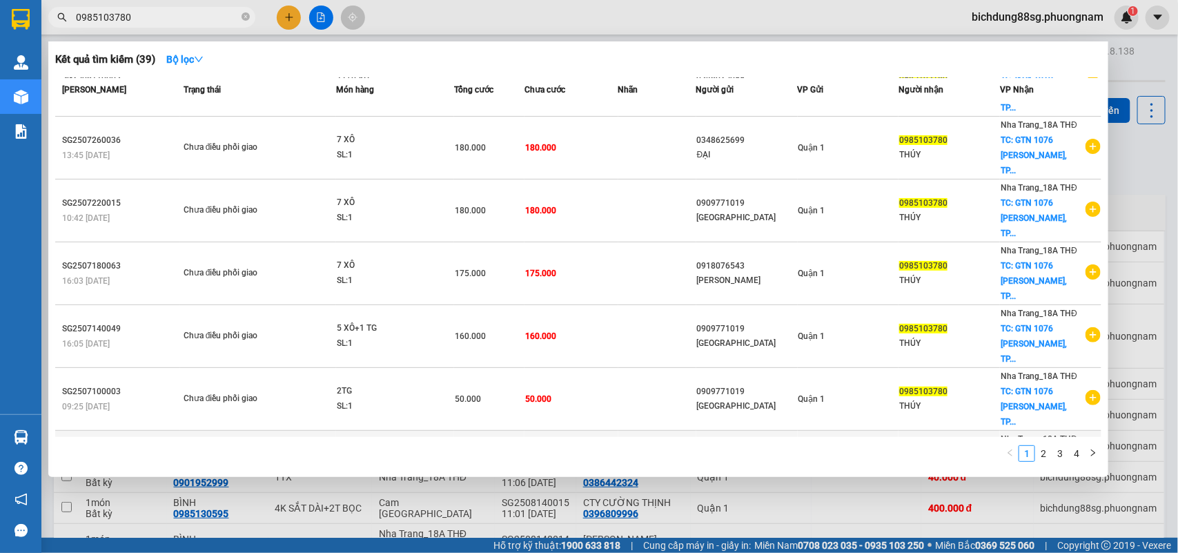
scroll to position [122, 0]
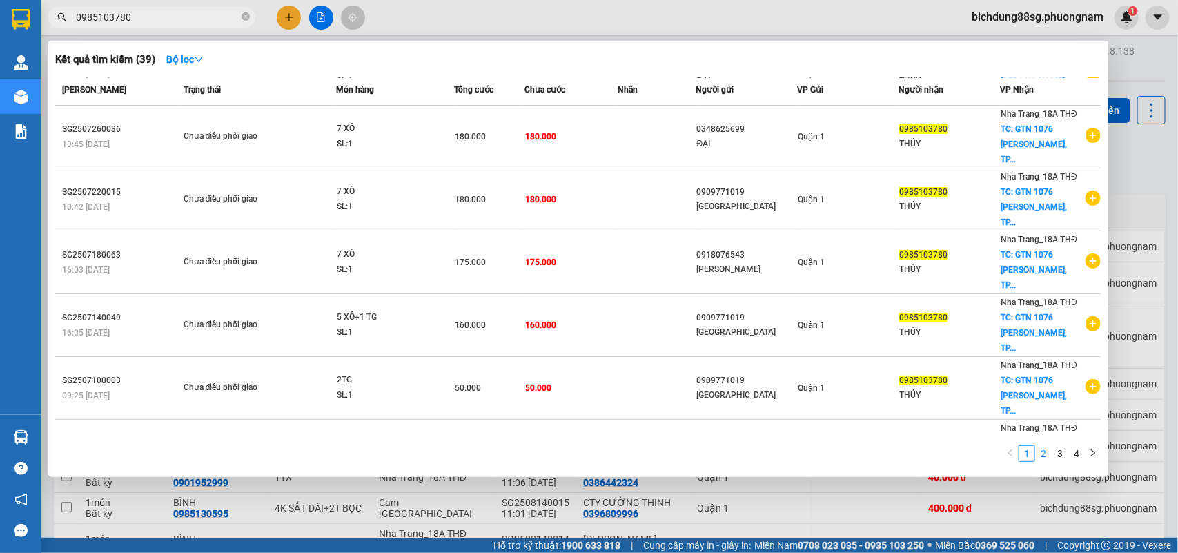
click at [1043, 452] on link "2" at bounding box center [1043, 453] width 15 height 15
click at [287, 11] on div at bounding box center [589, 276] width 1178 height 553
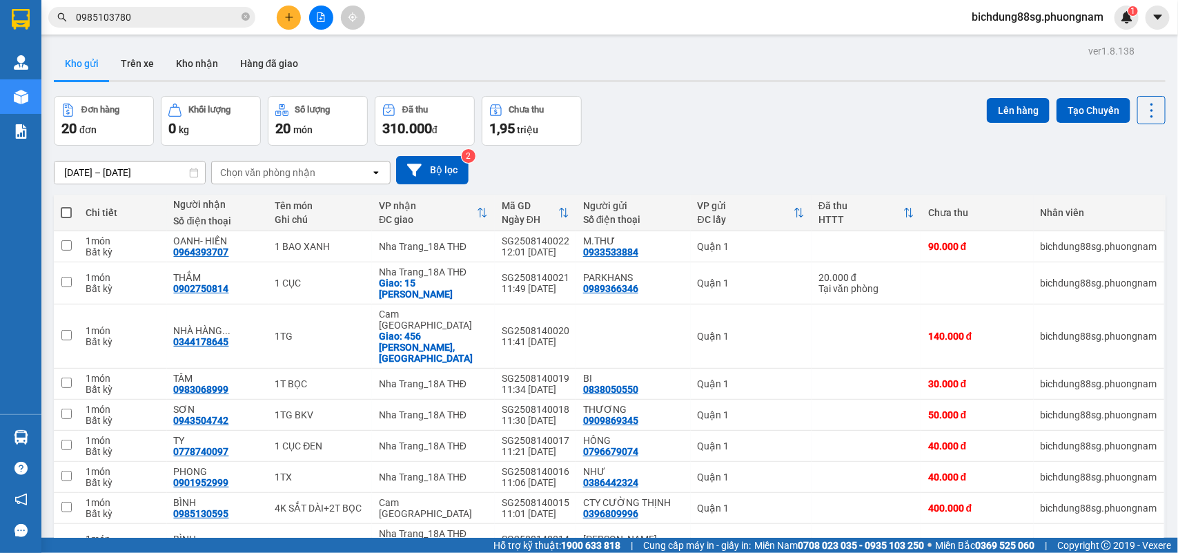
click at [287, 11] on button at bounding box center [289, 18] width 24 height 24
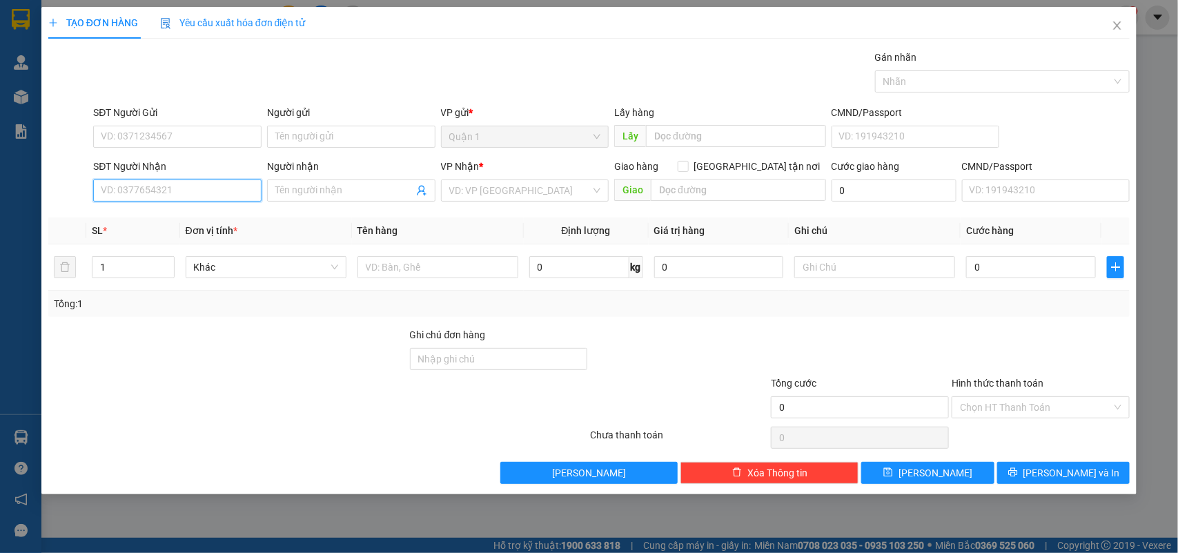
click at [150, 181] on input "SĐT Người Nhận" at bounding box center [177, 190] width 168 height 22
click at [405, 39] on div "TẠO ĐƠN HÀNG Yêu cầu xuất hóa đơn điện tử Transit Pickup Surcharge Ids Transit …" at bounding box center [589, 245] width 1082 height 477
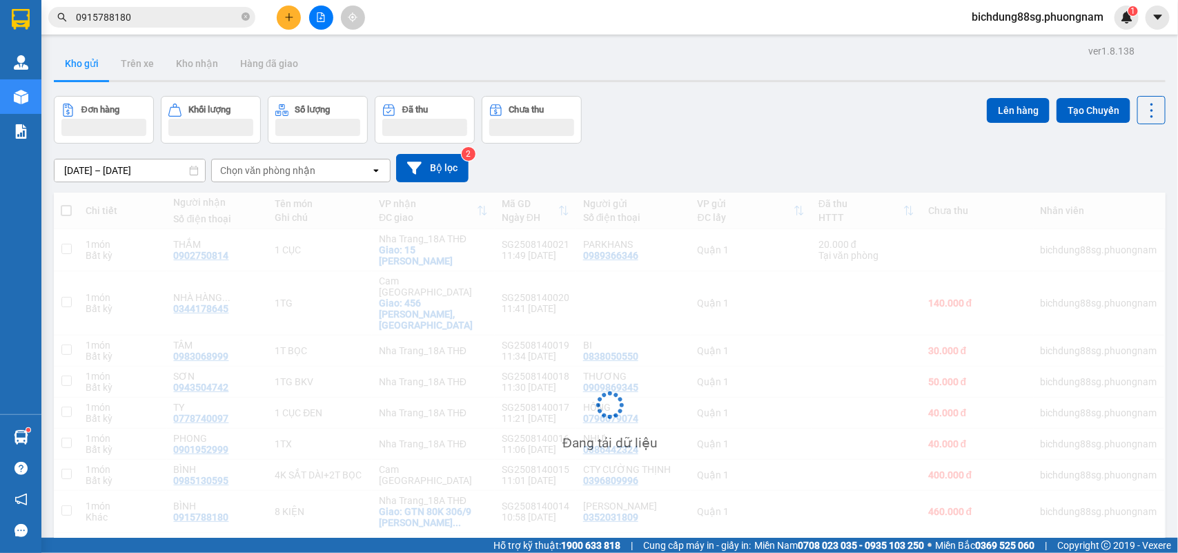
click at [167, 40] on main "ver 1.8.138 Kho gửi Trên xe Kho nhận Hàng đã giao Đơn hàng Khối lượng Số lượng …" at bounding box center [589, 269] width 1178 height 538
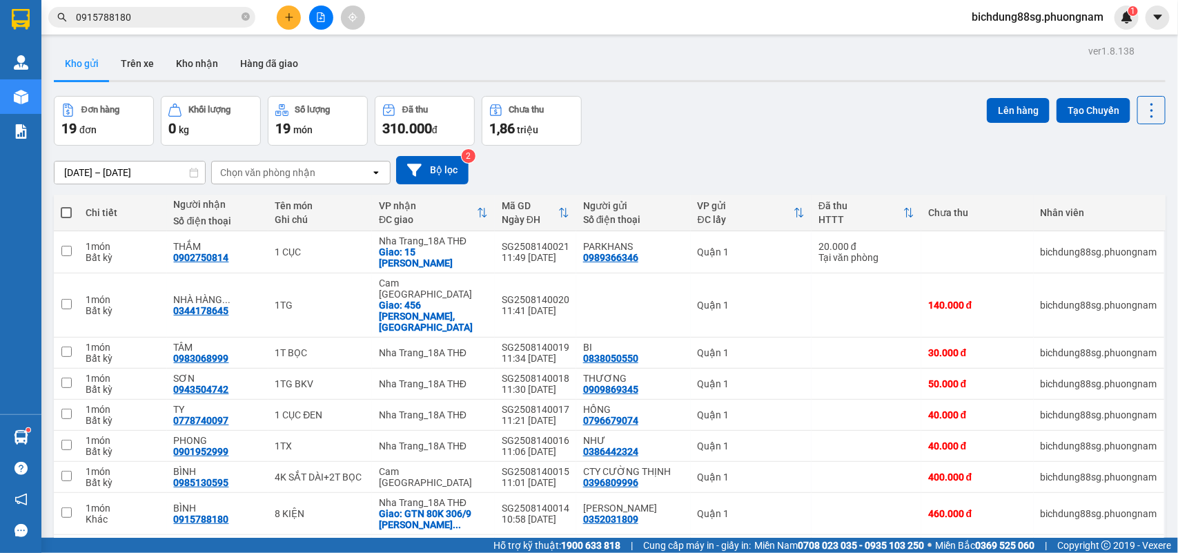
click at [182, 23] on input "0915788180" at bounding box center [157, 17] width 163 height 15
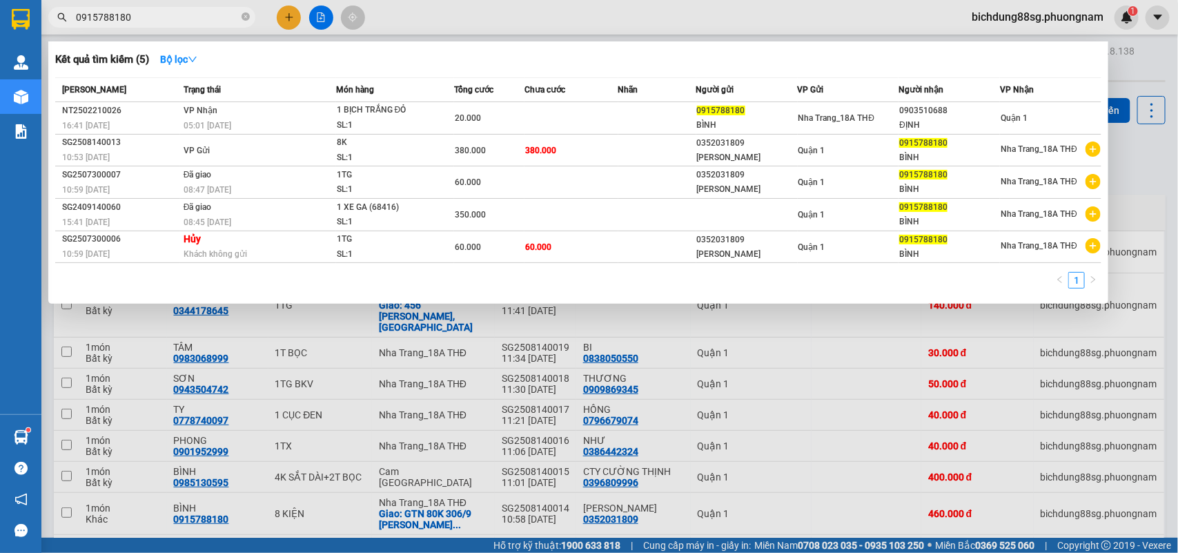
click at [187, 21] on input "0915788180" at bounding box center [157, 17] width 163 height 15
click at [146, 21] on input "0915788180" at bounding box center [157, 17] width 163 height 15
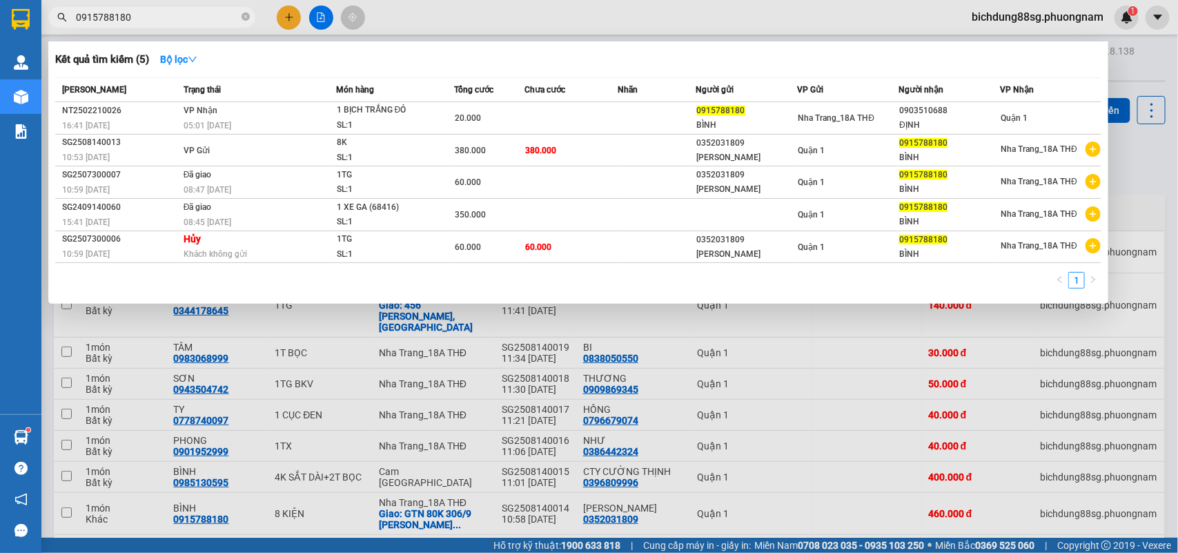
paste input "64393707"
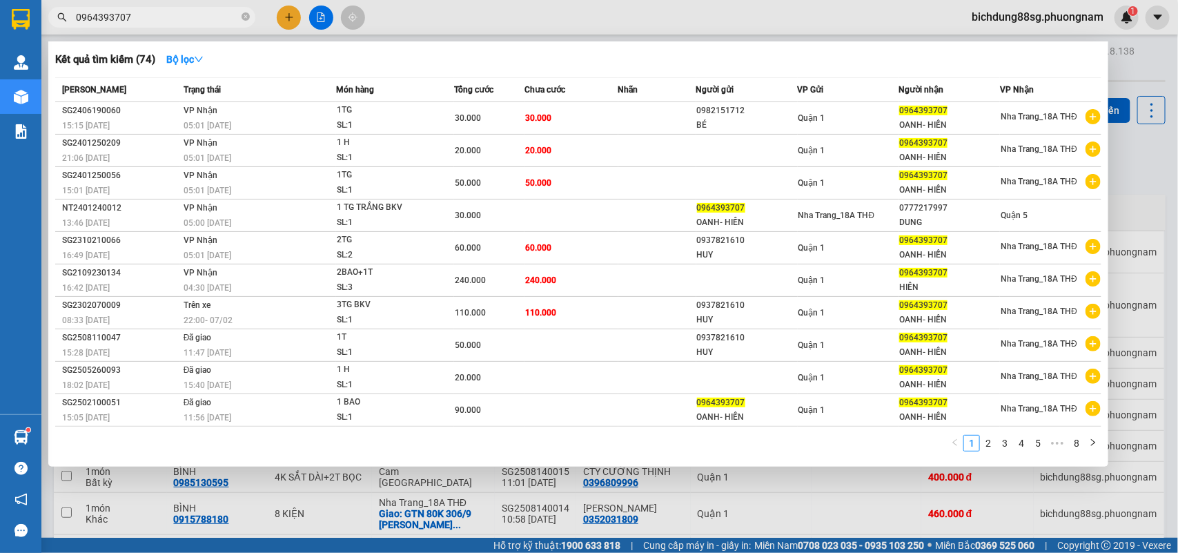
type input "0964393707"
